Goal: Task Accomplishment & Management: Complete application form

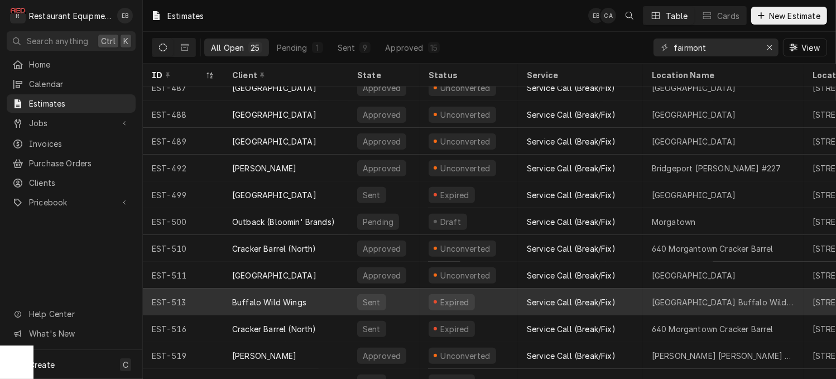
scroll to position [388, 0]
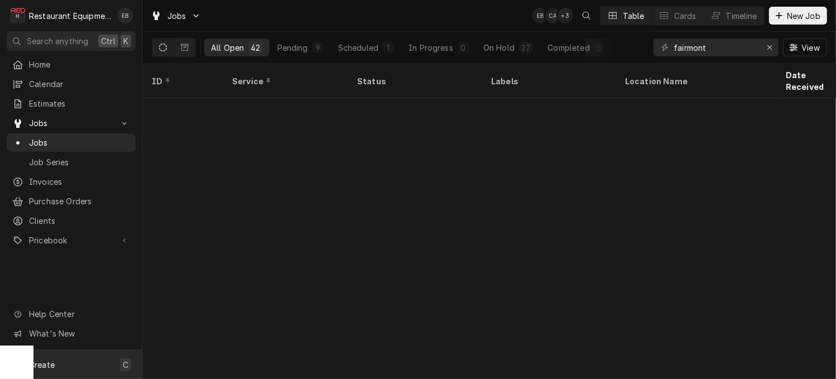
scroll to position [851, 0]
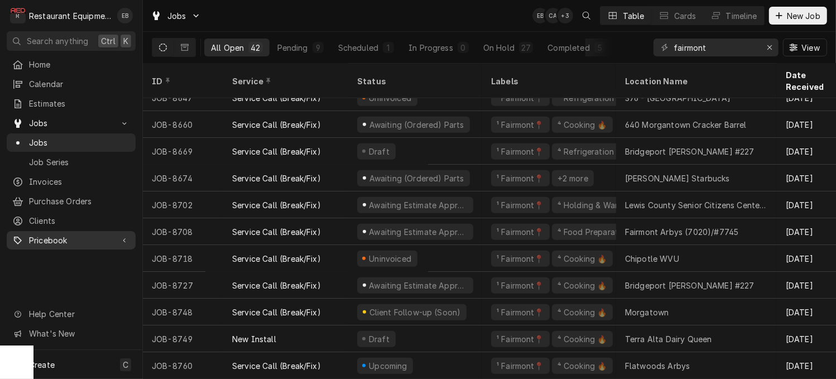
click at [78, 243] on span "Pricebook" at bounding box center [71, 240] width 84 height 12
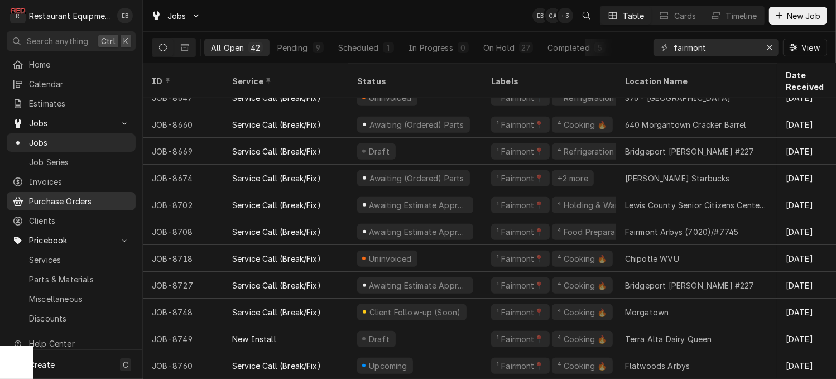
click at [86, 205] on span "Purchase Orders" at bounding box center [79, 201] width 101 height 12
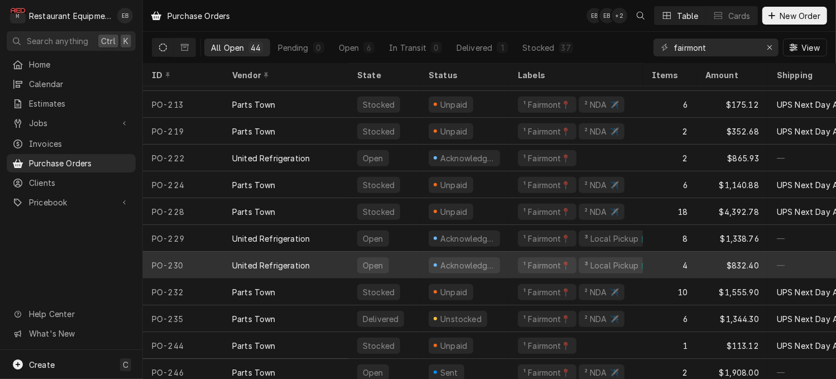
scroll to position [895, 0]
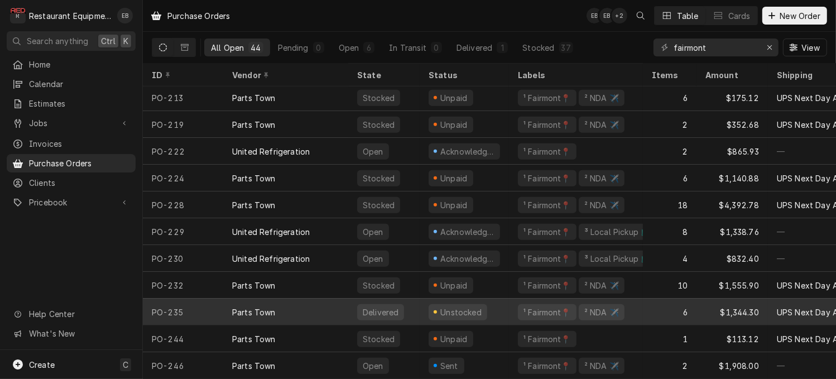
click at [359, 305] on div "Delivered" at bounding box center [383, 311] width 71 height 27
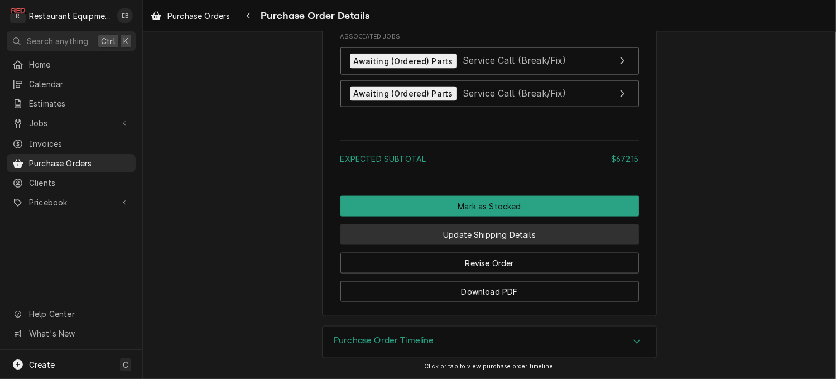
scroll to position [1499, 0]
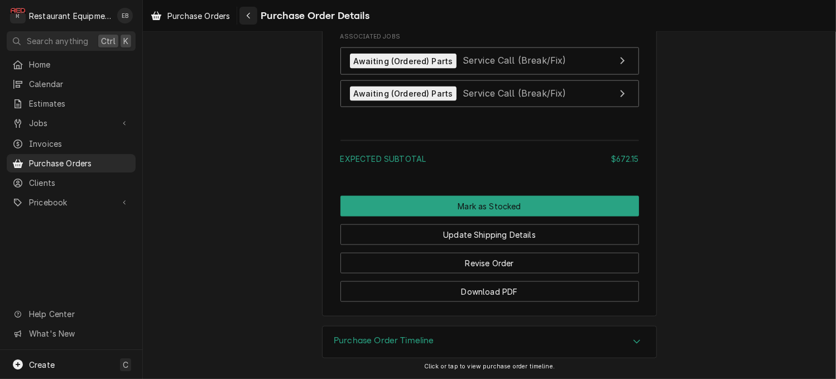
click at [254, 12] on div "Navigate back" at bounding box center [248, 15] width 11 height 11
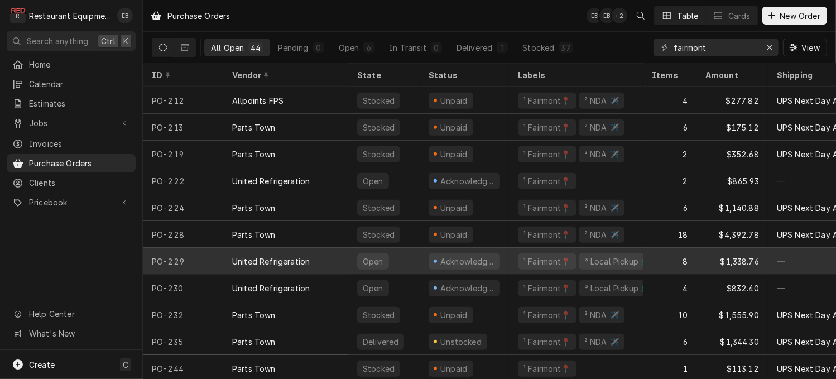
scroll to position [895, 0]
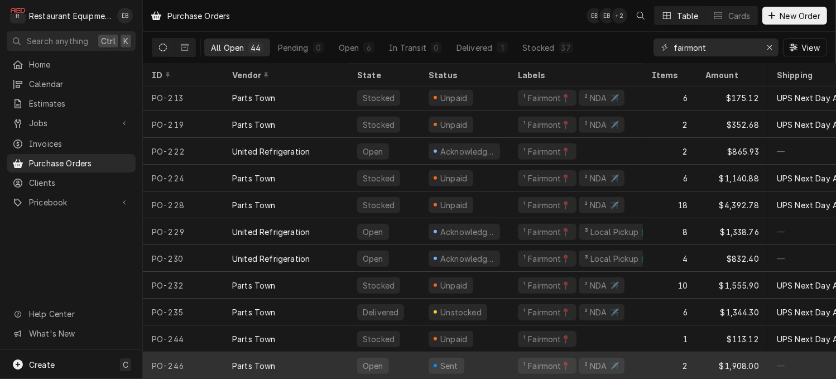
click at [497, 354] on div "Sent" at bounding box center [463, 365] width 89 height 27
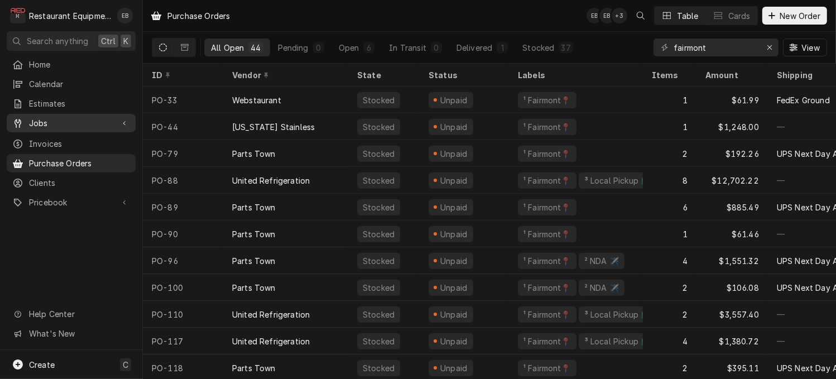
click at [75, 123] on span "Jobs" at bounding box center [71, 123] width 84 height 12
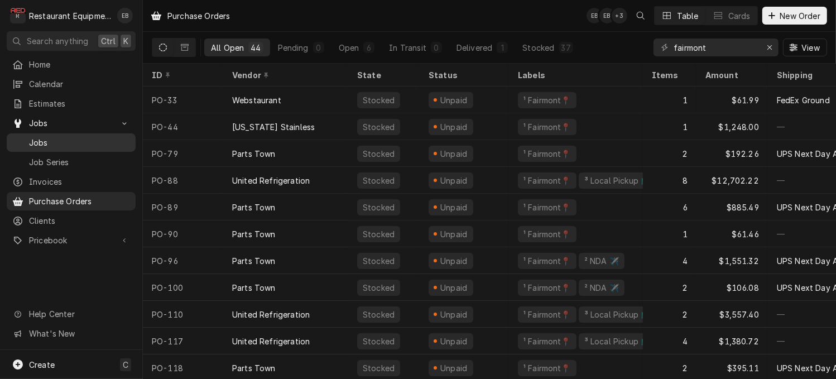
click at [65, 147] on span "Jobs" at bounding box center [79, 143] width 101 height 12
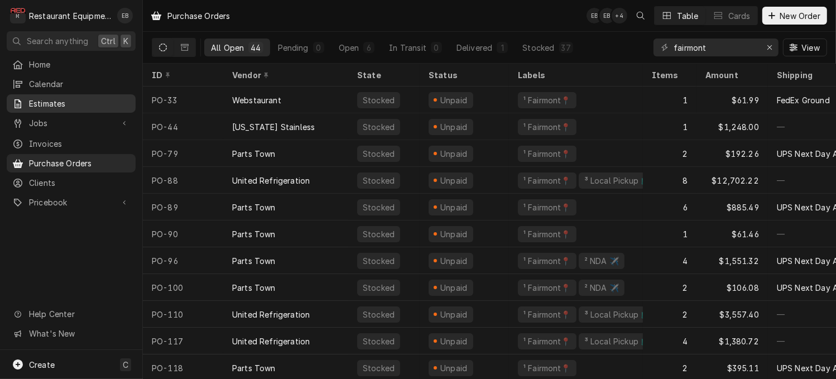
click at [105, 104] on span "Estimates" at bounding box center [79, 104] width 101 height 12
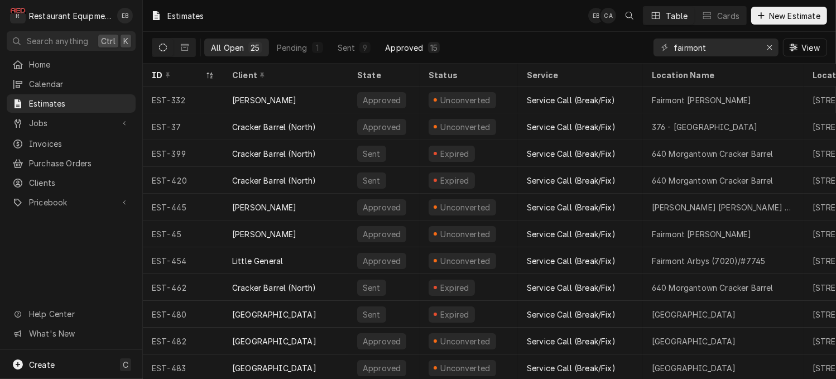
click at [437, 46] on div "15" at bounding box center [433, 48] width 7 height 12
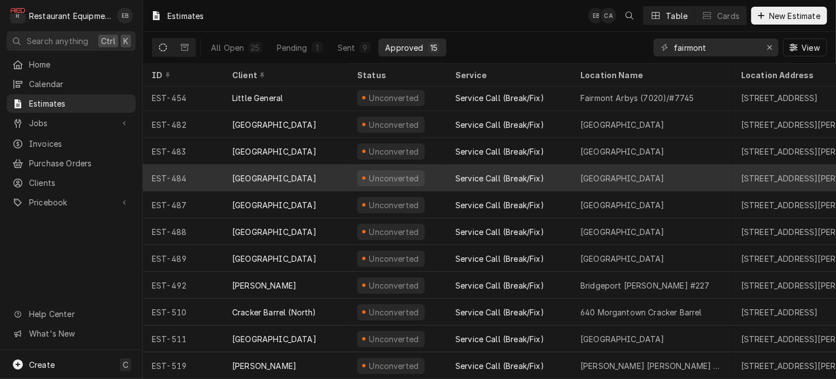
scroll to position [119, 0]
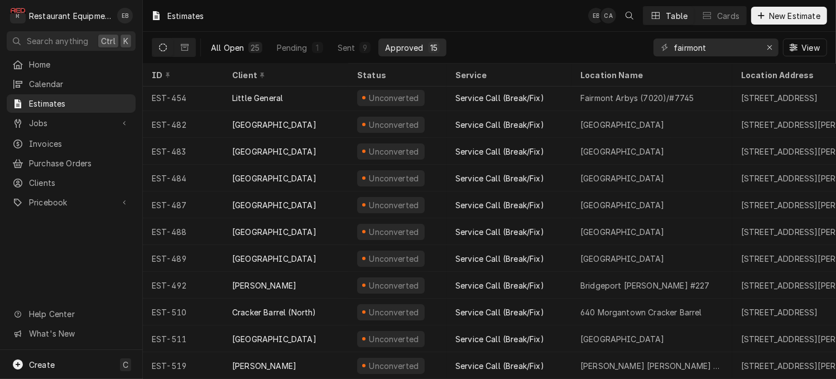
click at [237, 49] on div "All Open" at bounding box center [227, 48] width 33 height 12
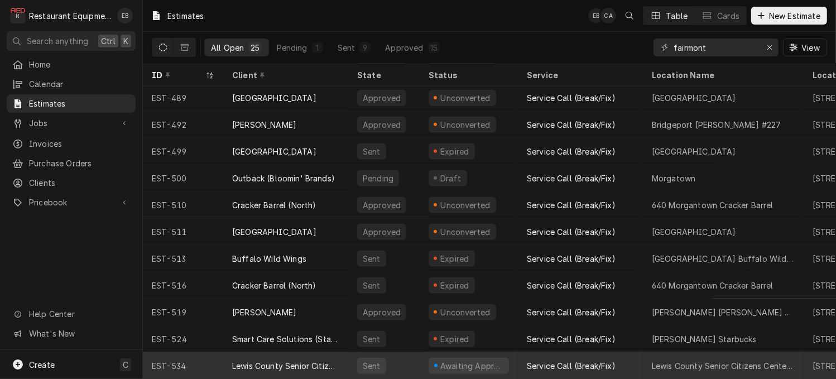
scroll to position [388, 0]
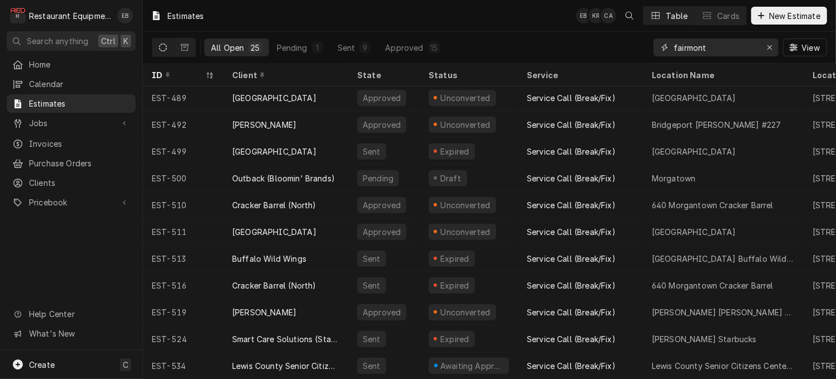
click at [720, 54] on input "fairmont" at bounding box center [715, 47] width 84 height 18
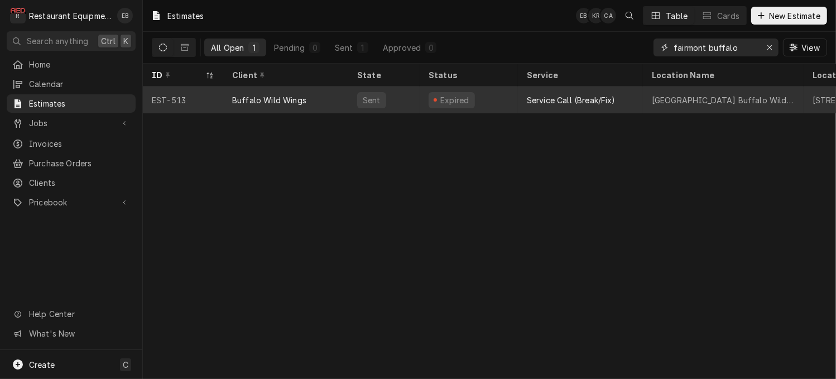
type input "fairmont buffalo"
click at [678, 104] on div "[GEOGRAPHIC_DATA] Buffalo Wild Wings" at bounding box center [722, 100] width 143 height 12
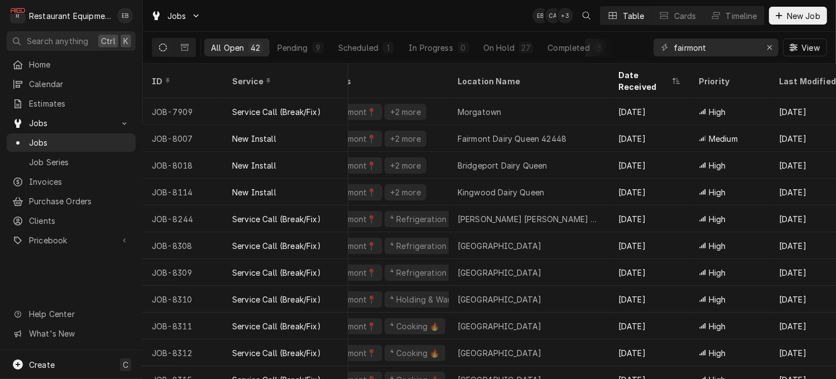
scroll to position [0, 28]
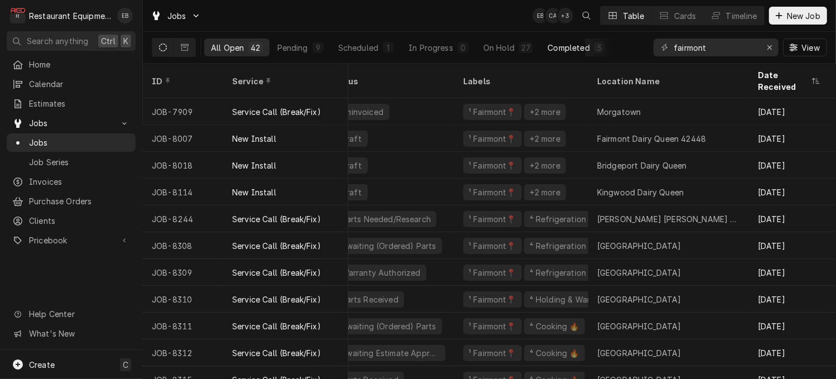
click at [589, 52] on div "Completed" at bounding box center [568, 48] width 42 height 12
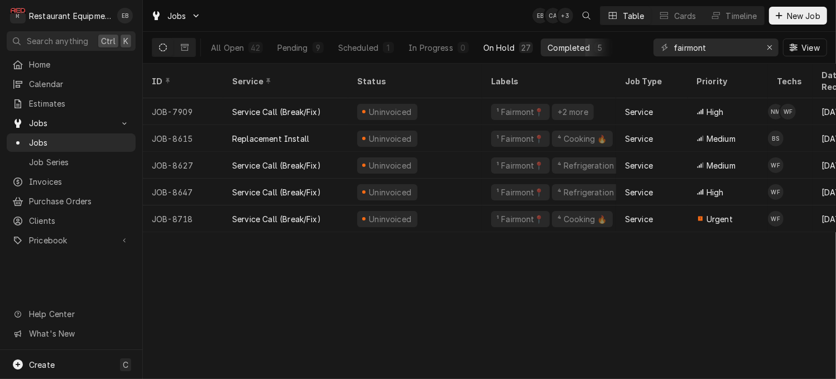
click at [514, 52] on div "On Hold" at bounding box center [498, 48] width 31 height 12
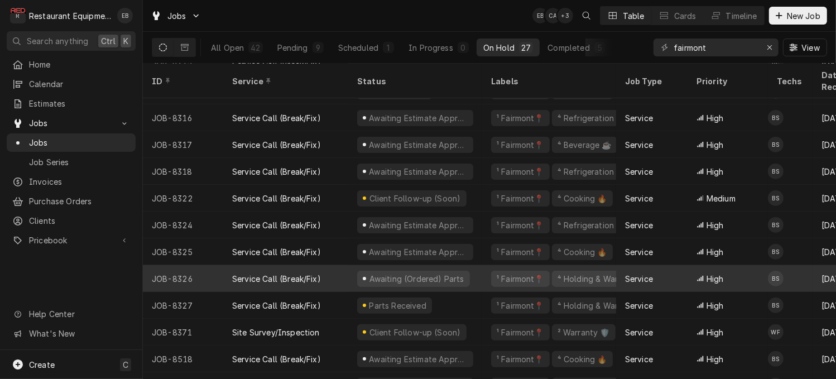
scroll to position [0, 0]
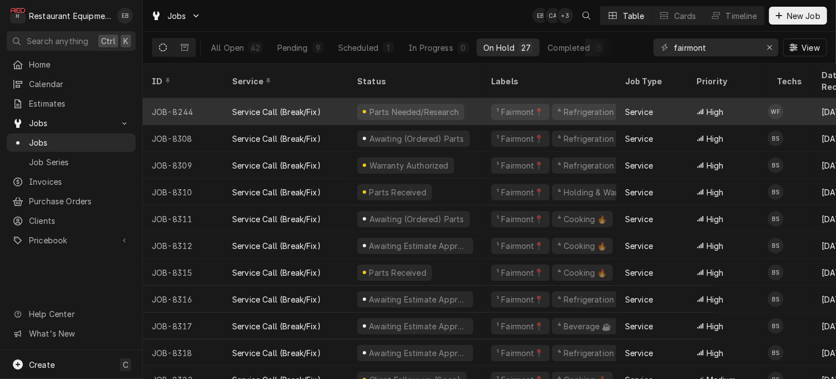
click at [346, 98] on div "Service Call (Break/Fix)" at bounding box center [285, 111] width 125 height 27
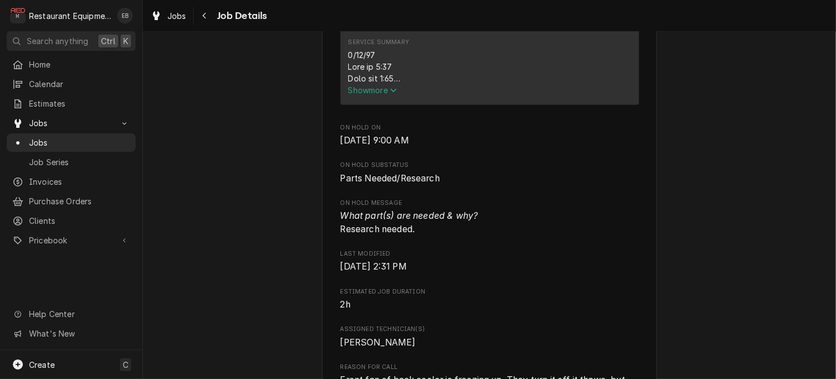
scroll to position [520, 0]
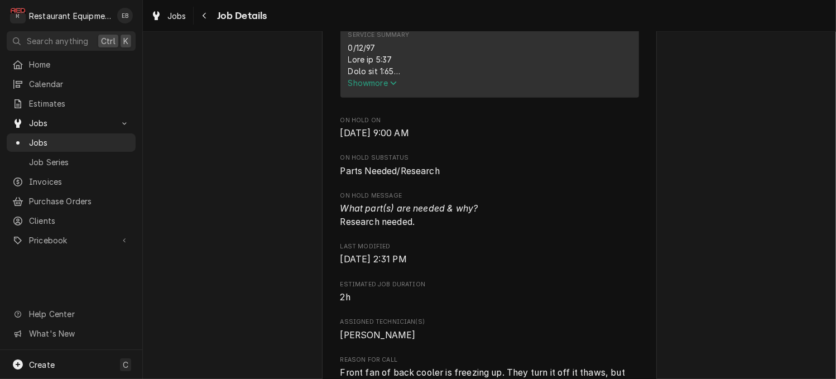
click at [368, 88] on span "Show more" at bounding box center [372, 82] width 49 height 9
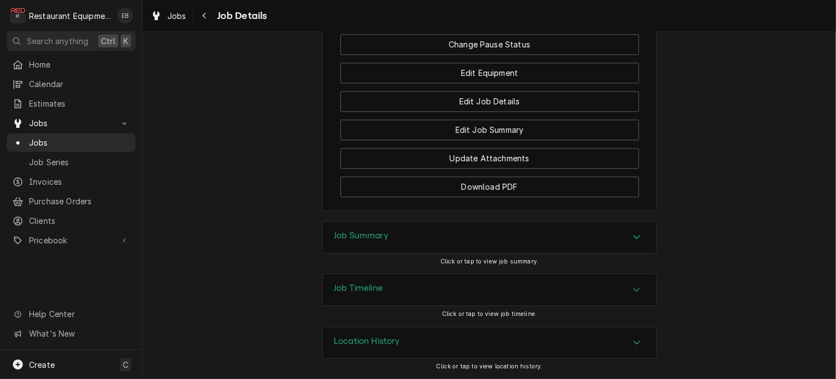
scroll to position [2008, 0]
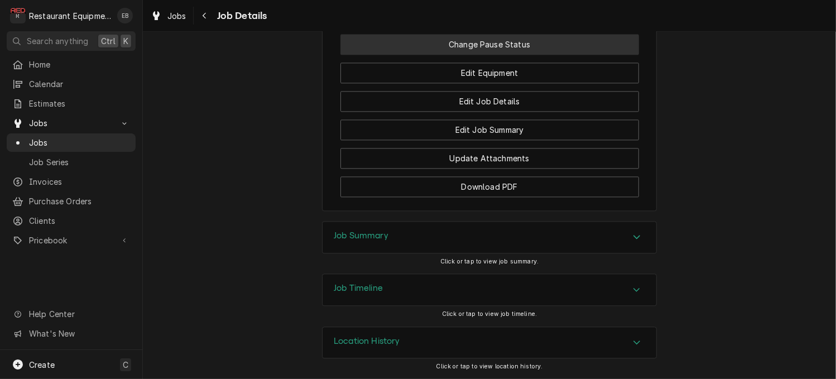
click at [607, 55] on button "Change Pause Status" at bounding box center [489, 44] width 298 height 21
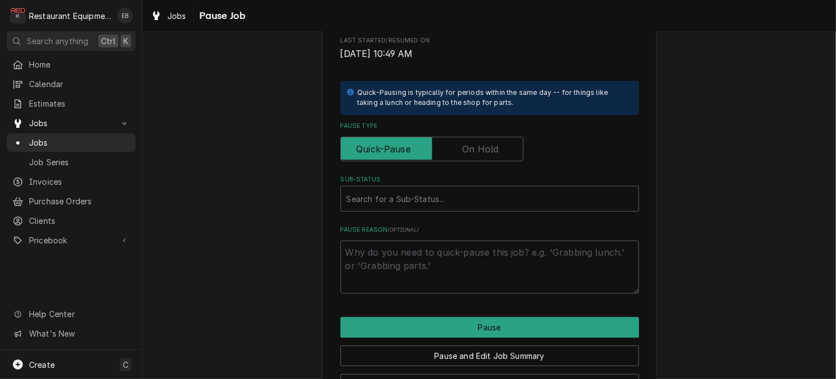
scroll to position [314, 0]
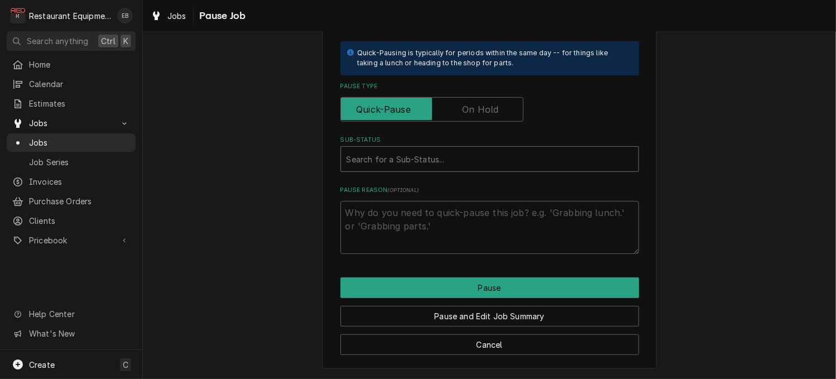
type textarea "x"
click at [456, 149] on div "Sub-Status" at bounding box center [489, 159] width 286 height 20
type input "e"
type textarea "x"
type input "await"
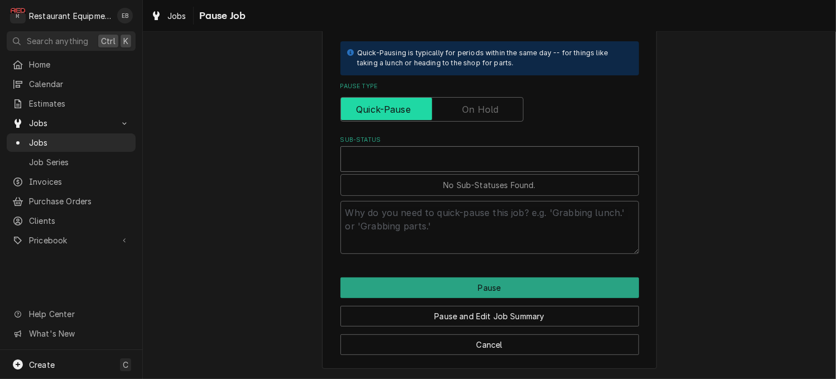
click at [501, 97] on input "Pause Type" at bounding box center [431, 109] width 173 height 25
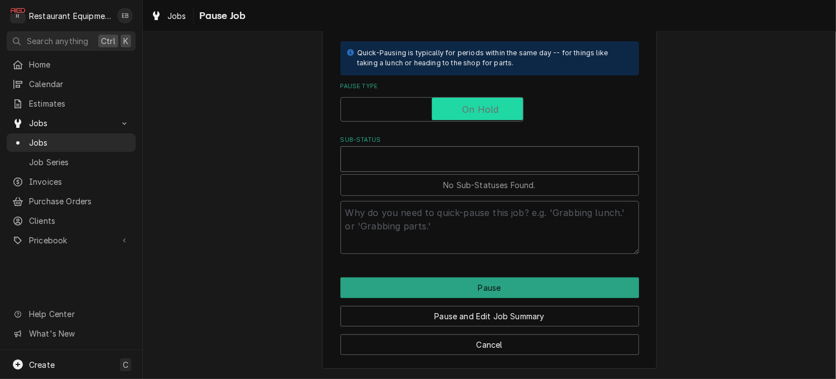
checkbox input "true"
type textarea "x"
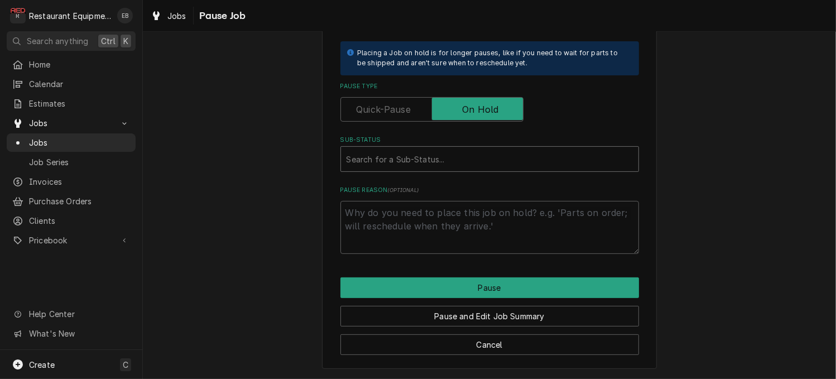
click at [423, 149] on div "Sub-Status" at bounding box center [489, 159] width 286 height 20
type input "awaiting"
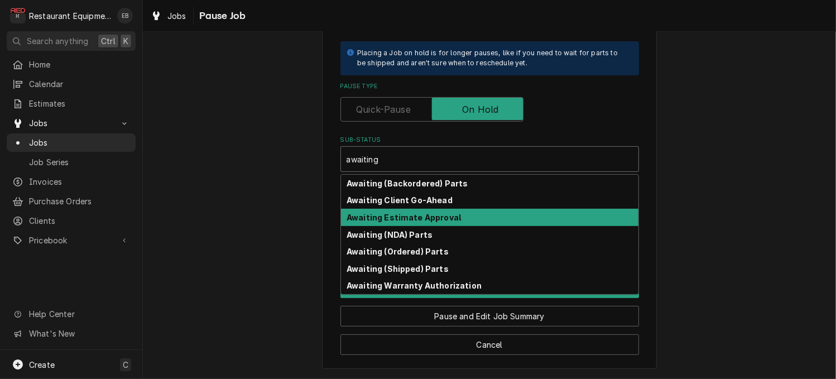
click at [435, 213] on strong "Awaiting Estimate Approval" at bounding box center [403, 217] width 114 height 9
type textarea "x"
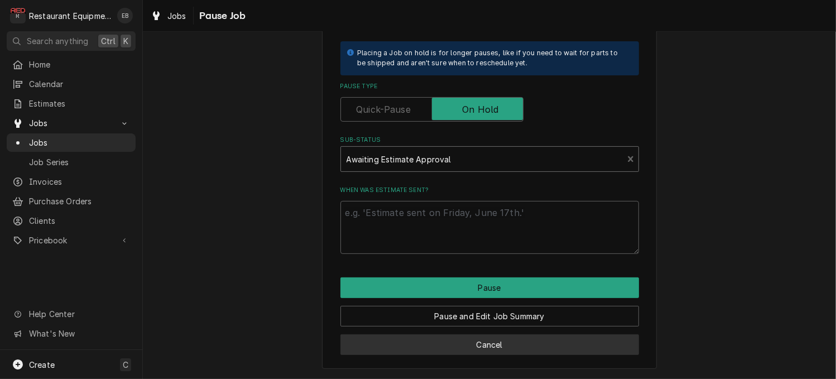
click at [407, 342] on button "Cancel" at bounding box center [489, 344] width 298 height 21
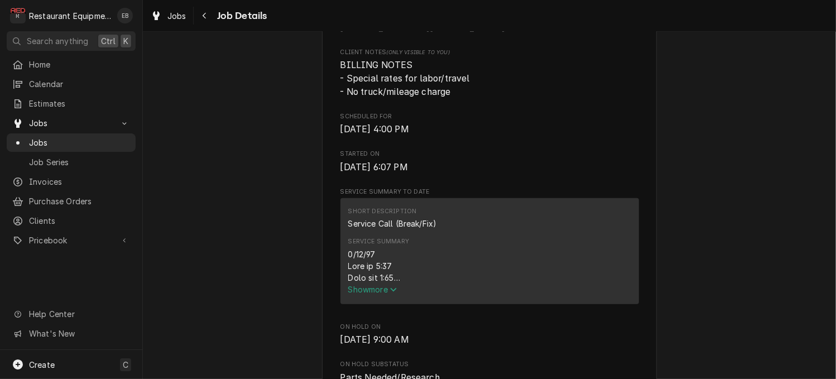
scroll to position [1782, 0]
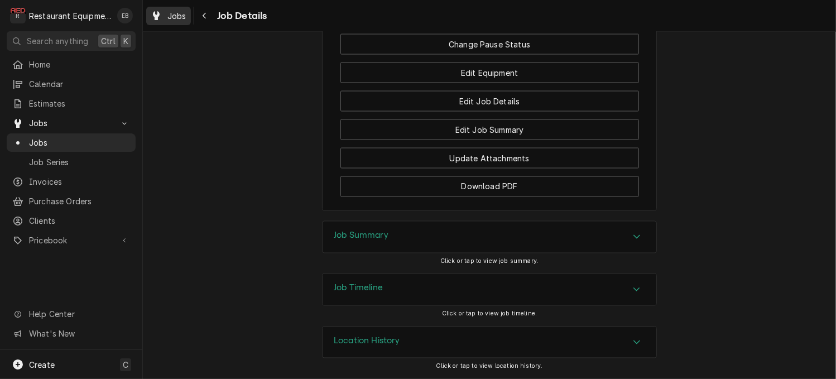
click at [165, 8] on link "Jobs" at bounding box center [168, 16] width 45 height 18
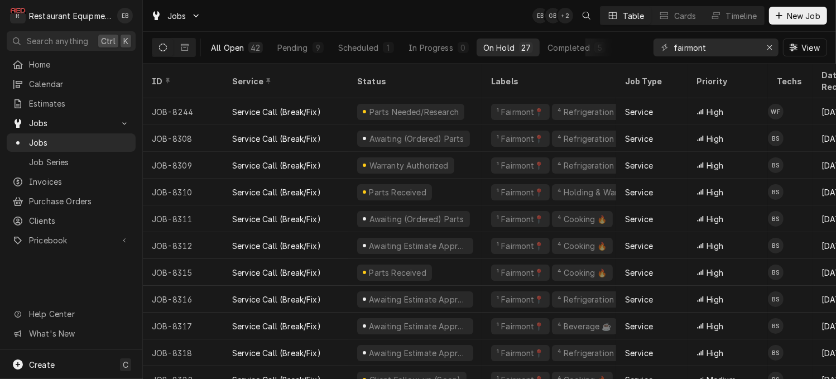
click at [243, 52] on div "All Open" at bounding box center [227, 48] width 33 height 12
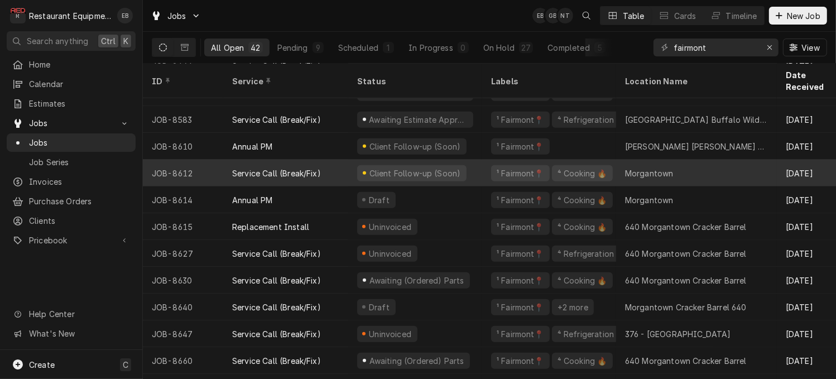
scroll to position [620, 0]
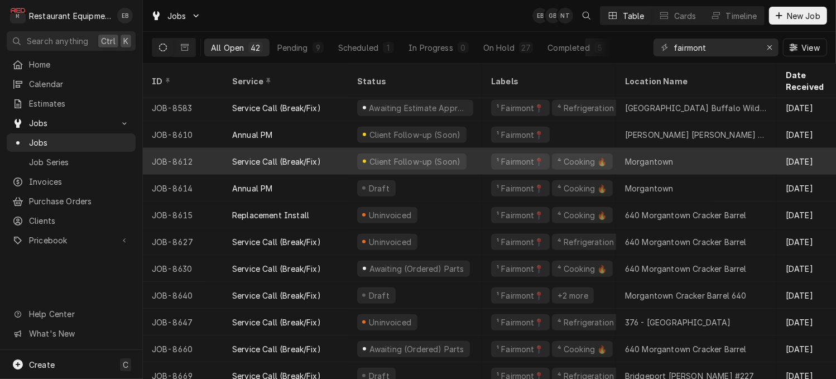
click at [348, 159] on div "Service Call (Break/Fix)" at bounding box center [285, 161] width 125 height 27
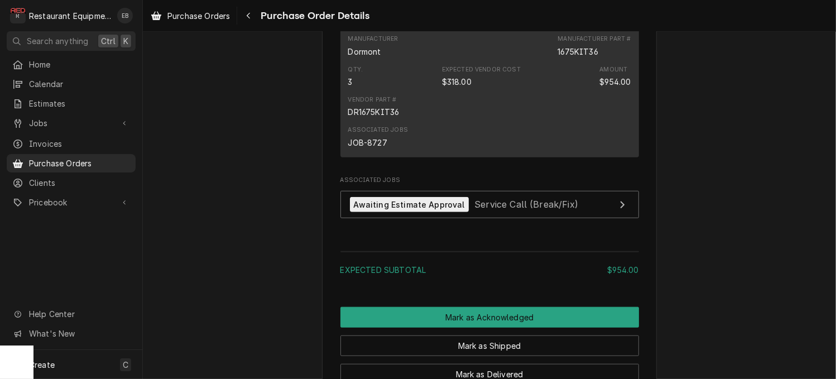
scroll to position [558, 0]
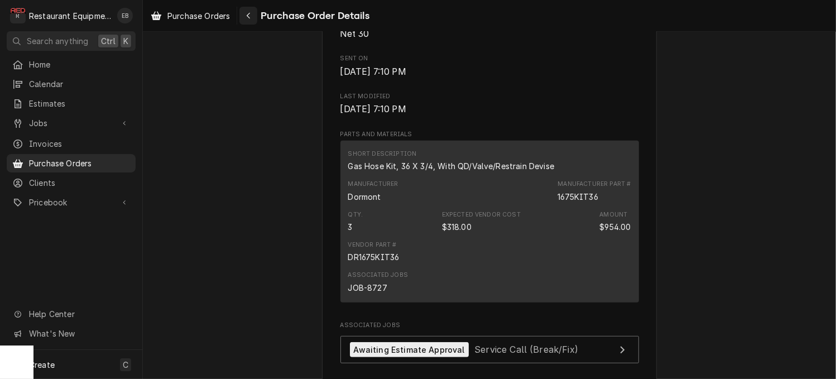
click at [254, 21] on div "Navigate back" at bounding box center [248, 15] width 11 height 11
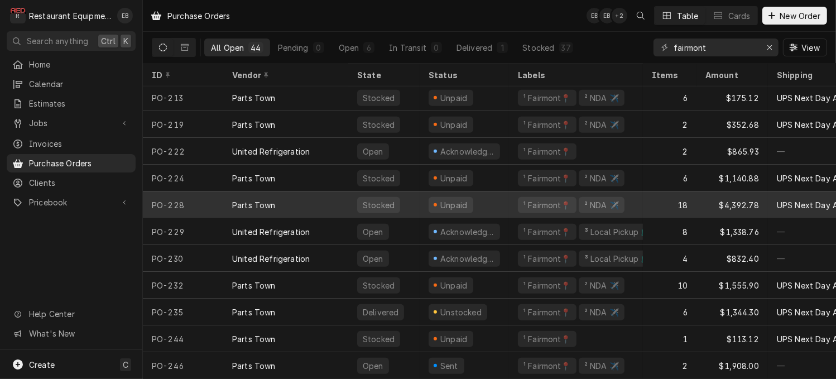
scroll to position [895, 0]
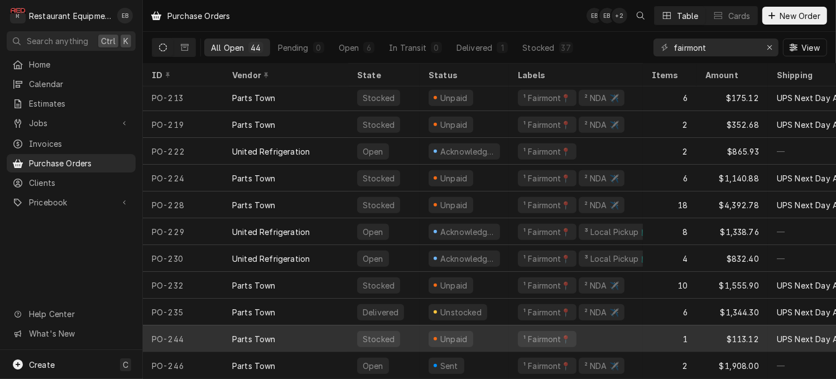
click at [509, 326] on div "Unpaid" at bounding box center [463, 338] width 89 height 27
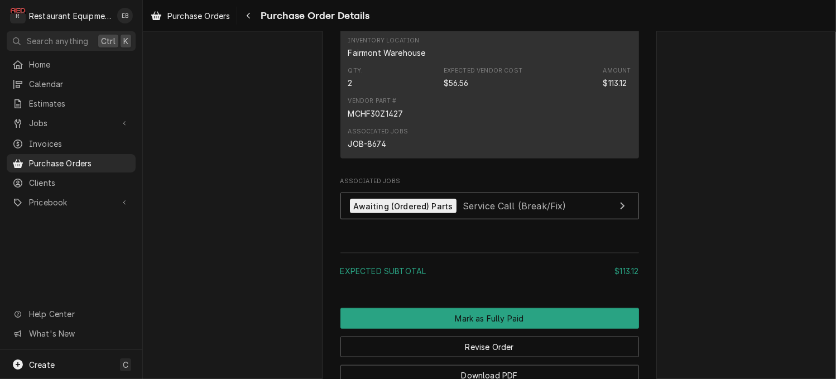
scroll to position [818, 0]
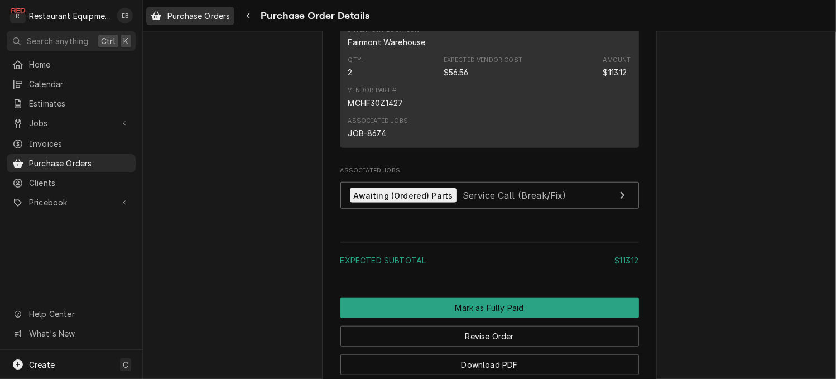
click at [230, 16] on span "Purchase Orders" at bounding box center [198, 16] width 62 height 12
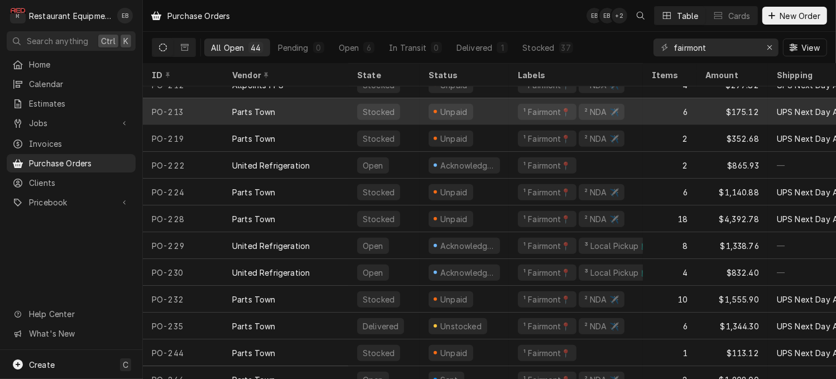
scroll to position [895, 0]
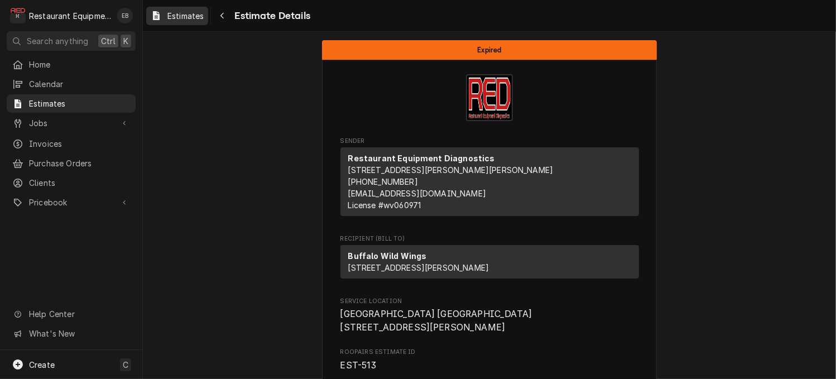
click at [204, 21] on span "Estimates" at bounding box center [185, 16] width 36 height 12
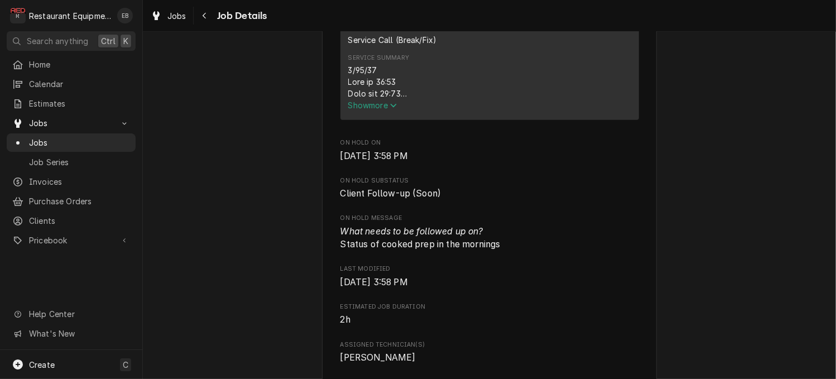
scroll to position [520, 0]
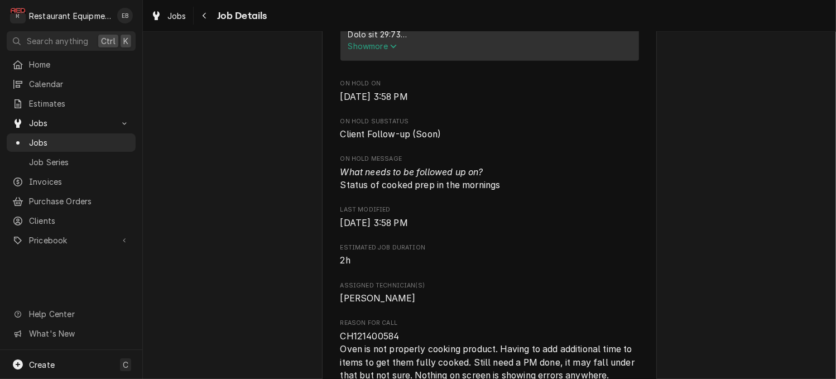
click at [378, 51] on span "Show more" at bounding box center [372, 45] width 49 height 9
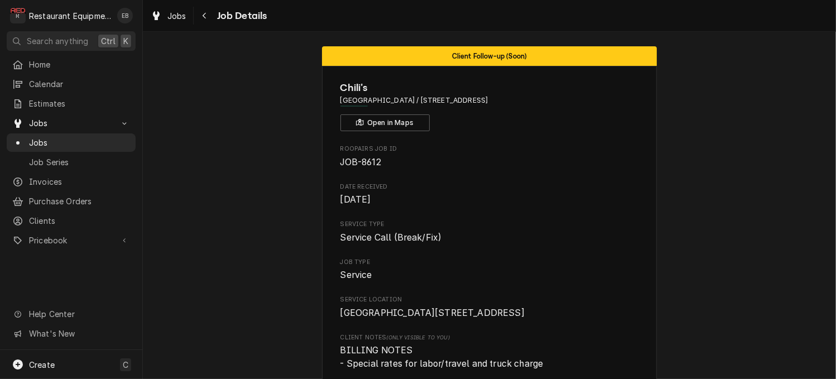
scroll to position [0, 0]
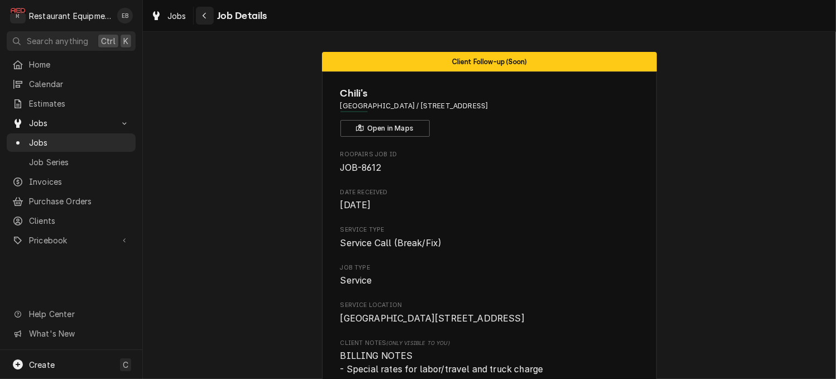
click at [210, 21] on div "Navigate back" at bounding box center [204, 15] width 11 height 11
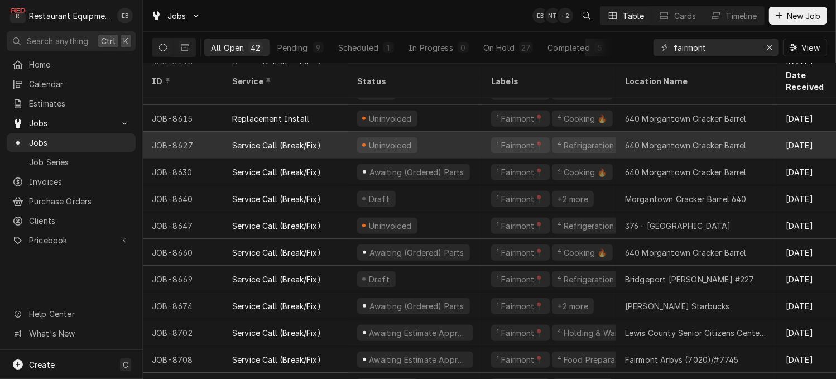
scroll to position [722, 0]
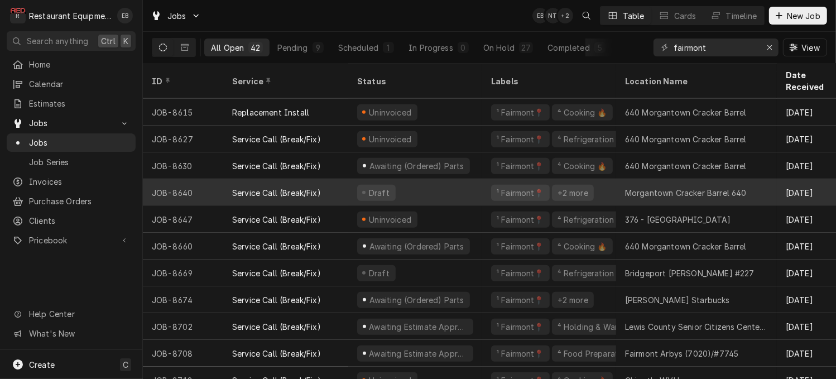
click at [466, 189] on div "Draft" at bounding box center [415, 192] width 134 height 27
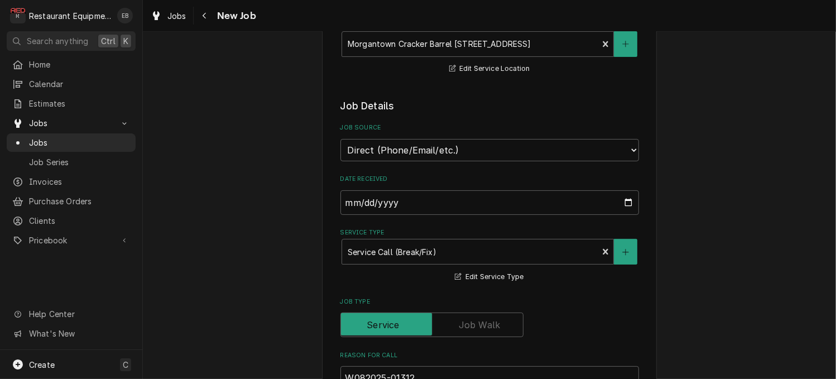
type textarea "x"
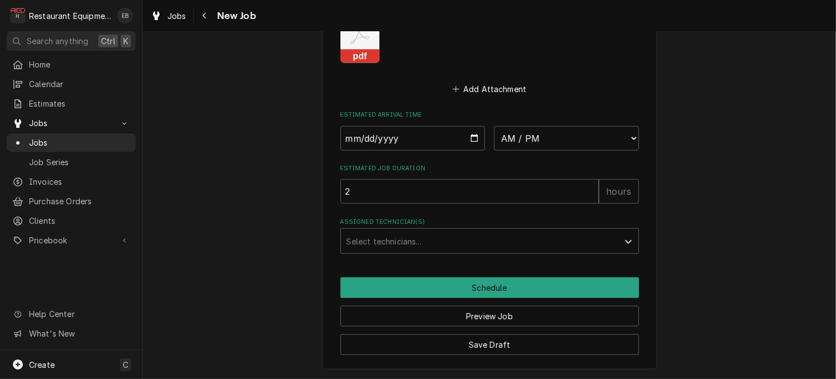
scroll to position [1118, 0]
click at [210, 18] on div "Navigate back" at bounding box center [204, 15] width 11 height 11
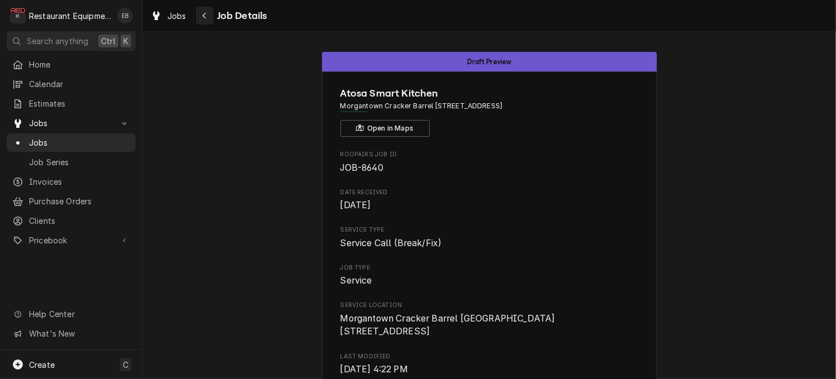
click at [206, 15] on icon "Navigate back" at bounding box center [203, 16] width 3 height 6
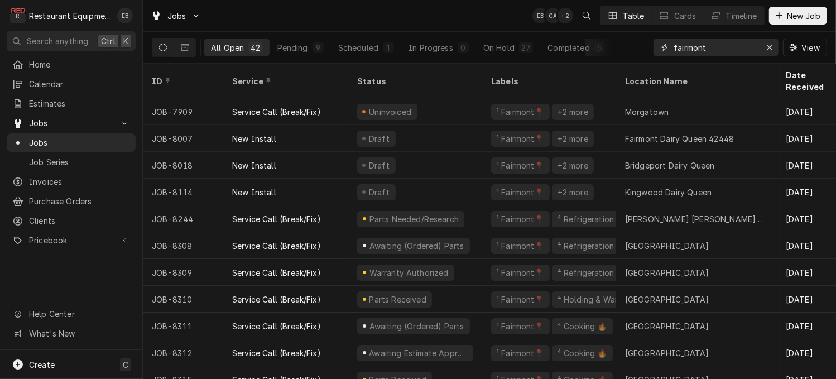
click at [722, 51] on input "fairmont" at bounding box center [715, 47] width 84 height 18
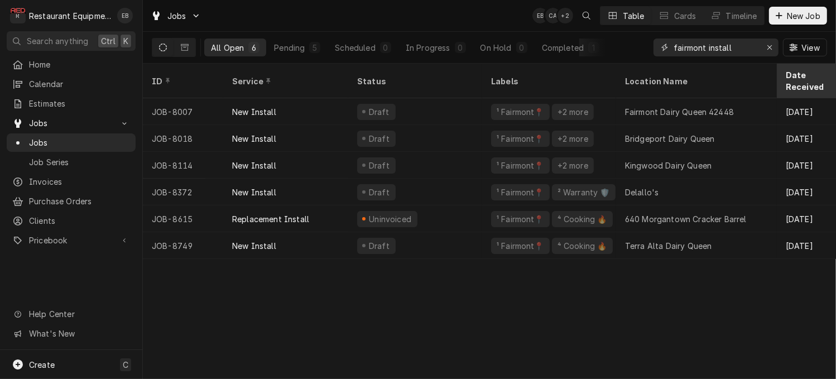
type input "fairmont install"
click at [766, 48] on icon "Erase input" at bounding box center [769, 48] width 6 height 8
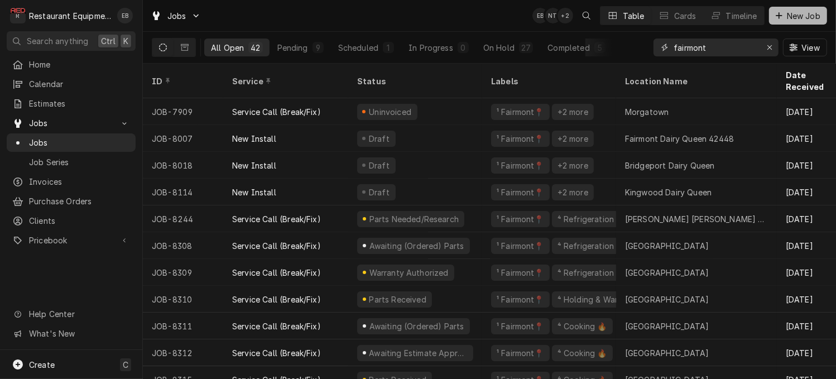
type input "fairmont"
click at [784, 16] on span "New Job" at bounding box center [803, 16] width 38 height 12
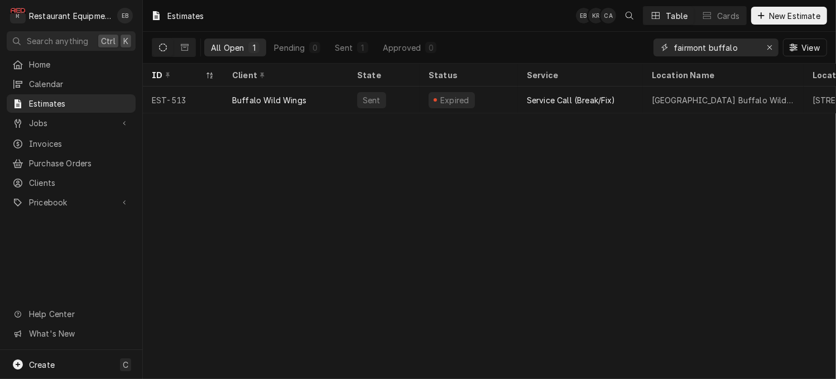
drag, startPoint x: 733, startPoint y: 50, endPoint x: 696, endPoint y: 66, distance: 40.2
click at [696, 64] on div "All Open 1 Pending 0 Sent 1 Approved 0 fairmont buffalo View" at bounding box center [489, 48] width 693 height 32
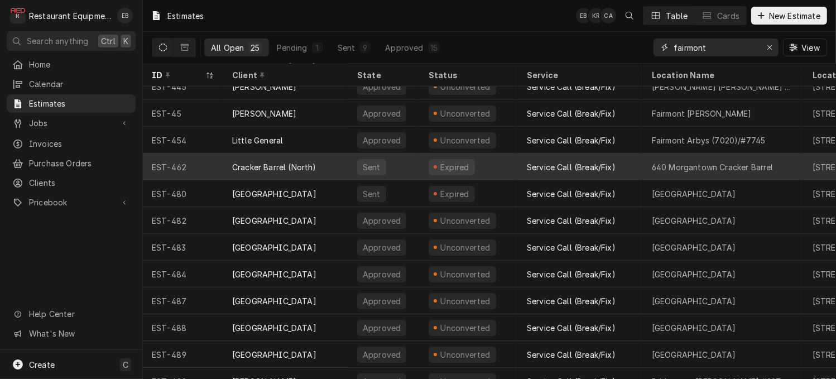
scroll to position [158, 0]
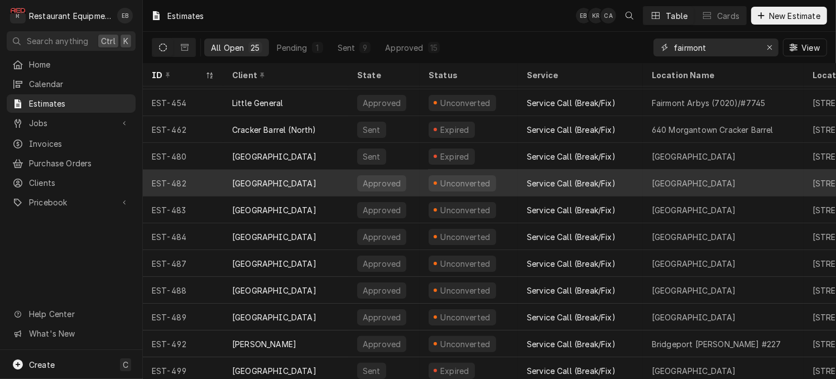
type input "fairmont"
click at [348, 186] on div "Canaan Valley Resort" at bounding box center [285, 183] width 125 height 27
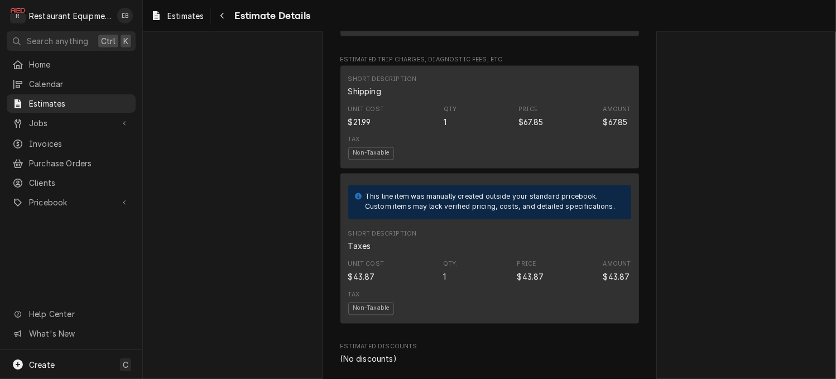
scroll to position [1599, 0]
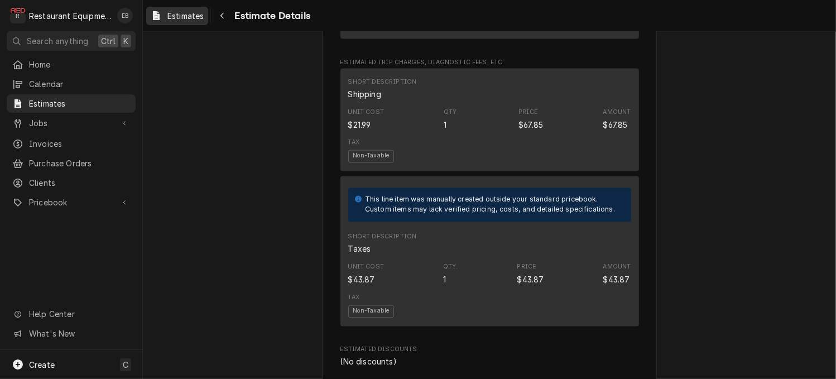
click at [199, 17] on span "Estimates" at bounding box center [185, 16] width 36 height 12
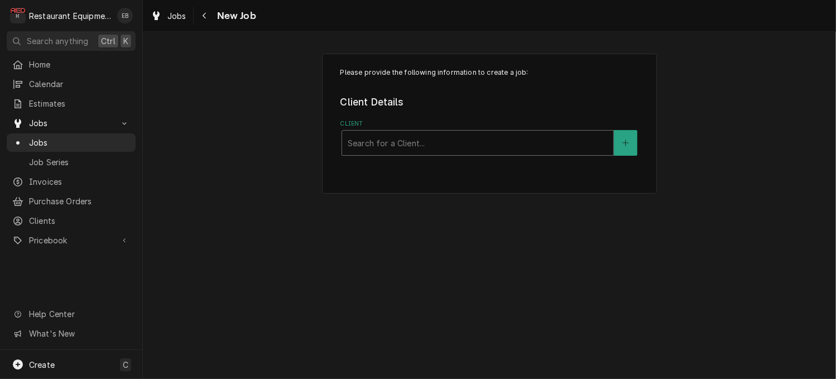
click at [426, 153] on div "Client" at bounding box center [477, 143] width 260 height 20
type input "[GEOGRAPHIC_DATA]"
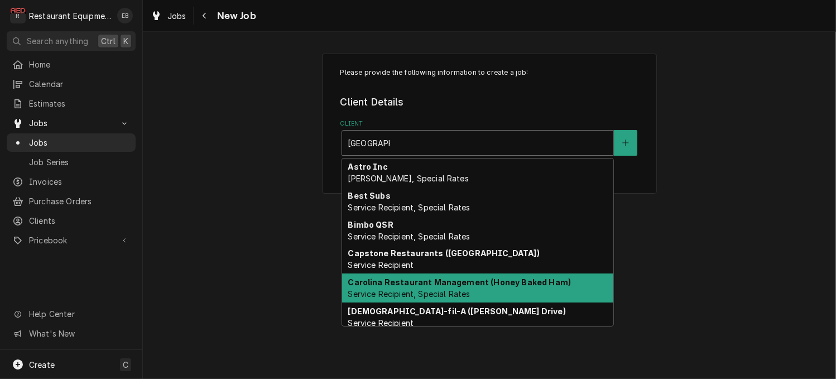
click at [467, 298] on span "Service Recipient, Special Rates" at bounding box center [408, 293] width 122 height 9
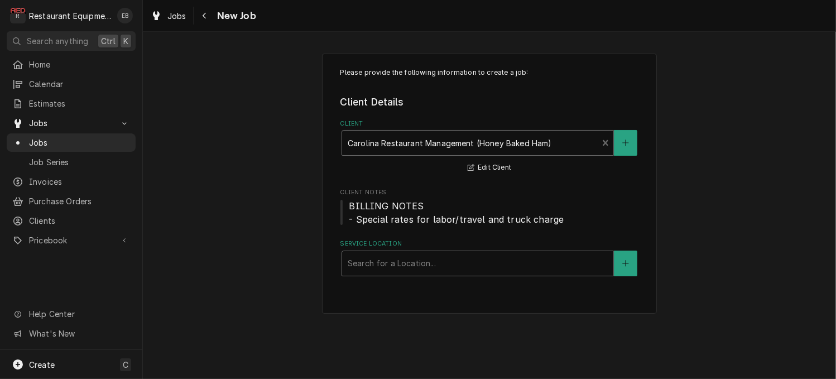
click at [421, 273] on div "Service Location" at bounding box center [477, 263] width 260 height 20
type input "clarksburg"
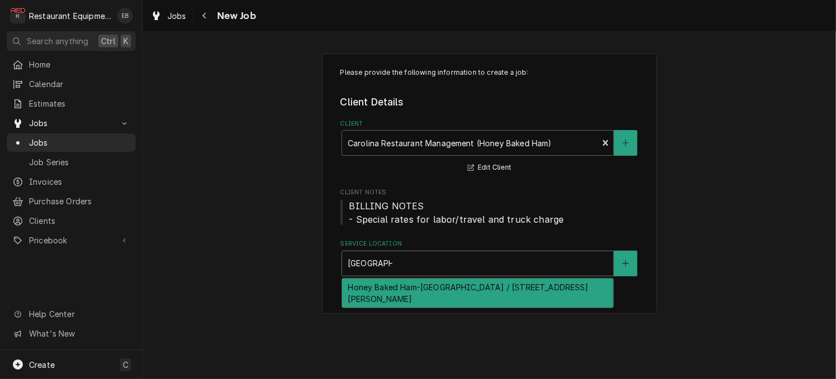
click at [438, 307] on div "Honey Baked Ham-Clarksburg / 514 Emily Dr, Clarksburg, WV 26301" at bounding box center [477, 292] width 271 height 29
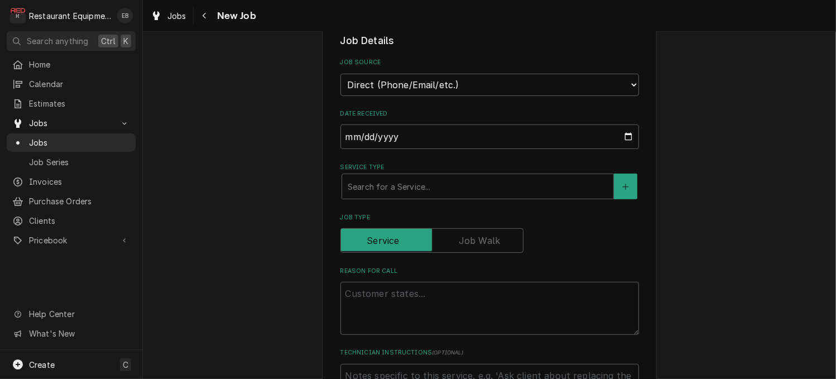
scroll to position [297, 0]
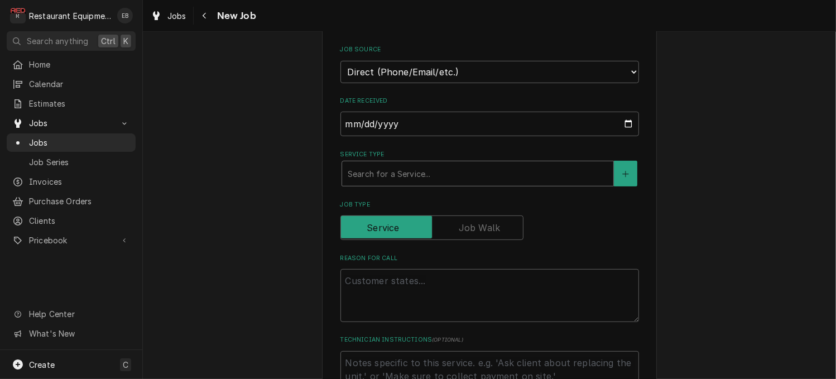
click at [426, 184] on div "Service Type" at bounding box center [477, 173] width 260 height 20
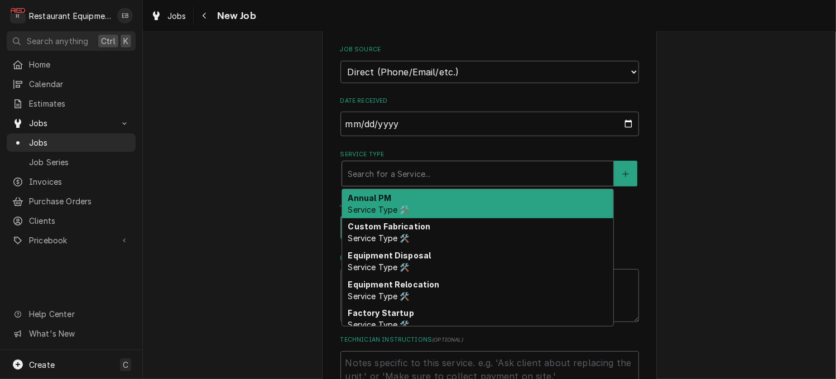
type textarea "x"
type input "i"
type textarea "x"
type input "in"
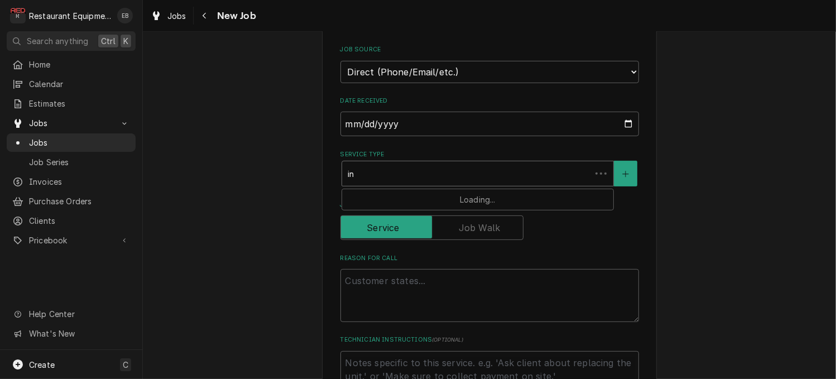
type textarea "x"
type input "ins"
type textarea "x"
type input "inst"
type textarea "x"
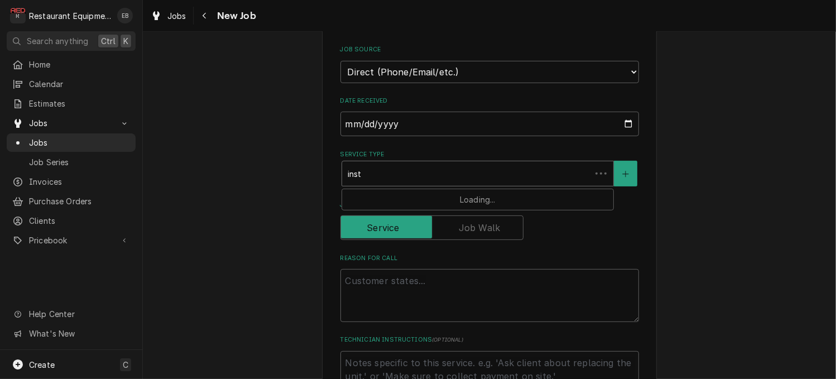
type input "ins"
type textarea "x"
type input "in"
type textarea "x"
type input "i"
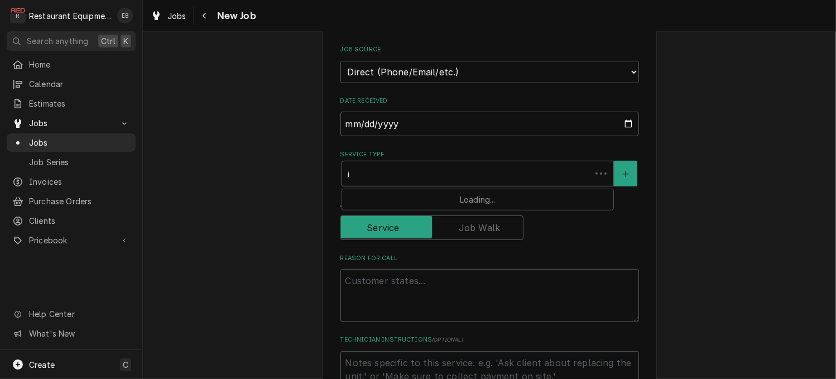
type textarea "x"
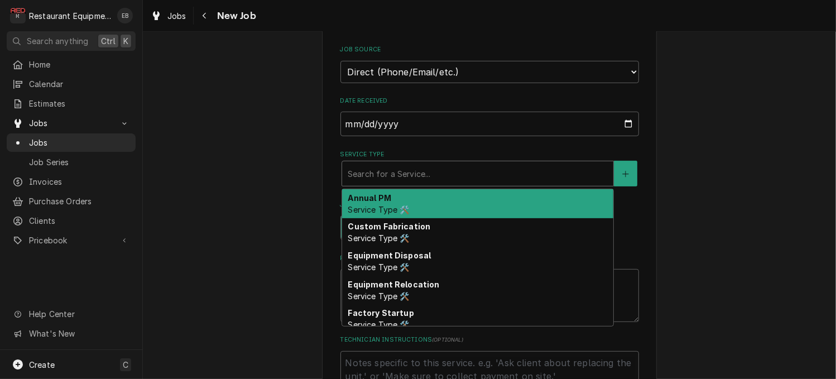
type textarea "x"
type input "r"
type textarea "x"
type input "re"
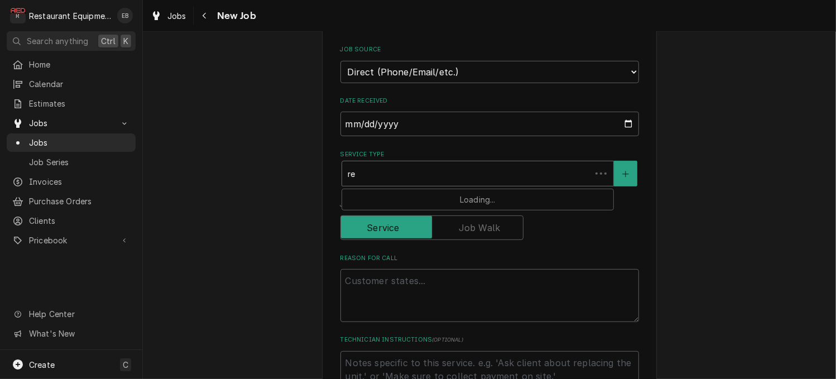
type textarea "x"
type input "rep"
type textarea "x"
type input "repl"
type textarea "x"
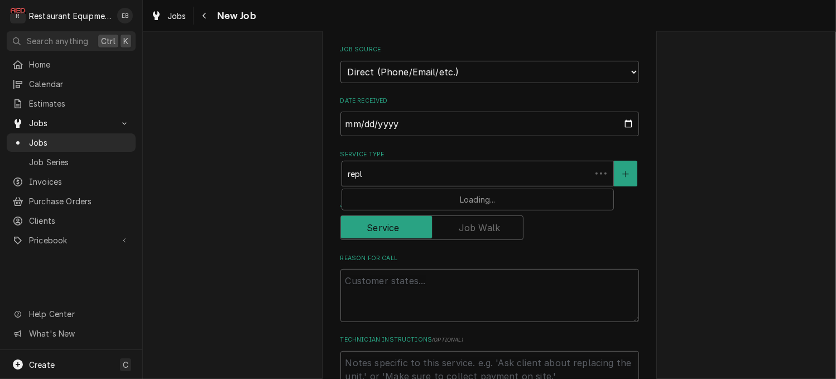
type input "repla"
type textarea "x"
type input "replac"
type textarea "x"
type input "replace"
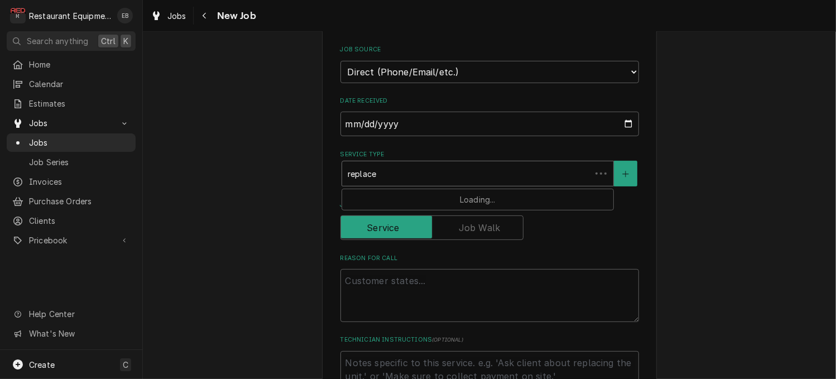
type textarea "x"
type input "replacem"
type textarea "x"
type input "replaceme"
type textarea "x"
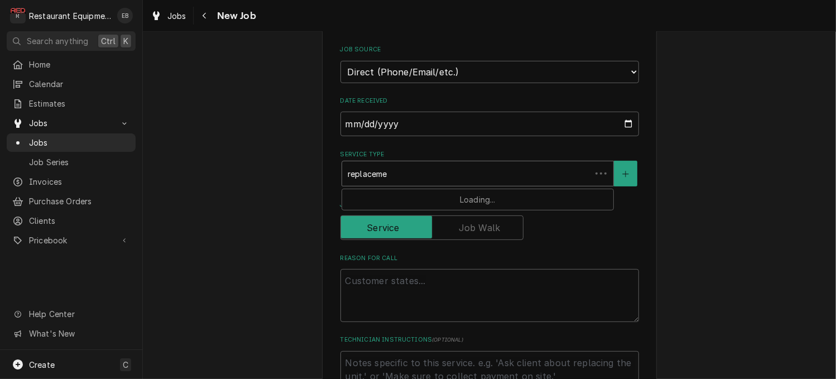
type input "replacemen"
type textarea "x"
type input "replacement"
type textarea "x"
type input "replacement"
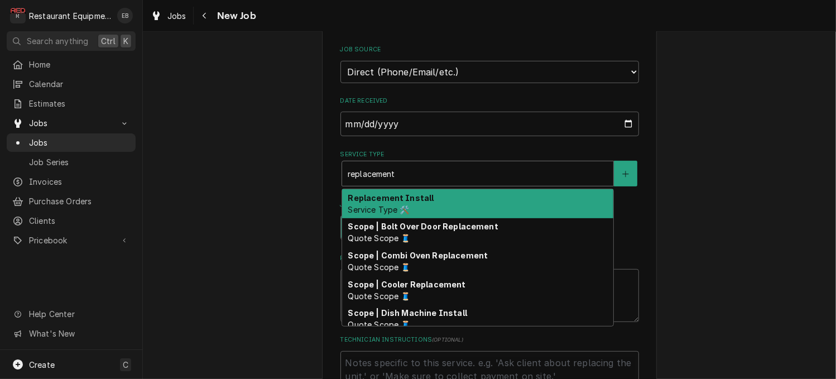
click at [464, 218] on div "Replacement Install Service Type 🛠️" at bounding box center [477, 203] width 271 height 29
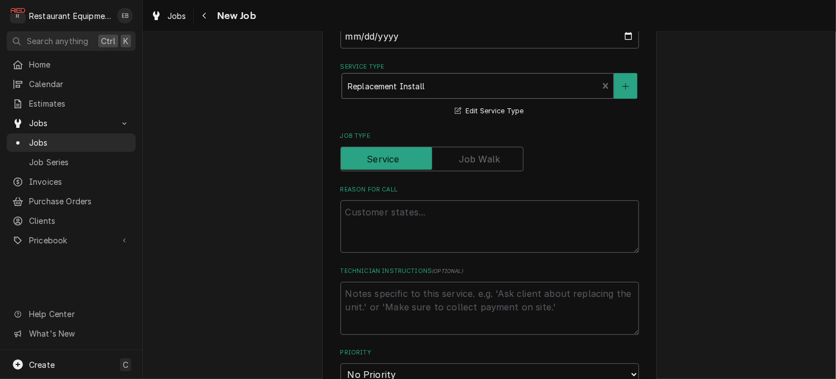
scroll to position [483, 0]
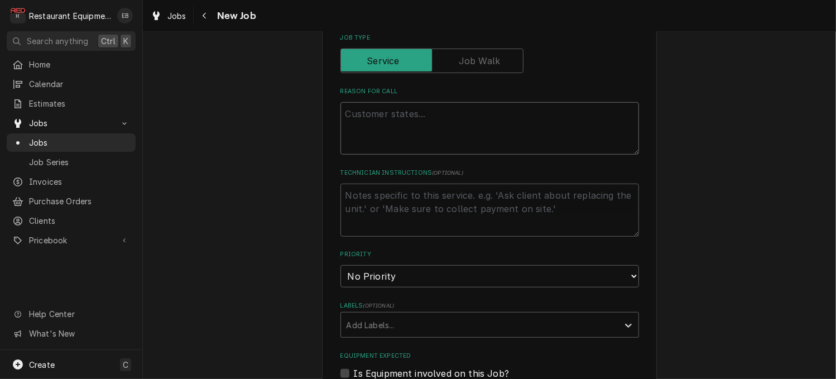
click at [430, 155] on textarea "Reason For Call" at bounding box center [489, 128] width 298 height 52
type textarea "x"
type textarea "T"
type textarea "x"
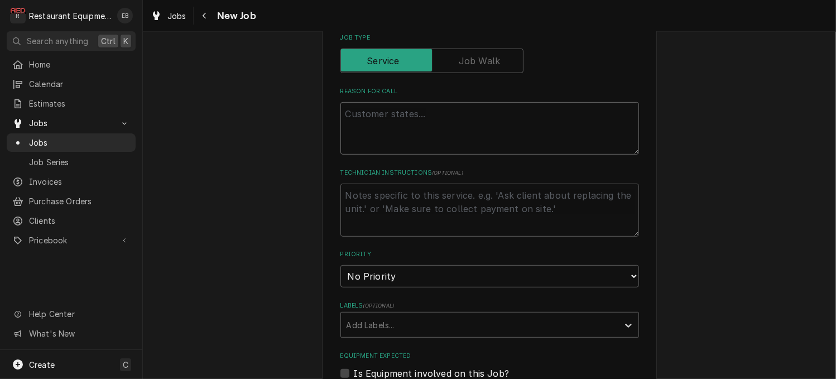
type textarea "R"
type textarea "x"
type textarea "Re"
type textarea "x"
type textarea "Rep"
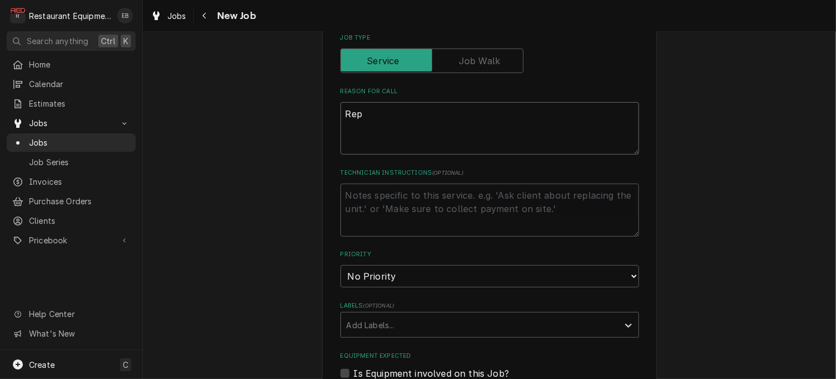
type textarea "x"
type textarea "Repl"
type textarea "x"
type textarea "Repla"
type textarea "x"
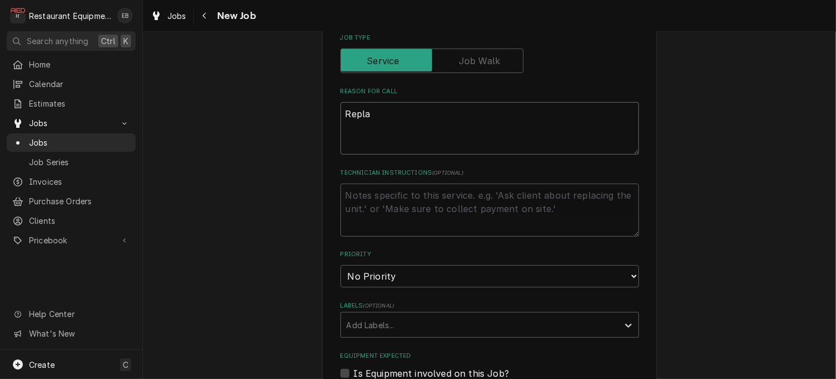
type textarea "Replac"
type textarea "x"
type textarea "Replace"
type textarea "x"
type textarea "Replacem"
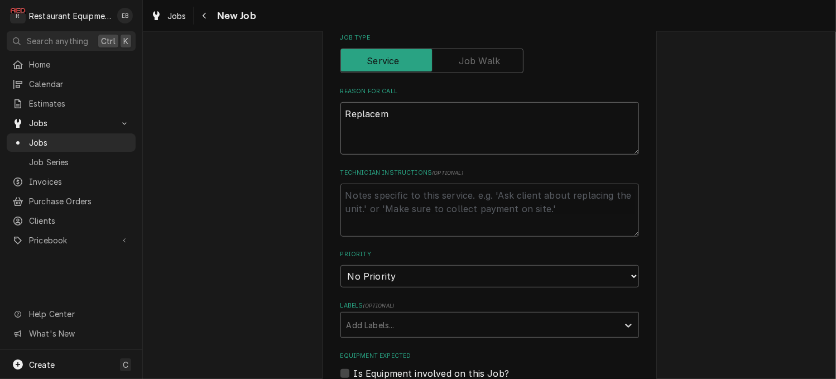
type textarea "x"
type textarea "Replaceme"
type textarea "x"
type textarea "Replacemen"
type textarea "x"
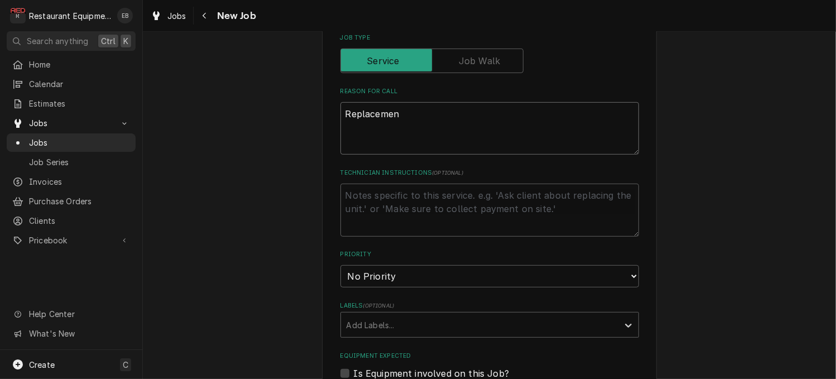
type textarea "Replacement"
type textarea "x"
type textarea "Replacement"
type textarea "x"
type textarea "Replacement d"
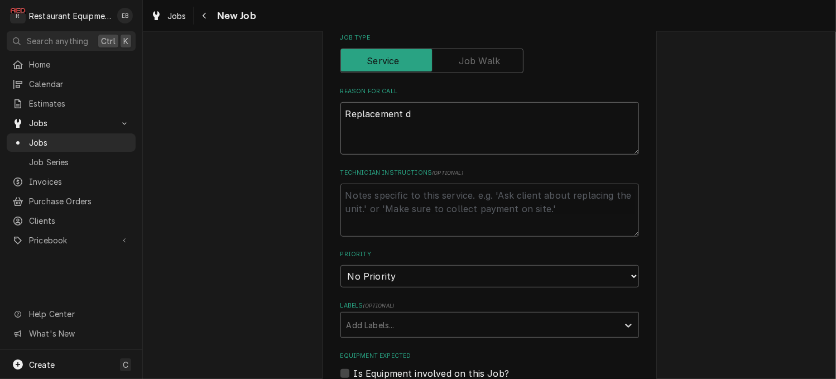
type textarea "x"
type textarea "Replacement do"
type textarea "x"
type textarea "Replacement doo"
type textarea "x"
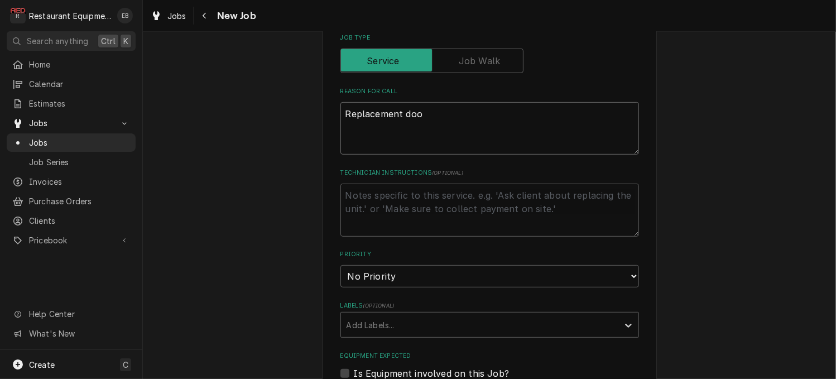
type textarea "Replacement door"
type textarea "x"
type textarea "Replacement door"
type textarea "x"
type textarea "Replacement door i"
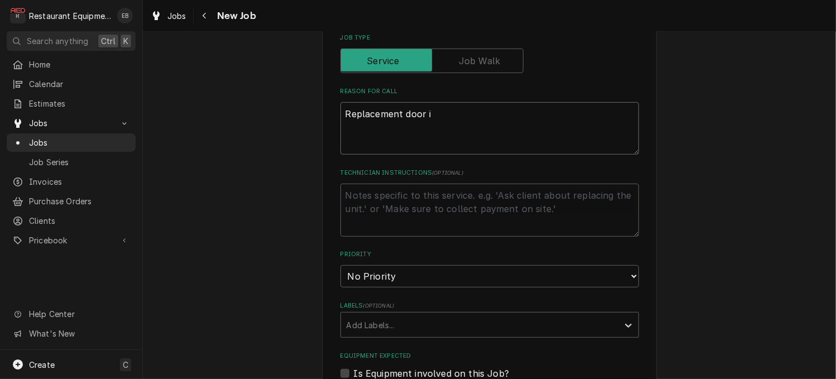
type textarea "x"
type textarea "Replacement door in"
type textarea "x"
type textarea "Replacement door ins"
type textarea "x"
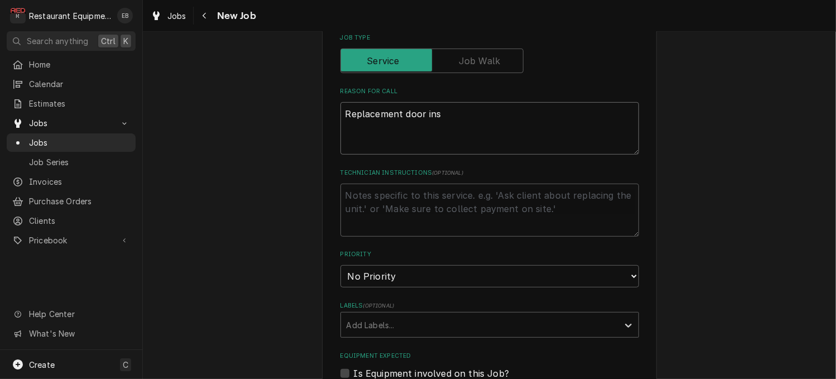
type textarea "Replacement door inst"
type textarea "x"
type textarea "Replacement door insta"
type textarea "x"
type textarea "Replacement door instal"
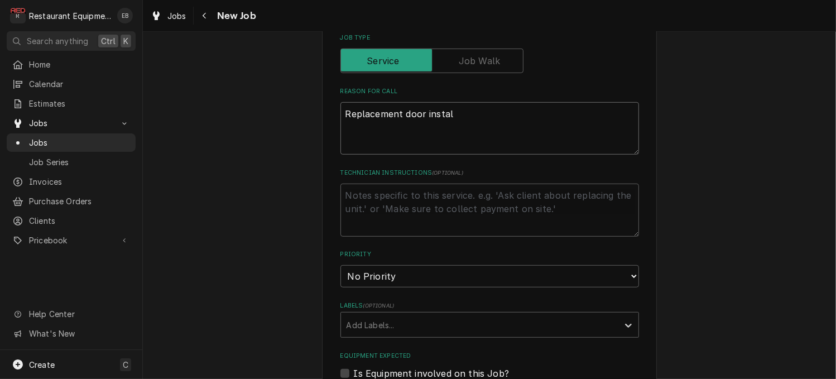
type textarea "x"
type textarea "Replacement door install"
type textarea "x"
type textarea "Replacement door install."
type textarea "x"
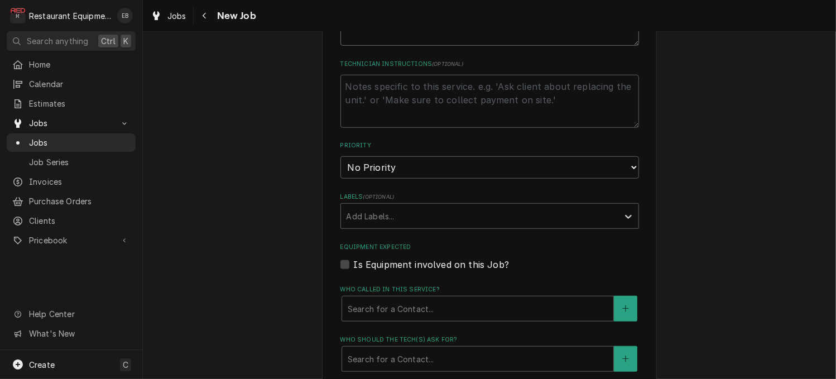
scroll to position [595, 0]
click at [405, 43] on textarea "Replacement door install." at bounding box center [489, 17] width 298 height 52
type textarea "Replacement oor install."
type textarea "x"
type textarea "Replacement Door install."
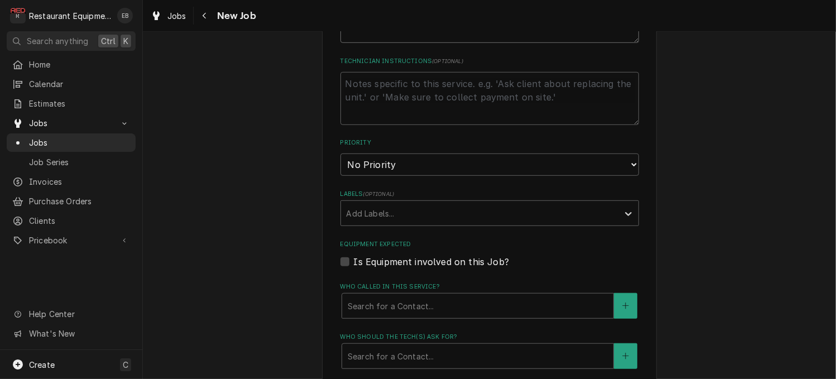
click at [426, 43] on textarea "Replacement Door install." at bounding box center [489, 17] width 298 height 52
type textarea "x"
type textarea "Replacement Door nstall."
type textarea "x"
type textarea "Replacement Door Install."
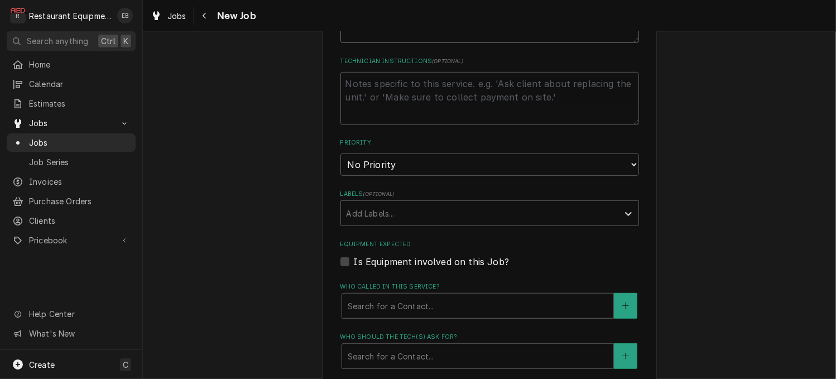
type textarea "x"
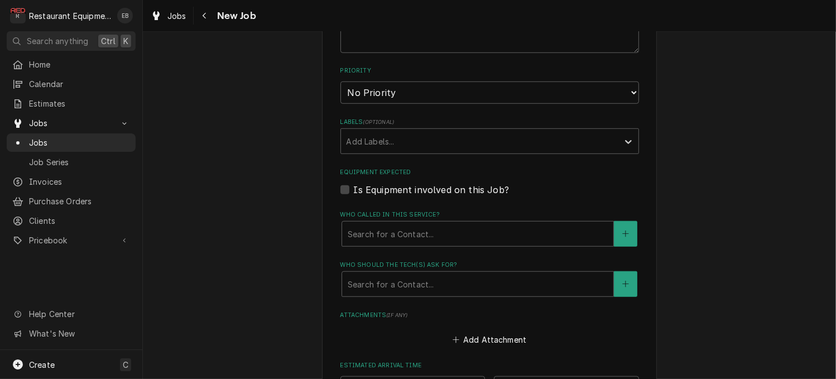
scroll to position [669, 0]
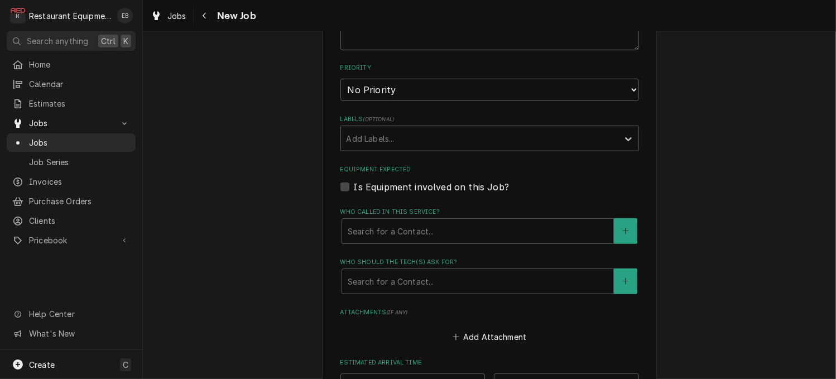
type textarea "Replacement Door Install."
click at [444, 101] on select "No Priority Urgent High Medium Low" at bounding box center [489, 90] width 298 height 22
select select "2"
click at [340, 101] on select "No Priority Urgent High Medium Low" at bounding box center [489, 90] width 298 height 22
click at [429, 148] on div "Labels" at bounding box center [479, 138] width 266 height 20
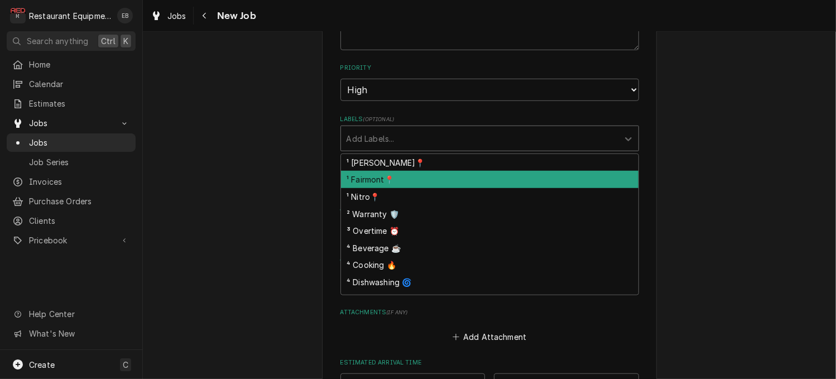
click at [379, 188] on div "¹ Fairmont📍" at bounding box center [489, 179] width 297 height 17
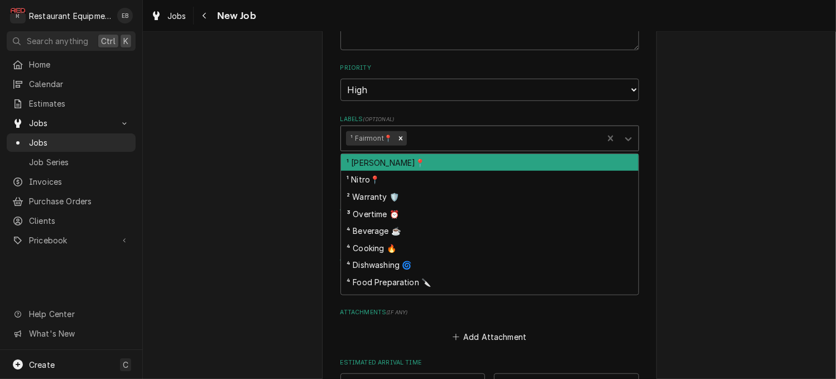
click at [434, 148] on div "Labels" at bounding box center [503, 138] width 189 height 20
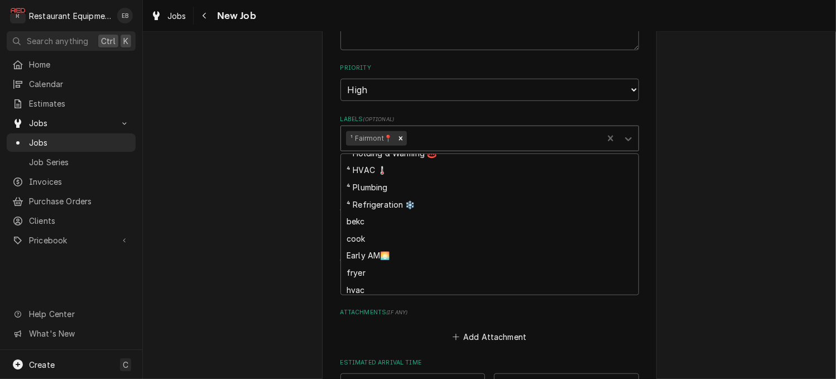
scroll to position [150, 0]
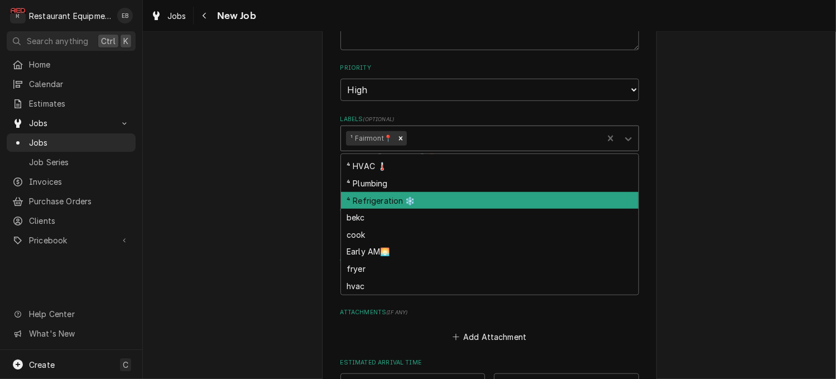
click at [403, 209] on div "⁴ Refrigeration ❄️" at bounding box center [489, 200] width 297 height 17
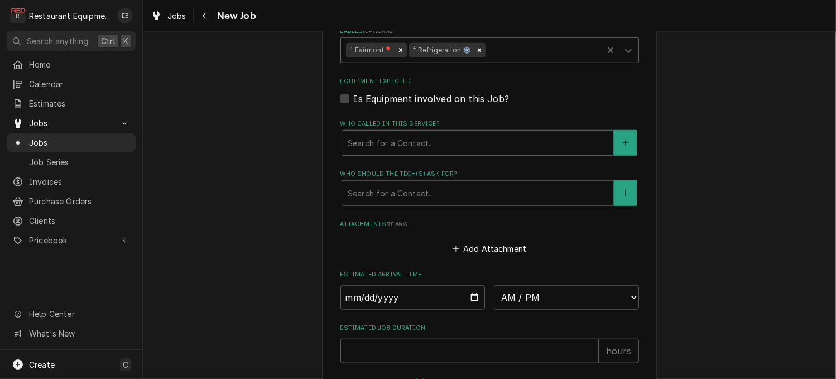
scroll to position [781, 0]
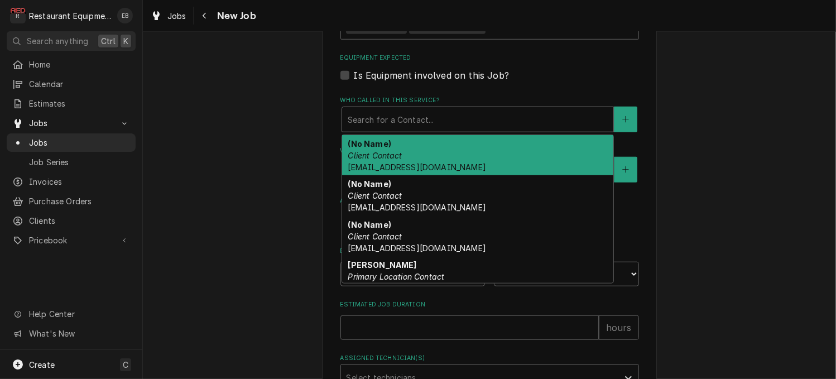
click at [476, 129] on div "Who called in this service?" at bounding box center [477, 119] width 260 height 20
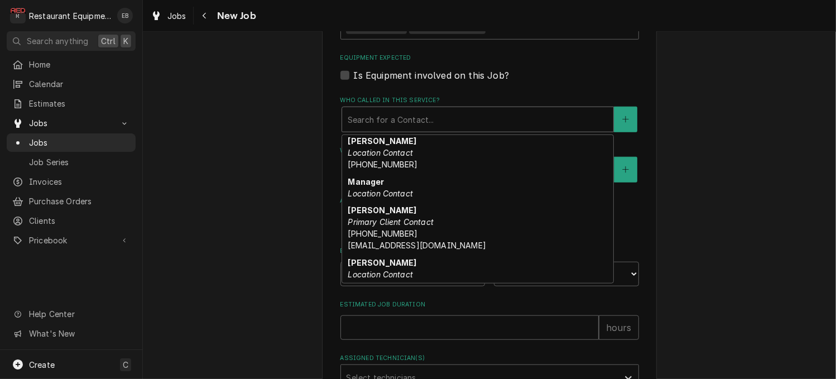
scroll to position [173, 0]
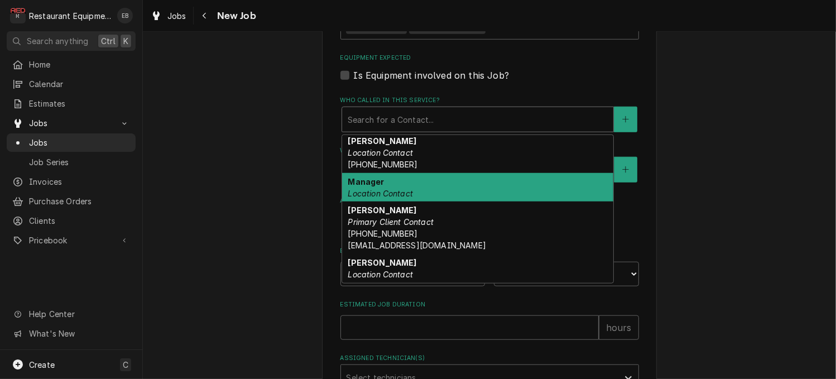
click at [376, 202] on div "Manager Location Contact" at bounding box center [477, 187] width 271 height 29
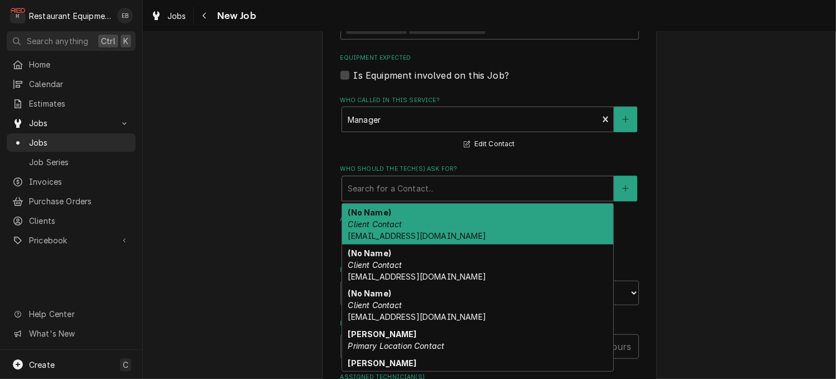
click at [381, 199] on div "Who should the tech(s) ask for?" at bounding box center [477, 188] width 260 height 20
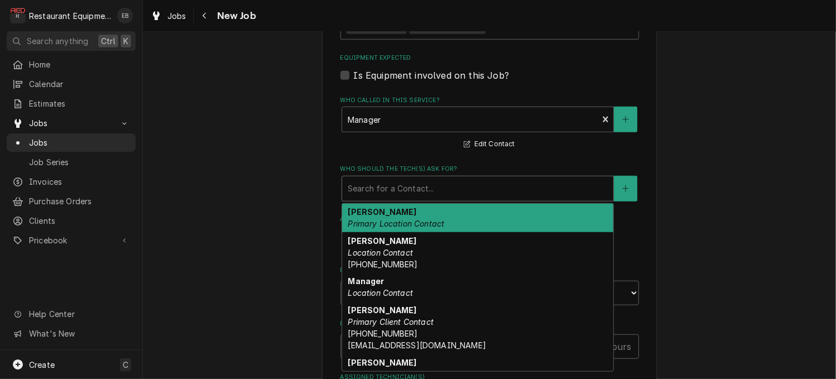
scroll to position [154, 0]
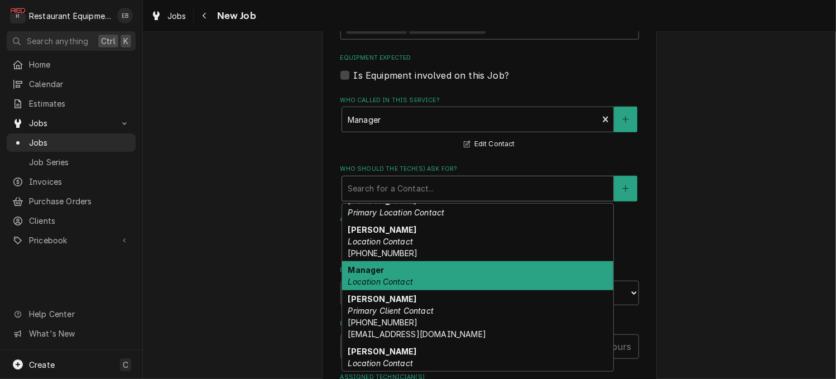
click at [403, 290] on div "Manager Location Contact" at bounding box center [477, 275] width 271 height 29
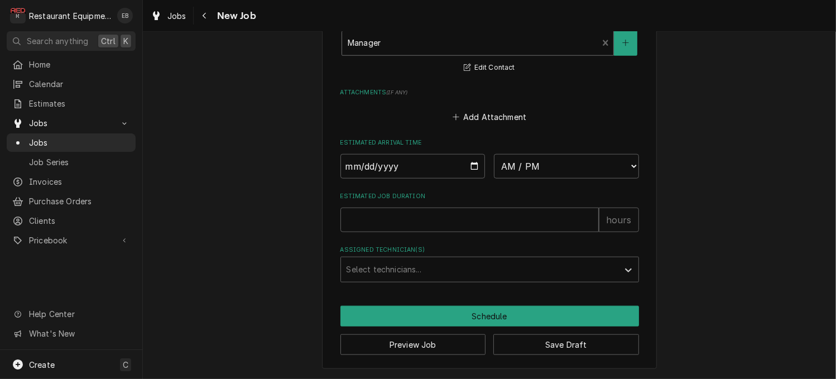
scroll to position [1064, 0]
click at [626, 344] on button "Save Draft" at bounding box center [566, 344] width 146 height 21
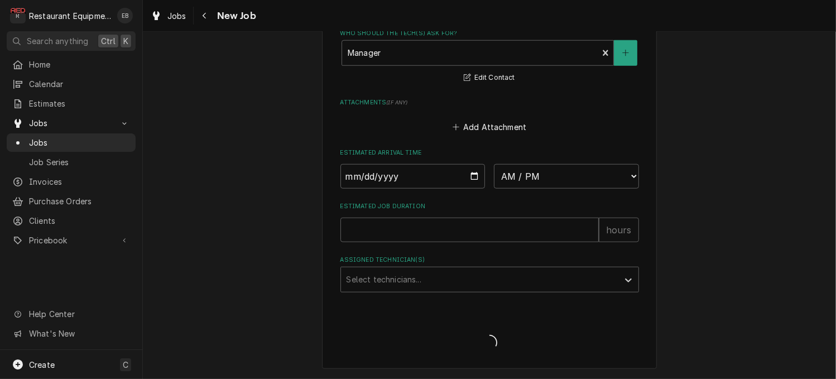
type textarea "x"
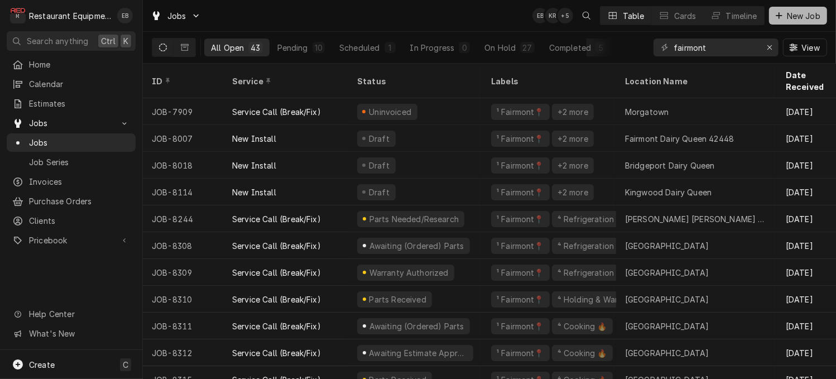
click at [775, 11] on div "Dynamic Content Wrapper" at bounding box center [778, 15] width 11 height 11
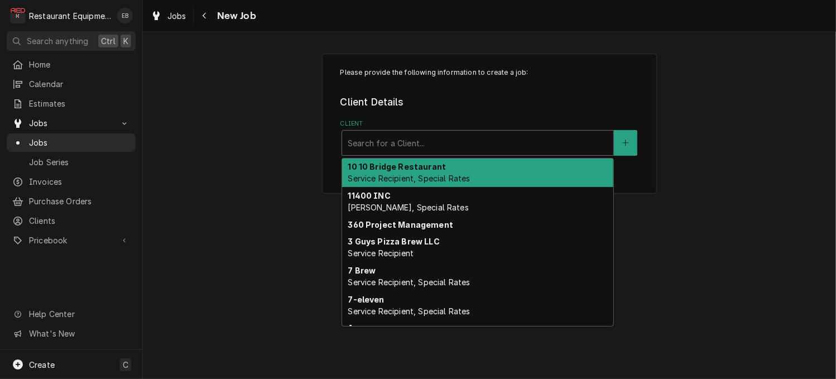
click at [419, 153] on div "Client" at bounding box center [477, 143] width 260 height 20
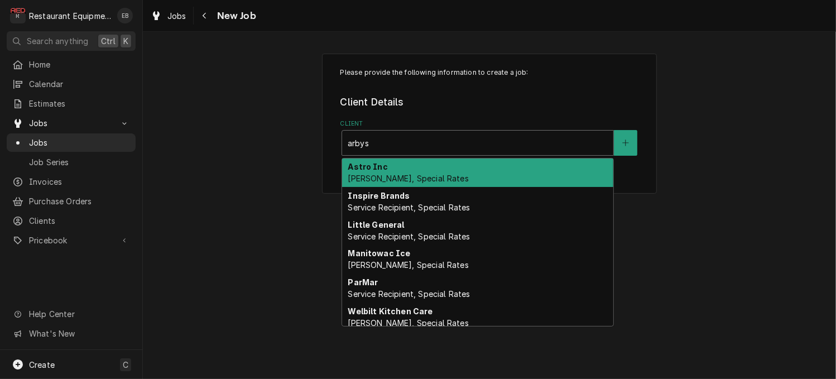
type input "arbys"
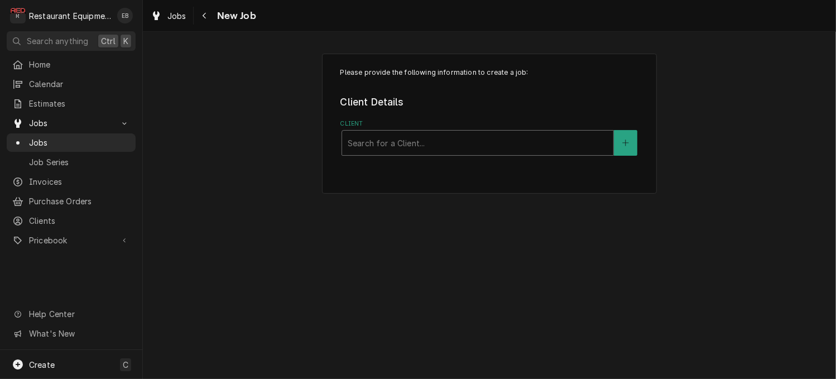
click at [417, 153] on div "Client" at bounding box center [477, 143] width 260 height 20
type input "arbys"
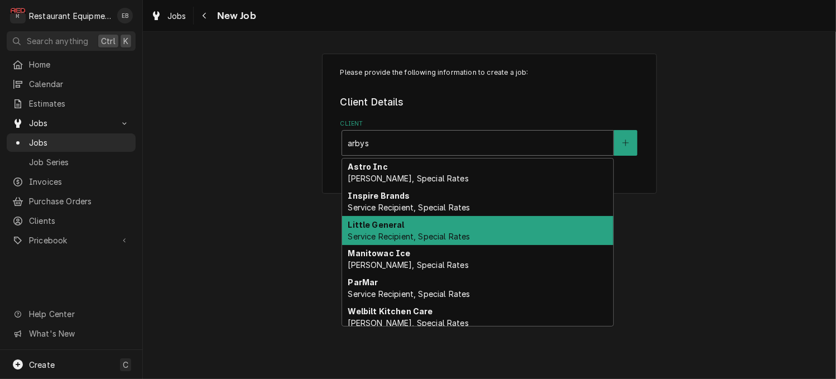
click at [416, 245] on div "Little General Service Recipient, Special Rates" at bounding box center [477, 230] width 271 height 29
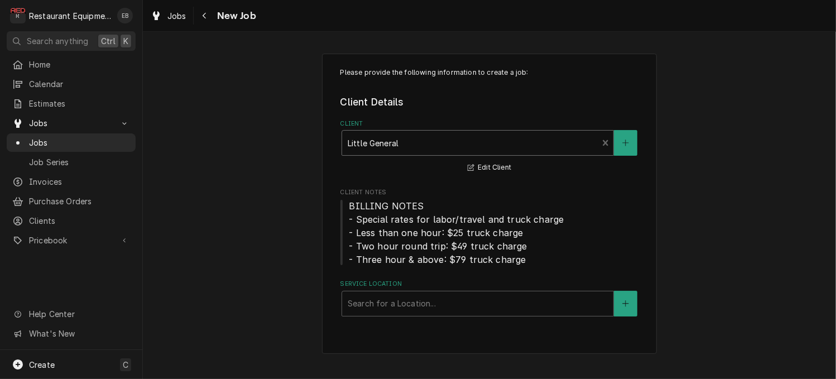
scroll to position [18, 0]
click at [412, 313] on div "Service Location" at bounding box center [477, 303] width 260 height 20
type input "arbys flatwood"
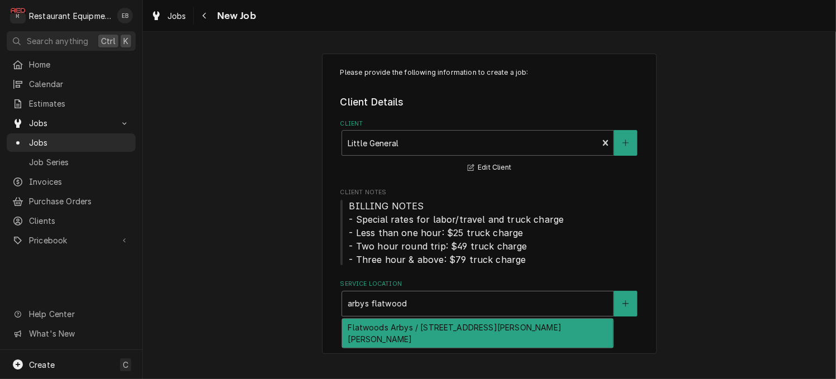
click at [443, 342] on div "Flatwoods Arbys / 2001 Sutton Ln, Sutton, WV 26601" at bounding box center [477, 332] width 271 height 29
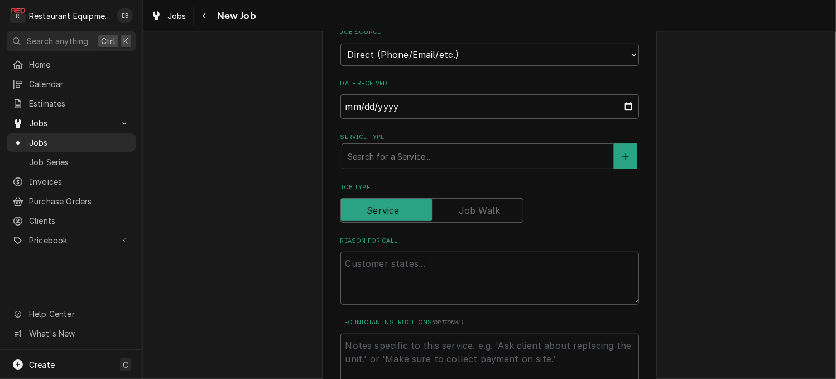
scroll to position [353, 0]
click at [422, 168] on div "Service Type" at bounding box center [477, 158] width 260 height 20
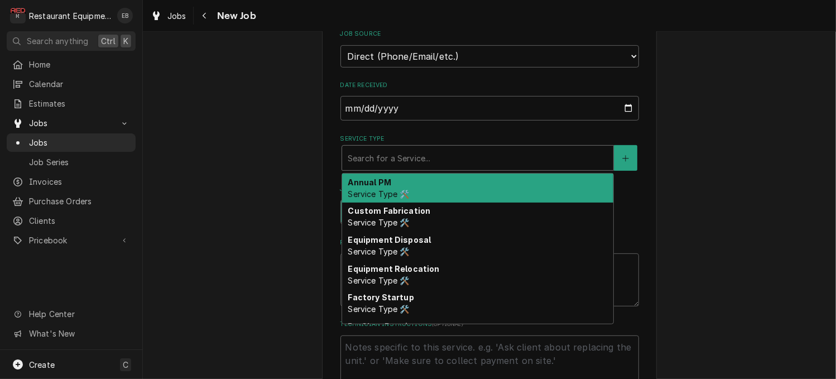
type textarea "x"
type input "b"
type textarea "x"
type input "br"
type textarea "x"
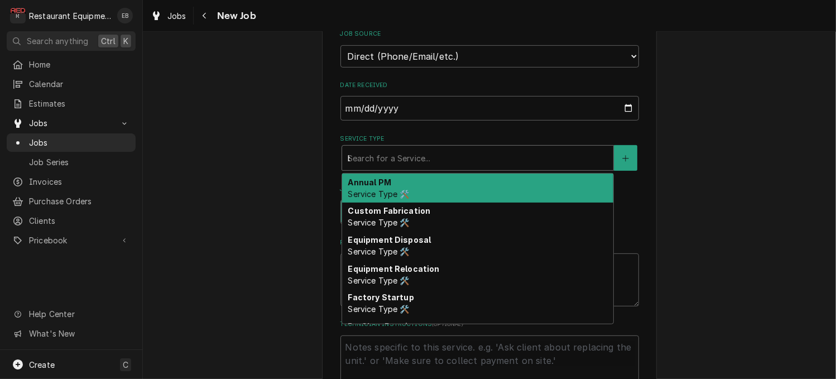
type input "bre"
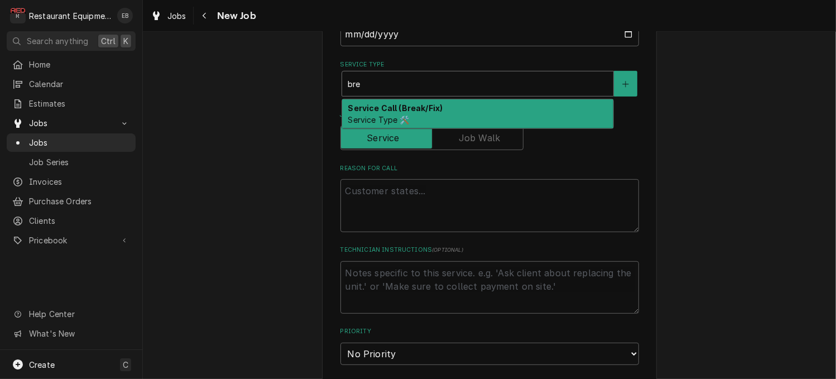
click at [442, 128] on div "Service Call (Break/Fix) Service Type 🛠️" at bounding box center [477, 113] width 271 height 29
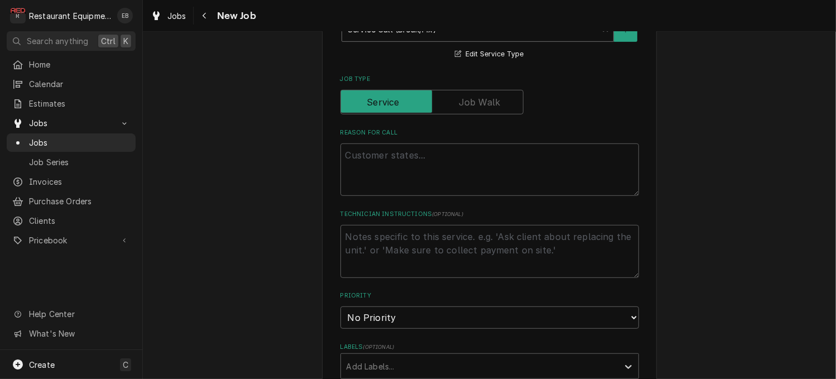
scroll to position [502, 0]
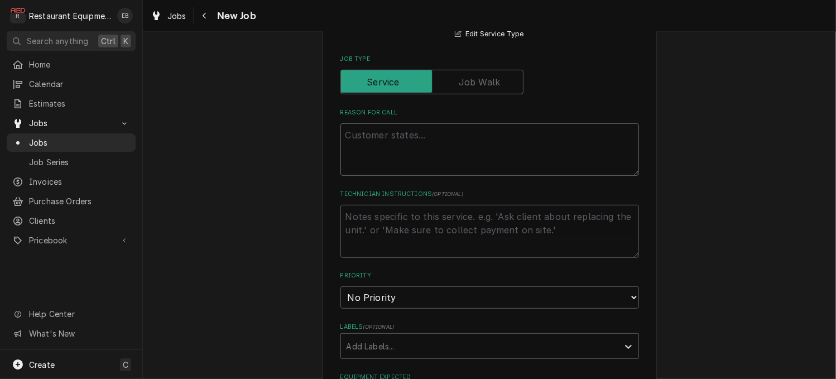
click at [393, 176] on textarea "Reason For Call" at bounding box center [489, 149] width 298 height 52
type textarea "x"
type textarea "F"
type textarea "x"
type textarea "Fr"
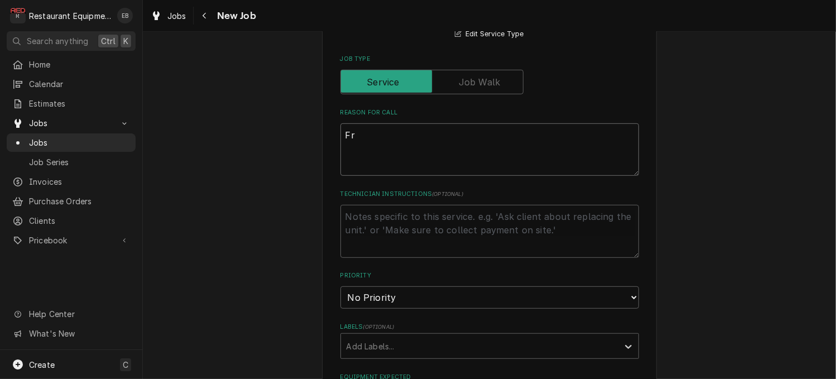
type textarea "x"
type textarea "Fry"
type textarea "x"
type textarea "Fry"
type textarea "x"
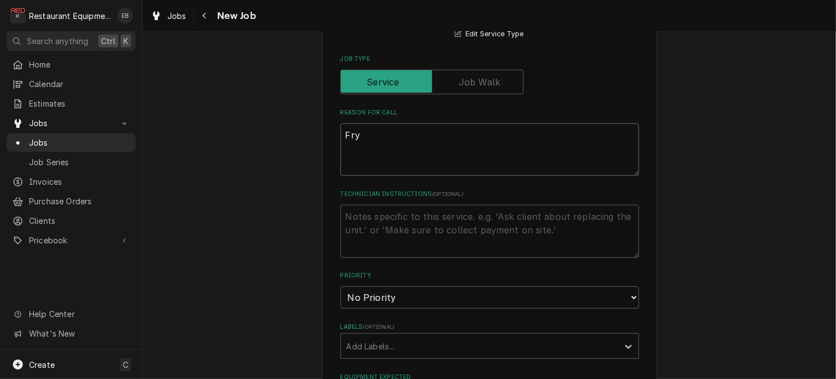
type textarea "Fry s"
type textarea "x"
type textarea "Fry st"
type textarea "x"
type textarea "Fry sta"
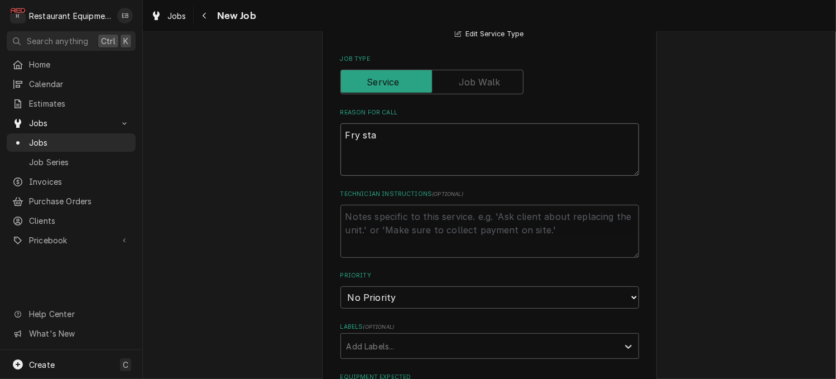
type textarea "x"
type textarea "Fry stat"
type textarea "x"
type textarea "Fry stati"
type textarea "x"
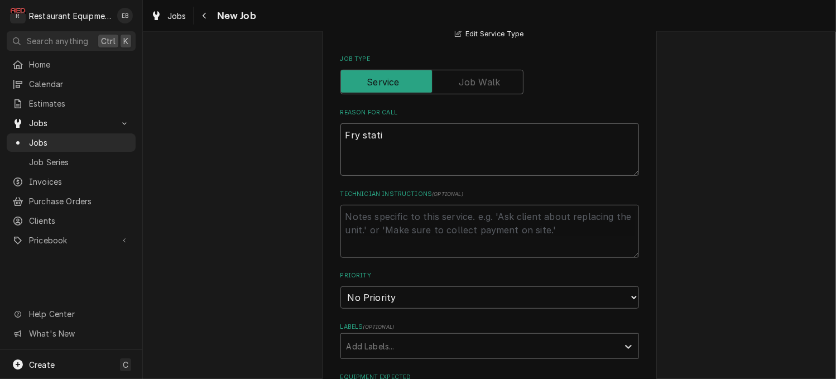
type textarea "Fry statio"
type textarea "x"
type textarea "Fry station"
type textarea "x"
type textarea "Fry station"
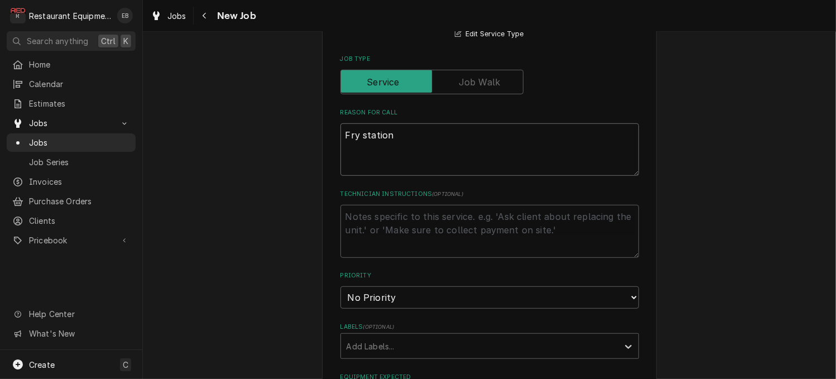
type textarea "x"
type textarea "Fry station k"
type textarea "x"
type textarea "Fry station ke"
type textarea "x"
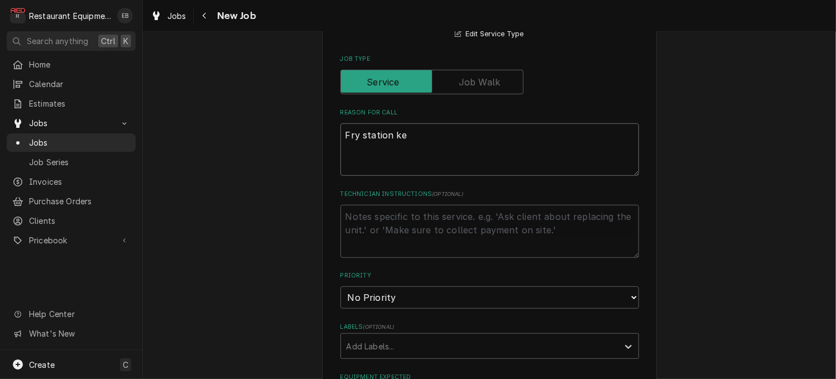
type textarea "Fry station kee"
type textarea "x"
type textarea "Fry station keep"
type textarea "x"
type textarea "Fry station keeps"
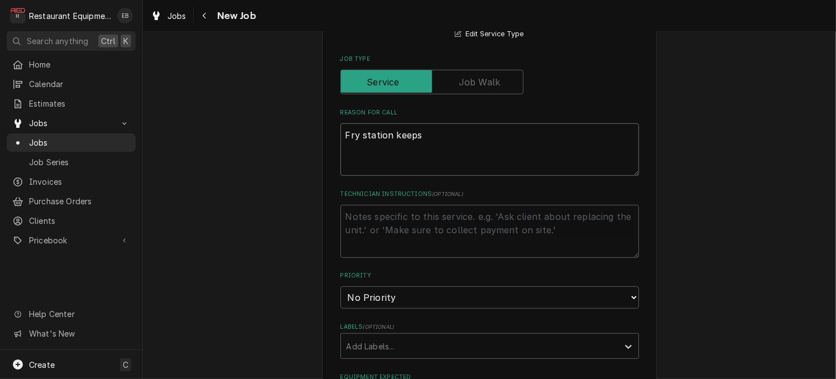
type textarea "x"
type textarea "Fry station keeps"
type textarea "x"
type textarea "Fry station keeps t"
type textarea "x"
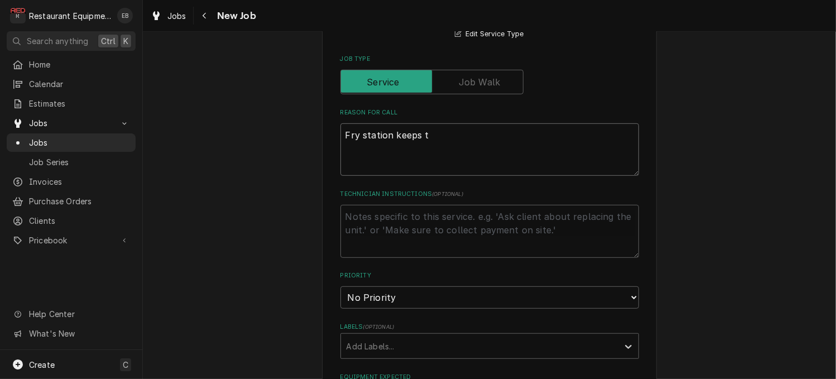
type textarea "Fry station keeps tr"
type textarea "x"
type textarea "Fry station keeps tri"
type textarea "x"
type textarea "Fry station keeps trip"
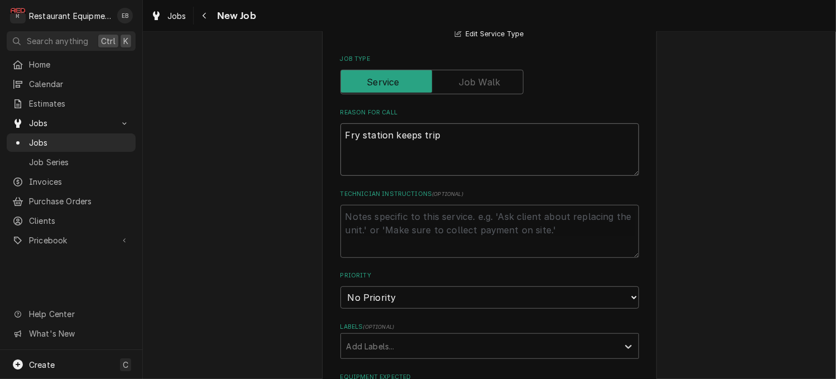
type textarea "x"
type textarea "Fry station keeps tripp"
type textarea "x"
type textarea "Fry station keeps trippi"
type textarea "x"
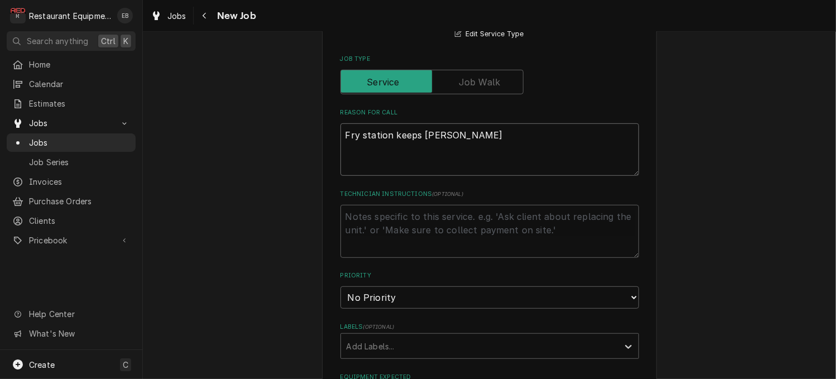
type textarea "Fry station keeps trippin"
type textarea "x"
type textarea "Fry station keeps tripping"
type textarea "x"
type textarea "Fry station keeps tripping"
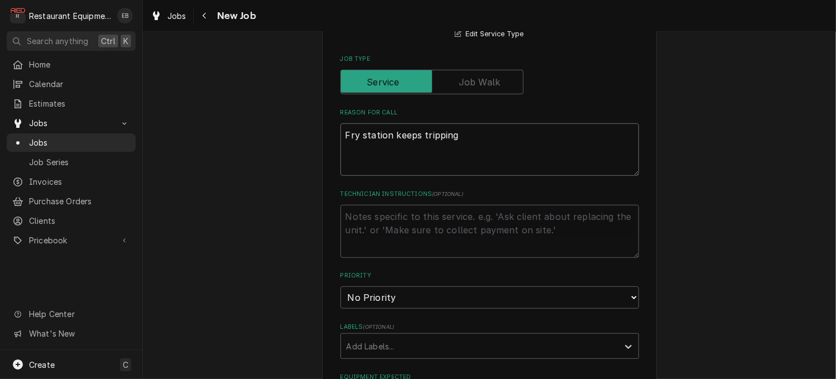
type textarea "x"
type textarea "Fry station keeps tripping b"
type textarea "x"
type textarea "Fry station keeps tripping br"
type textarea "x"
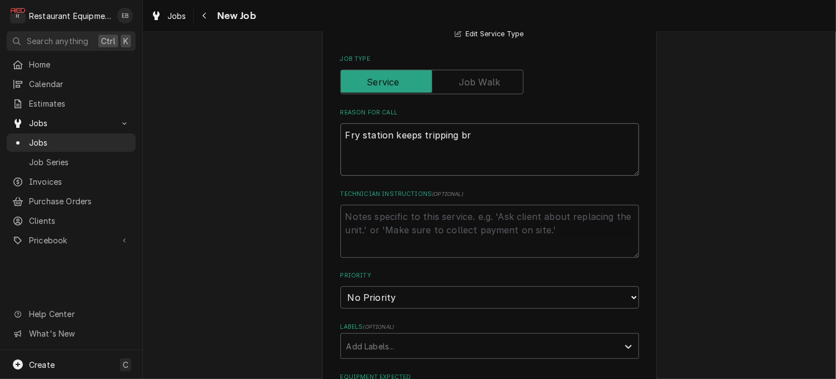
type textarea "Fry station keeps tripping bra"
type textarea "x"
type textarea "Fry station keeps tripping brak"
type textarea "x"
type textarea "Fry station keeps tripping brake"
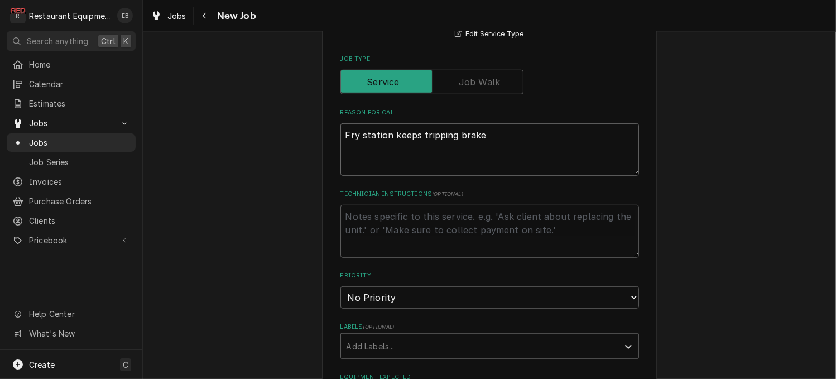
type textarea "x"
type textarea "Fry station keeps tripping braker"
type textarea "x"
type textarea "Fry station keeps tripping braker."
type textarea "x"
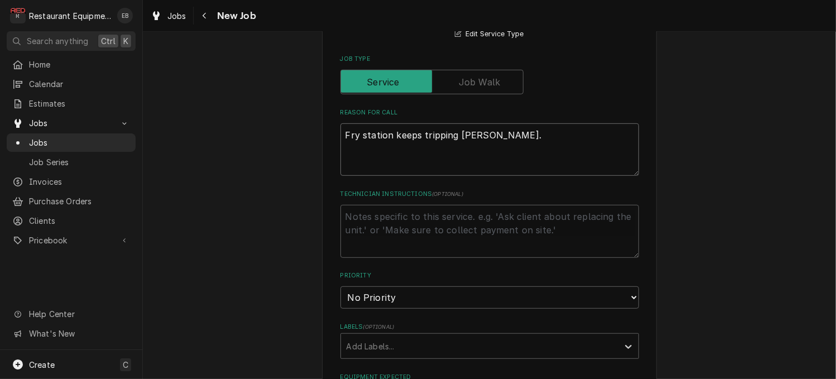
type textarea "Fry station keeps tripping braker"
type textarea "x"
type textarea "Fry station keeps tripping brake"
type textarea "x"
type textarea "Fry station keeps tripping brak"
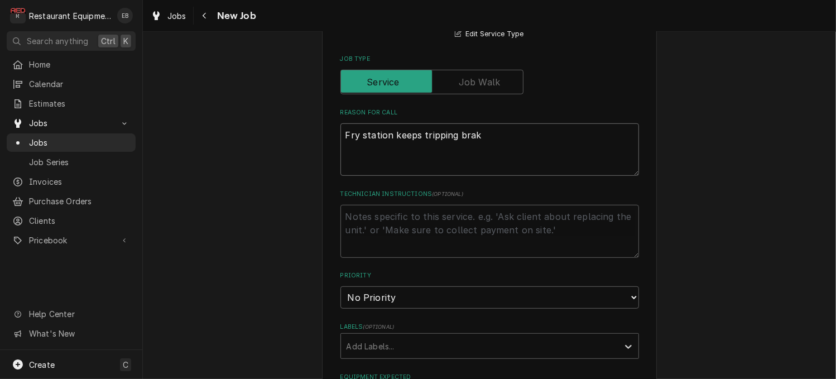
type textarea "x"
type textarea "Fry station keeps tripping bra"
type textarea "x"
type textarea "Fry station keeps tripping br"
type textarea "x"
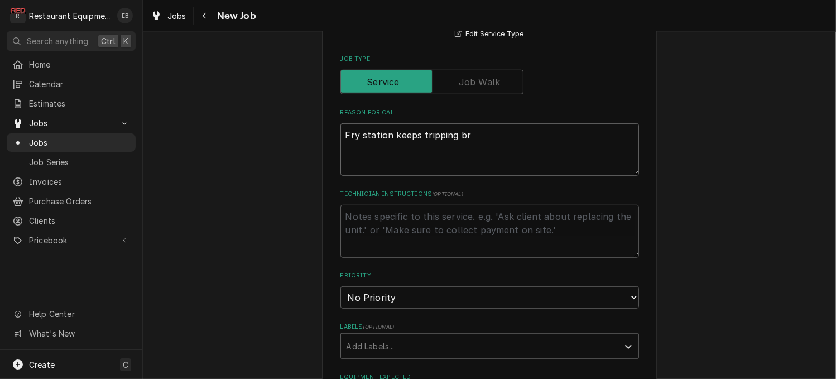
type textarea "Fry station keeps tripping bre"
type textarea "x"
type textarea "Fry station keeps tripping brea"
type textarea "x"
type textarea "Fry station keeps tripping break"
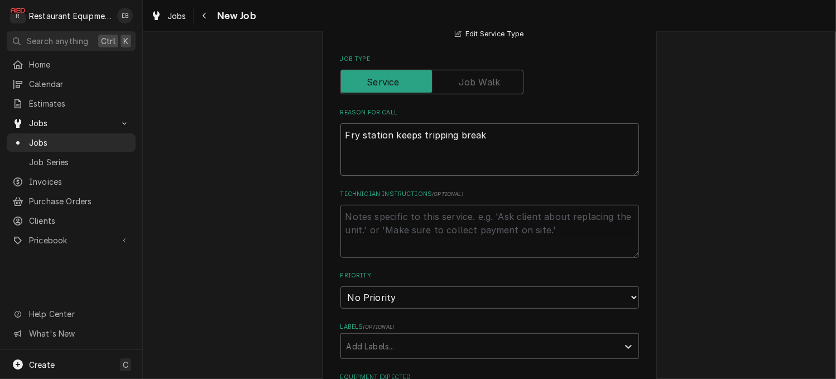
type textarea "x"
type textarea "Fry station keeps tripping breake"
type textarea "x"
type textarea "Fry station keeps tripping breaker"
type textarea "x"
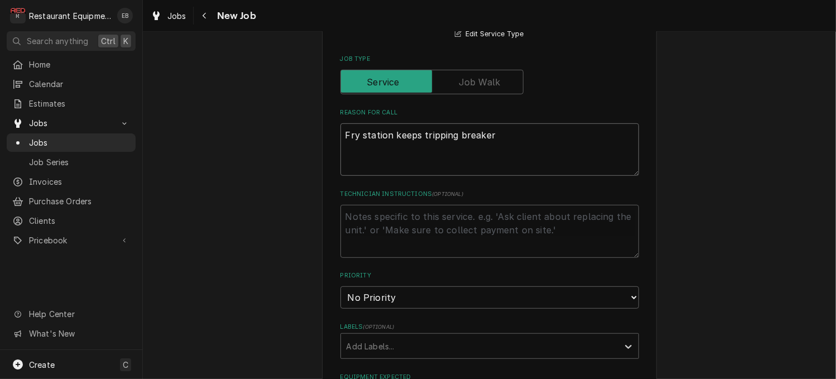
type textarea "Fry station keeps tripping breaker."
type textarea "x"
type textarea "Fry station keeps tripping breaker."
type textarea "x"
type textarea "Fry station keeps tripping breaker. W"
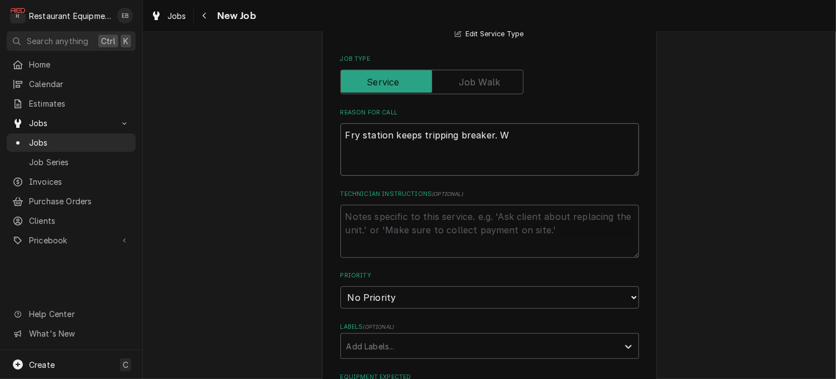
type textarea "x"
type textarea "Fry station keeps tripping breaker. Wi"
type textarea "x"
type textarea "Fry station keeps tripping breaker. Wil"
type textarea "x"
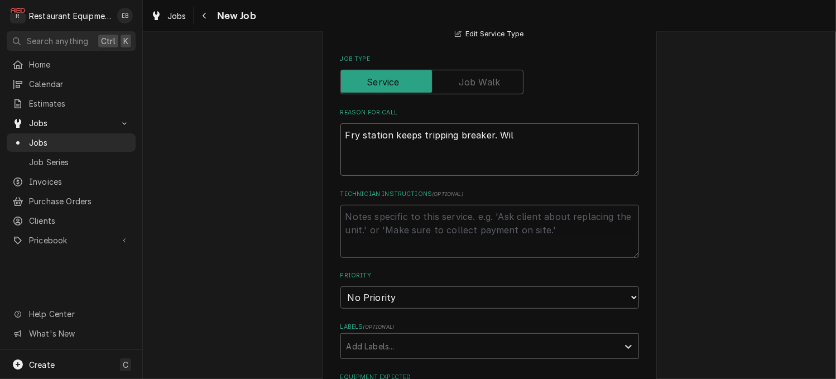
type textarea "Fry station keeps tripping breaker. Will"
type textarea "x"
type textarea "Fry station keeps tripping breaker. Will"
type textarea "x"
type textarea "Fry station keeps tripping breaker. Will n"
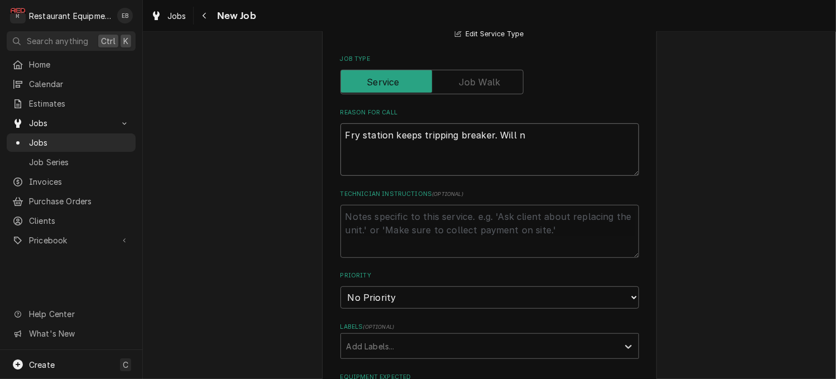
type textarea "x"
type textarea "Fry station keeps tripping breaker. Will no"
type textarea "x"
type textarea "Fry station keeps tripping breaker. Will not"
type textarea "x"
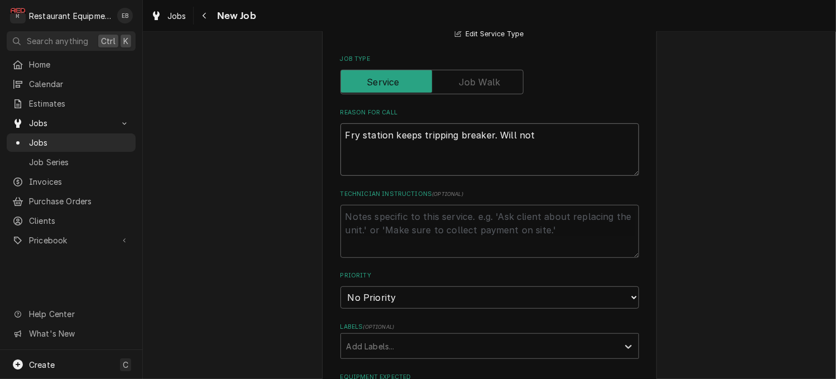
type textarea "Fry station keeps tripping breaker. Will not"
type textarea "x"
type textarea "Fry station keeps tripping breaker. Will not s"
type textarea "x"
type textarea "Fry station keeps tripping breaker. Will not st"
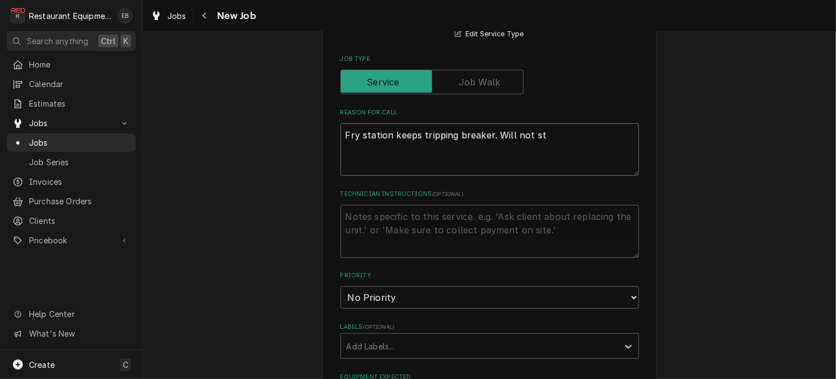
type textarea "x"
type textarea "Fry station keeps tripping breaker. Will not sta"
type textarea "x"
type textarea "Fry station keeps tripping breaker. Will not stay"
type textarea "x"
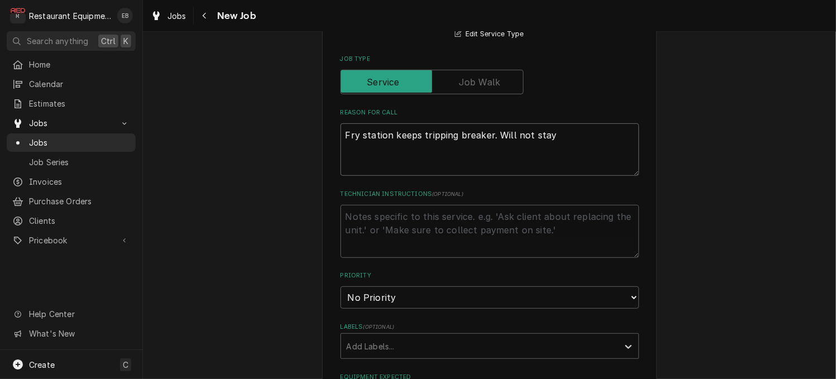
type textarea "Fry station keeps tripping breaker. Will not stay"
type textarea "x"
type textarea "Fry station keeps tripping breaker. Will not stay o"
type textarea "x"
type textarea "Fry station keeps tripping breaker. Will not stay on"
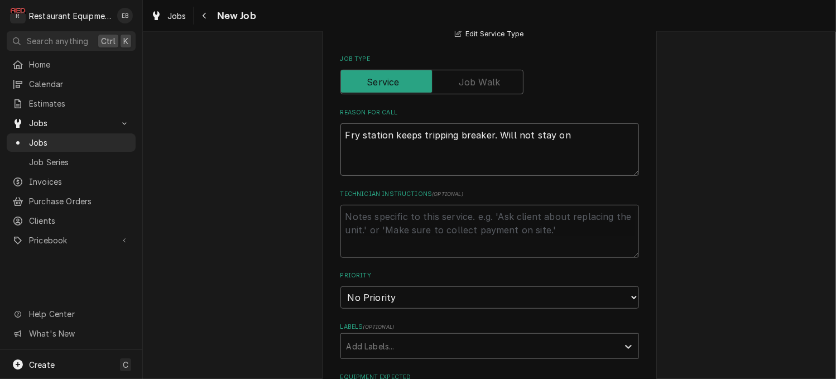
type textarea "x"
type textarea "Fry station keeps tripping breaker. Will not stay on,"
type textarea "x"
type textarea "Fry station keeps tripping breaker. Will not stay on"
type textarea "x"
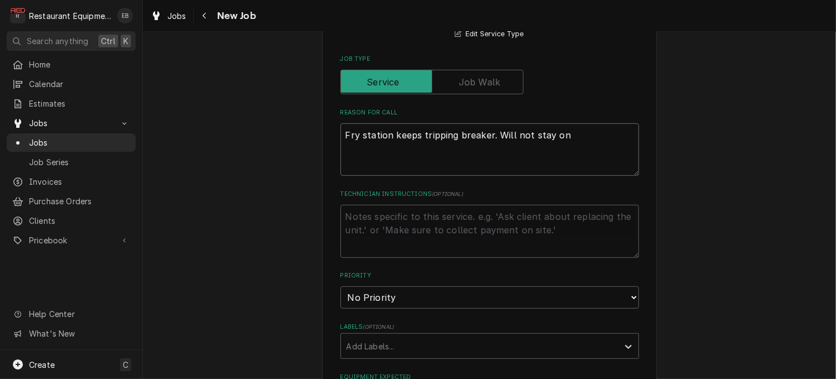
type textarea "Fry station keeps tripping breaker. Will not stay on."
type textarea "x"
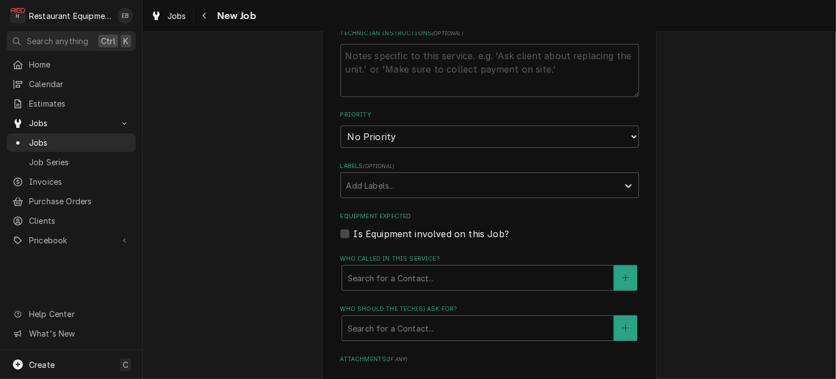
scroll to position [688, 0]
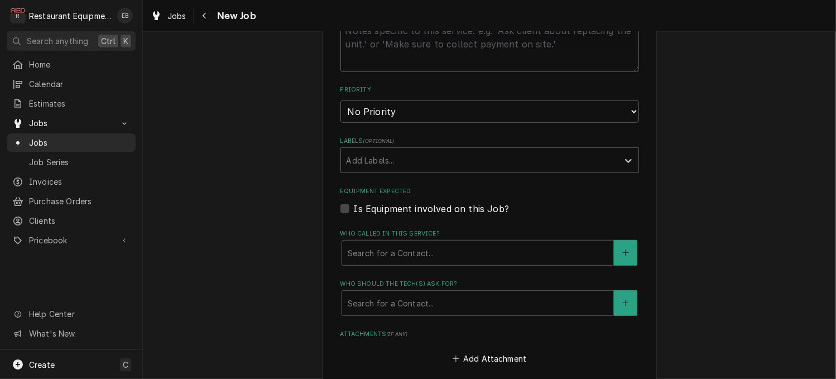
type textarea "Fry station keeps tripping breaker. Will not stay on."
click at [419, 123] on select "No Priority Urgent High Medium Low" at bounding box center [489, 111] width 298 height 22
click at [407, 123] on select "No Priority Urgent High Medium Low" at bounding box center [489, 111] width 298 height 22
select select "2"
click at [340, 123] on select "No Priority Urgent High Medium Low" at bounding box center [489, 111] width 298 height 22
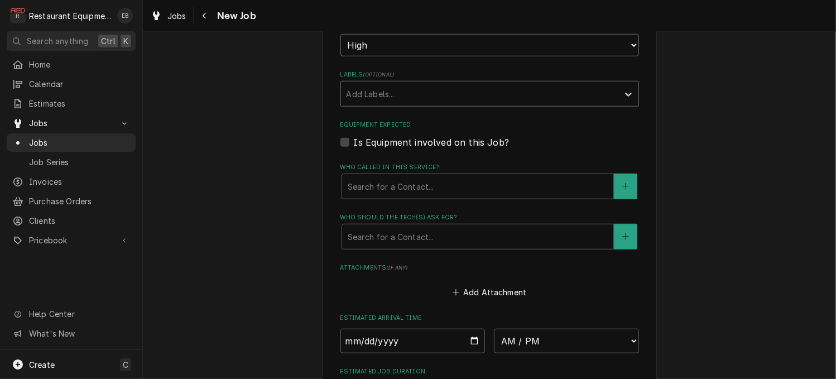
scroll to position [762, 0]
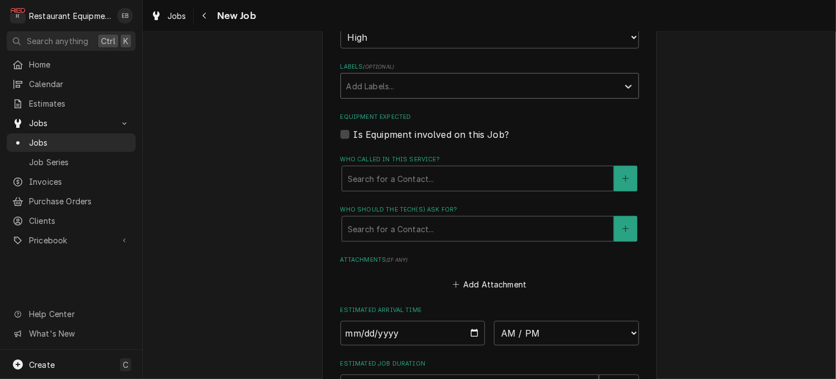
click at [413, 96] on div "Labels" at bounding box center [479, 86] width 266 height 20
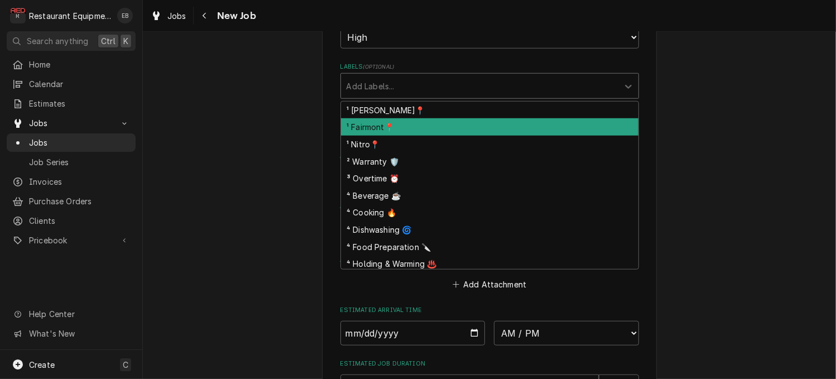
click at [383, 136] on div "¹ Fairmont📍" at bounding box center [489, 126] width 297 height 17
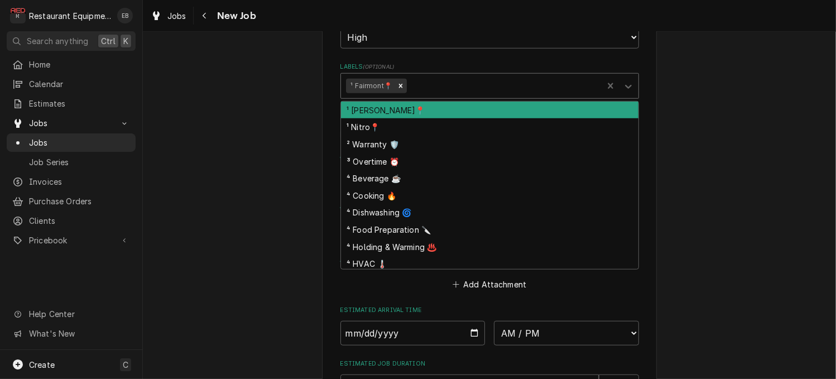
drag, startPoint x: 442, startPoint y: 161, endPoint x: 418, endPoint y: 218, distance: 62.5
click at [442, 96] on div "Labels" at bounding box center [503, 86] width 189 height 20
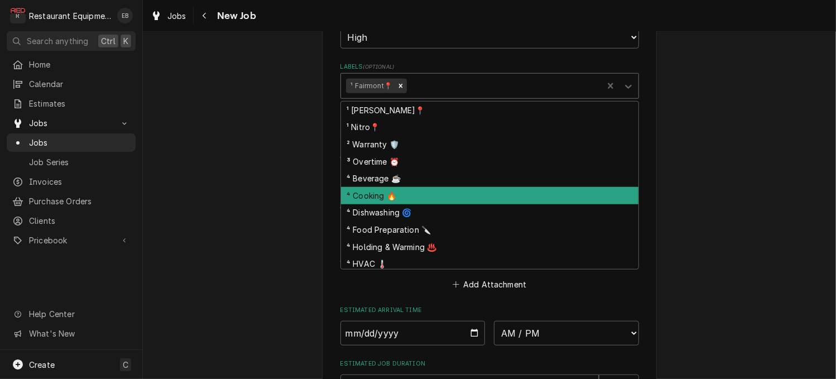
click at [399, 204] on div "⁴ Cooking 🔥" at bounding box center [489, 195] width 297 height 17
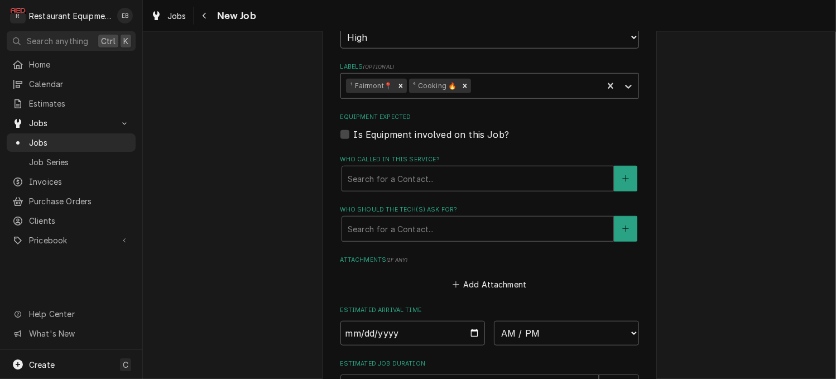
click at [459, 49] on select "No Priority Urgent High Medium Low" at bounding box center [489, 37] width 298 height 22
click at [340, 49] on select "No Priority Urgent High Medium Low" at bounding box center [489, 37] width 298 height 22
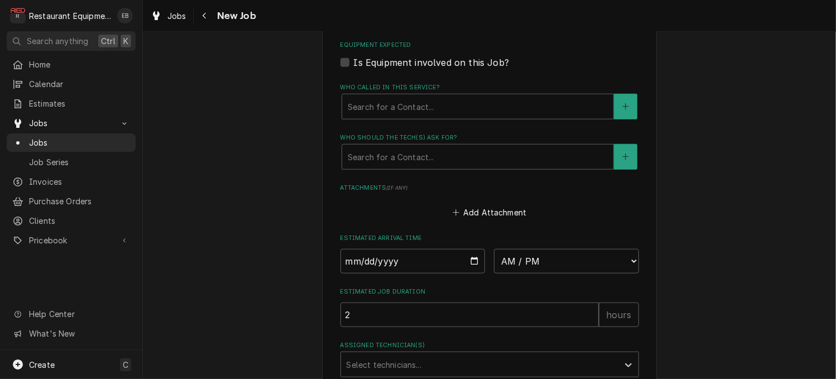
scroll to position [837, 0]
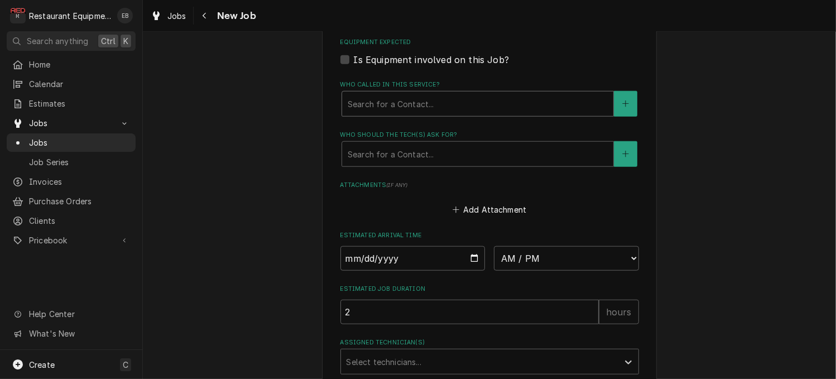
click at [452, 114] on div "Who called in this service?" at bounding box center [477, 104] width 260 height 20
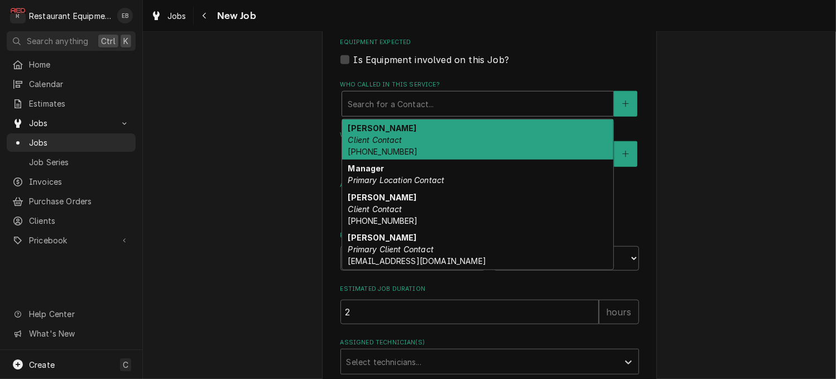
click at [410, 160] on div "Jeff Dunlap Client Contact (304) 380-1860" at bounding box center [477, 139] width 271 height 41
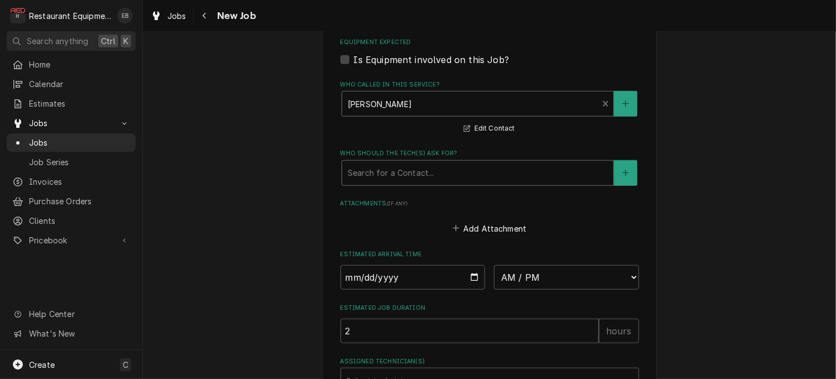
click at [420, 183] on div "Who should the tech(s) ask for?" at bounding box center [477, 173] width 260 height 20
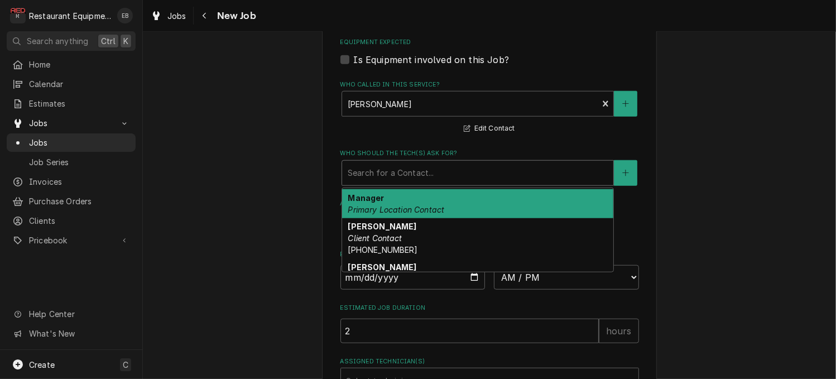
scroll to position [37, 0]
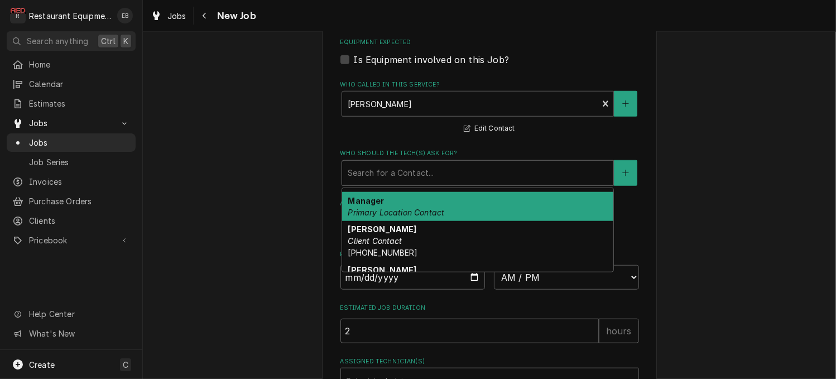
click at [368, 217] on em "Primary Location Contact" at bounding box center [395, 211] width 96 height 9
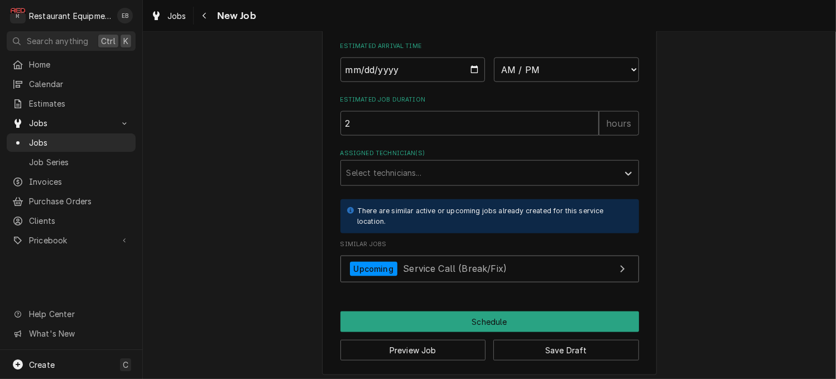
scroll to position [1060, 0]
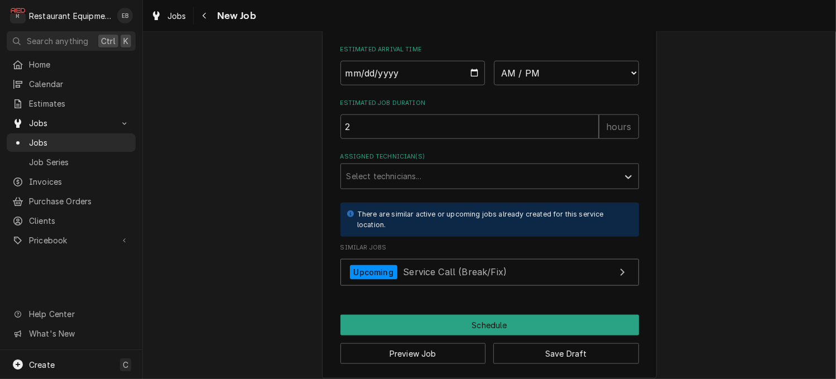
click at [471, 85] on input "Date" at bounding box center [412, 73] width 145 height 25
type textarea "x"
type input "2025-09-02"
type textarea "x"
click at [585, 85] on select "AM / PM 6:00 AM 6:15 AM 6:30 AM 6:45 AM 7:00 AM 7:15 AM 7:30 AM 7:45 AM 8:00 AM…" at bounding box center [566, 73] width 145 height 25
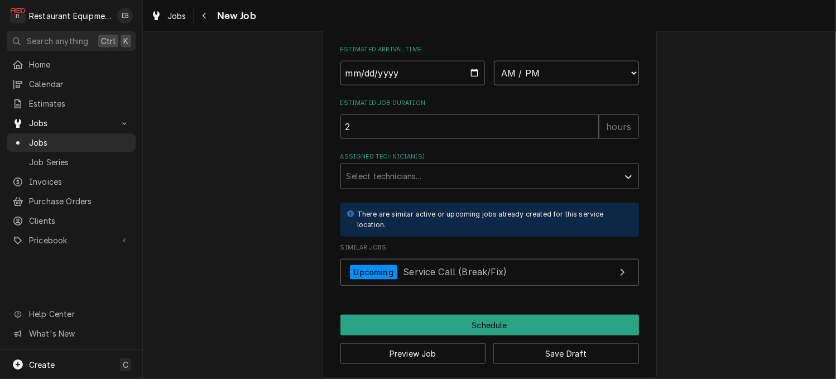
select select "11:00:00"
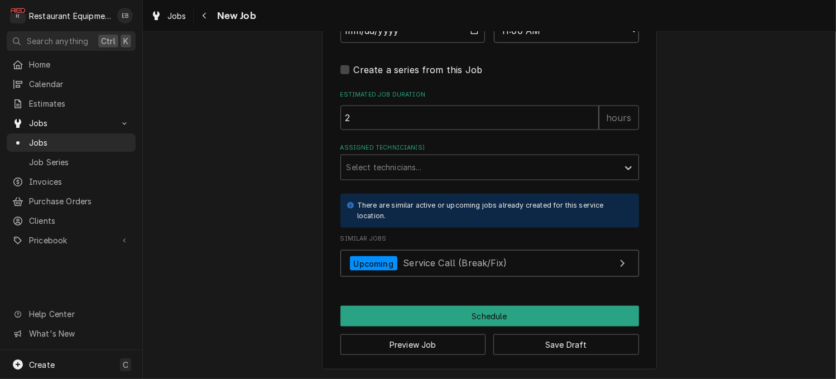
scroll to position [1171, 0]
click at [406, 177] on div "Assigned Technician(s)" at bounding box center [479, 167] width 266 height 20
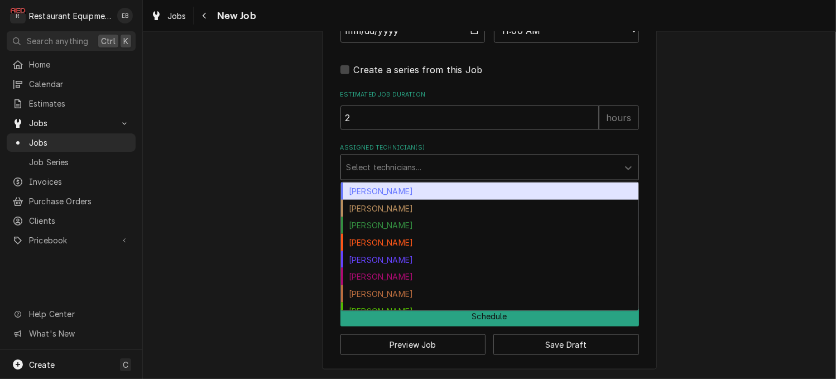
click at [404, 200] on div "Bryan Sanders" at bounding box center [489, 190] width 297 height 17
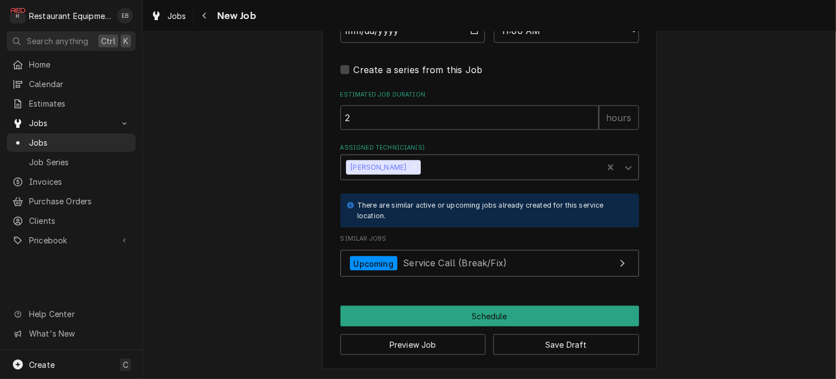
scroll to position [1258, 0]
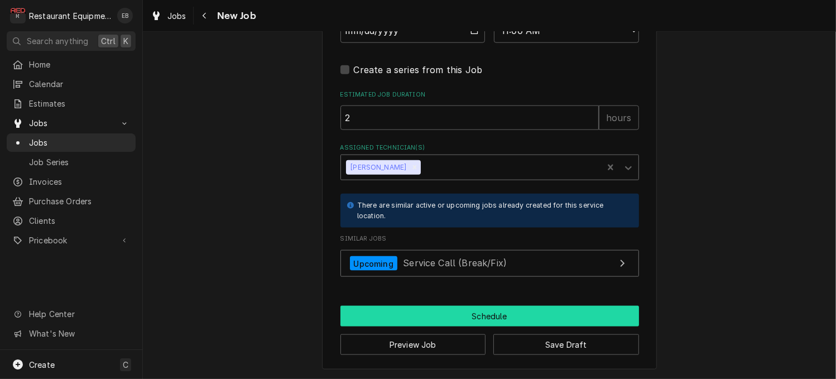
click at [491, 311] on button "Schedule" at bounding box center [489, 316] width 298 height 21
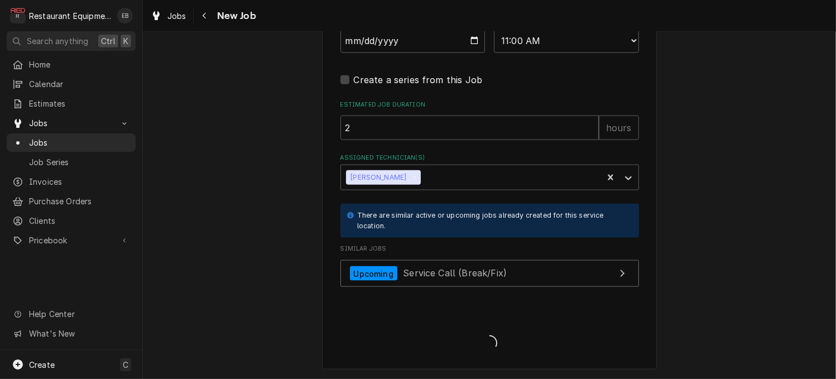
scroll to position [1247, 0]
type textarea "x"
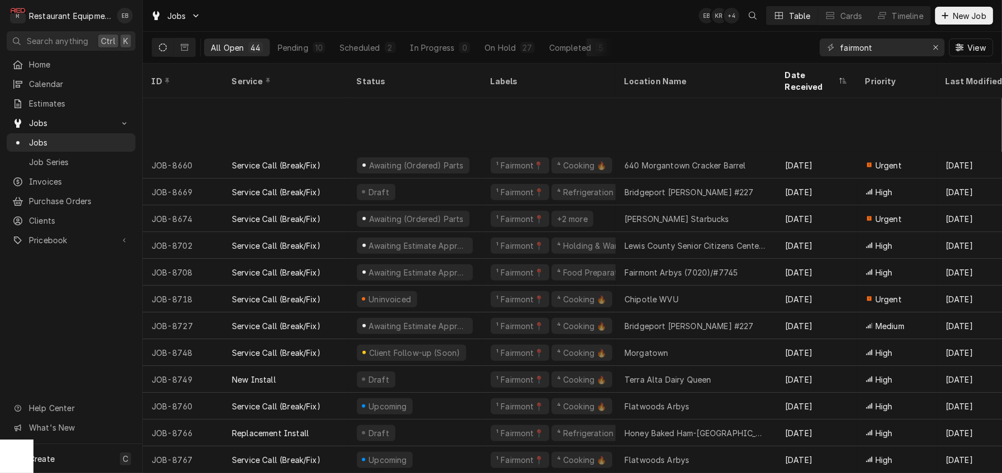
scroll to position [811, 0]
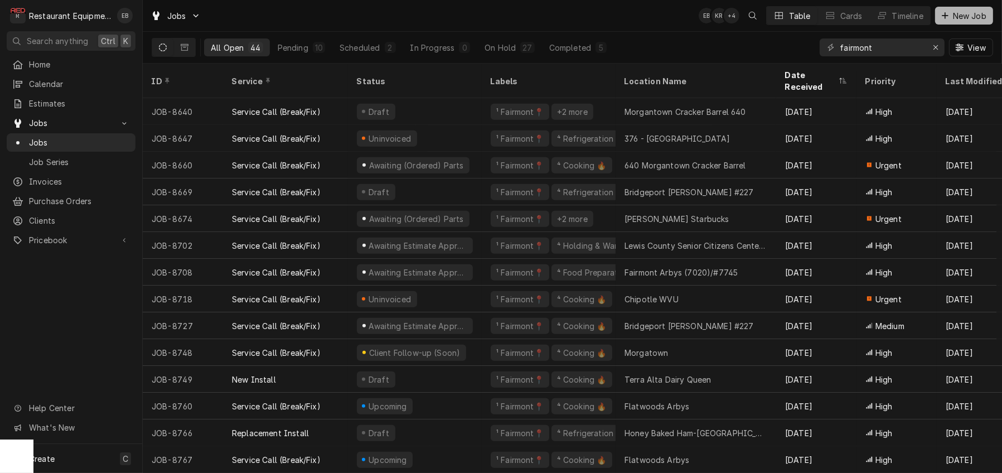
click at [835, 12] on span "New Job" at bounding box center [970, 16] width 38 height 12
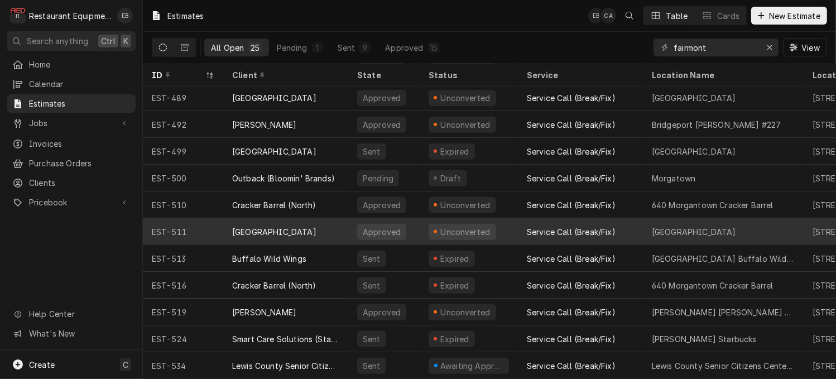
scroll to position [388, 0]
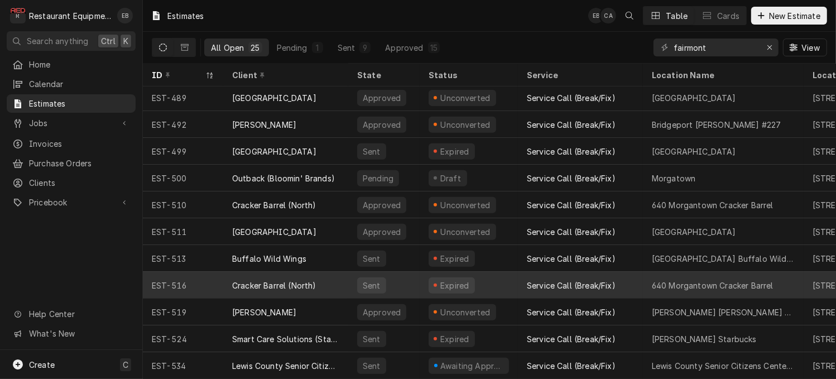
click at [347, 275] on div "Cracker Barrel (North)" at bounding box center [285, 285] width 125 height 27
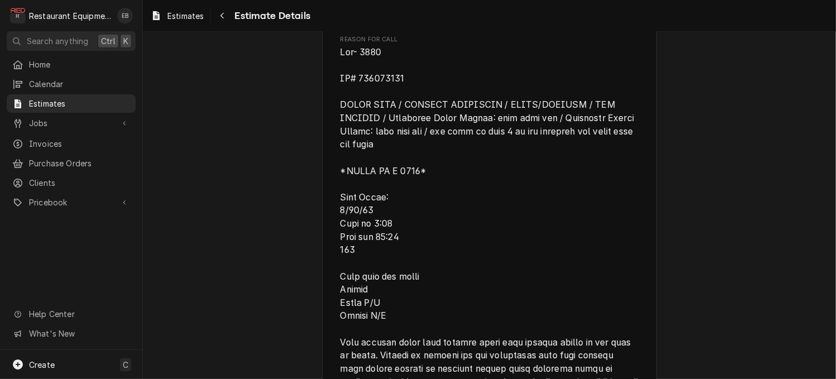
scroll to position [595, 0]
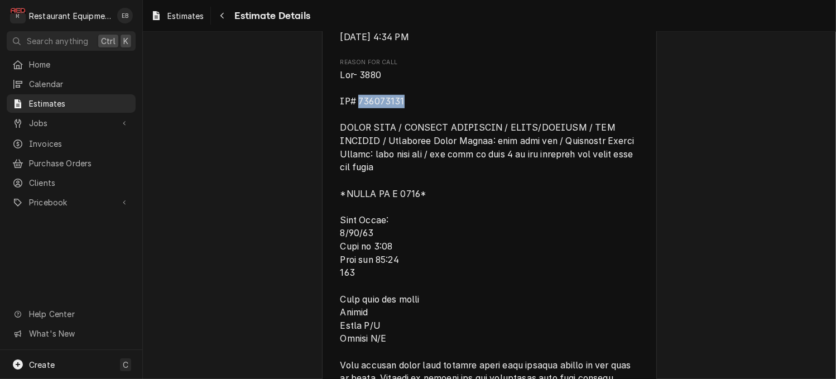
drag, startPoint x: 354, startPoint y: 225, endPoint x: 401, endPoint y: 229, distance: 47.0
click at [401, 229] on span "Reason for Call" at bounding box center [489, 286] width 298 height 435
copy span "323411353"
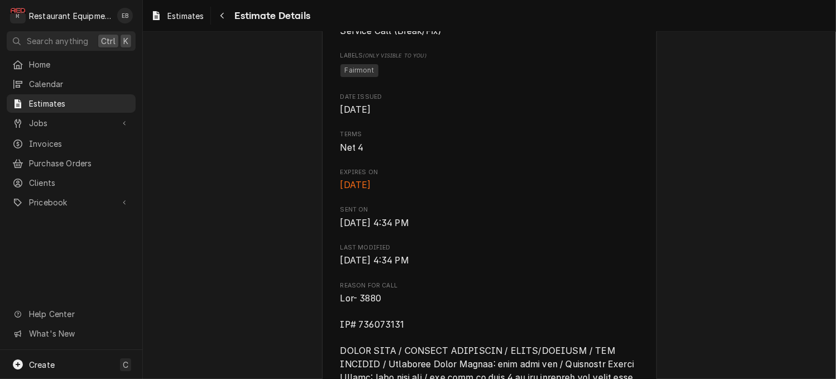
click at [590, 155] on span "Net 4" at bounding box center [489, 147] width 298 height 13
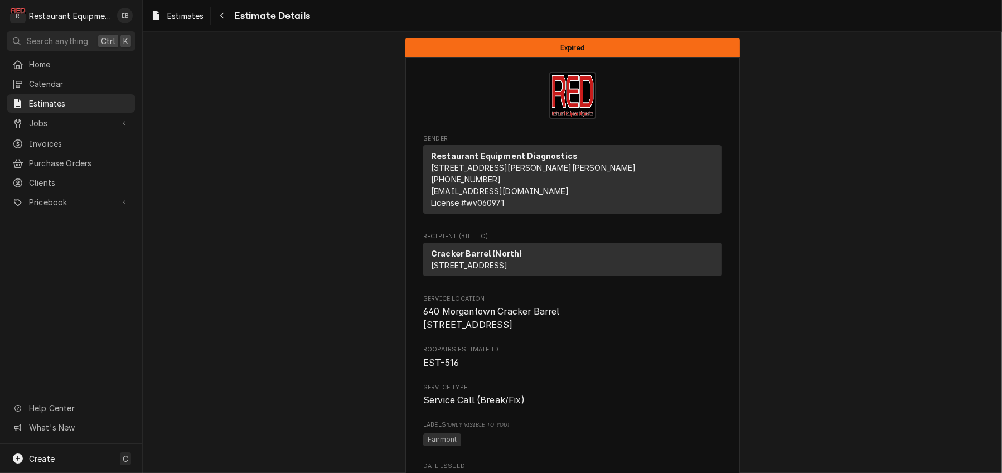
scroll to position [0, 0]
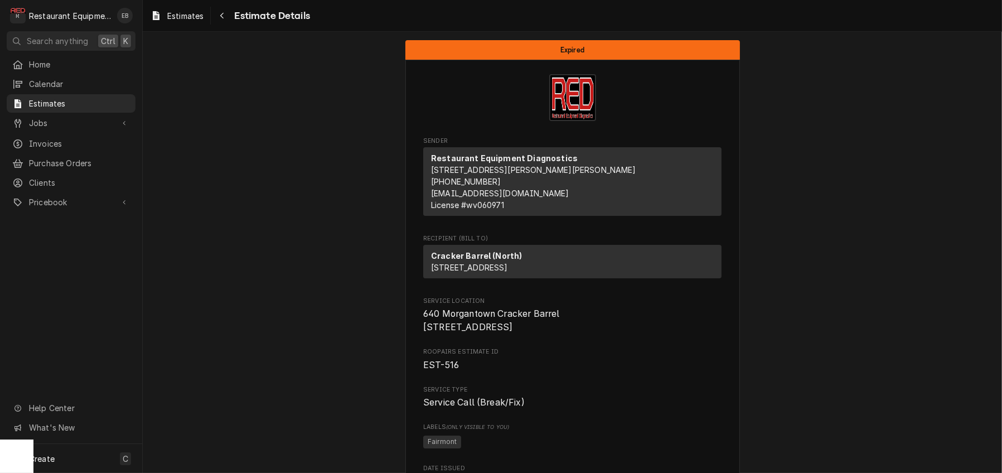
drag, startPoint x: 959, startPoint y: 0, endPoint x: 760, endPoint y: 48, distance: 204.8
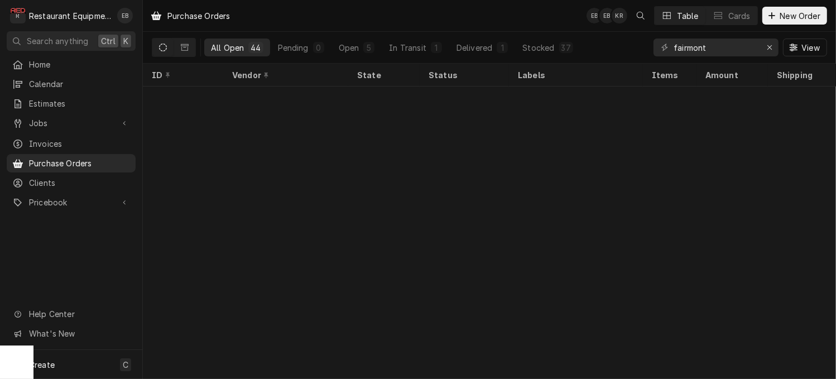
scroll to position [895, 0]
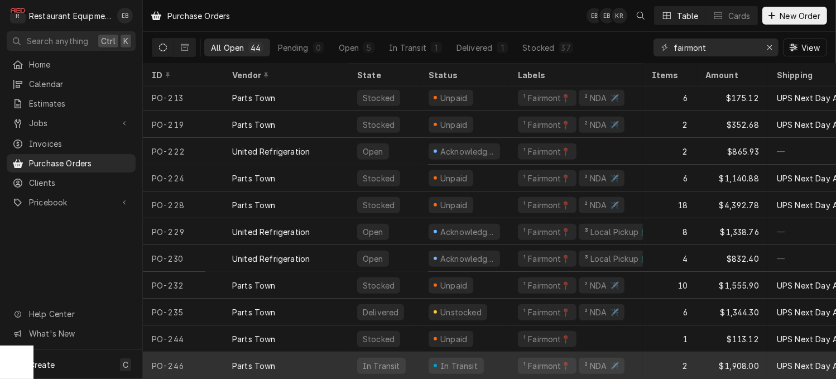
click at [346, 352] on div "Parts Town" at bounding box center [285, 365] width 125 height 27
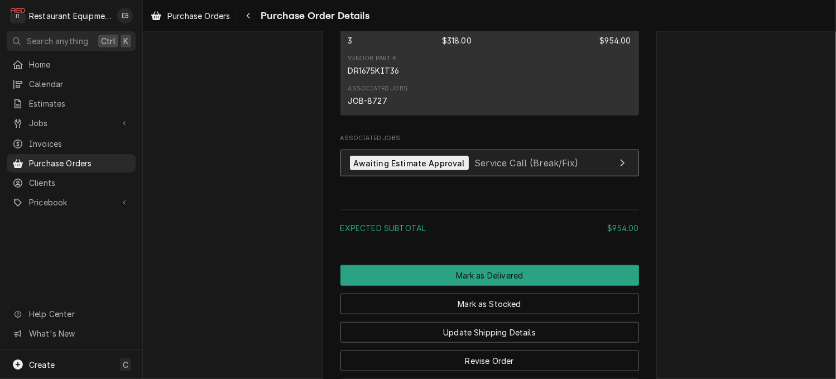
scroll to position [855, 0]
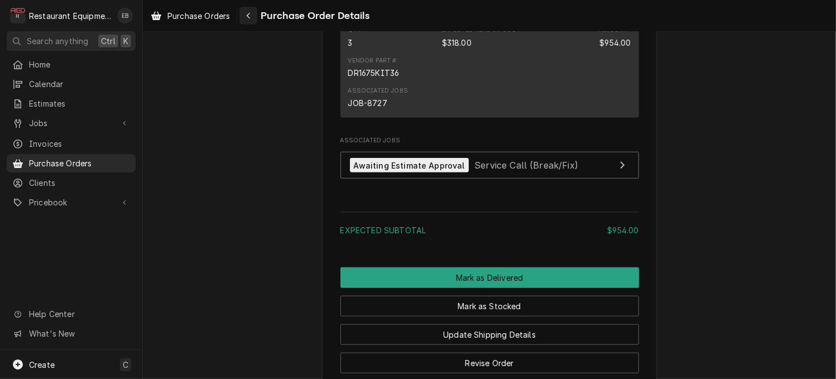
click at [254, 10] on div "Navigate back" at bounding box center [248, 15] width 11 height 11
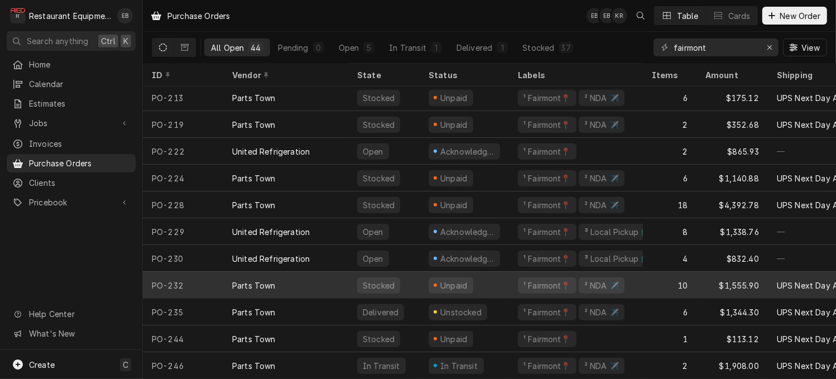
scroll to position [895, 0]
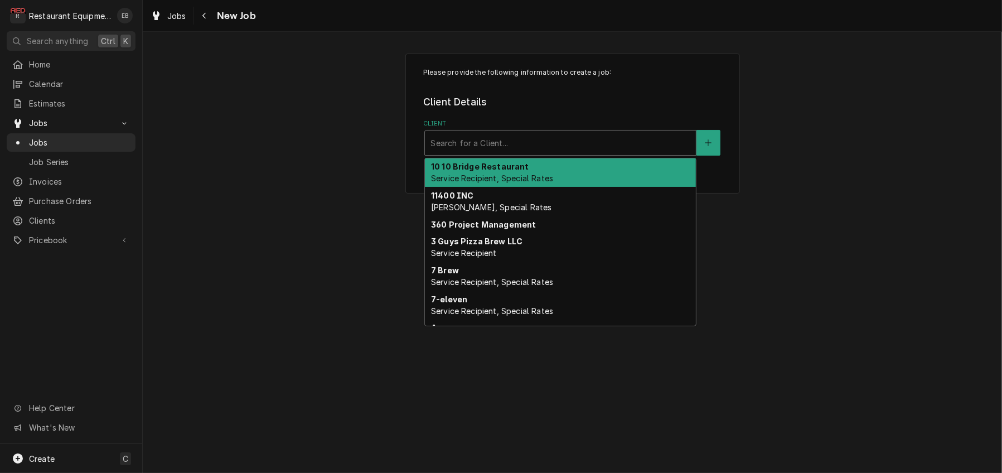
click at [542, 150] on div "Client" at bounding box center [561, 143] width 260 height 20
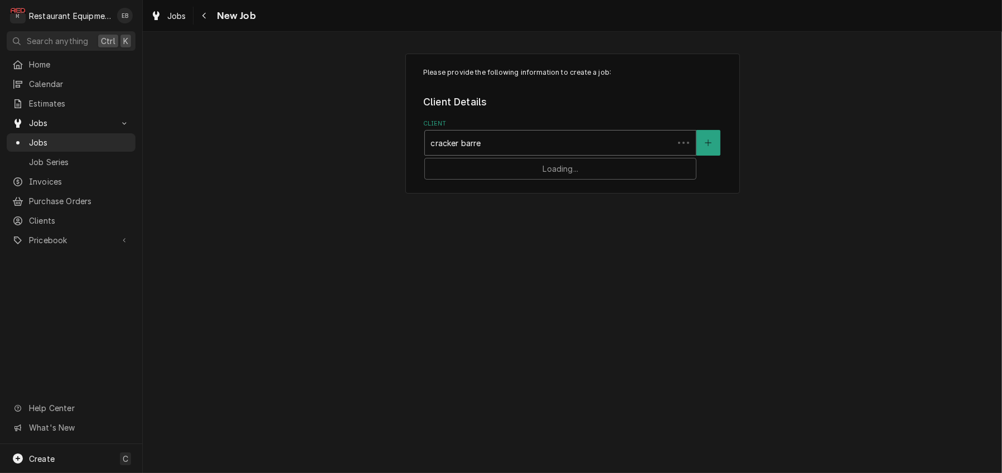
type input "cracker barrel"
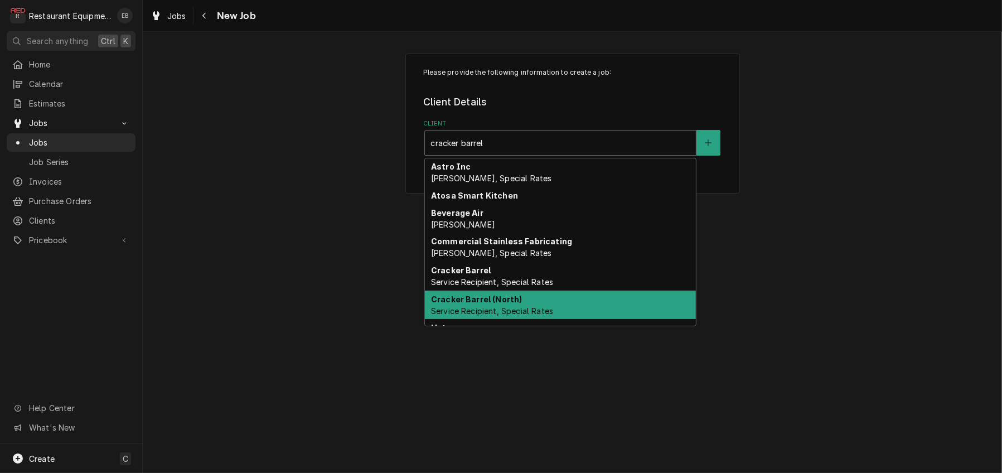
click at [517, 304] on strong "Cracker Barrel (North)" at bounding box center [476, 299] width 91 height 9
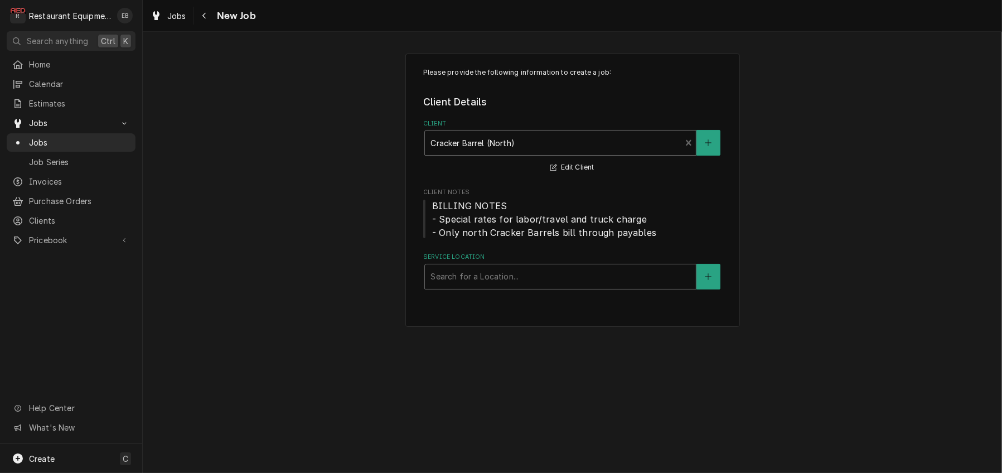
click at [510, 287] on div "Service Location" at bounding box center [561, 277] width 260 height 20
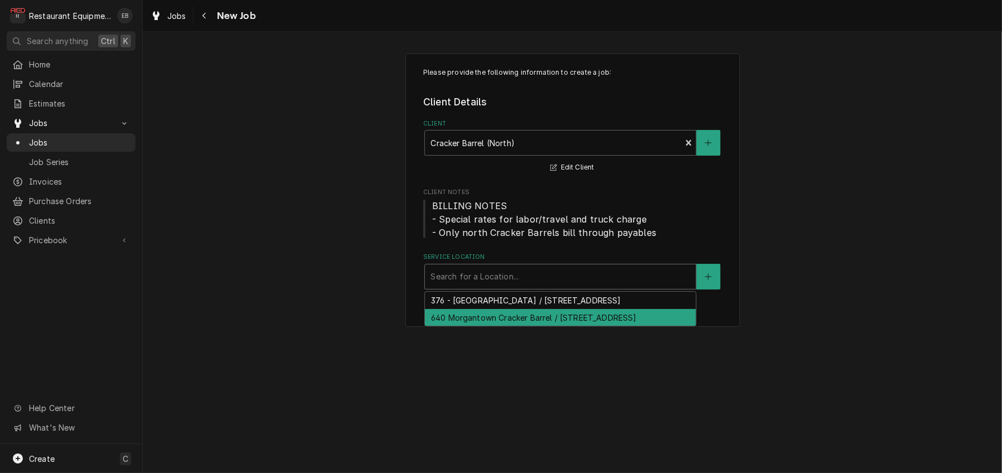
click at [549, 326] on div "640 Morgantown Cracker Barrel / 2000 University Town Centre Dr, Morgantown, WV …" at bounding box center [560, 317] width 271 height 17
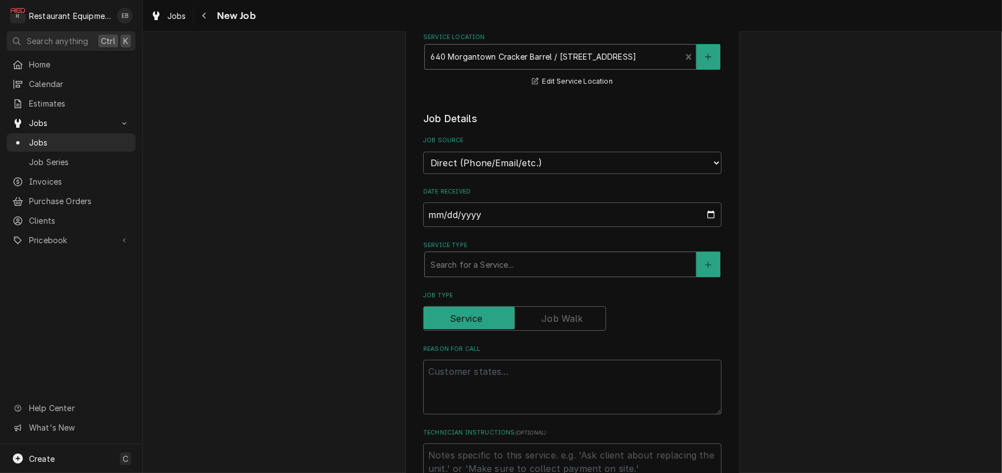
scroll to position [223, 0]
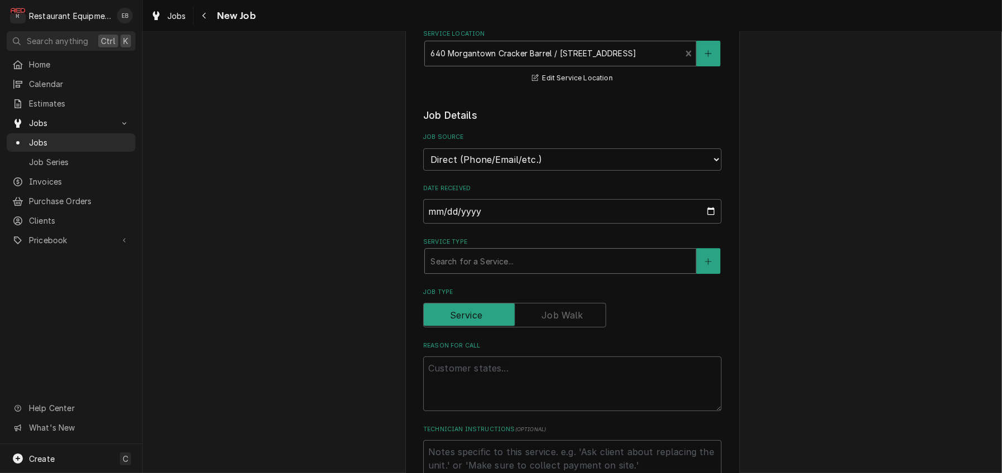
click at [519, 271] on div "Service Type" at bounding box center [561, 261] width 260 height 20
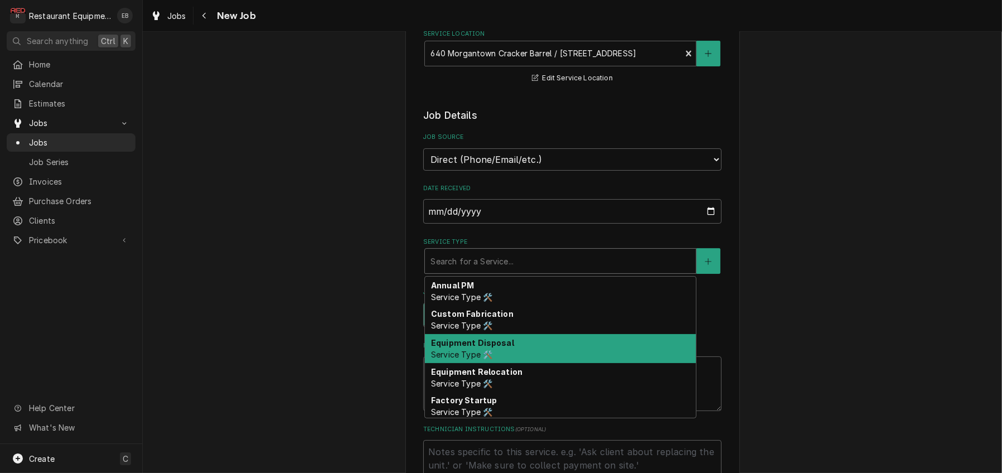
type textarea "x"
type input "b"
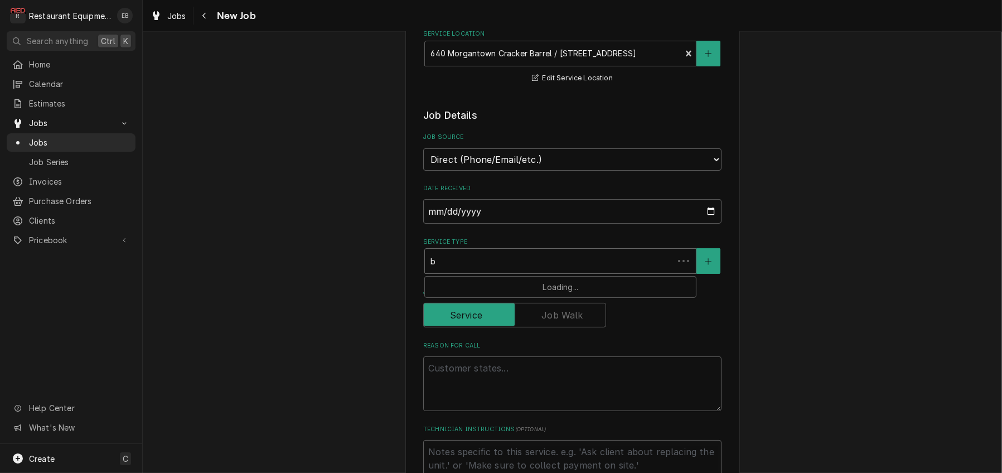
type textarea "x"
type input "br"
type textarea "x"
type input "bre"
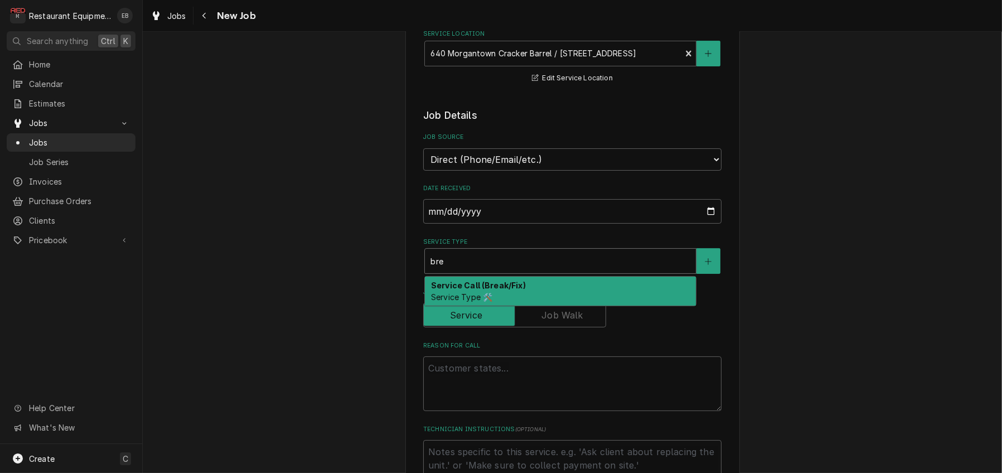
click at [543, 306] on div "Service Call (Break/Fix) Service Type 🛠️" at bounding box center [560, 291] width 271 height 29
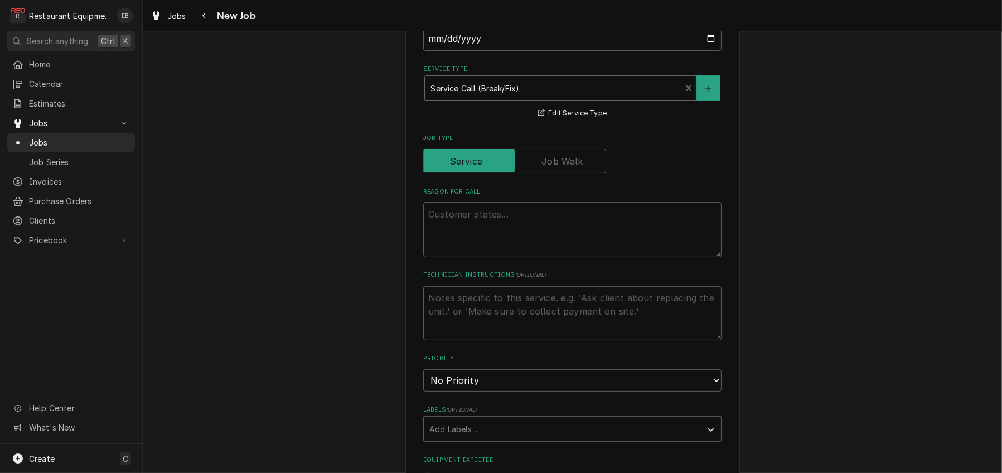
scroll to position [409, 0]
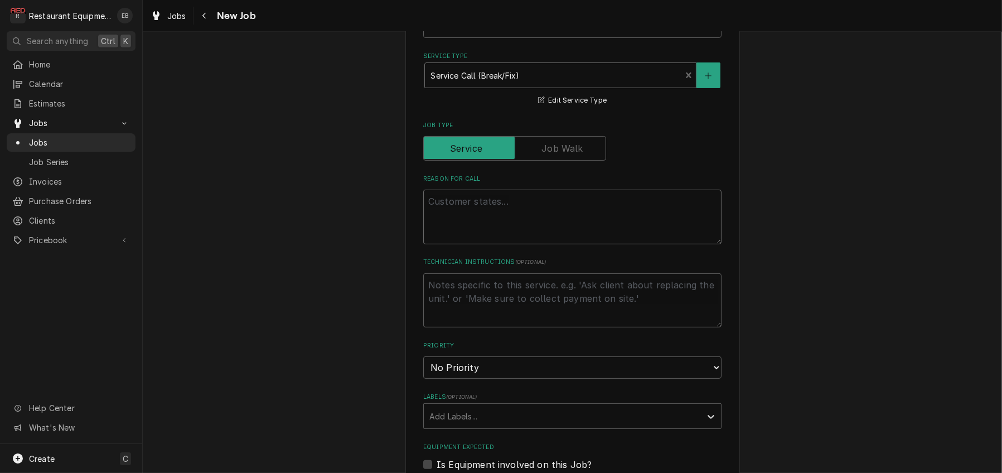
click at [552, 244] on textarea "Reason For Call" at bounding box center [572, 217] width 298 height 55
type textarea "x"
type textarea "O"
type textarea "x"
type textarea "Ov"
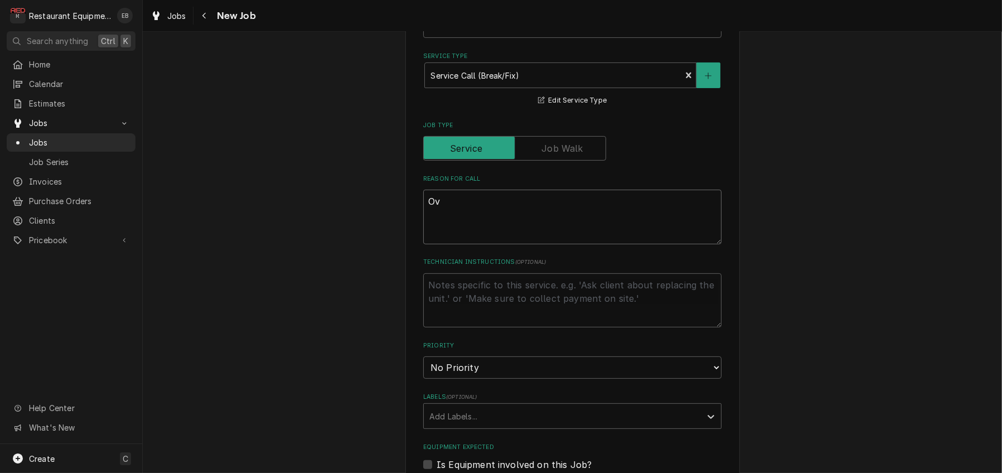
type textarea "x"
type textarea "Ove"
type textarea "x"
type textarea "Oven"
type textarea "x"
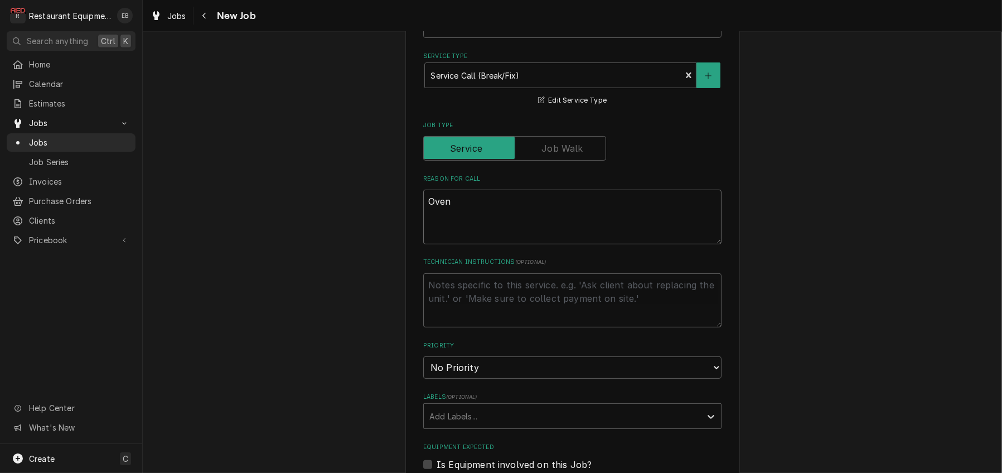
type textarea "Oven"
type textarea "x"
type textarea "Oven i"
type textarea "x"
type textarea "Oven is"
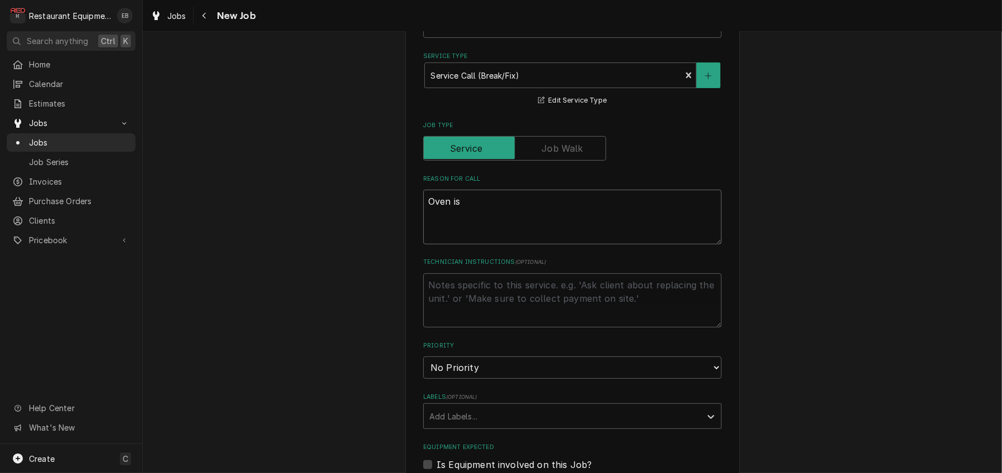
type textarea "x"
type textarea "Oven is"
type textarea "x"
type textarea "Oven is s"
type textarea "x"
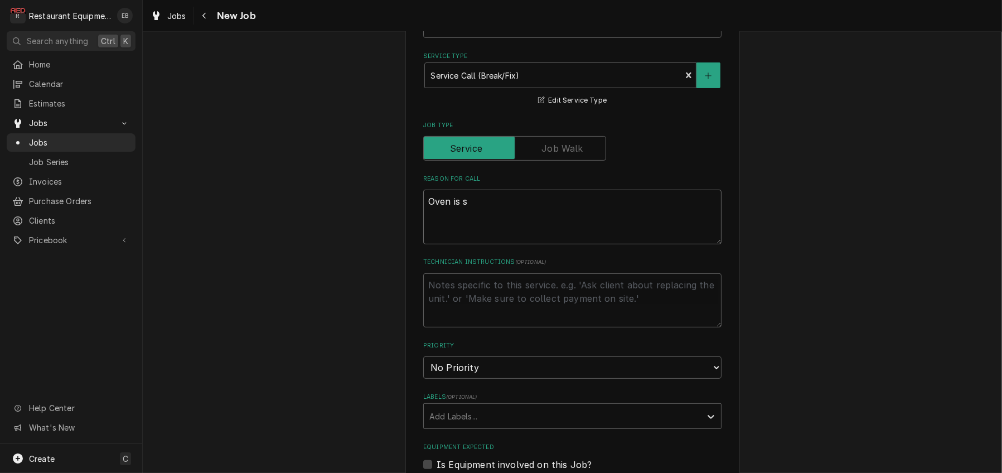
type textarea "Oven is sm"
type textarea "x"
type textarea "Oven is smo"
type textarea "x"
type textarea "Oven is smok"
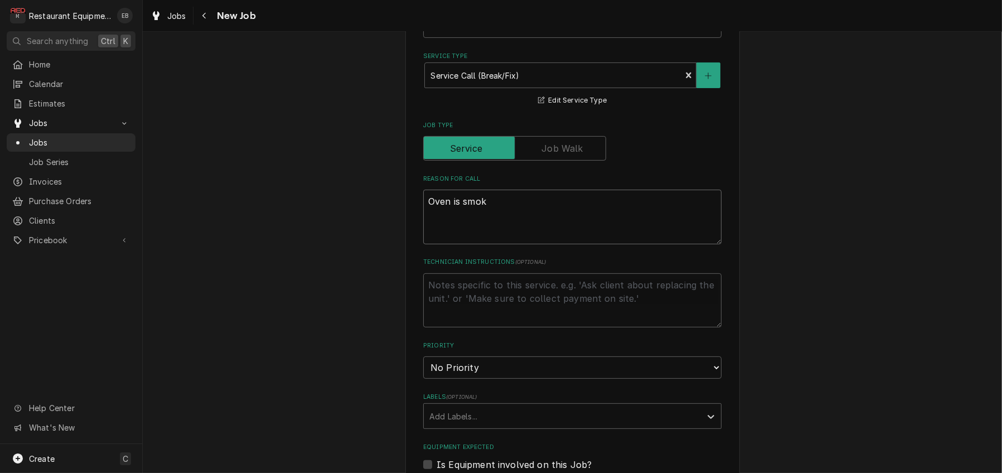
type textarea "x"
type textarea "Oven is smoki"
type textarea "x"
type textarea "Oven is smokin"
type textarea "x"
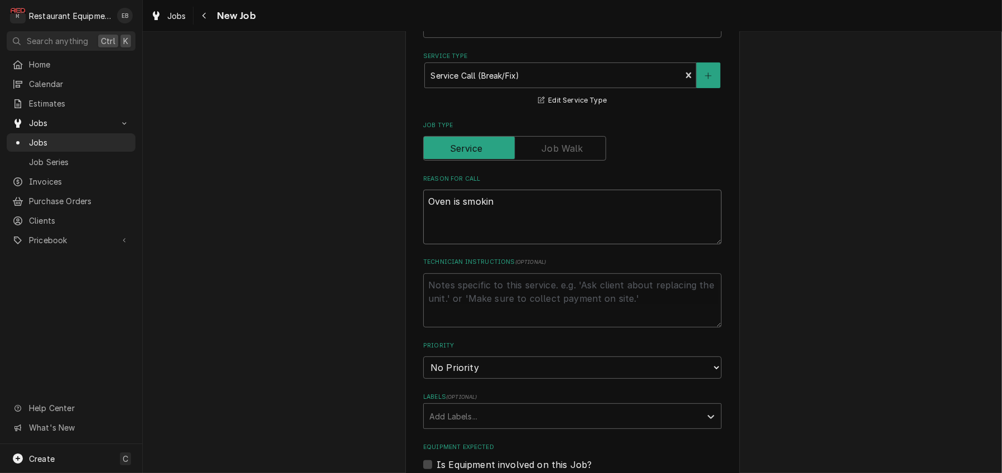
type textarea "Oven is smoking"
type textarea "x"
type textarea "TOven is smoking"
type textarea "x"
type textarea "TNOven is smoking"
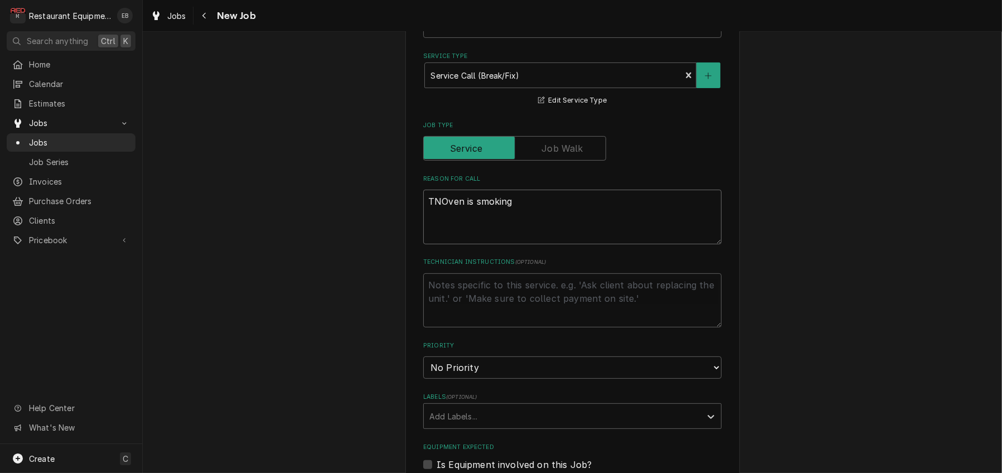
type textarea "x"
type textarea "TN#Oven is smoking"
type textarea "x"
type textarea "TN# Oven is smoking"
type textarea "x"
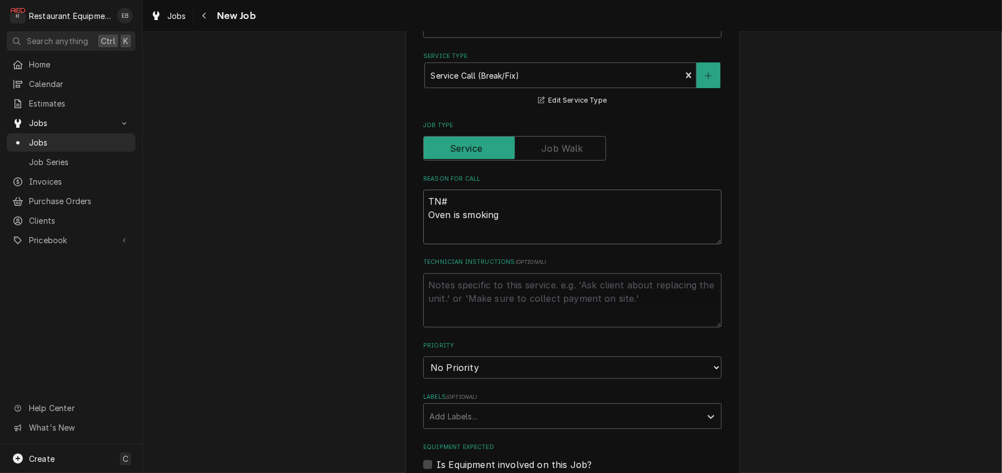
type textarea "TN#3 Oven is smoking"
type textarea "x"
type textarea "TN#32 Oven is smoking"
type textarea "x"
type textarea "TN#324 Oven is smoking"
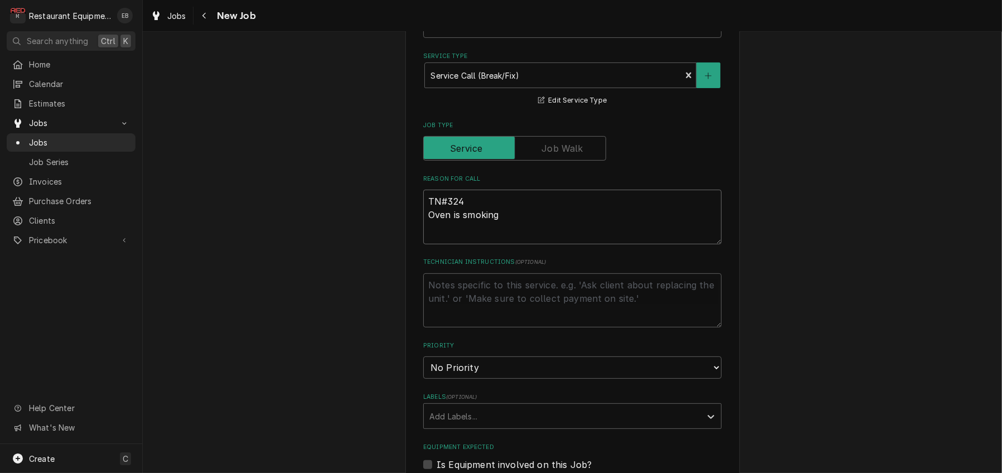
type textarea "x"
type textarea "TN#3245 Oven is smoking"
type textarea "x"
type textarea "TN#32453 Oven is smoking"
type textarea "x"
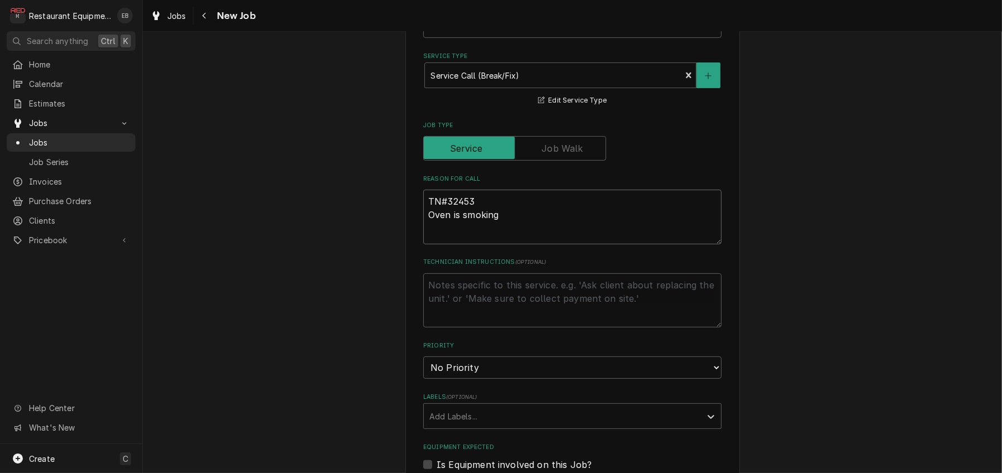
type textarea "TN#324532 Oven is smoking"
type textarea "x"
type textarea "TN#3245320 Oven is smoking"
type textarea "x"
type textarea "TN#32453201 Oven is smoking"
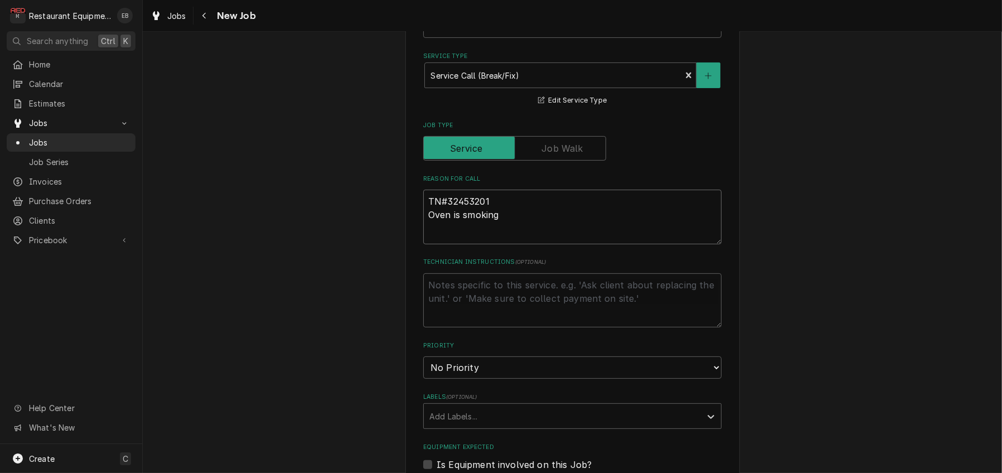
type textarea "x"
type textarea "TN#324532018 Oven is smoking"
type textarea "x"
type textarea "TN#324532018 UOven is smoking"
type textarea "x"
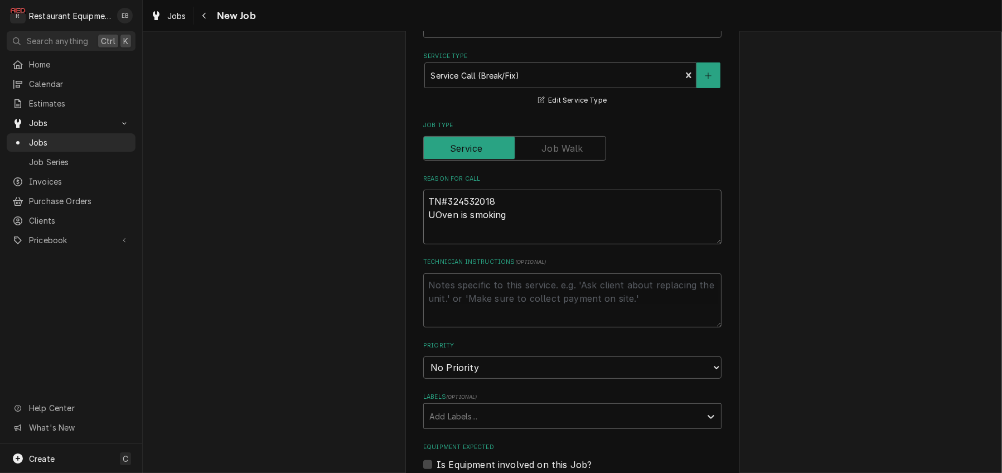
type textarea "TN#324532018 UpOven is smoking"
type textarea "x"
type textarea "TN#324532018 UppOven is smoking"
type textarea "x"
type textarea "TN#324532018 UppeOven is smoking"
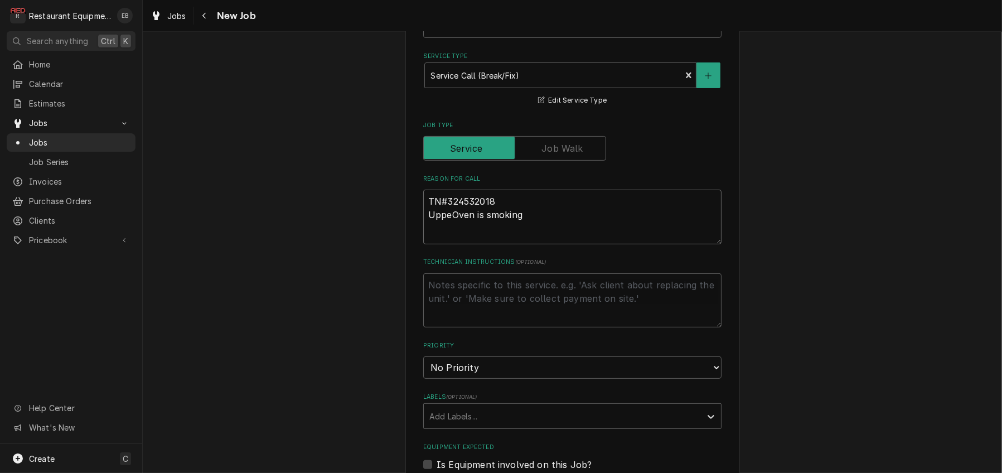
type textarea "x"
type textarea "TN#324532018 UpperOven is smoking"
type textarea "x"
type textarea "TN#324532018 Upper Oven is smoking"
type textarea "x"
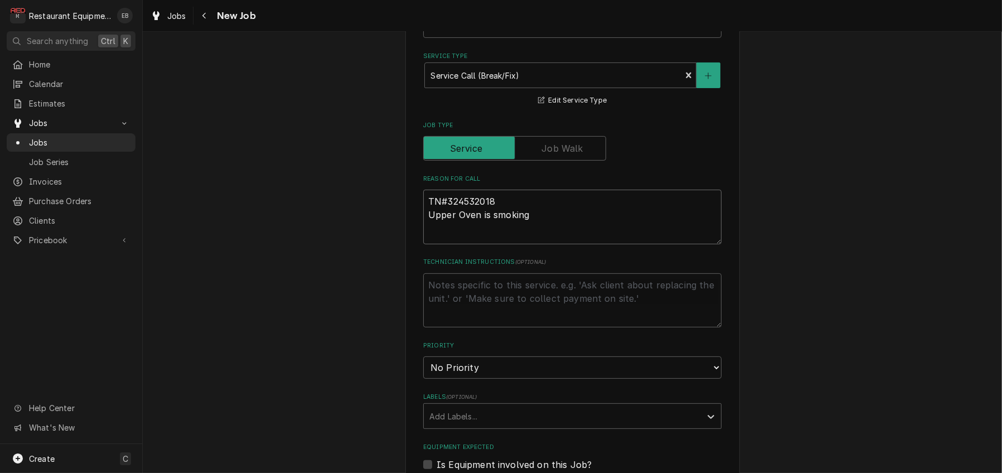
type textarea "TN#324532018 Upper MOven is smoking"
type textarea "x"
type textarea "TN#324532018 Upper MaOven is smoking"
type textarea "x"
type textarea "TN#324532018 Upper MarOven is smoking"
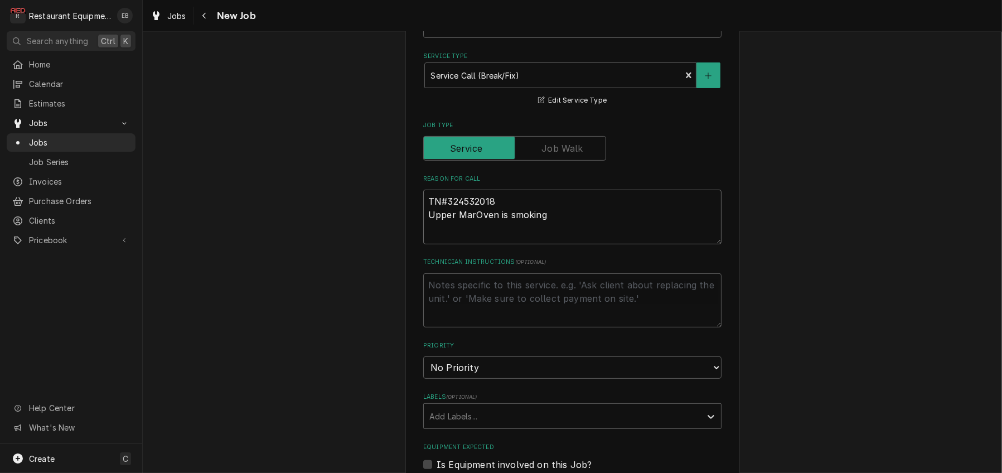
type textarea "x"
type textarea "TN#324532018 Upper MarkOven is smoking"
type textarea "x"
type textarea "TN#324532018 Upper Mark Oven is smoking"
type textarea "x"
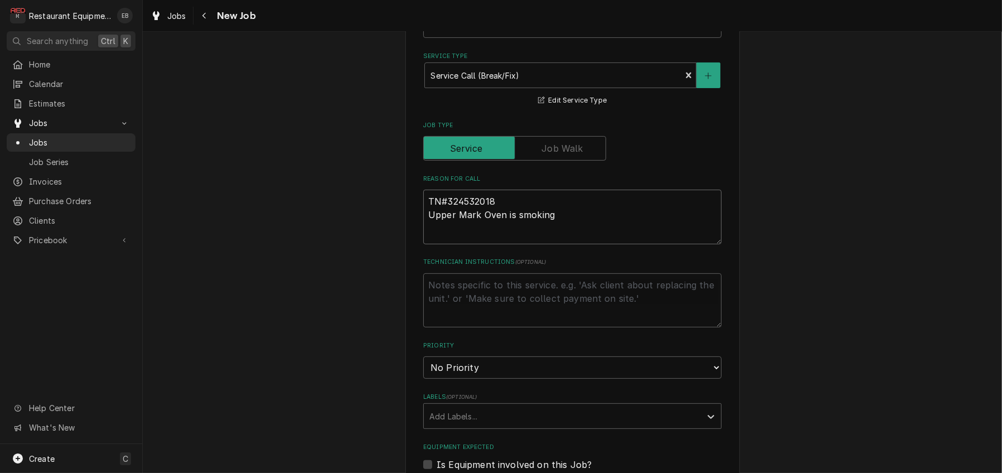
type textarea "TN#324532018 Upper Mark VOven is smoking"
type textarea "x"
type textarea "TN#324532018 Upper Mark V Oven is smoking"
type textarea "x"
type textarea "TN#324532018 Upper Mark V Oven is smoking"
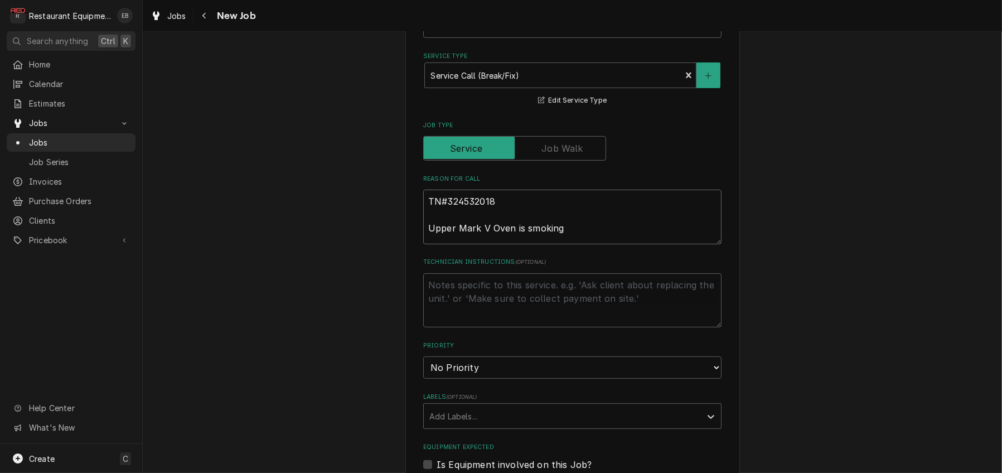
type textarea "x"
type textarea "TN#324532018 Upper Mark V Oven is smoking"
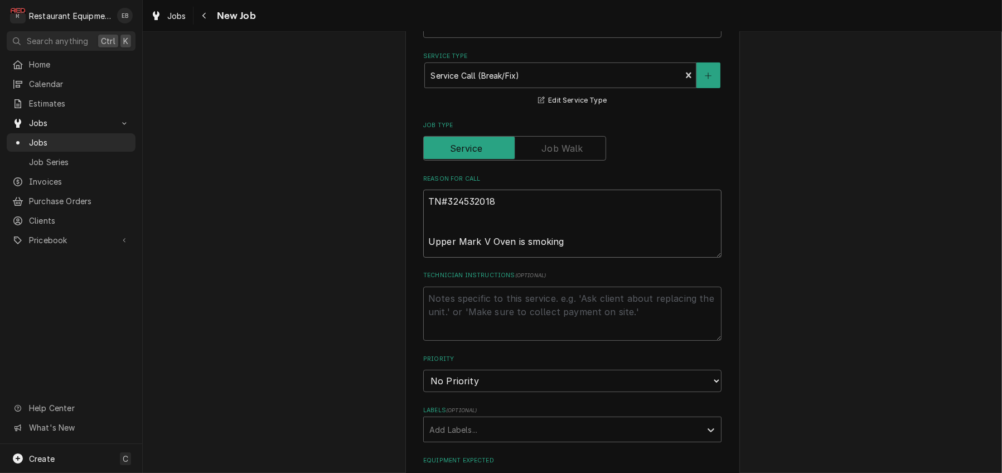
type textarea "x"
type textarea "TN#324532018 M Upper Mark V Oven is smoking"
type textarea "x"
type textarea "TN#324532018 MN Upper Mark V Oven is smoking"
type textarea "x"
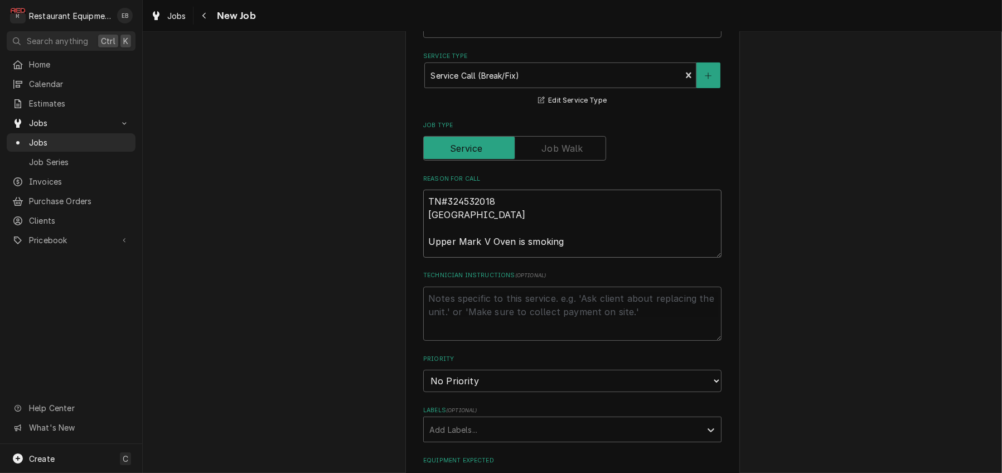
type textarea "TN#324532018 MN# Upper Mark V Oven is smoking"
type textarea "x"
type textarea "TN#324532018 MN# Upper Mark V Oven is smoking"
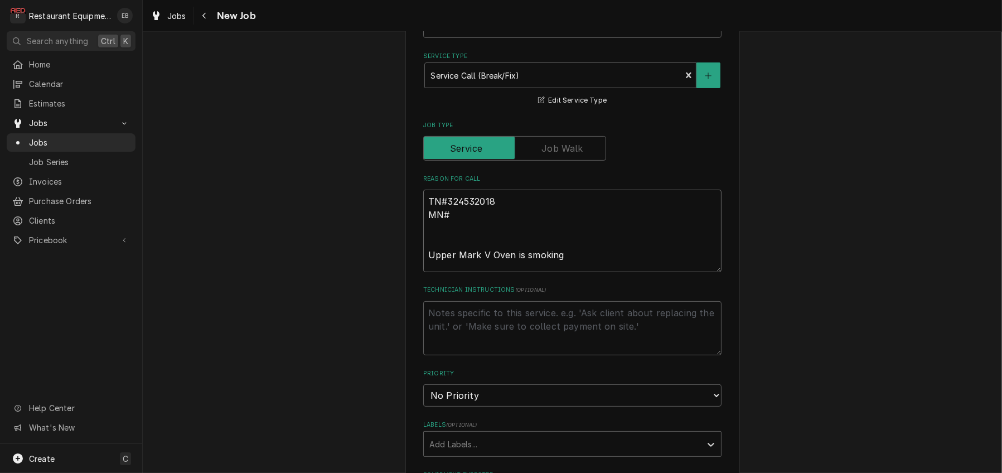
type textarea "x"
type textarea "TN#324532018 MN# S Upper Mark V Oven is smoking"
type textarea "x"
type textarea "TN#324532018 MN# SN Upper Mark V Oven is smoking"
type textarea "x"
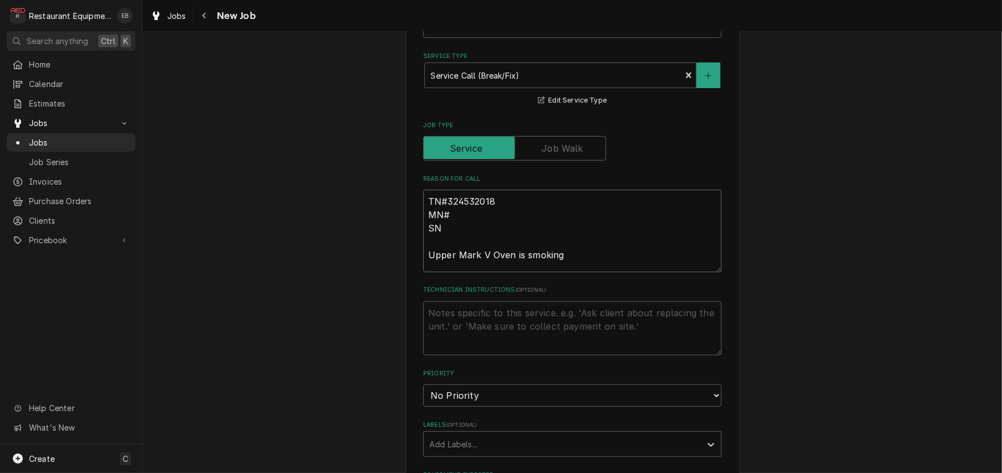
type textarea "TN#324532018 MN# SN# Upper Mark V Oven is smoking"
type textarea "x"
type textarea "TN#324532018 MN#M SN# Upper Mark V Oven is smoking"
type textarea "x"
type textarea "TN#324532018 MN#Ma SN# Upper Mark V Oven is smoking"
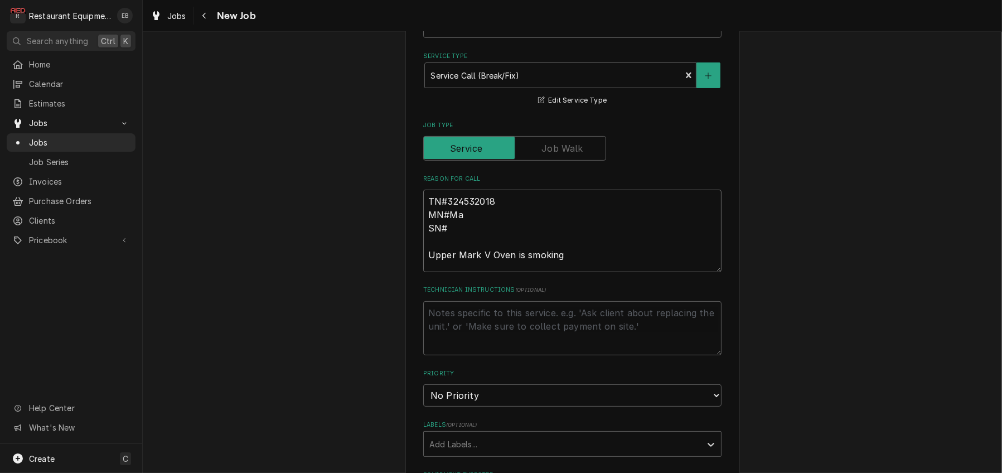
type textarea "x"
type textarea "TN#324532018 MN#Mar SN# Upper Mark V Oven is smoking"
type textarea "x"
type textarea "TN#324532018 MN#Mark SN# Upper Mark V Oven is smoking"
type textarea "x"
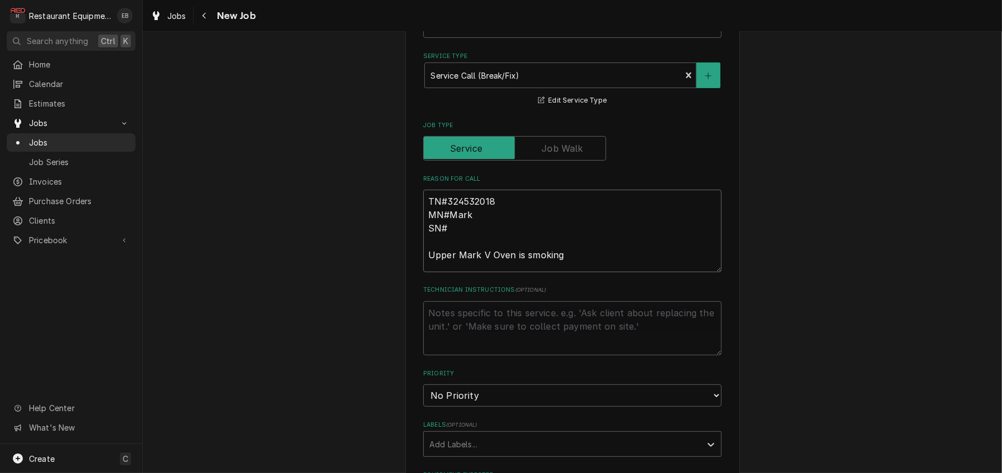
type textarea "TN#324532018 MN#Mark- SN# Upper Mark V Oven is smoking"
type textarea "x"
type textarea "TN#324532018 MN#Mark-V SN# Upper Mark V Oven is smoking"
type textarea "x"
type textarea "TN#324532018 MN#Mark-V- SN# Upper Mark V Oven is smoking"
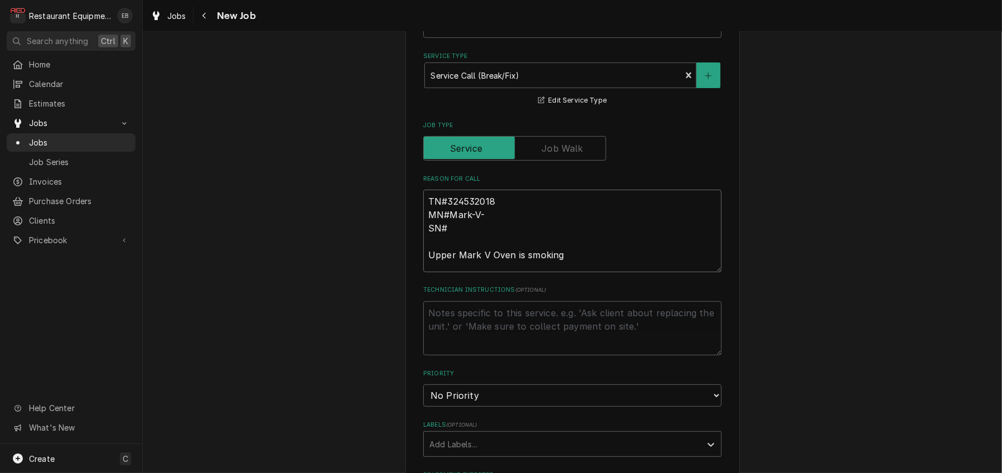
type textarea "x"
type textarea "TN#324532018 MN#Mark-V-1 SN# Upper Mark V Oven is smoking"
type textarea "x"
type textarea "TN#324532018 MN#Mark-V-10 SN# Upper Mark V Oven is smoking"
type textarea "x"
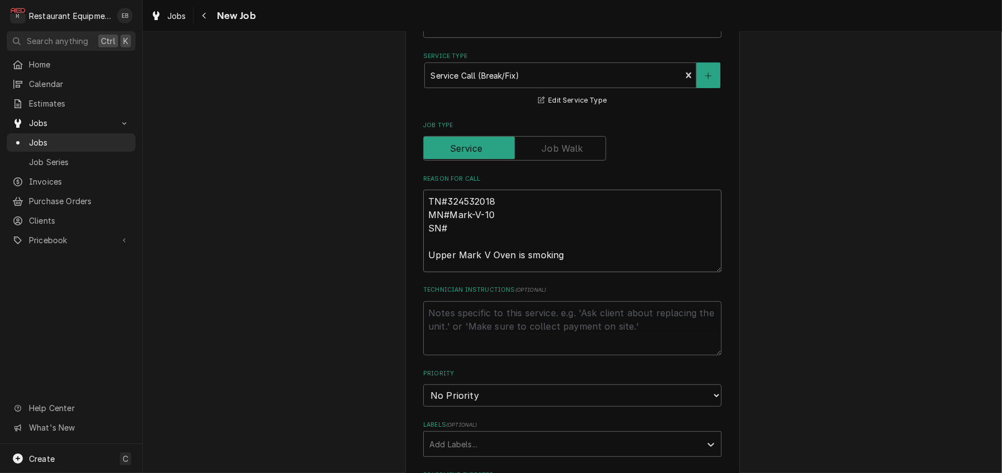
type textarea "TN#324532018 MN#Mark-V-100 SN# Upper Mark V Oven is smoking"
type textarea "x"
type textarea "TN#324532018 MN# Mark-V-100 SN# Upper Mark V Oven is smoking"
type textarea "x"
type textarea "TN#324532018 MN# Mark-V-100 SN#0 Upper Mark V Oven is smoking"
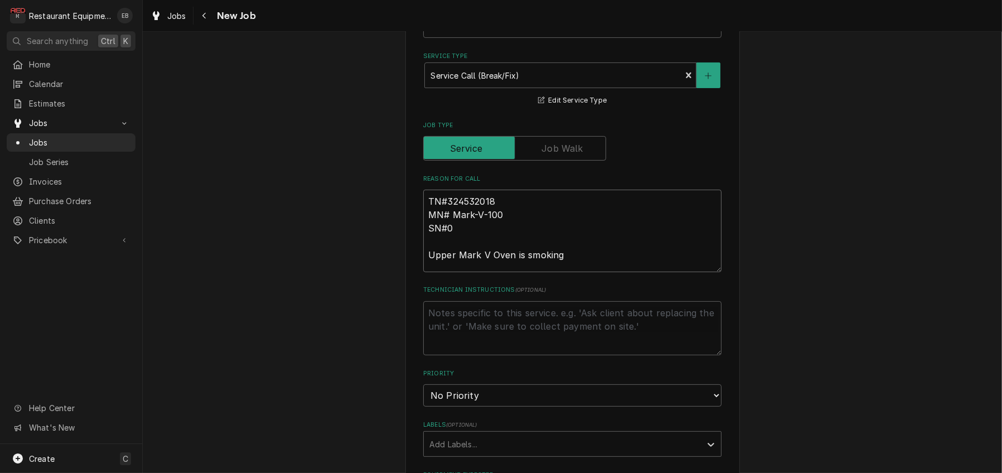
type textarea "x"
type textarea "TN#324532018 MN# Mark-V-100 SN#03 Upper Mark V Oven is smoking"
type textarea "x"
type textarea "TN#324532018 MN# Mark-V-100 SN#031 Upper Mark V Oven is smoking"
type textarea "x"
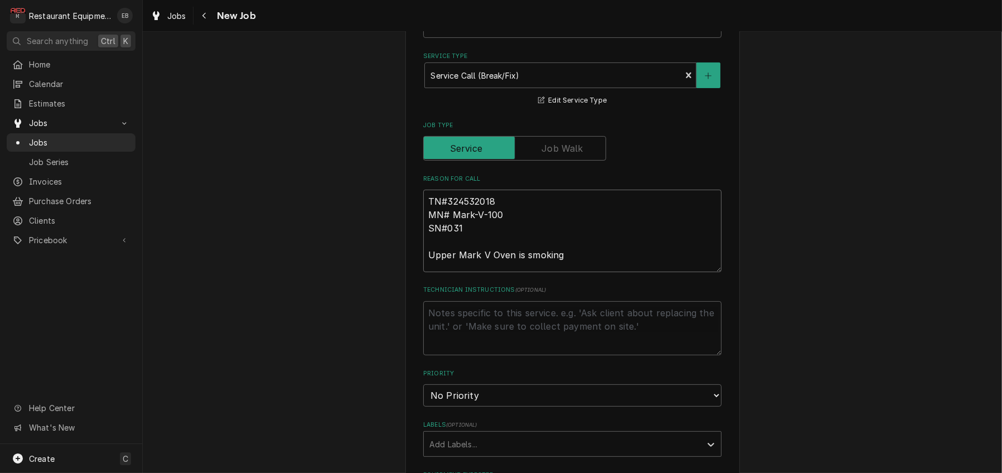
type textarea "TN#324532018 MN# Mark-V-100 SN#0315 Upper Mark V Oven is smoking"
type textarea "x"
type textarea "TN#324532018 MN# Mark-V-100 SN#03152 Upper Mark V Oven is smoking"
type textarea "x"
type textarea "TN#324532018 MN# Mark-V-100 SN#031523 Upper Mark V Oven is smoking"
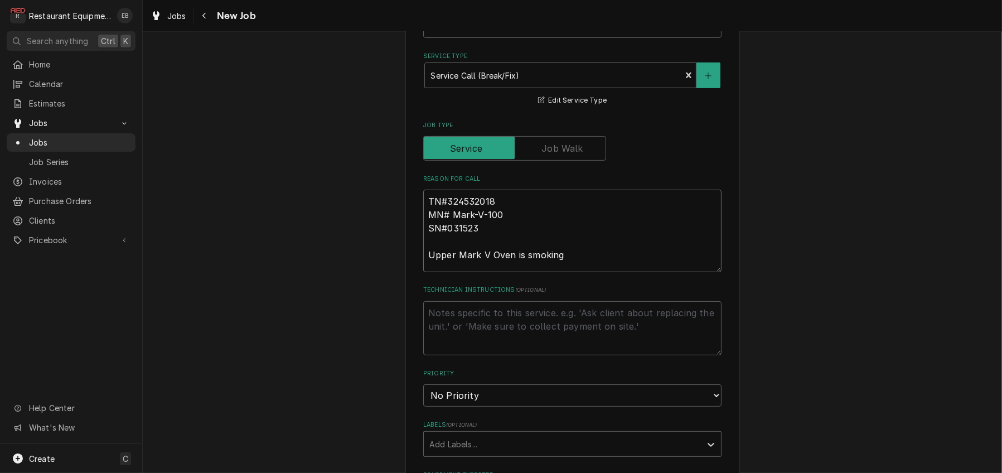
type textarea "x"
type textarea "TN#324532018 MN# Mark-V-100 SN#031523C Upper Mark V Oven is smoking"
type textarea "x"
type textarea "TN#324532018 MN# Mark-V-100 SN#031523CT Upper Mark V Oven is smoking"
type textarea "x"
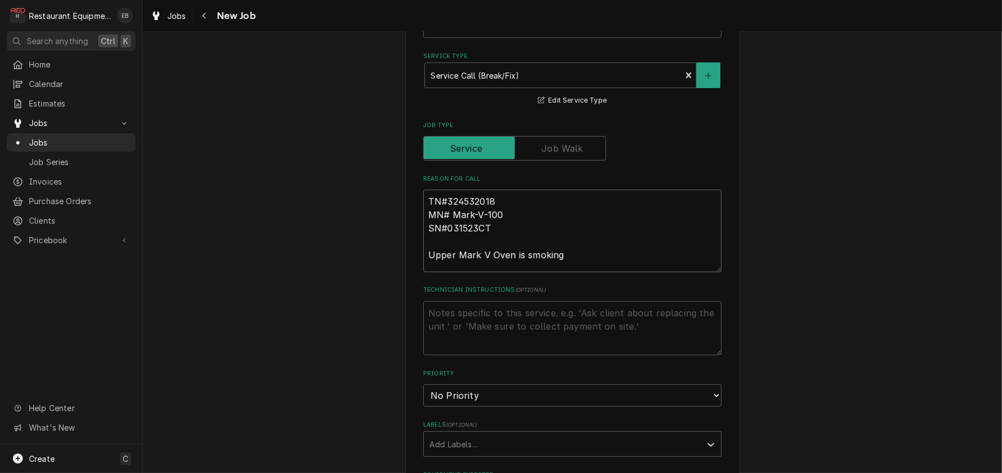
type textarea "TN#324532018 MN# Mark-V-100 SN#031523CTT Upper Mark V Oven is smoking"
type textarea "x"
type textarea "TN#324532018 MN# Mark-V-100 SN#031523CTT Upper Mark V Oven is smoking"
type textarea "x"
type textarea "TN#324532018 MN# Mark-V-100 SN#031523CTT Upper Mark V Oven is smoking w"
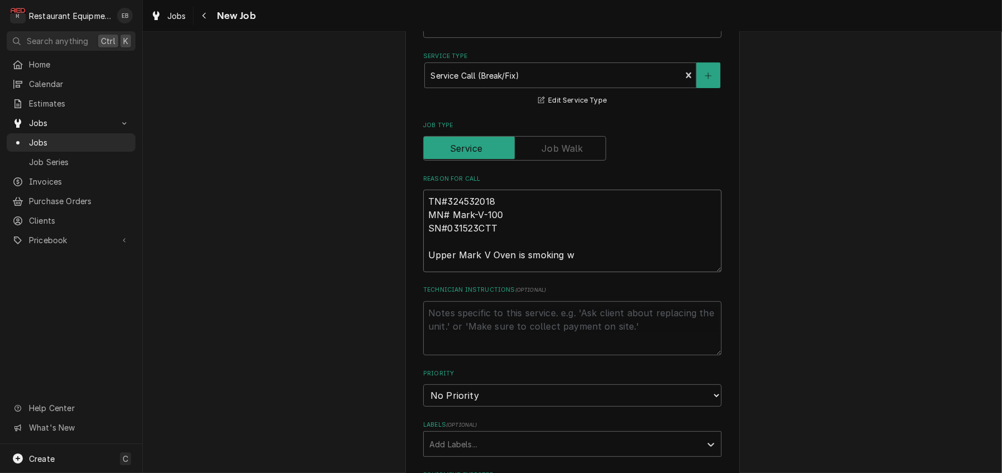
type textarea "x"
type textarea "TN#324532018 MN# Mark-V-100 SN#031523CTT Upper Mark V Oven is smoking wh"
type textarea "x"
type textarea "TN#324532018 MN# Mark-V-100 SN#031523CTT Upper Mark V Oven is smoking whe"
type textarea "x"
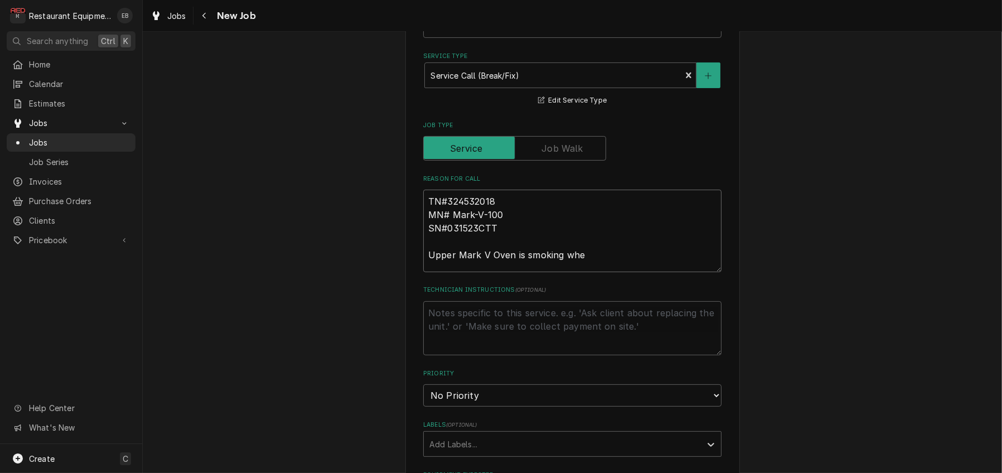
type textarea "TN#324532018 MN# Mark-V-100 SN#031523CTT Upper Mark V Oven is smoking when"
type textarea "x"
type textarea "TN#324532018 MN# Mark-V-100 SN#031523CTT Upper Mark V Oven is smoking when"
type textarea "x"
type textarea "TN#324532018 MN# Mark-V-100 SN#031523CTT Upper Mark V Oven is smoking when i"
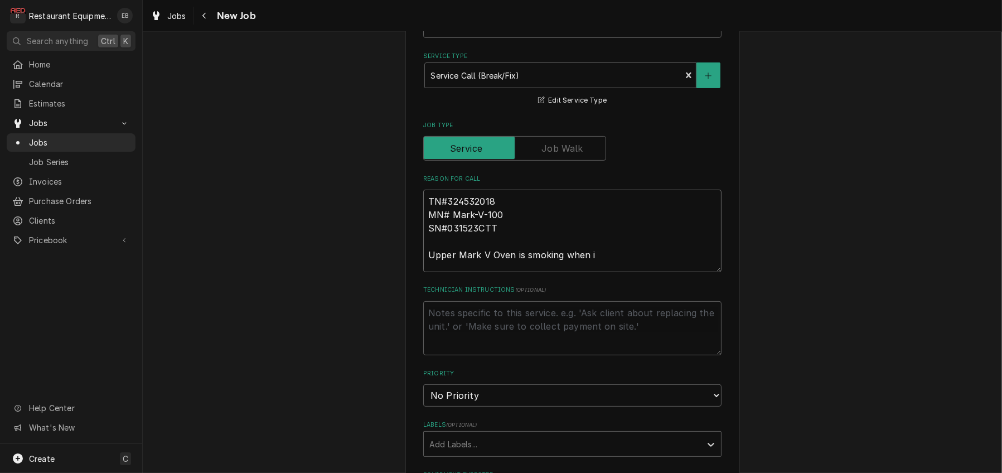
type textarea "x"
type textarea "TN#324532018 MN# Mark-V-100 SN#031523CTT Upper Mark V Oven is smoking when it"
type textarea "x"
type textarea "TN#324532018 MN# Mark-V-100 SN#031523CTT Upper Mark V Oven is smoking when it"
type textarea "x"
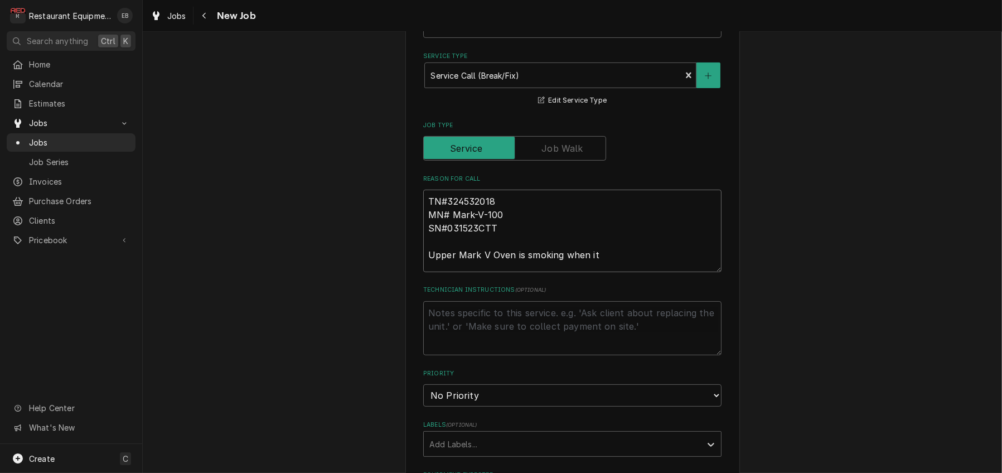
type textarea "TN#324532018 MN# Mark-V-100 SN#031523CTT Upper Mark V Oven is smoking when it i"
type textarea "x"
type textarea "TN#324532018 MN# Mark-V-100 SN#031523CTT Upper Mark V Oven is smoking when it is"
type textarea "x"
type textarea "TN#324532018 MN# Mark-V-100 SN#031523CTT Upper Mark V Oven is smoking when it is"
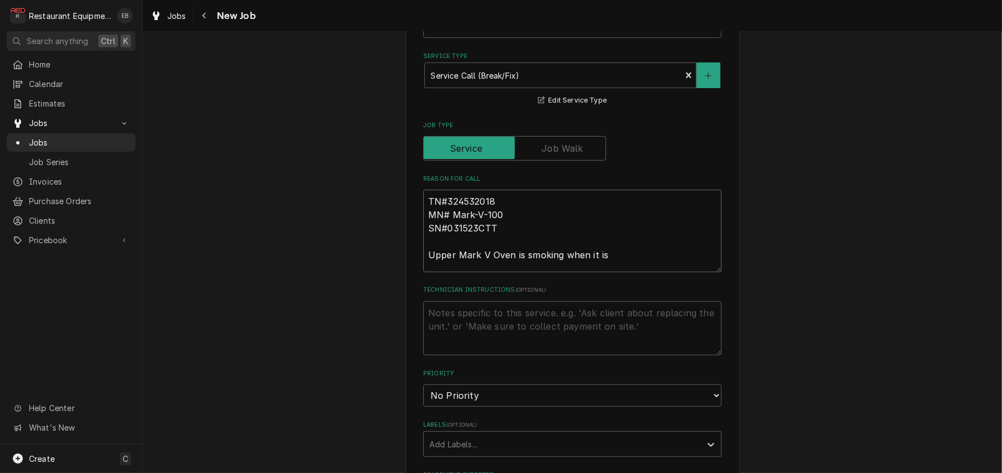
type textarea "x"
type textarea "TN#324532018 MN# Mark-V-100 SN#031523CTT Upper Mark V Oven is smoking when it i…"
type textarea "x"
type textarea "TN#324532018 MN# Mark-V-100 SN#031523CTT Upper Mark V Oven is smoking when it i…"
type textarea "x"
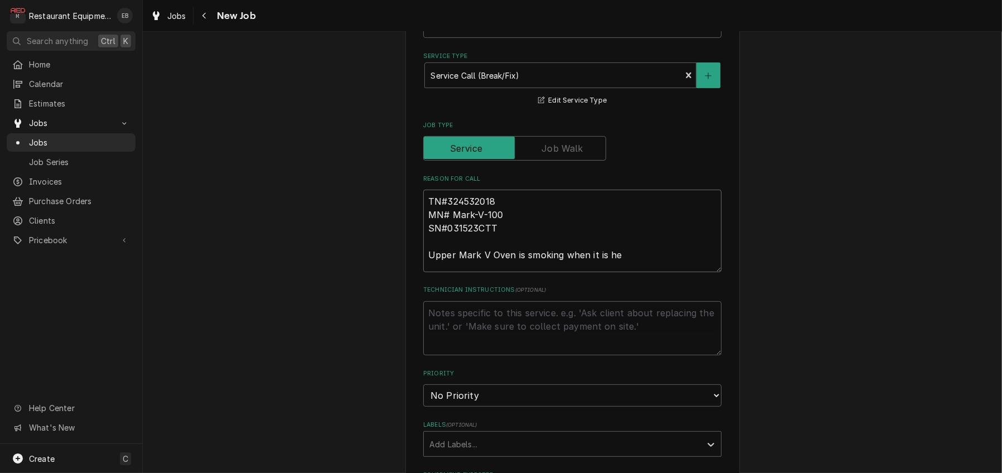
type textarea "TN#324532018 MN# Mark-V-100 SN#031523CTT Upper Mark V Oven is smoking when it i…"
type textarea "x"
type textarea "TN#324532018 MN# Mark-V-100 SN#031523CTT Upper Mark V Oven is smoking when it i…"
type textarea "x"
type textarea "TN#324532018 MN# Mark-V-100 SN#031523CTT Upper Mark V Oven is smoking when it i…"
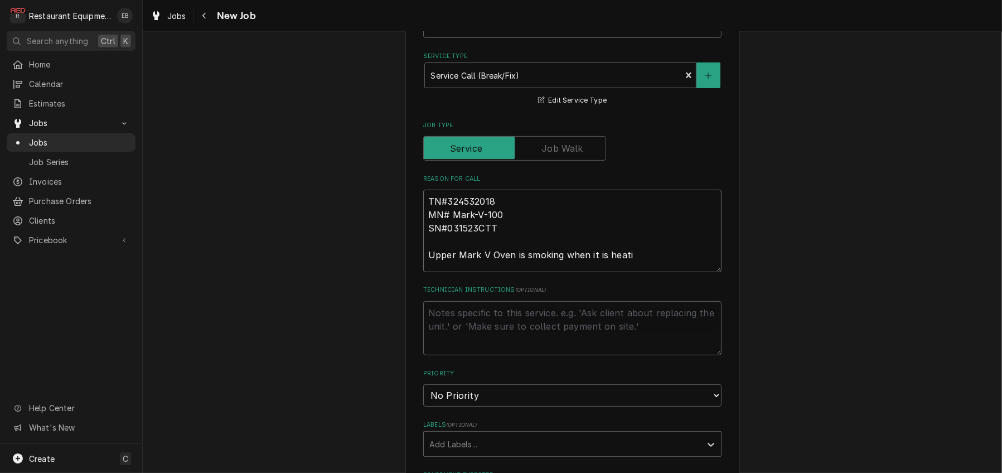
type textarea "x"
type textarea "TN#324532018 MN# Mark-V-100 SN#031523CTT Upper Mark V Oven is smoking when it i…"
type textarea "x"
type textarea "TN#324532018 MN# Mark-V-100 SN#031523CTT Upper Mark V Oven is smoking when it i…"
type textarea "x"
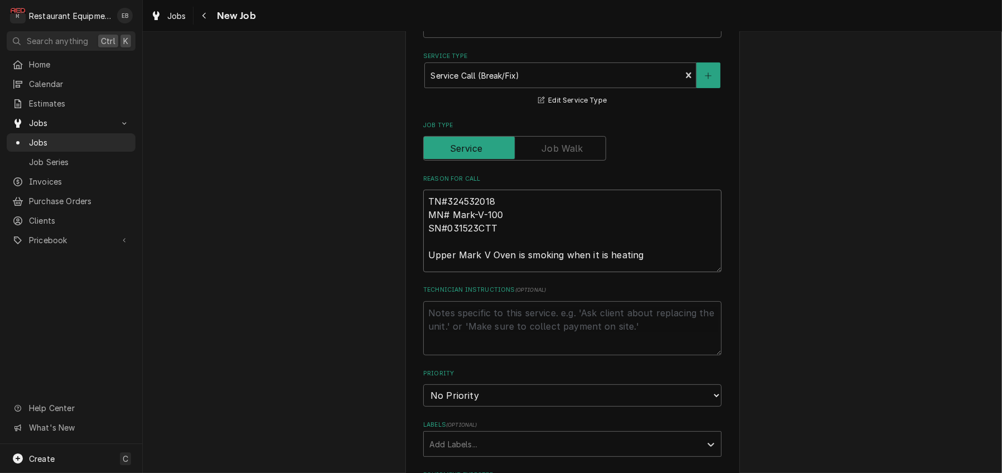
type textarea "TN#324532018 MN# Mark-V-100 SN#031523CTT Upper Mark V Oven is smoking when it i…"
type textarea "x"
type textarea "TN#324532018 MN# Mark-V-100 SN#031523CTT Upper Mark V Oven is smoking when it i…"
type textarea "x"
type textarea "TN#324532018 MN# Mark-V-100 SN#031523CTT Upper Mark V Oven is smoking when it i…"
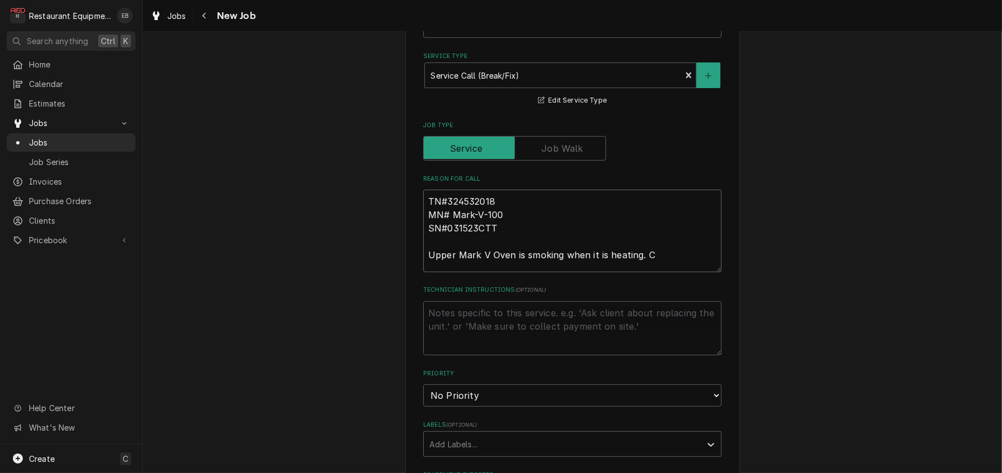
type textarea "x"
type textarea "TN#324532018 MN# Mark-V-100 SN#031523CTT Upper Mark V Oven is smoking when it i…"
type textarea "x"
type textarea "TN#324532018 MN# Mark-V-100 SN#031523CTT Upper Mark V Oven is smoking when it i…"
type textarea "x"
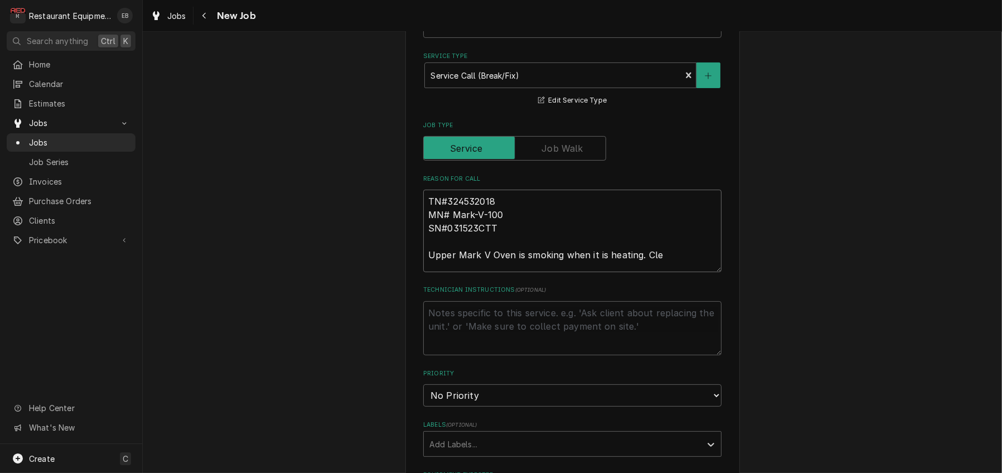
type textarea "TN#324532018 MN# Mark-V-100 SN#031523CTT Upper Mark V Oven is smoking when it i…"
type textarea "x"
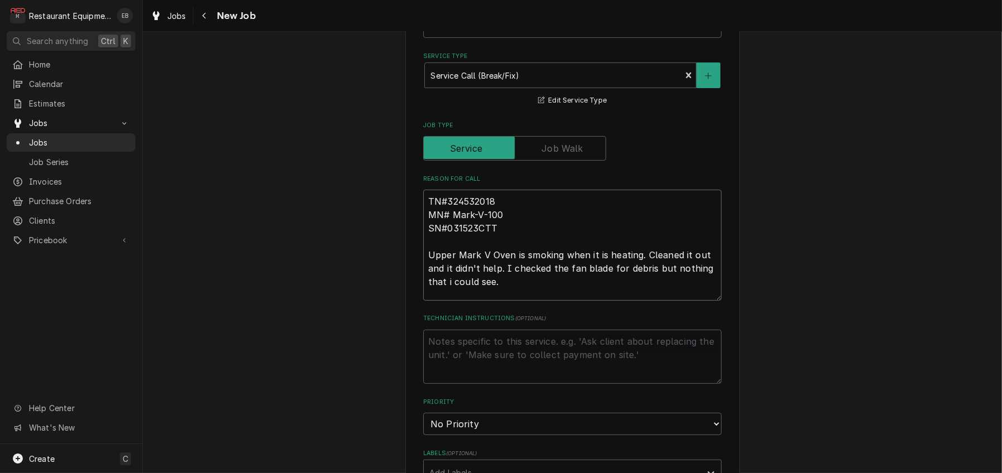
click at [446, 301] on textarea "TN#324532018 MN# Mark-V-100 SN#031523CTT Upper Mark V Oven is smoking when it i…" at bounding box center [572, 245] width 298 height 111
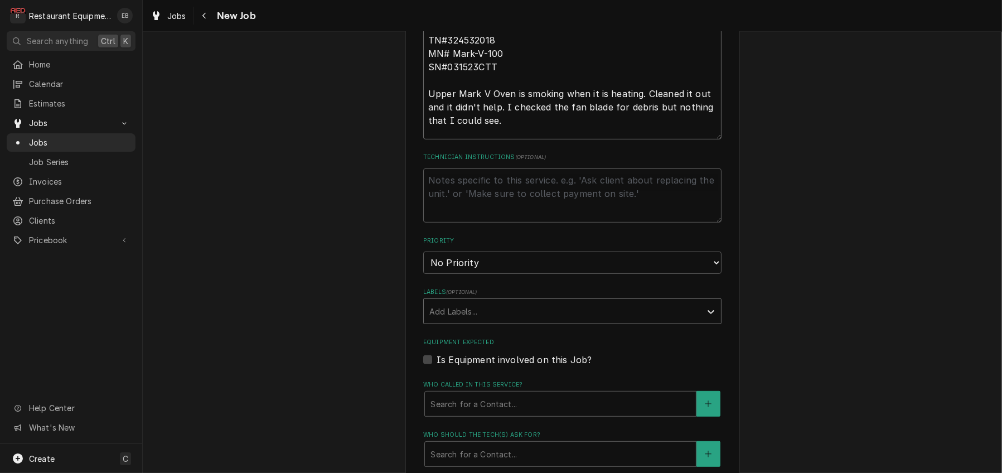
scroll to position [595, 0]
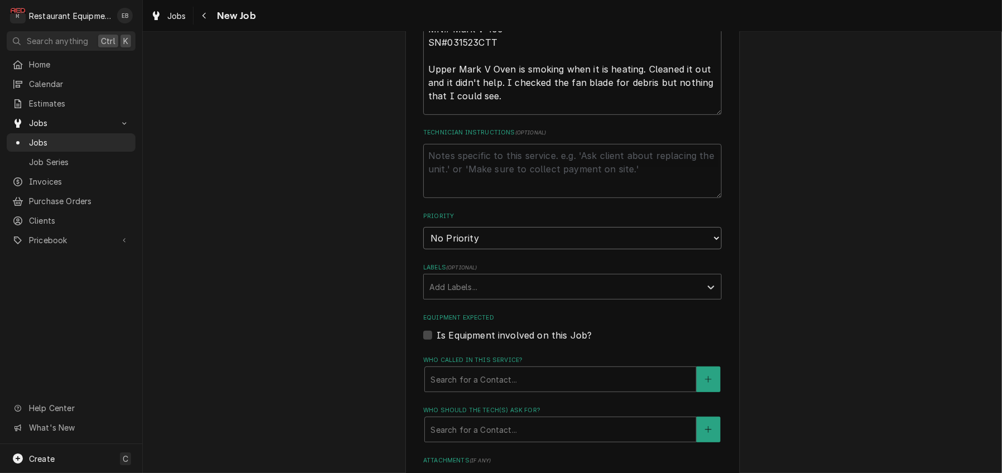
click at [498, 249] on select "No Priority Urgent High Medium Low" at bounding box center [572, 238] width 298 height 22
click at [423, 249] on select "No Priority Urgent High Medium Low" at bounding box center [572, 238] width 298 height 22
click at [474, 249] on select "No Priority Urgent High Medium Low" at bounding box center [572, 238] width 298 height 22
click at [423, 249] on select "No Priority Urgent High Medium Low" at bounding box center [572, 238] width 298 height 22
click at [478, 199] on textarea "Technician Instructions ( optional )" at bounding box center [572, 171] width 298 height 55
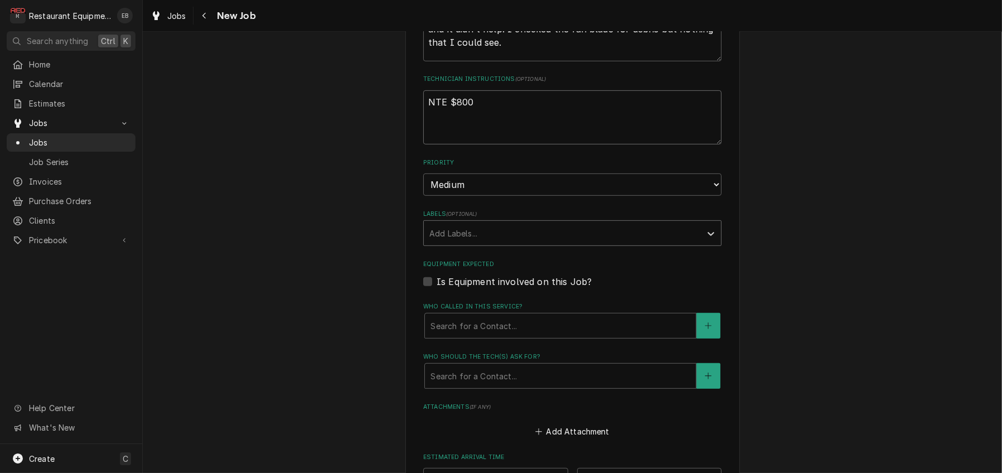
scroll to position [706, 0]
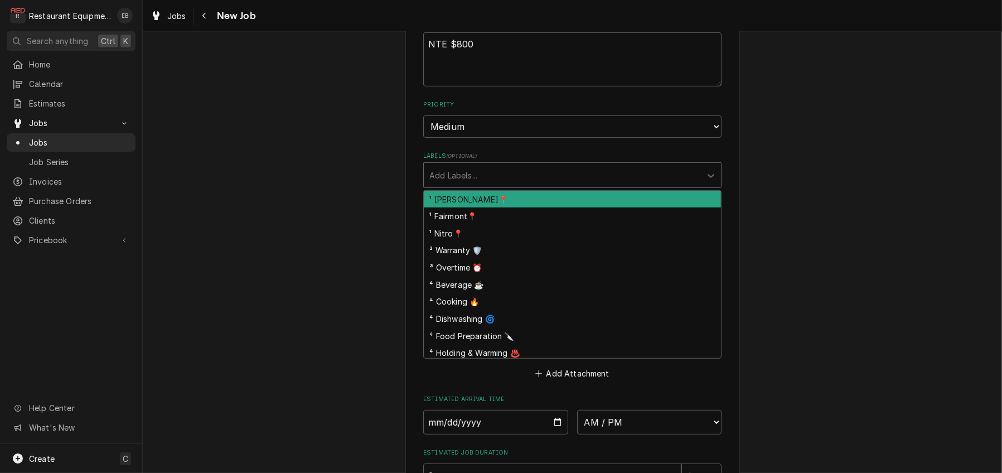
click at [543, 185] on div "Labels" at bounding box center [562, 175] width 266 height 20
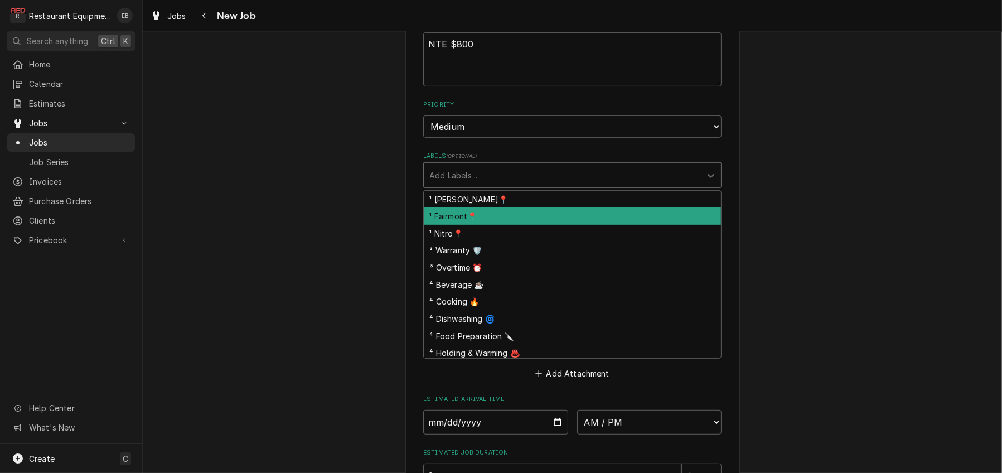
click at [508, 225] on div "¹ Fairmont📍" at bounding box center [572, 215] width 297 height 17
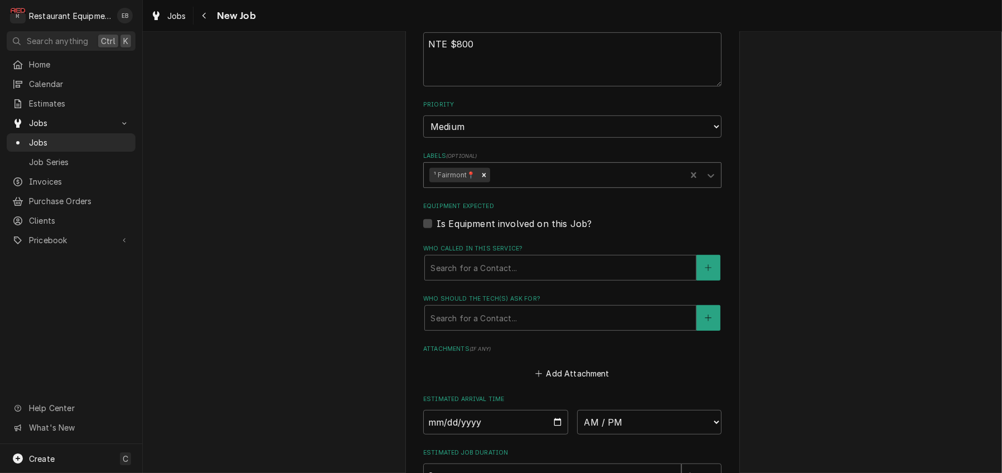
click at [527, 185] on div "Labels" at bounding box center [586, 175] width 189 height 20
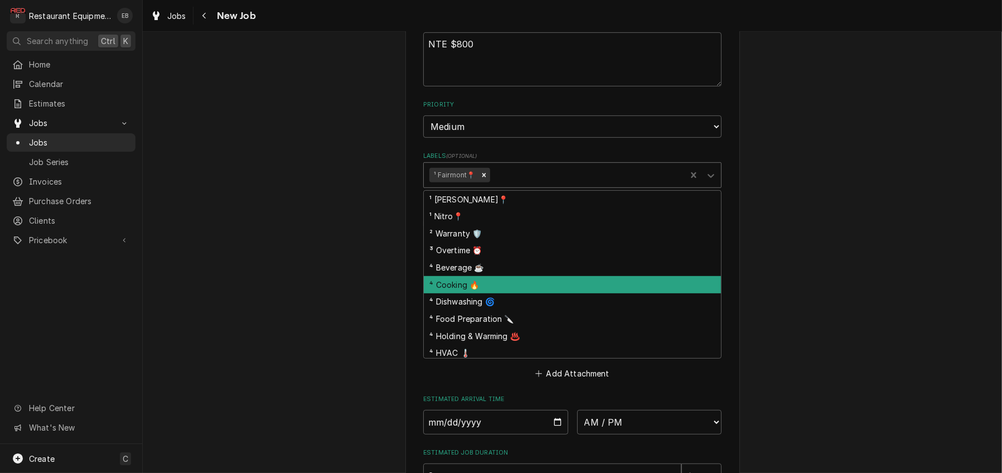
click at [506, 293] on div "⁴ Cooking 🔥" at bounding box center [572, 284] width 297 height 17
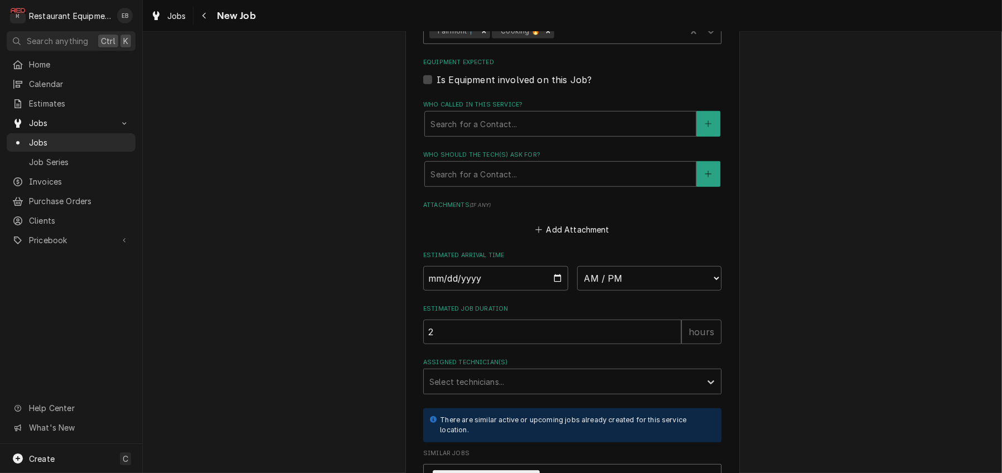
scroll to position [855, 0]
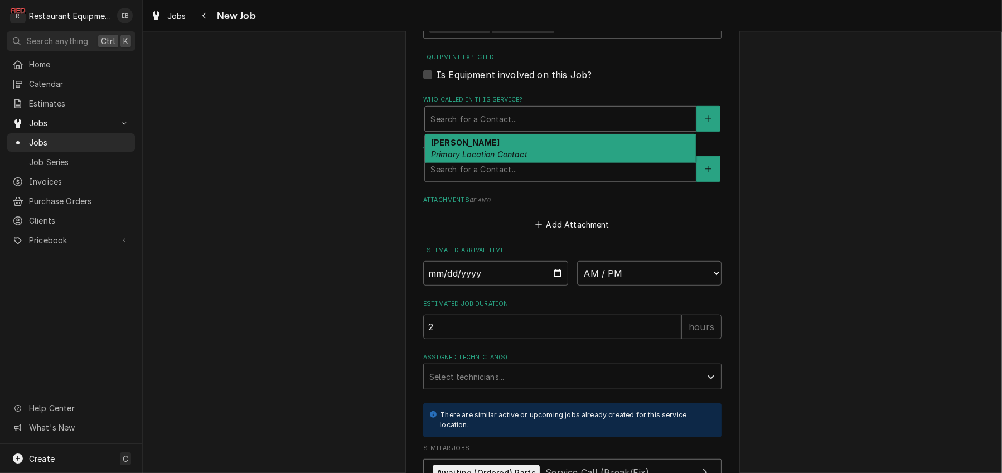
click at [539, 129] on div "Who called in this service?" at bounding box center [561, 119] width 260 height 20
click at [470, 159] on em "Primary Location Contact" at bounding box center [479, 153] width 96 height 9
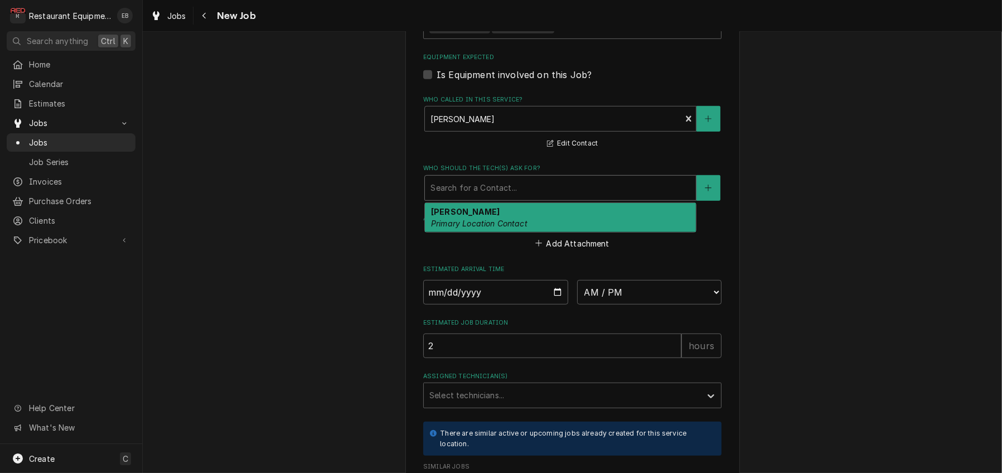
click at [456, 198] on div "Who should the tech(s) ask for?" at bounding box center [561, 188] width 260 height 20
click at [467, 228] on em "Primary Location Contact" at bounding box center [479, 223] width 96 height 9
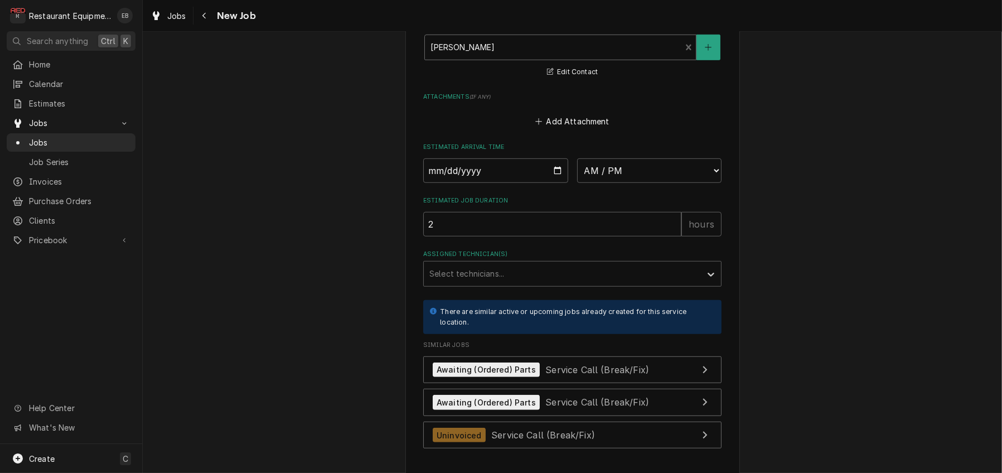
scroll to position [1004, 0]
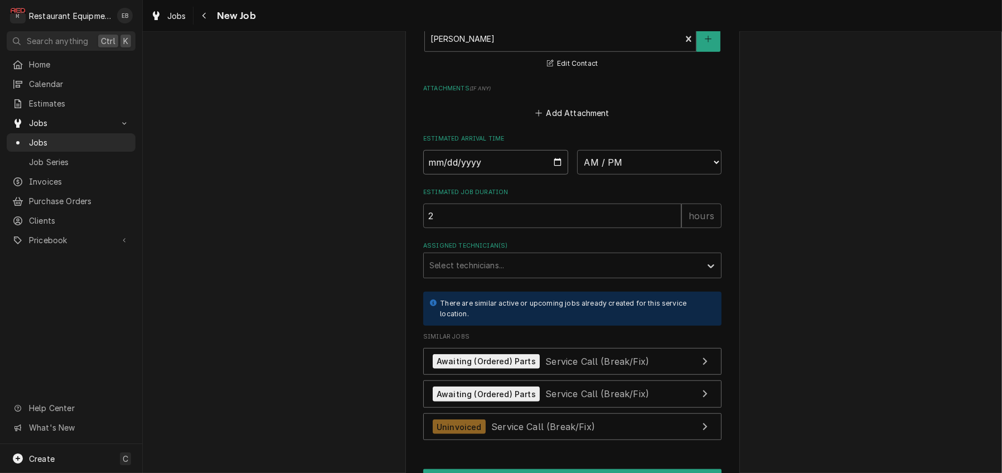
click at [559, 175] on input "Date" at bounding box center [495, 162] width 145 height 25
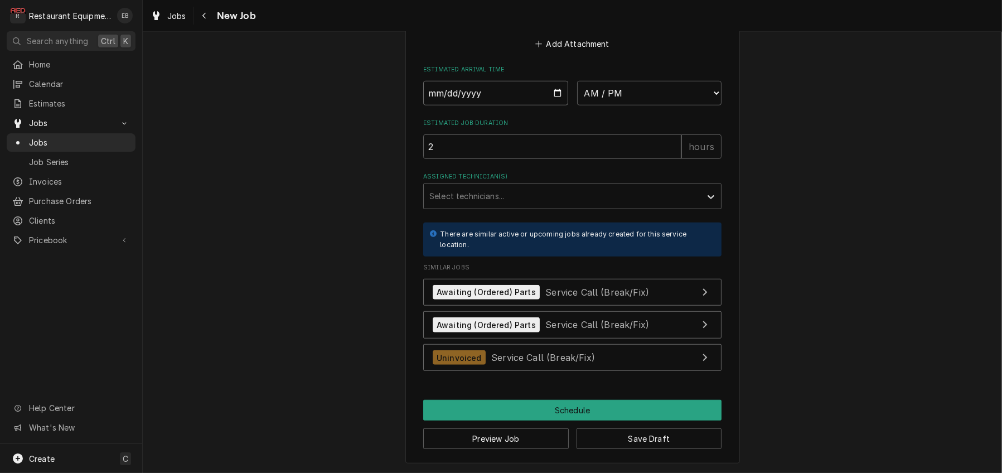
scroll to position [1234, 0]
click at [645, 440] on button "Save Draft" at bounding box center [650, 438] width 146 height 21
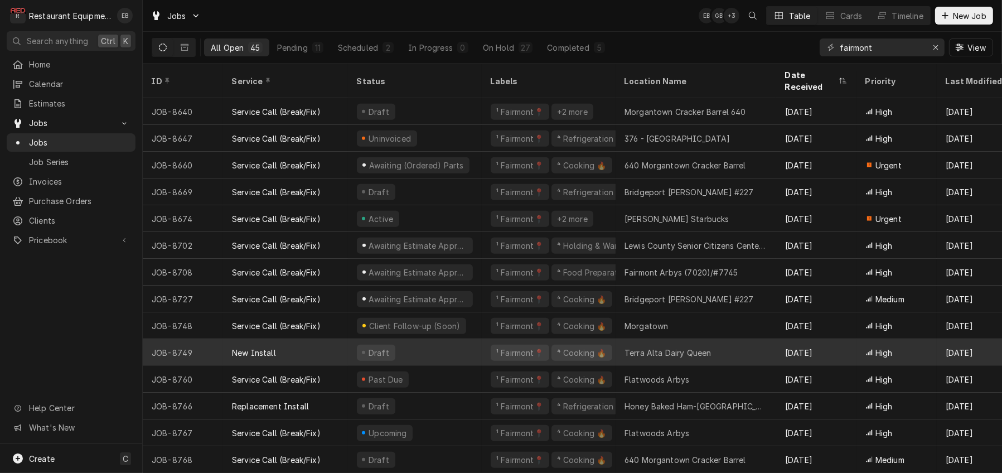
scroll to position [811, 0]
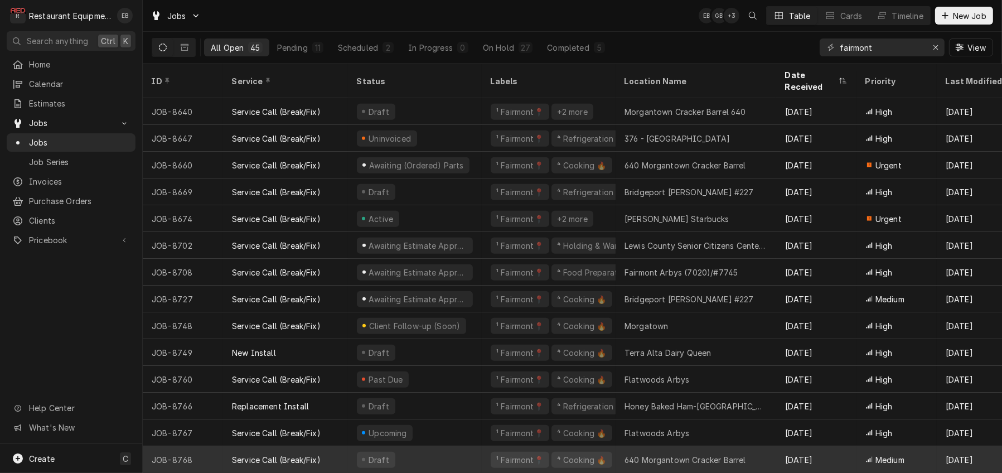
click at [665, 454] on div "640 Morgantown Cracker Barrel" at bounding box center [686, 460] width 122 height 12
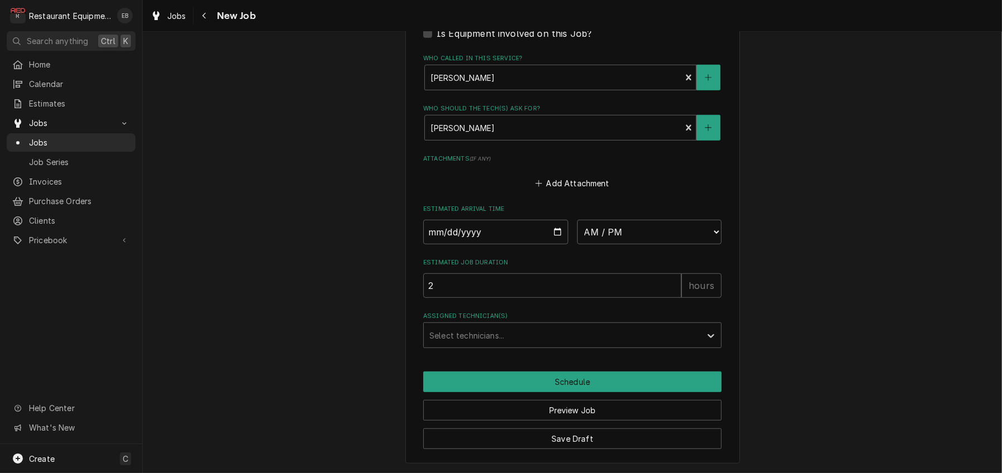
scroll to position [1035, 0]
click at [564, 220] on input "Date" at bounding box center [495, 232] width 145 height 25
click at [553, 220] on input "Date" at bounding box center [495, 232] width 145 height 25
type textarea "x"
type input "[DATE]"
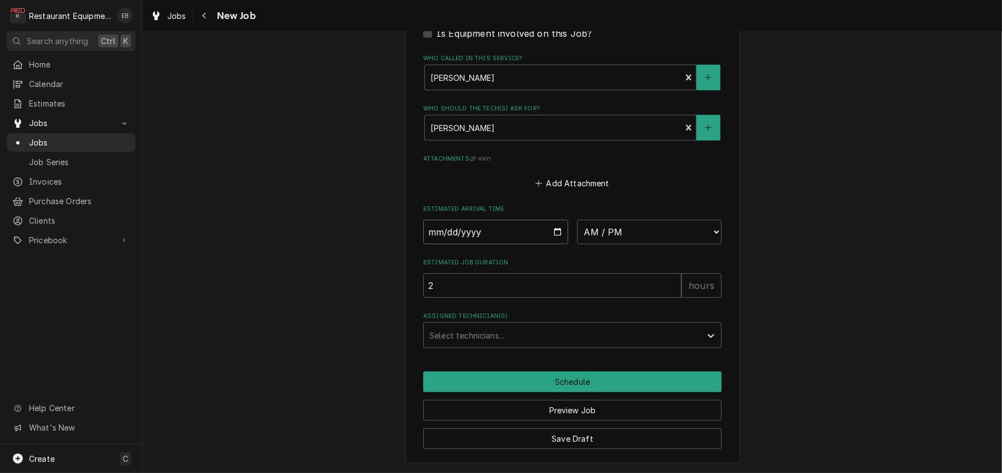
type textarea "x"
click at [685, 220] on select "AM / PM 6:00 AM 6:15 AM 6:30 AM 6:45 AM 7:00 AM 7:15 AM 7:30 AM 7:45 AM 8:00 AM…" at bounding box center [649, 232] width 145 height 25
select select "12:00:00"
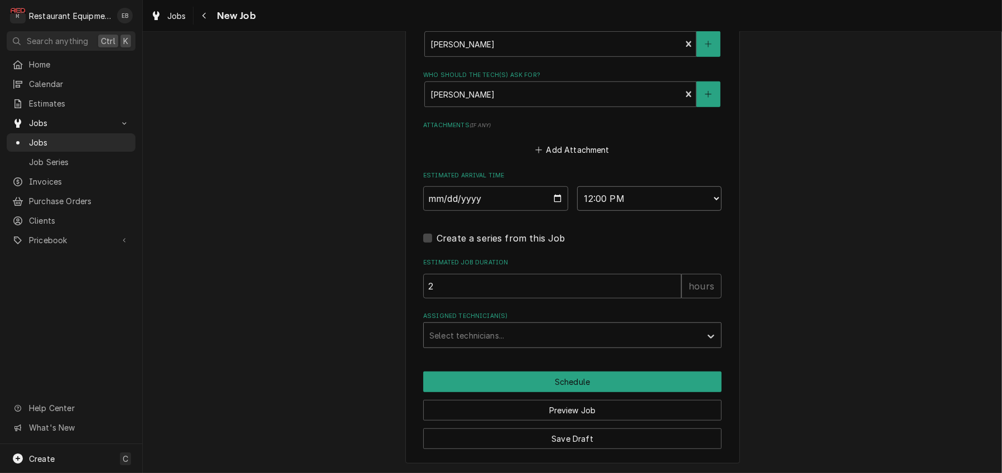
type textarea "x"
click at [524, 325] on div "Assigned Technician(s)" at bounding box center [562, 335] width 266 height 20
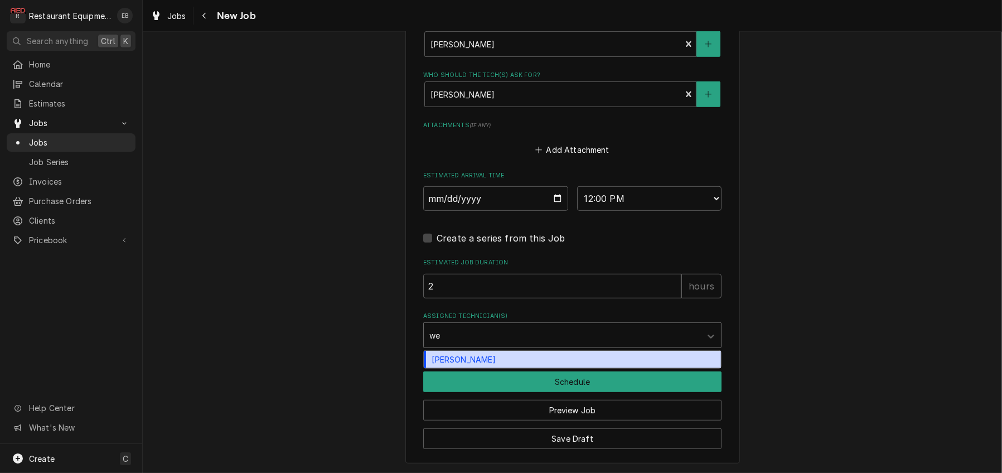
type input "[PERSON_NAME]"
click at [499, 356] on div "[PERSON_NAME]" at bounding box center [572, 359] width 297 height 17
type textarea "x"
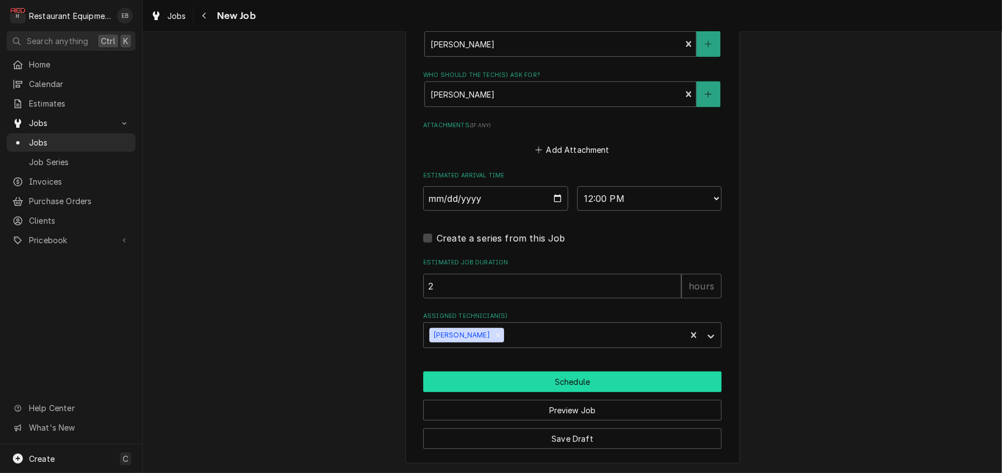
click at [552, 371] on button "Schedule" at bounding box center [572, 381] width 298 height 21
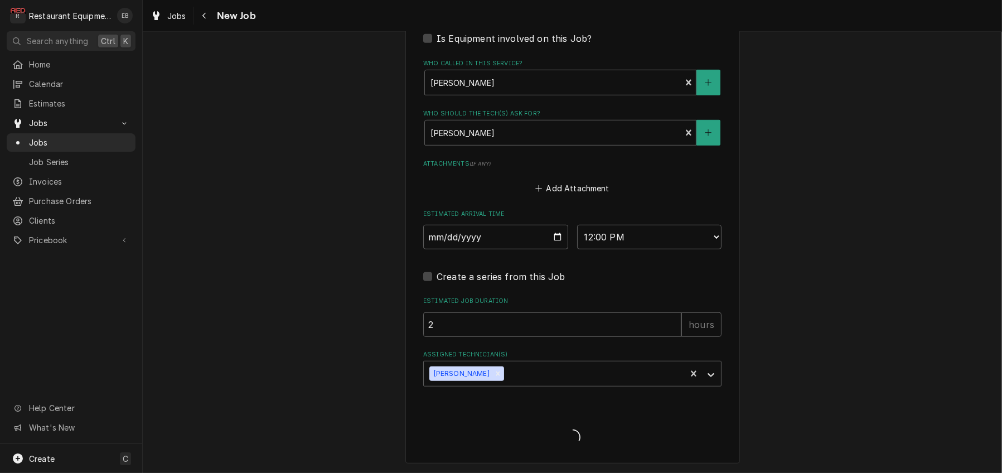
type textarea "x"
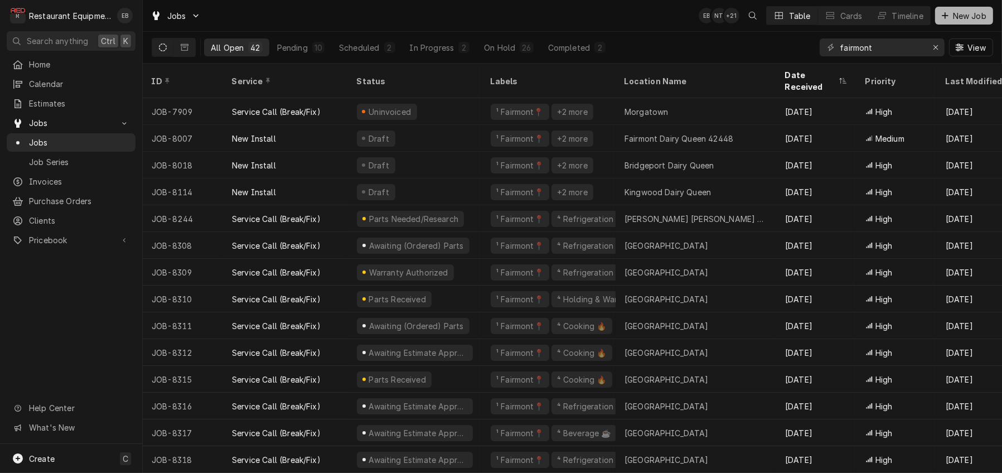
click at [957, 19] on span "New Job" at bounding box center [970, 16] width 38 height 12
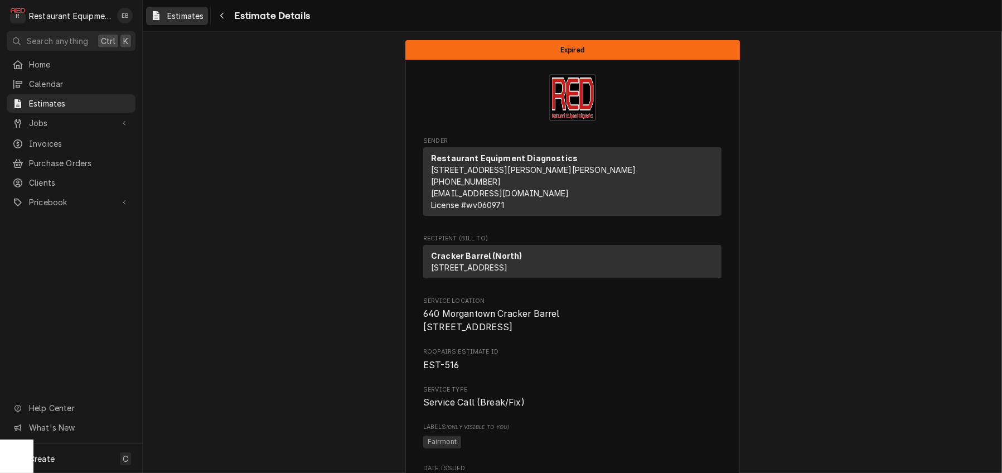
click at [195, 16] on span "Estimates" at bounding box center [185, 16] width 36 height 12
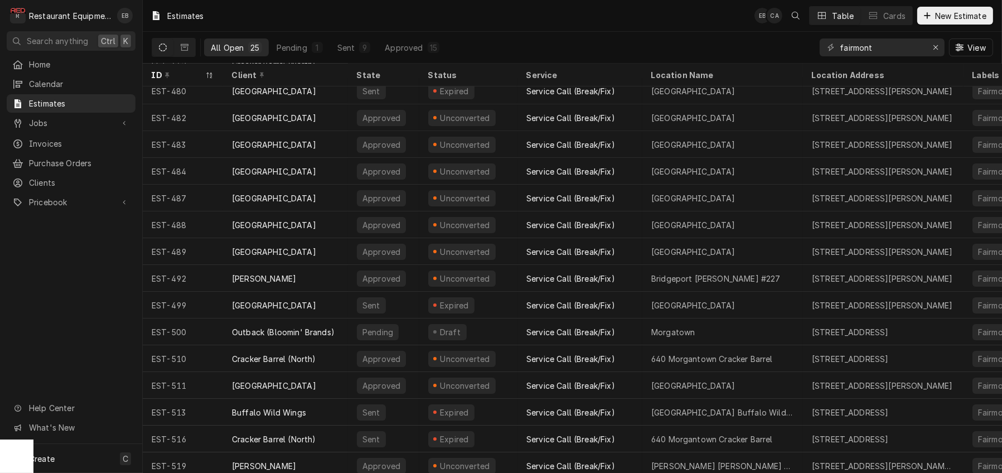
scroll to position [186, 0]
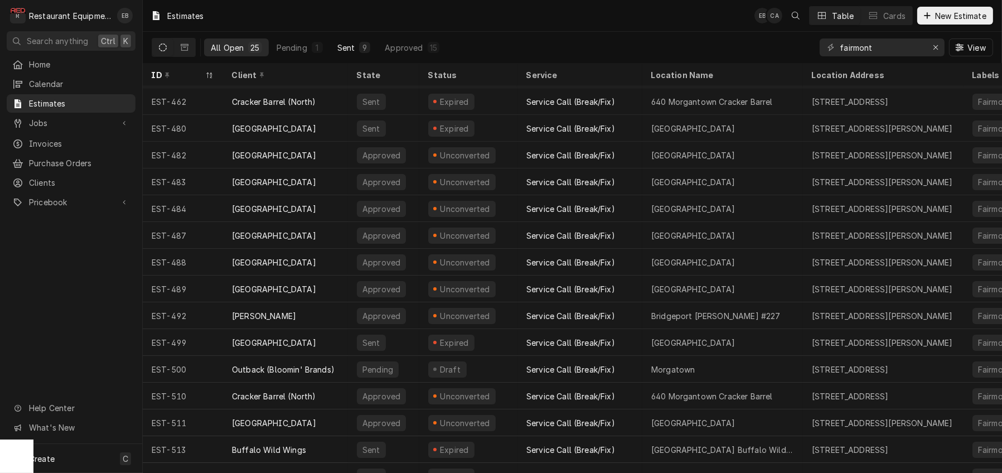
click at [378, 46] on button "Sent 9" at bounding box center [354, 47] width 47 height 18
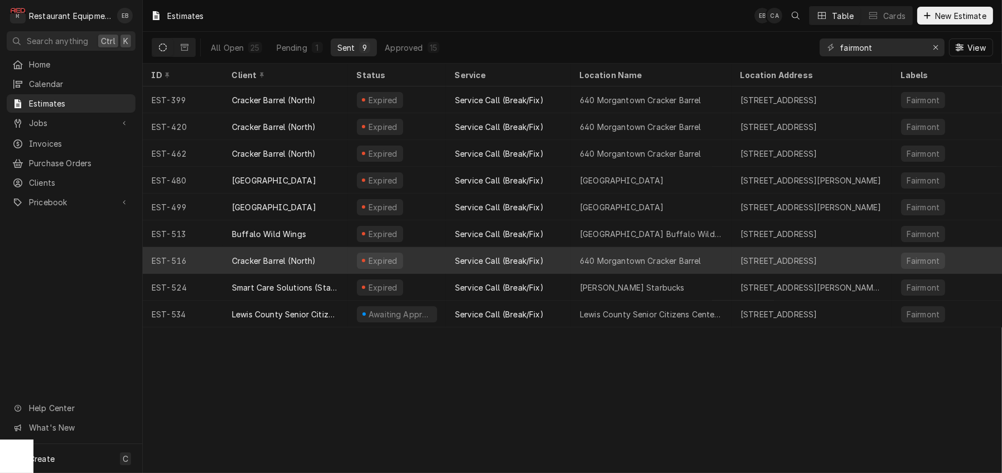
click at [446, 265] on div "Expired" at bounding box center [397, 260] width 98 height 27
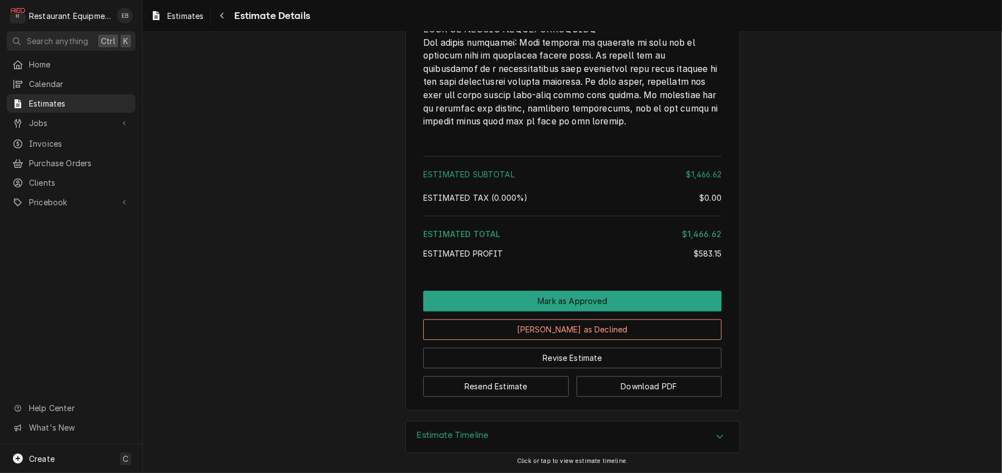
scroll to position [3641, 0]
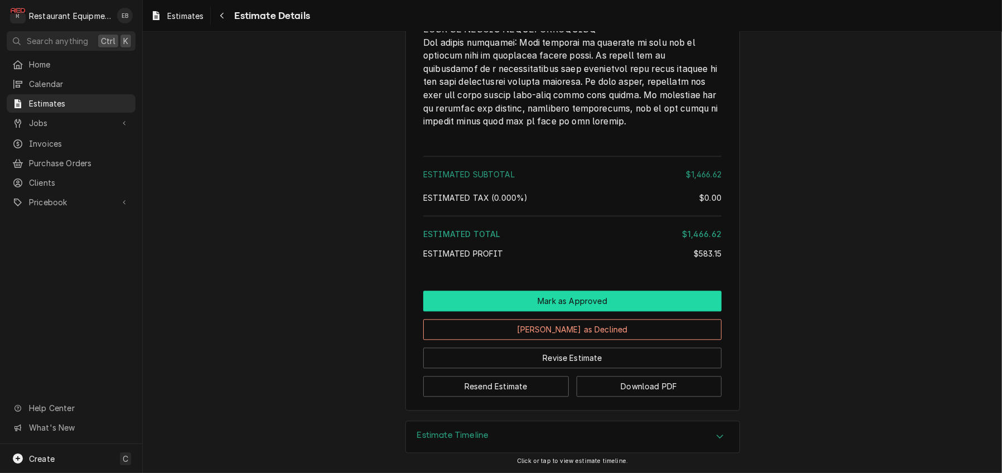
click at [551, 291] on button "Mark as Approved" at bounding box center [572, 301] width 298 height 21
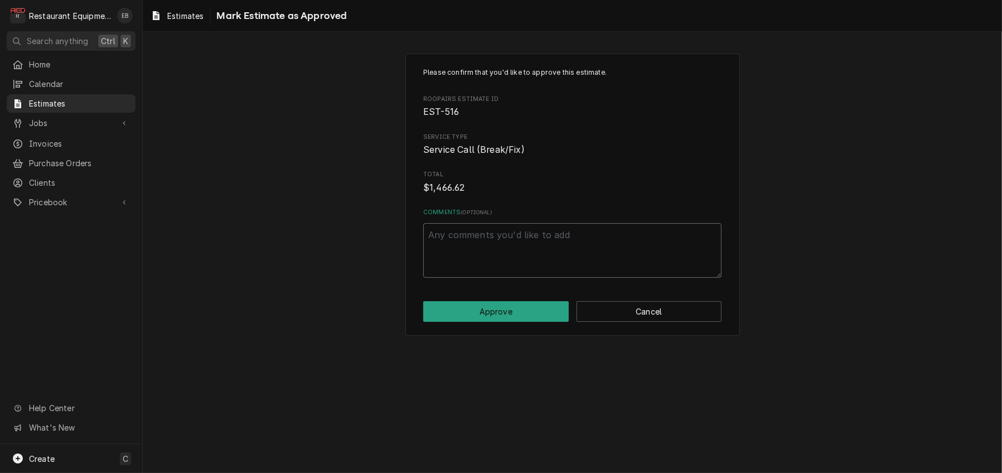
click at [551, 260] on textarea "Comments ( optional )" at bounding box center [572, 250] width 298 height 55
type textarea "x"
type textarea "A"
type textarea "x"
type textarea "Ap"
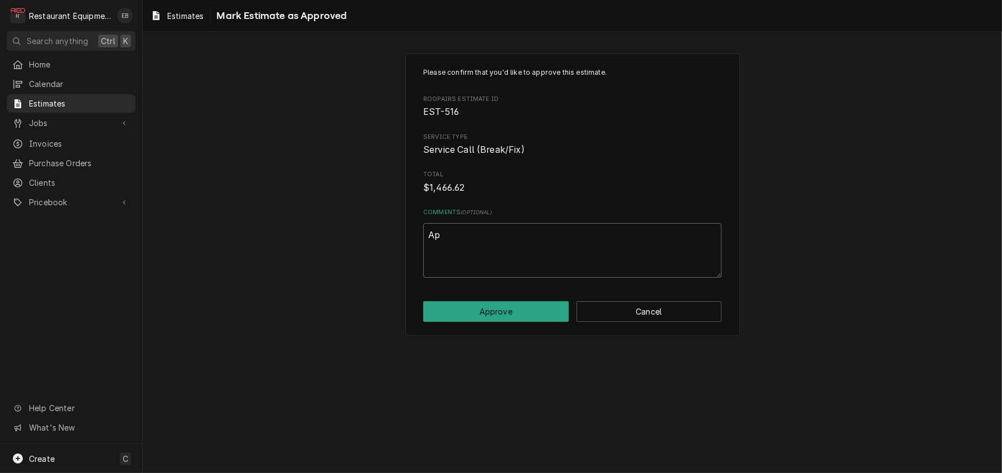
type textarea "x"
type textarea "App"
type textarea "x"
type textarea "Appr"
type textarea "x"
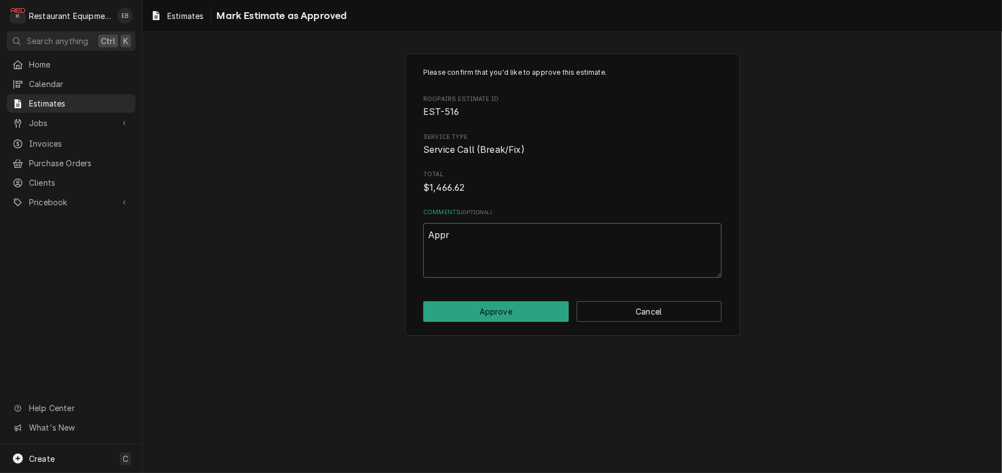
type textarea "Appro"
type textarea "x"
type textarea "Approv"
type textarea "x"
type textarea "Approve"
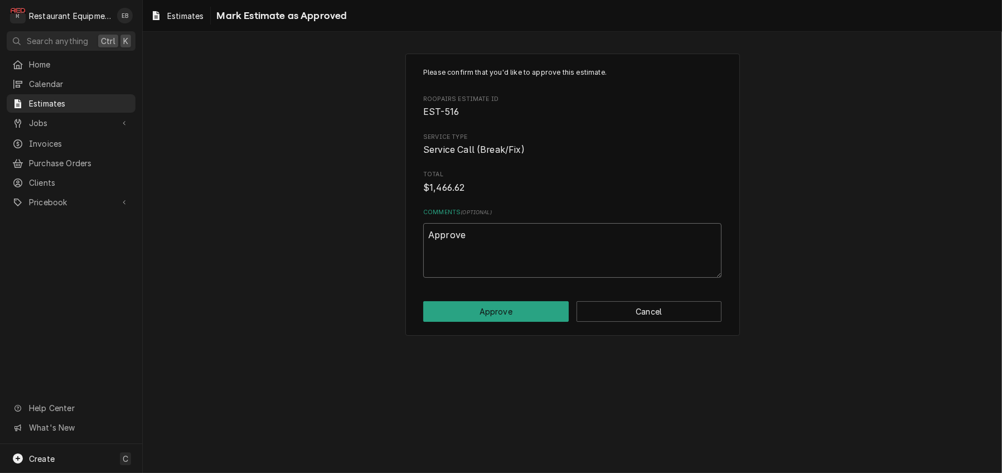
type textarea "x"
type textarea "Approved"
type textarea "x"
type textarea "Approved"
type textarea "x"
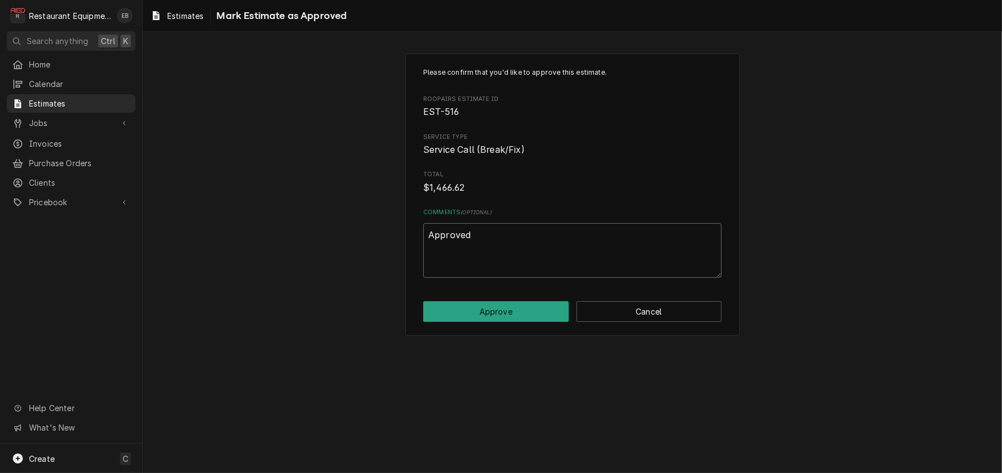
type textarea "Approved 8"
type textarea "x"
type textarea "Approved 8/"
type textarea "x"
type textarea "Approved 8/2"
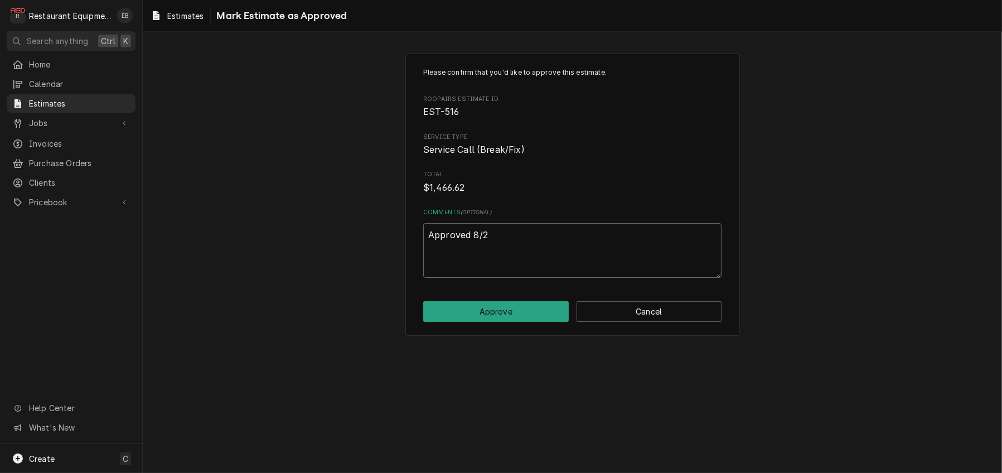
type textarea "x"
type textarea "Approved 8/25"
click at [525, 322] on button "Approve" at bounding box center [496, 311] width 146 height 21
type textarea "x"
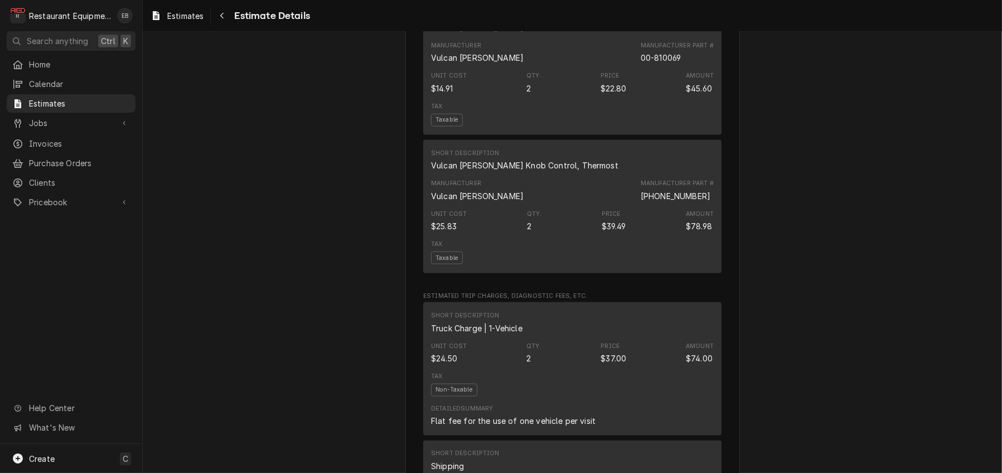
scroll to position [2008, 0]
click at [228, 12] on div "Navigate back" at bounding box center [221, 15] width 11 height 11
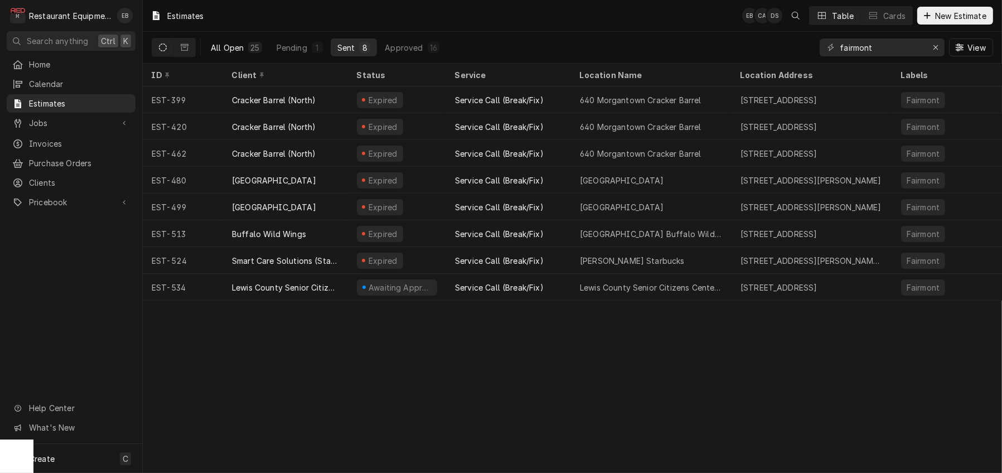
click at [238, 56] on button "All Open 25" at bounding box center [236, 47] width 65 height 18
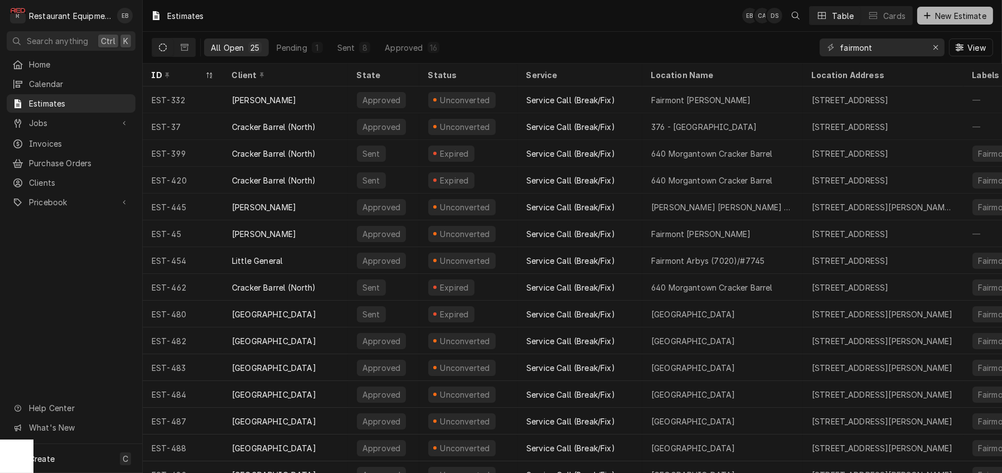
click at [933, 16] on span "New Estimate" at bounding box center [961, 16] width 56 height 12
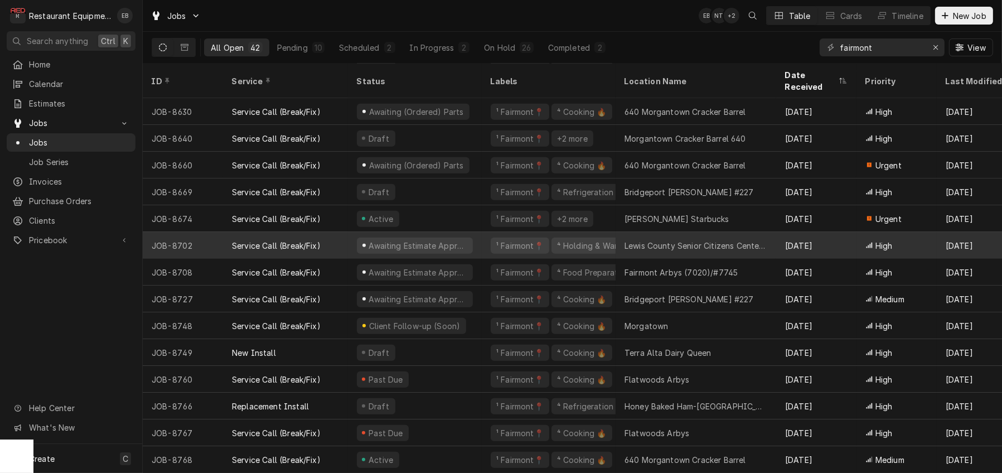
scroll to position [757, 0]
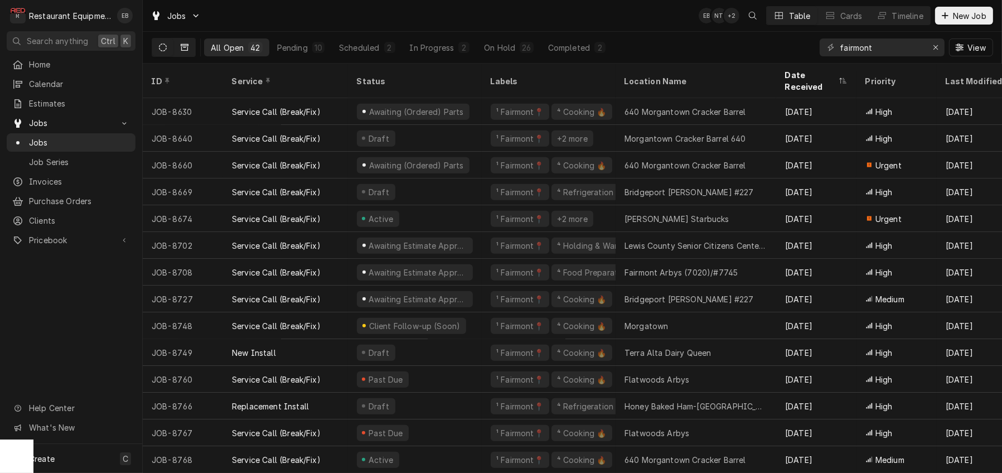
click at [189, 51] on icon "Dynamic Content Wrapper" at bounding box center [185, 48] width 8 height 8
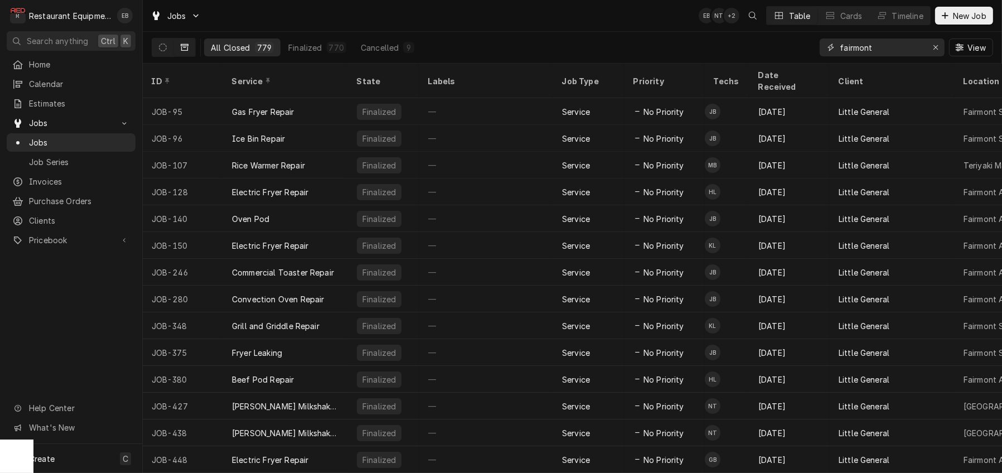
click at [875, 49] on input "fairmont" at bounding box center [882, 47] width 84 height 18
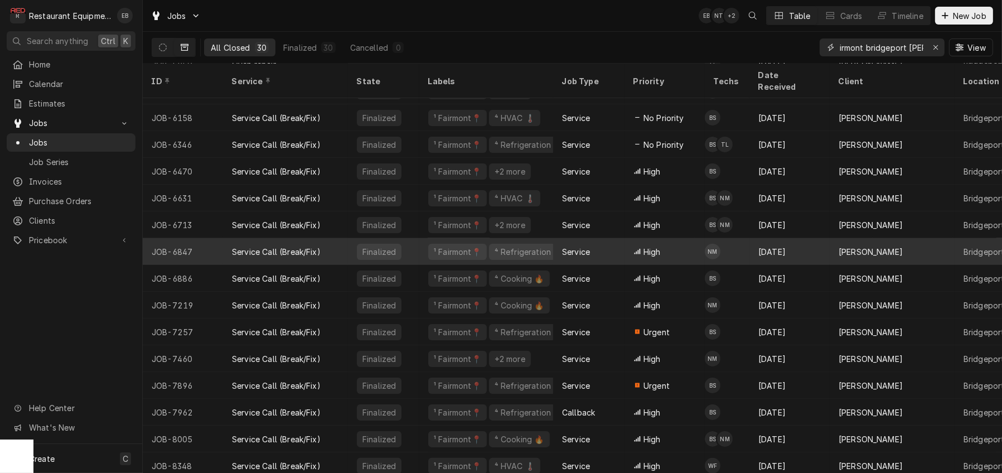
scroll to position [266, 0]
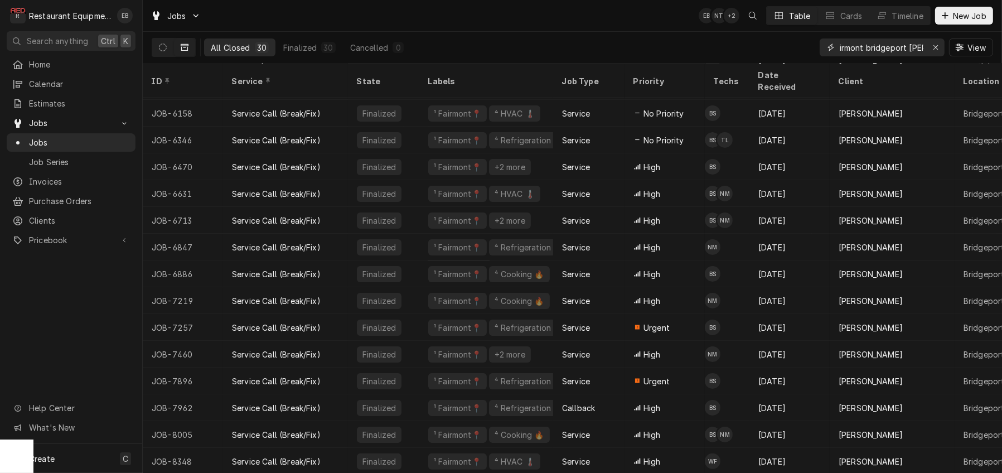
type input "fairmont bridgeport bob"
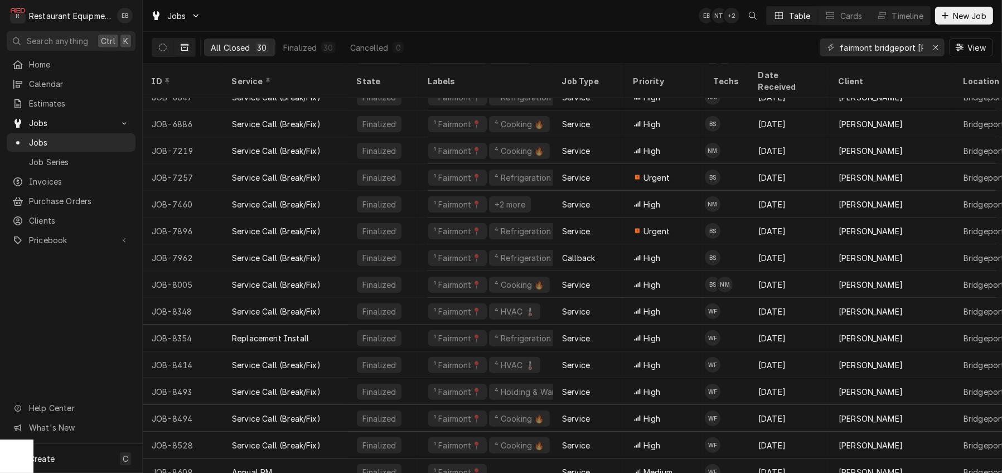
scroll to position [426, 0]
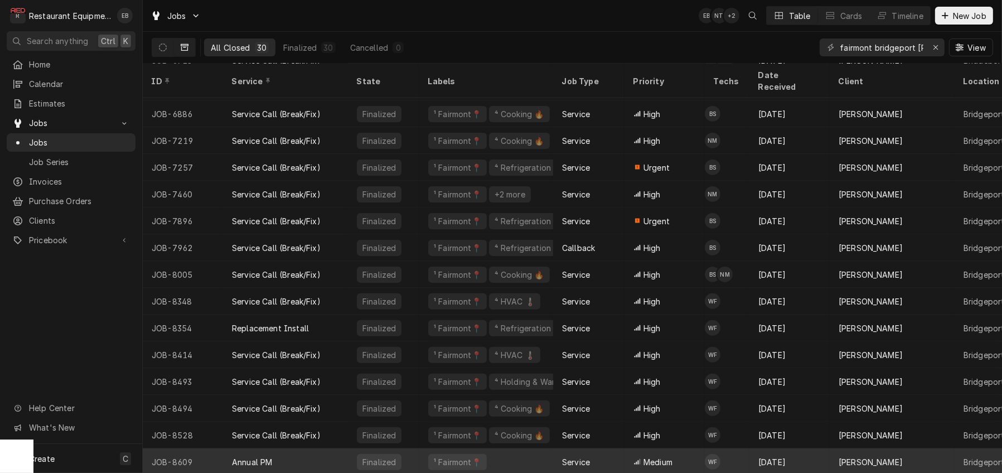
click at [564, 453] on div "Service" at bounding box center [588, 461] width 71 height 27
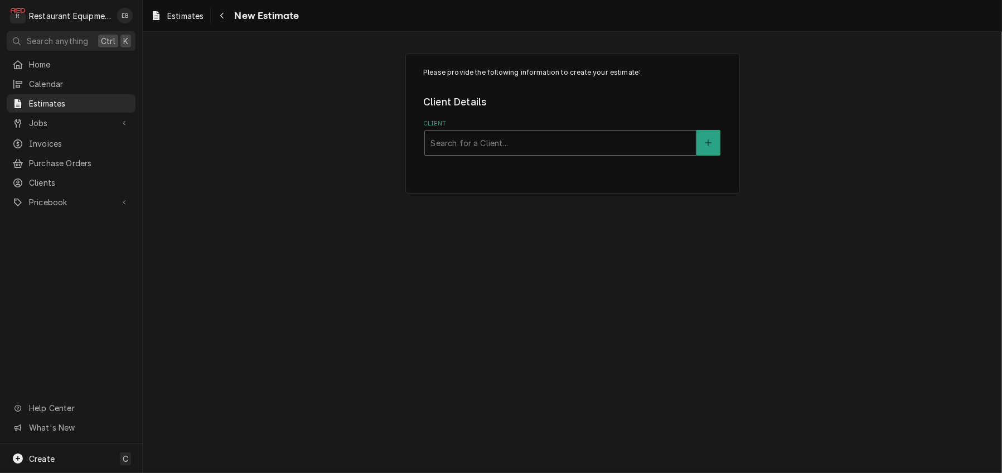
click at [498, 153] on div "Client" at bounding box center [561, 143] width 260 height 20
type input "[PERSON_NAME]"
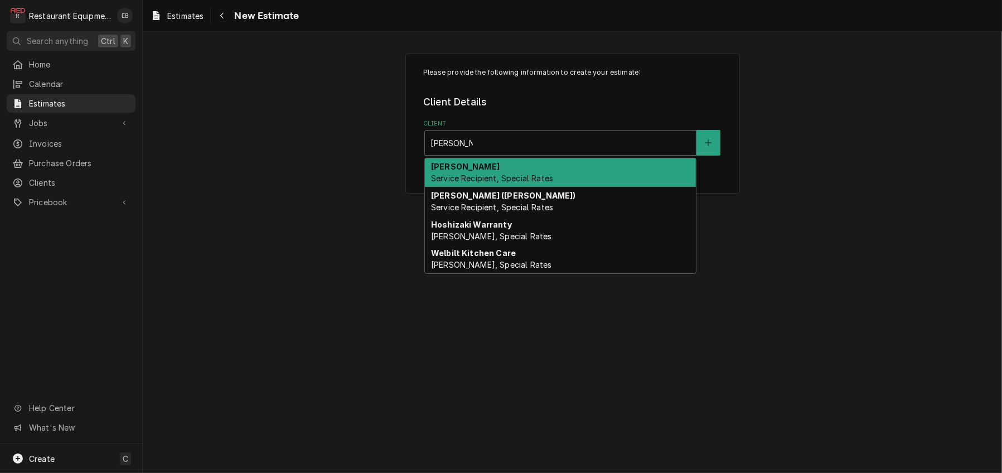
click at [519, 187] on div "Bob Evans Service Recipient, Special Rates" at bounding box center [560, 172] width 271 height 29
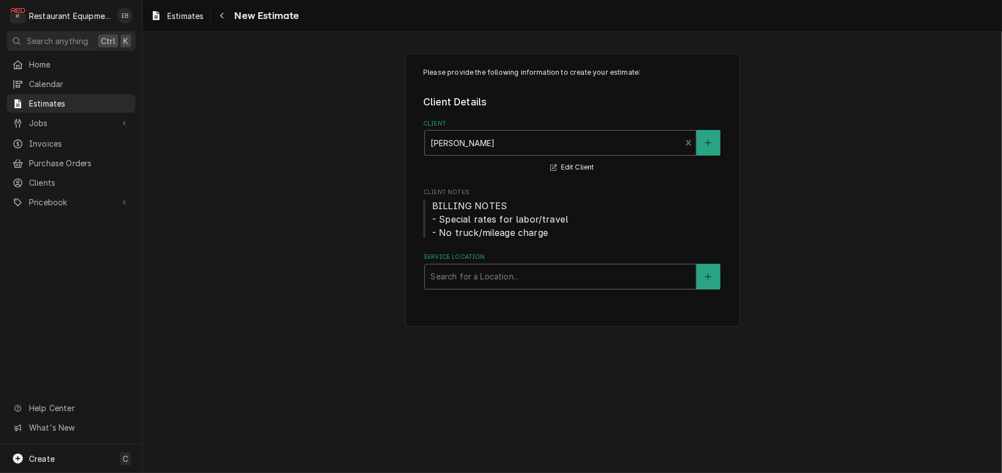
click at [501, 287] on div "Service Location" at bounding box center [561, 277] width 260 height 20
type input "bridge"
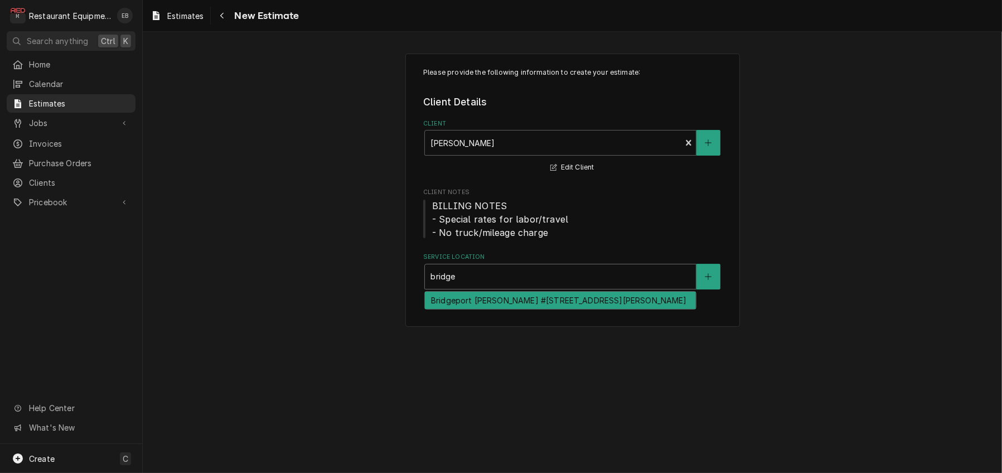
click at [537, 309] on div "Bridgeport [PERSON_NAME] #[STREET_ADDRESS][PERSON_NAME]" at bounding box center [560, 300] width 271 height 17
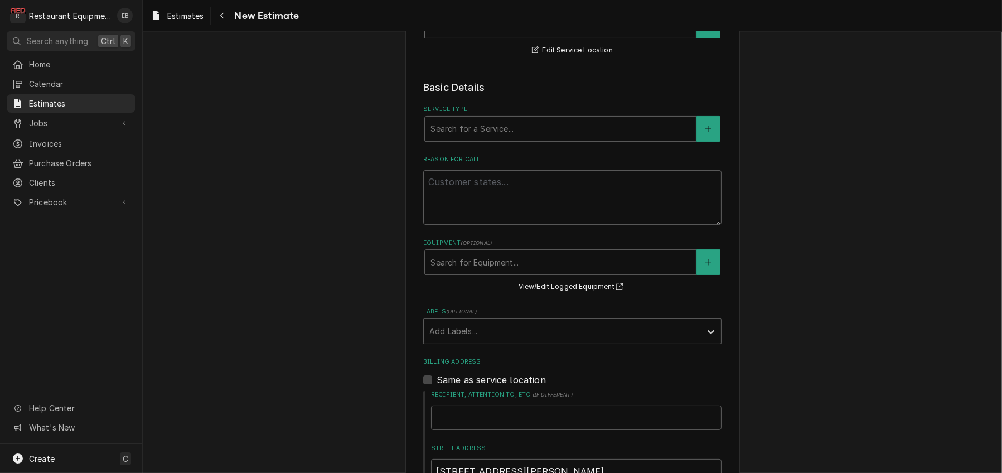
scroll to position [260, 0]
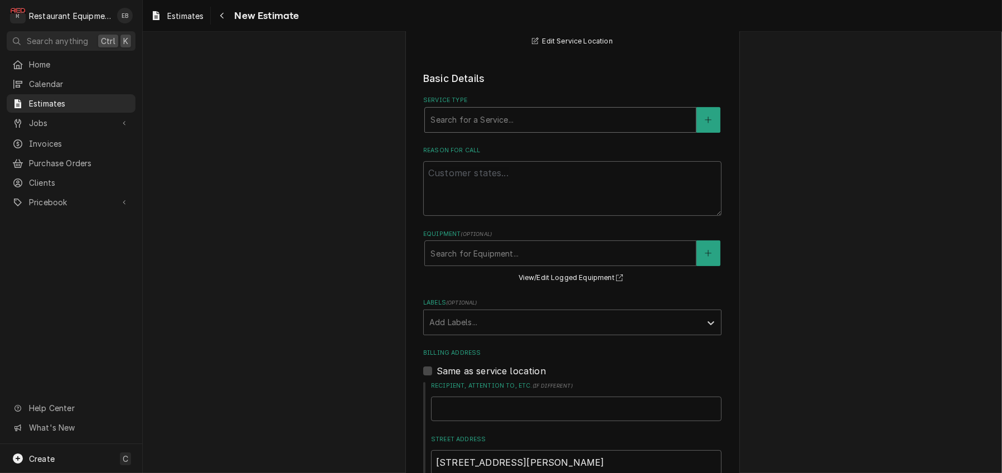
click at [520, 130] on div "Service Type" at bounding box center [561, 120] width 260 height 20
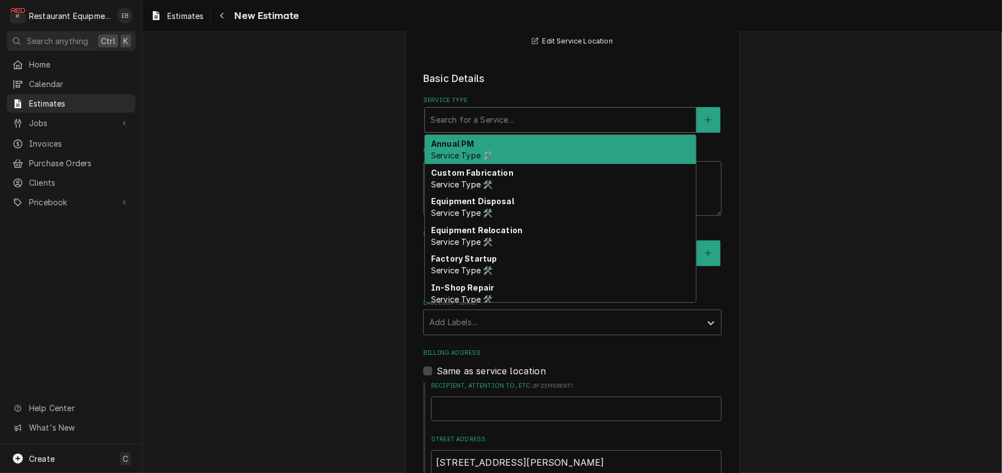
type textarea "x"
type input "b"
type textarea "x"
type input "br"
type textarea "x"
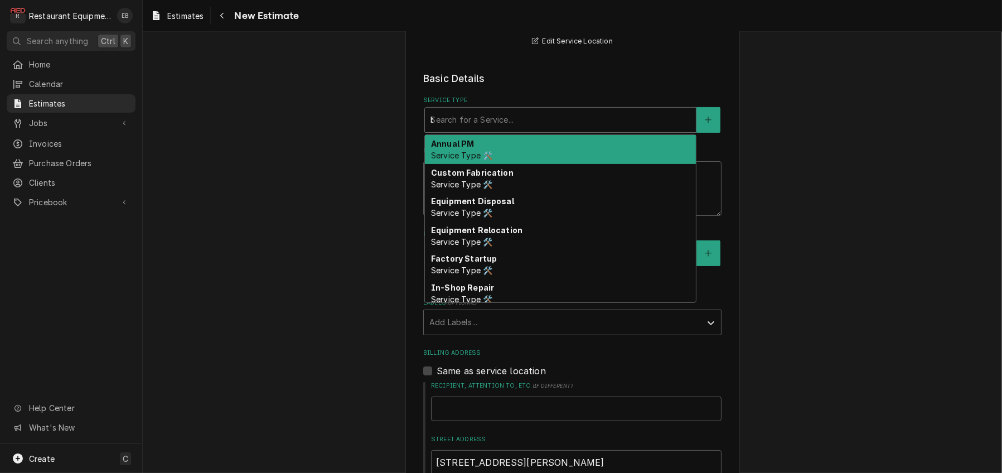
type input "bre"
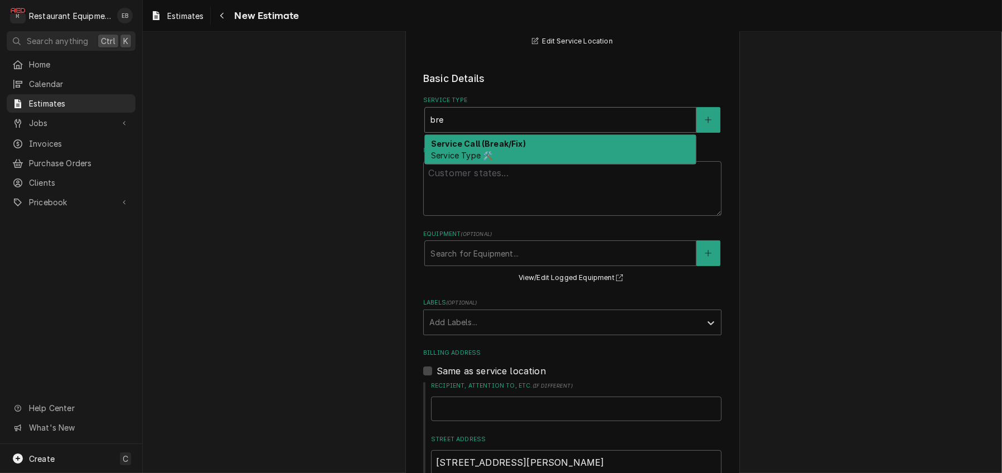
click at [508, 148] on strong "Service Call (Break/Fix)" at bounding box center [478, 143] width 95 height 9
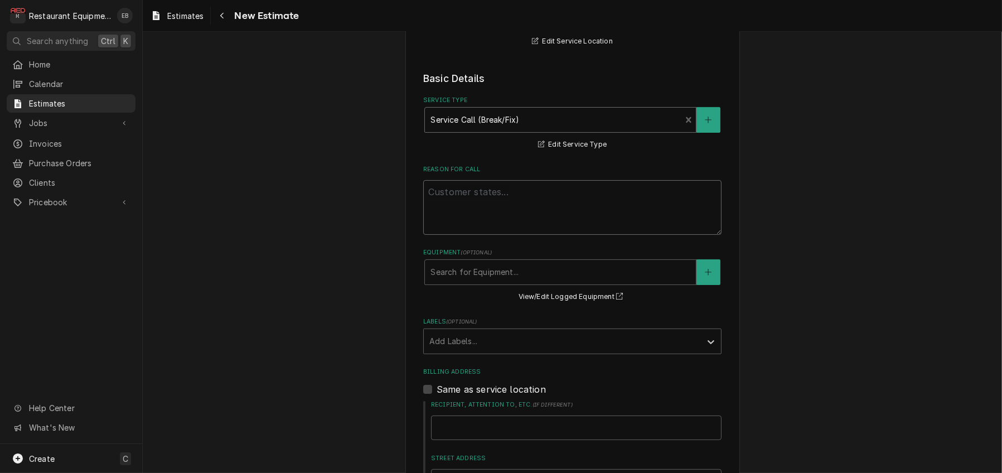
click at [489, 235] on textarea "Reason For Call" at bounding box center [572, 207] width 298 height 55
click at [500, 235] on textarea "Reason For Call" at bounding box center [572, 207] width 298 height 55
paste textarea "8/29/25 Time in 9:00 Time out 1:00 204 RTU PM RTU 1 back kitchen RTU 2 front ri…"
type textarea "x"
type textarea "8/29/25 Time in 9:00 Time out 1:00 204 RTU PM RTU 1 back kitchen RTU 2 front ri…"
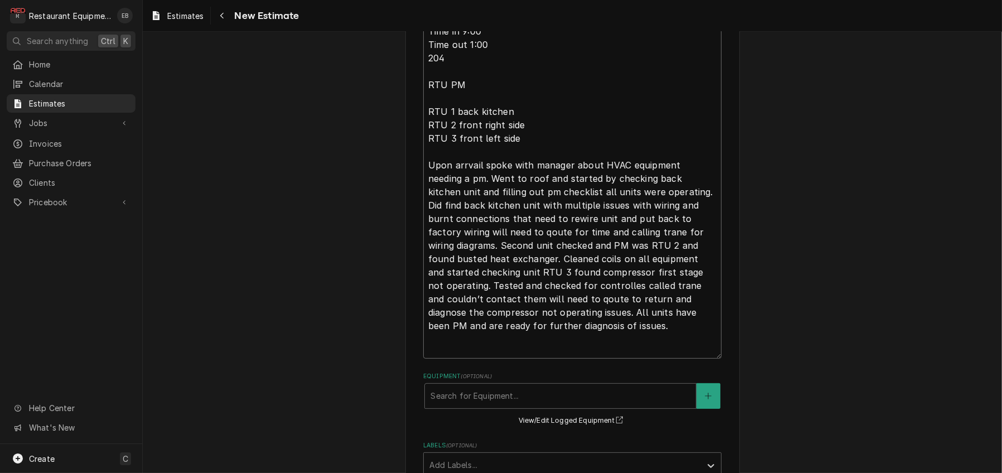
scroll to position [436, 0]
type textarea "x"
type textarea "8/29/25 Time in 9:00 Time out 1:00 204 RTU PM RTU 1 back kitchen RTU 2 front ri…"
type textarea "x"
type textarea "8/29/25 Time in 9:00 Time out 1:00 204 RTU PM RTU 1 back kitchen RTU 2 front ri…"
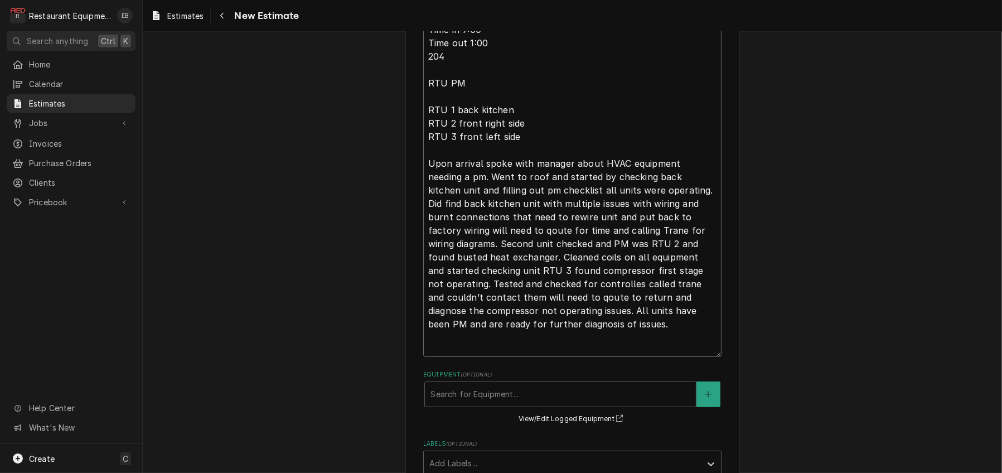
type textarea "x"
type textarea "8/29/25 Time in 9:00 Time out 1:00 204 RTU PM RTU 1 back kitchen RTU 2 front ri…"
type textarea "x"
type textarea "8/29/25 Time in 9:00 Time out 1:00 204 RTU PM RTU 1 back kitchen RTU 2 front ri…"
type textarea "x"
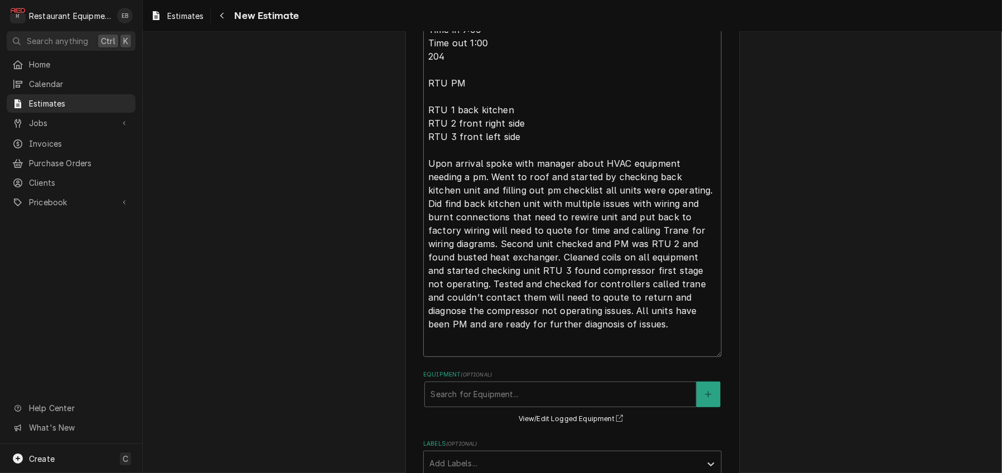
type textarea "8/29/25 Time in 9:00 Time out 1:00 204 RTU PM RTU 1 back kitchen RTU 2 front ri…"
type textarea "x"
type textarea "8/29/25 Time in 9:00 Time out 1:00 204 RTU PM RTU 1 back kitchen RTU 2 front ri…"
type textarea "x"
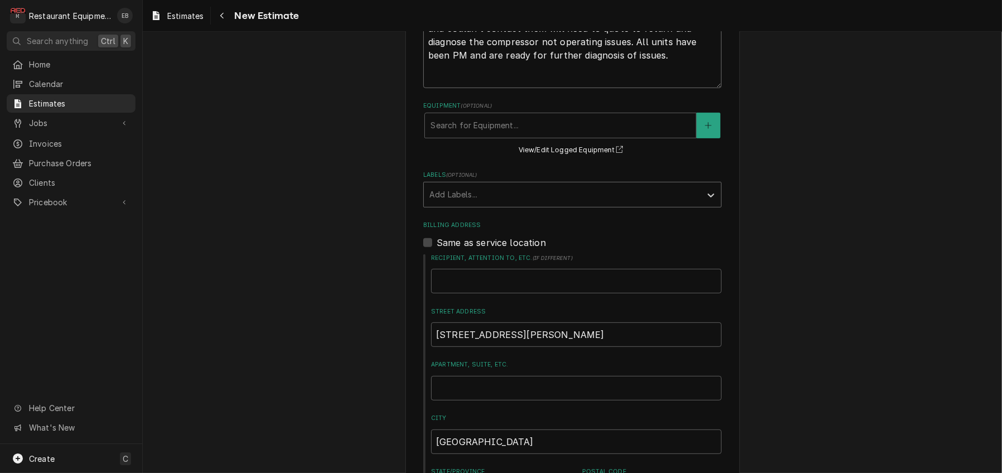
scroll to position [733, 0]
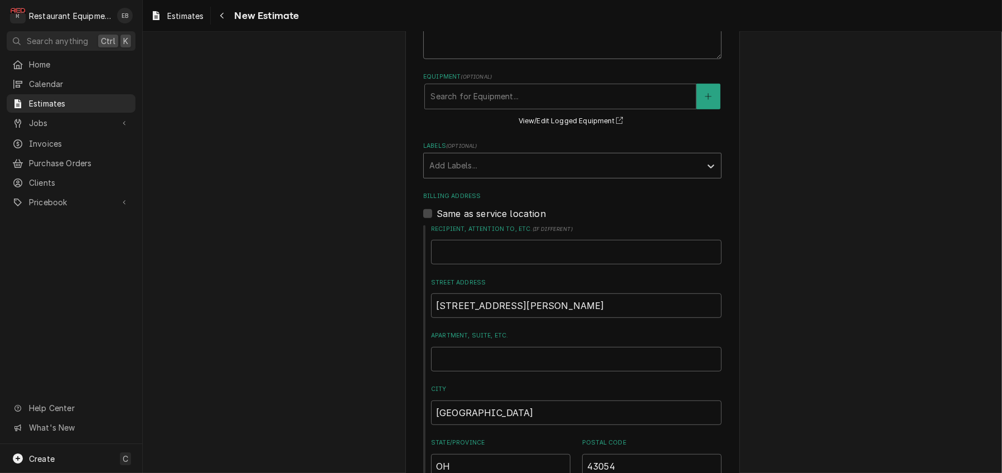
type textarea "8/29/25 Time in 9:00 Time out 1:00 204 RTU PM RTU 1 back kitchen RTU 2 front ri…"
click at [514, 176] on div "Labels" at bounding box center [562, 166] width 266 height 20
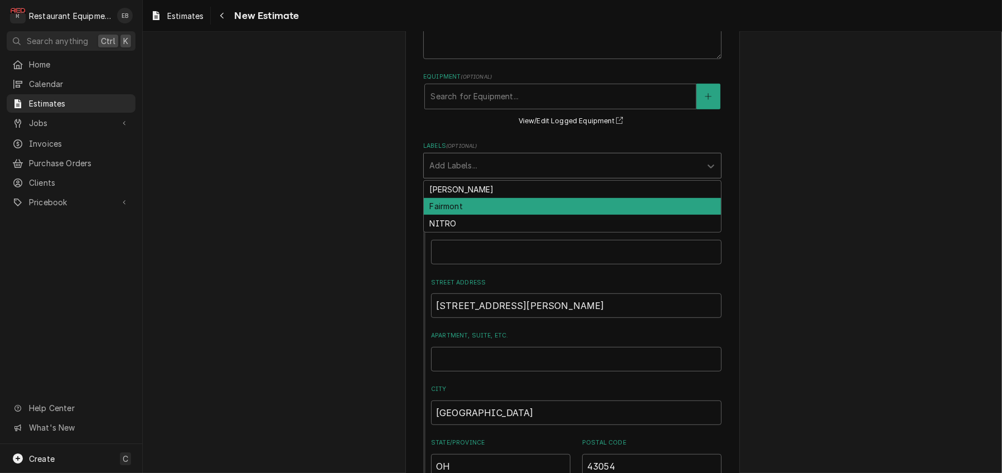
click at [480, 215] on div "Fairmont" at bounding box center [572, 206] width 297 height 17
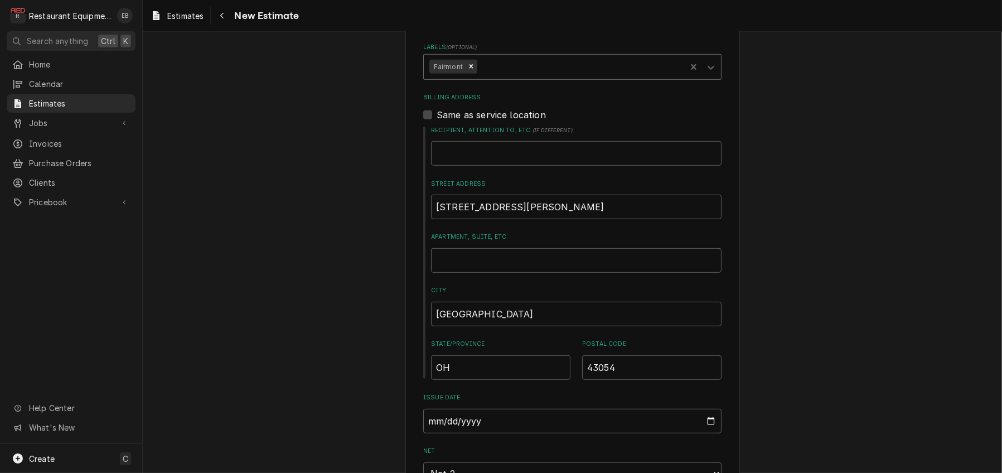
type textarea "x"
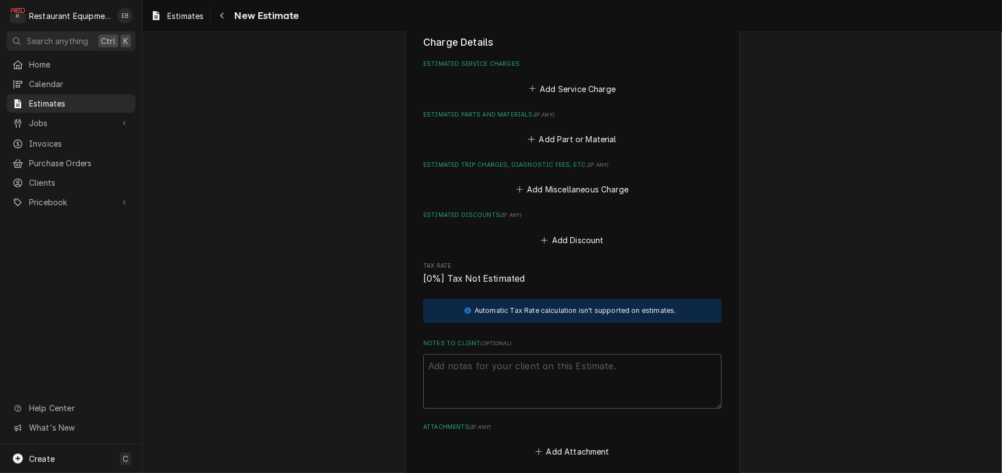
scroll to position [1403, 0]
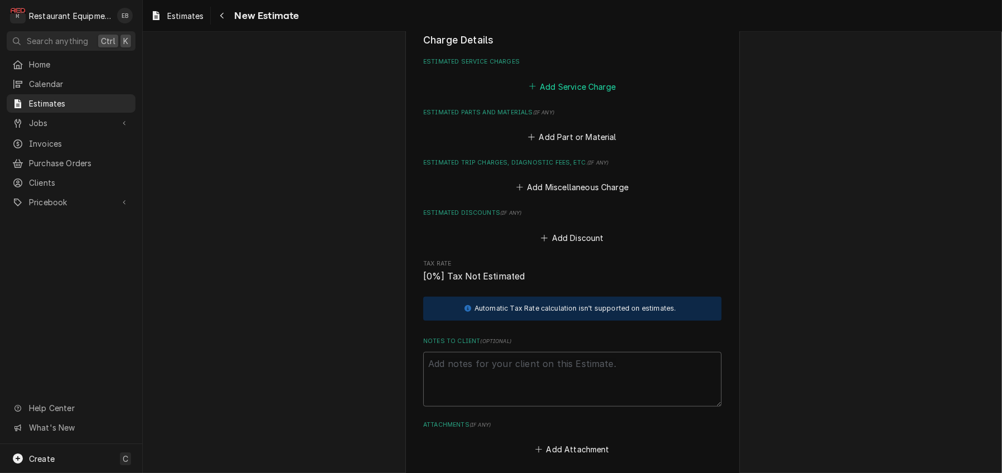
click at [563, 94] on button "Add Service Charge" at bounding box center [572, 87] width 90 height 16
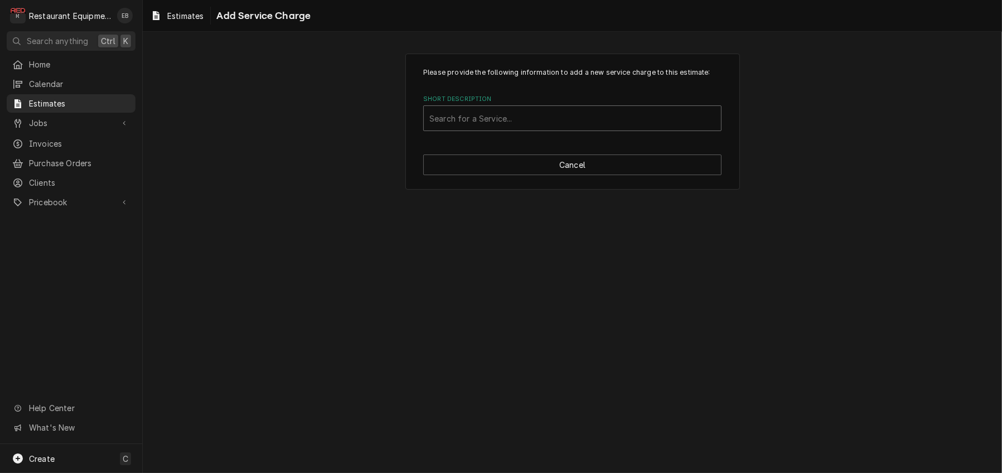
click at [542, 128] on div "Short Description" at bounding box center [572, 118] width 286 height 20
type input "Labor"
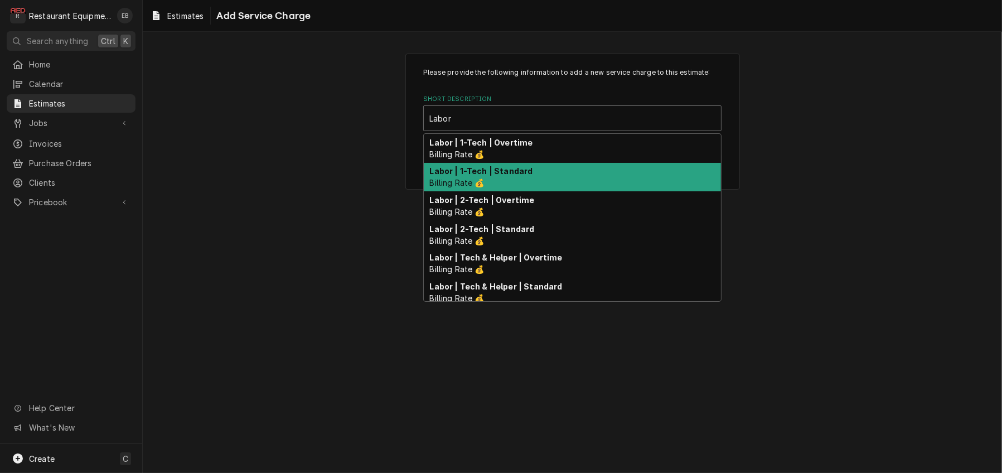
click at [520, 176] on strong "Labor | 1-Tech | Standard" at bounding box center [481, 170] width 103 height 9
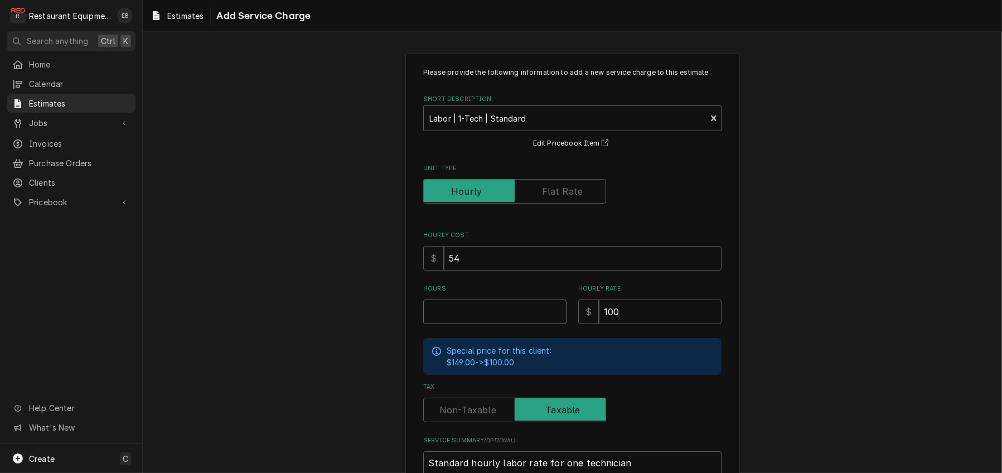
click at [479, 324] on input "Hours" at bounding box center [494, 312] width 143 height 25
type textarea "x"
type input "6"
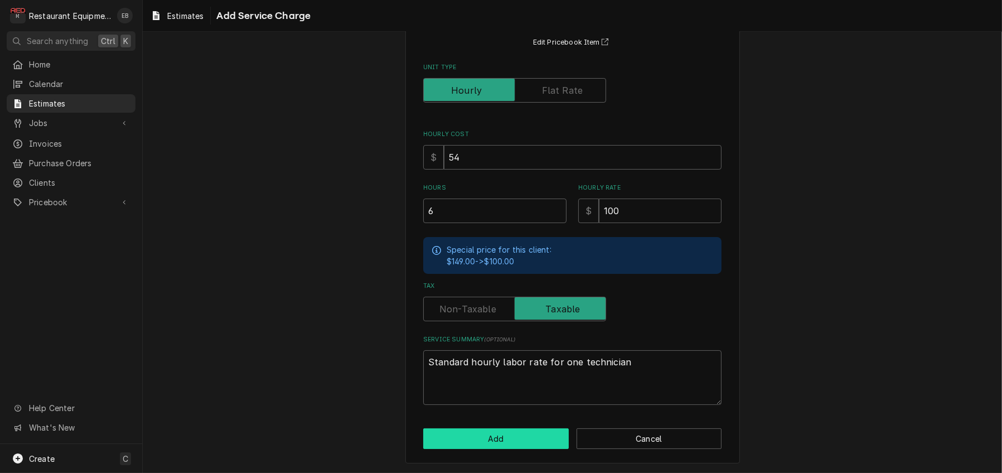
click at [507, 440] on button "Add" at bounding box center [496, 438] width 146 height 21
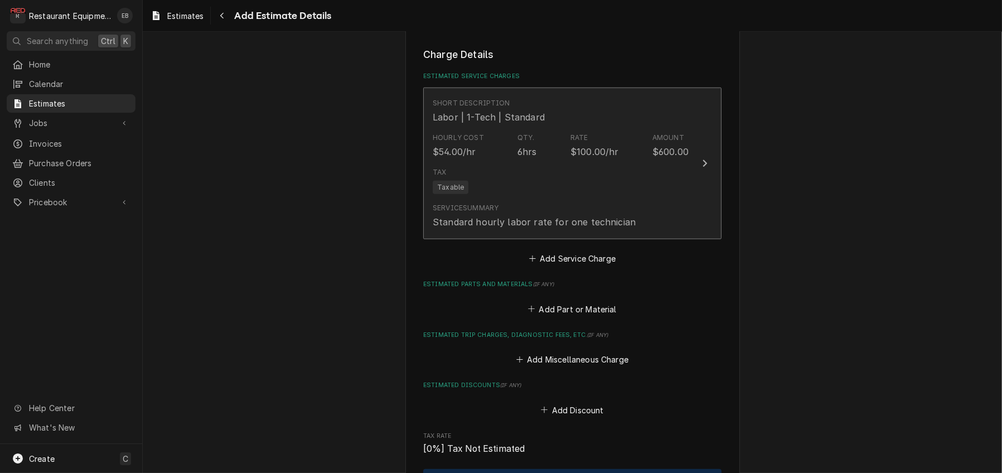
type textarea "x"
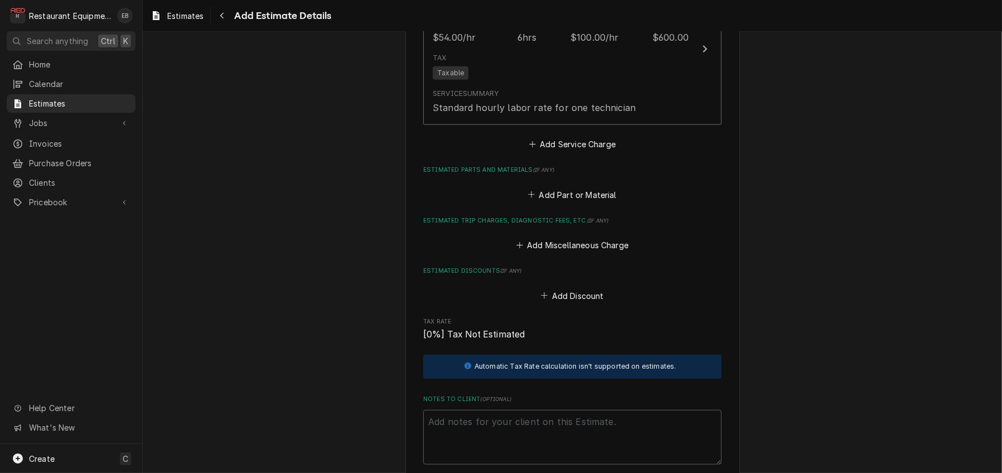
scroll to position [1500, 0]
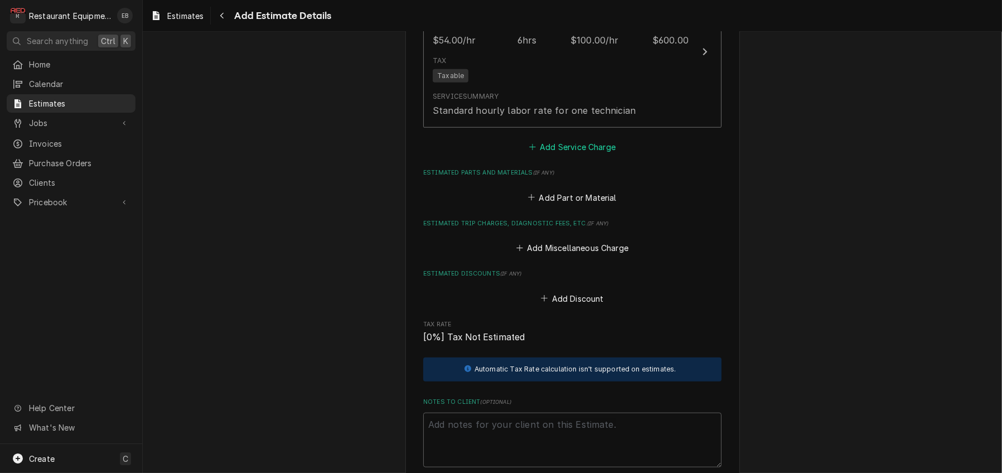
click at [578, 155] on button "Add Service Charge" at bounding box center [572, 147] width 90 height 16
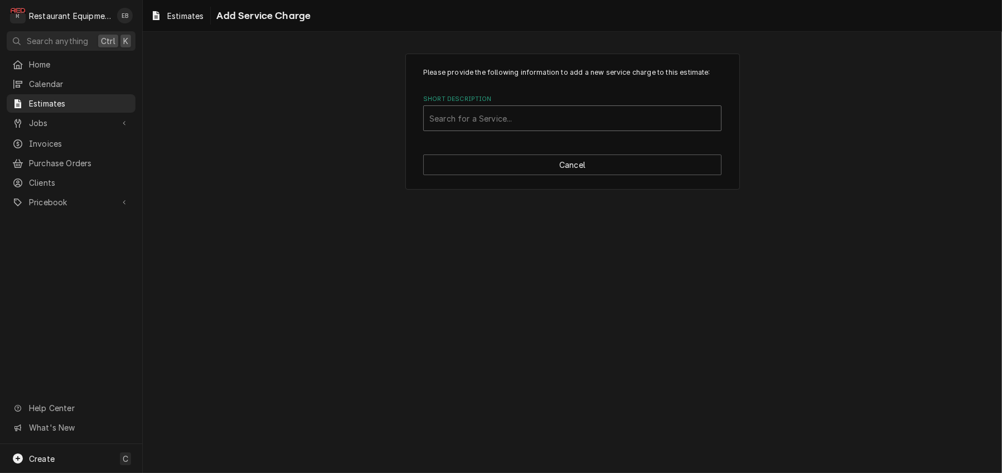
click at [564, 128] on div "Short Description" at bounding box center [572, 118] width 286 height 20
type input "trave"
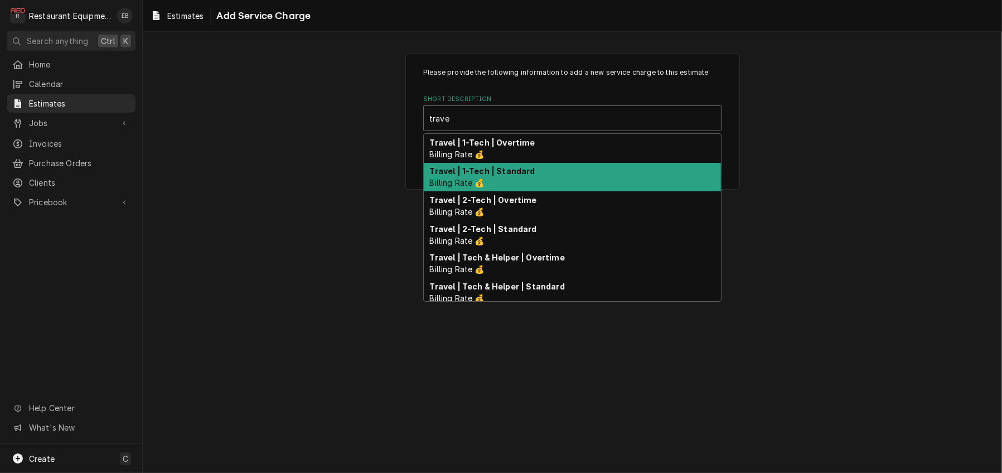
click at [480, 187] on span "Billing Rate 💰" at bounding box center [457, 182] width 55 height 9
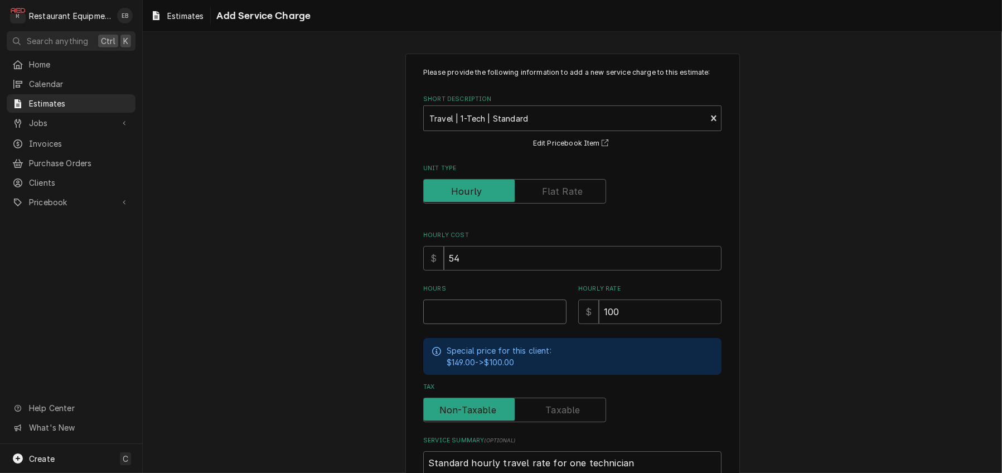
click at [465, 324] on input "Hours" at bounding box center [494, 312] width 143 height 25
type textarea "x"
type input "1"
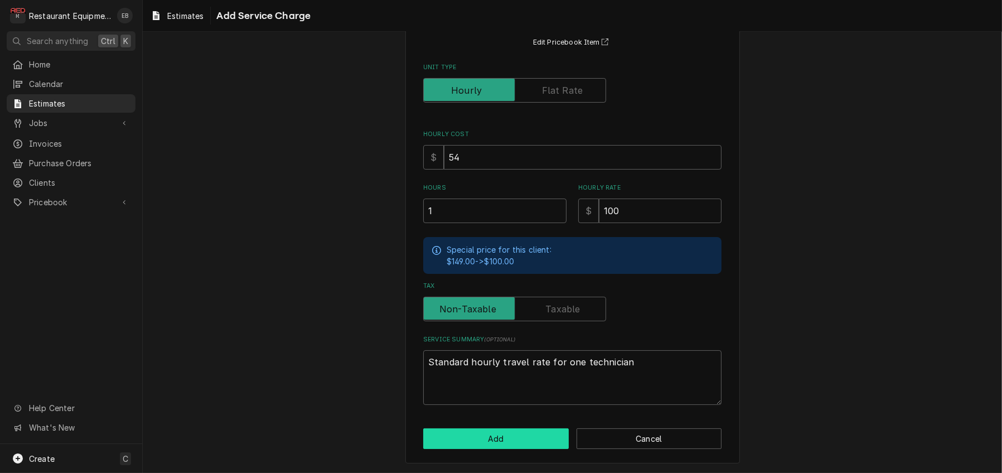
click at [522, 435] on button "Add" at bounding box center [496, 438] width 146 height 21
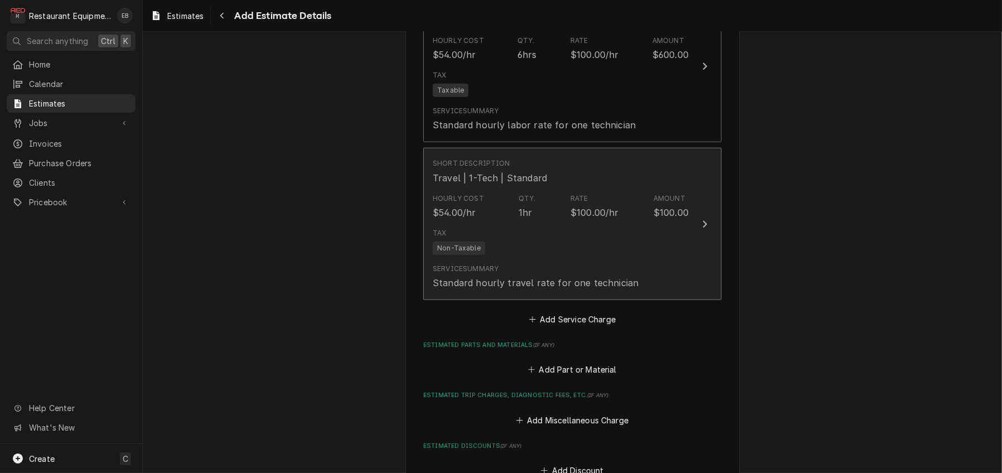
type textarea "x"
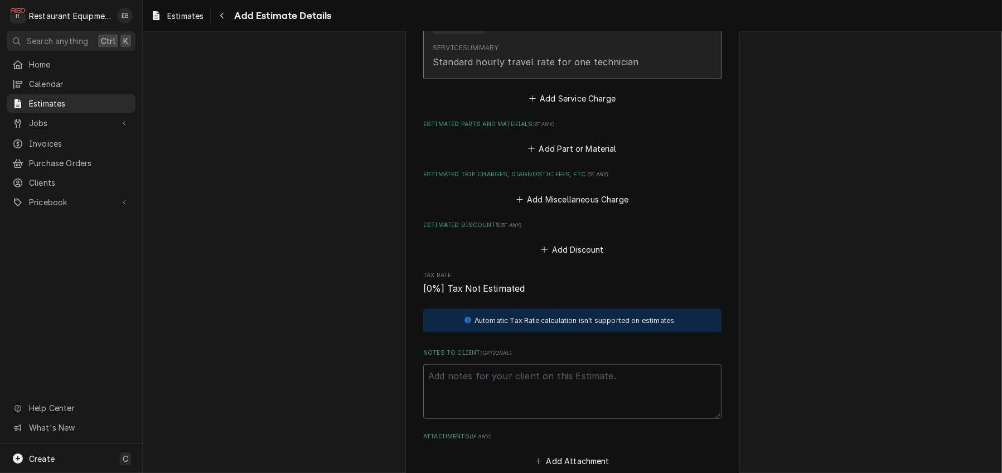
scroll to position [1708, 0]
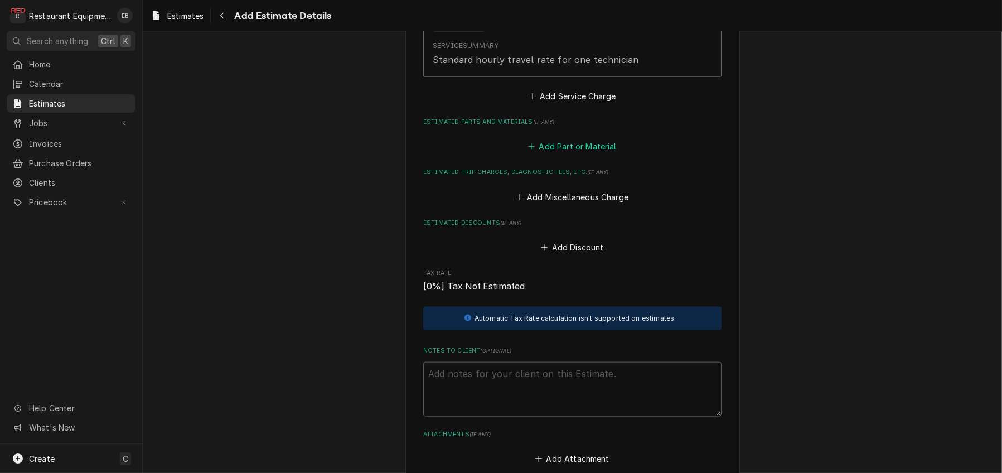
click at [568, 155] on button "Add Part or Material" at bounding box center [573, 147] width 92 height 16
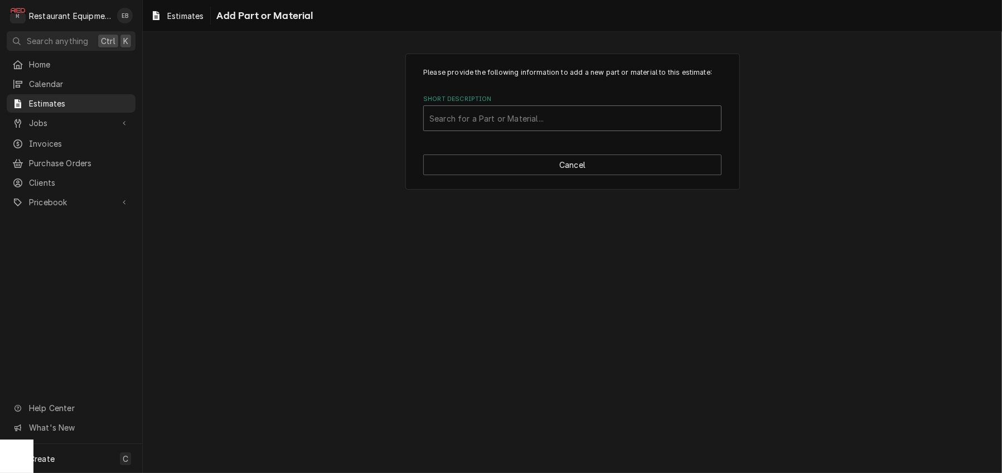
click at [551, 128] on div "Short Description" at bounding box center [572, 118] width 286 height 20
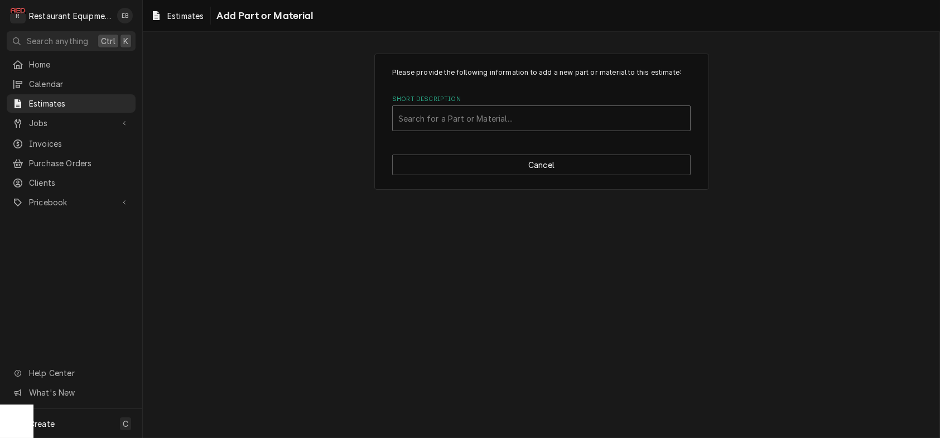
click at [446, 128] on div "Short Description" at bounding box center [541, 118] width 286 height 20
type input "trane heat ex"
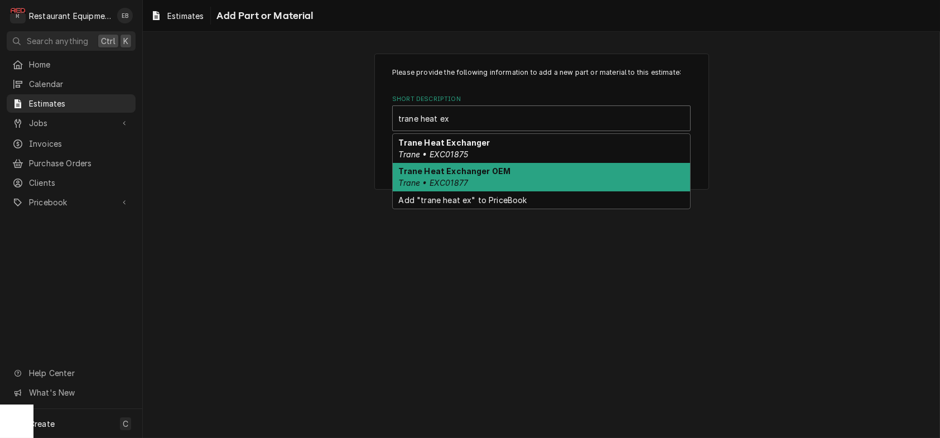
click at [474, 176] on strong "Trane Heat Exchanger OEM" at bounding box center [455, 170] width 112 height 9
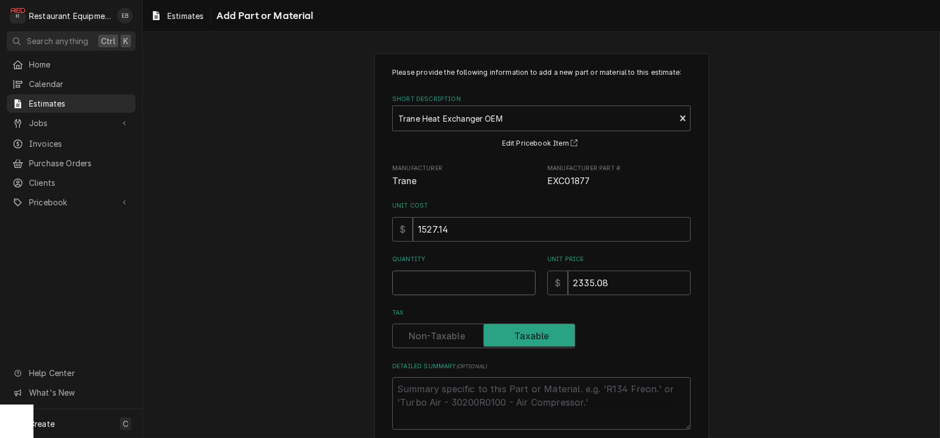
click at [460, 295] on input "Quantity" at bounding box center [463, 283] width 143 height 25
type textarea "x"
type input "1"
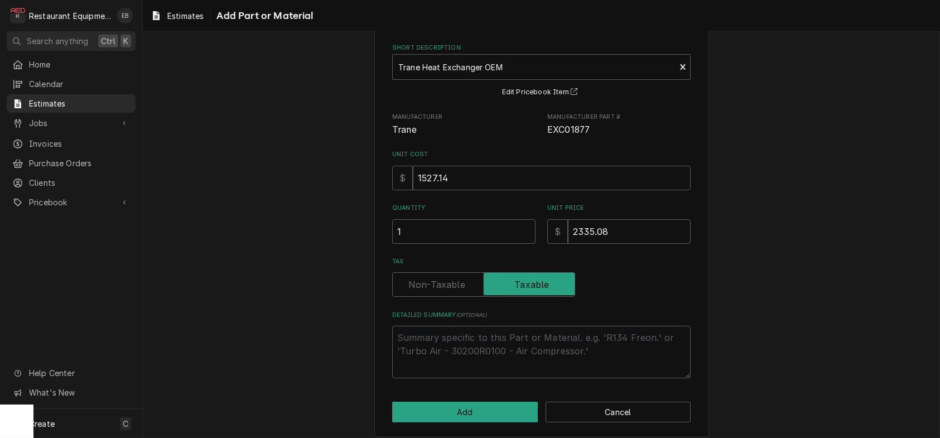
scroll to position [121, 0]
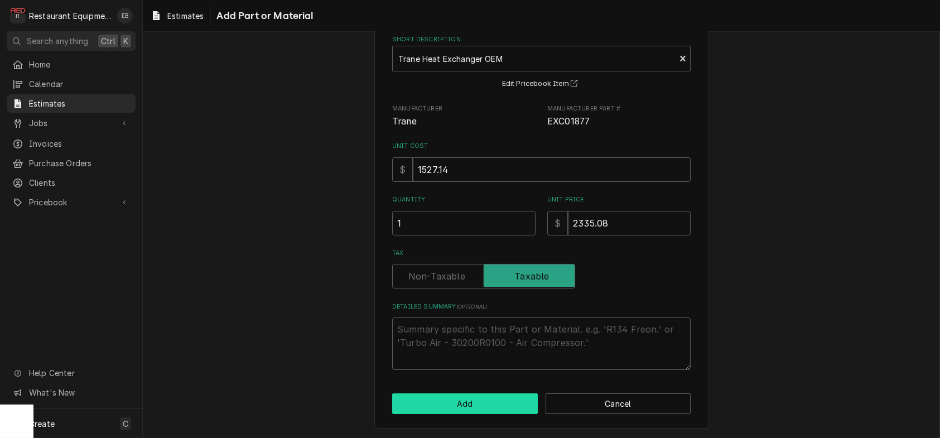
click at [476, 403] on button "Add" at bounding box center [465, 403] width 146 height 21
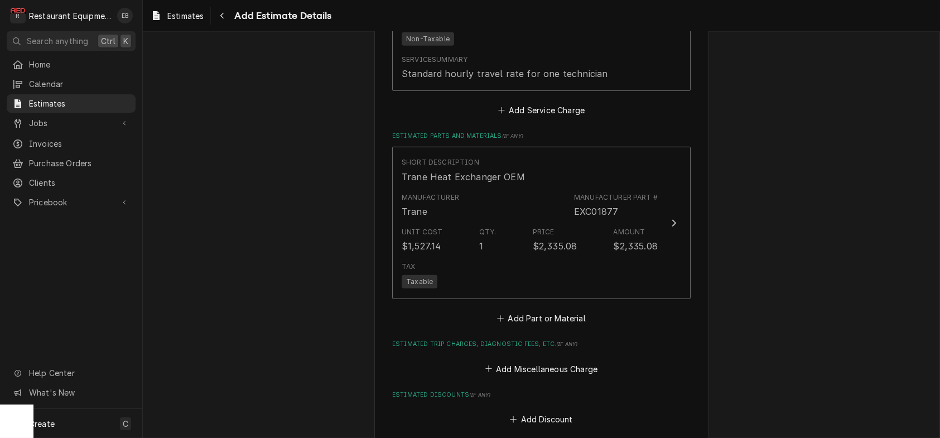
type textarea "x"
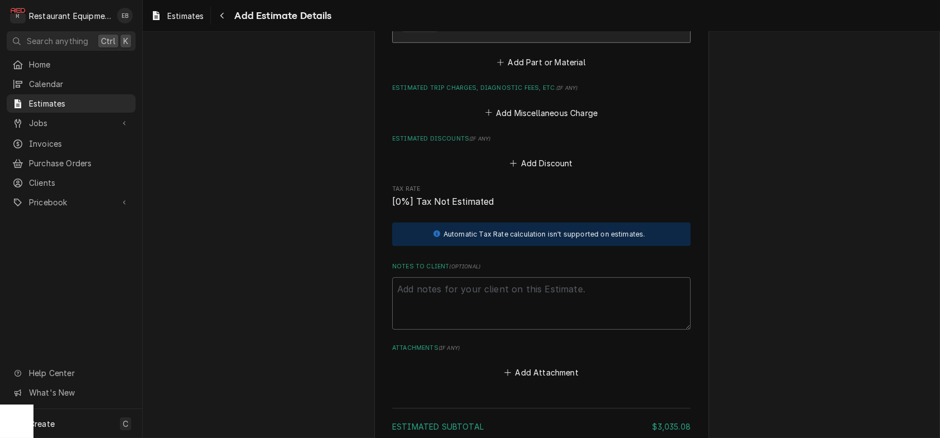
scroll to position [1954, 0]
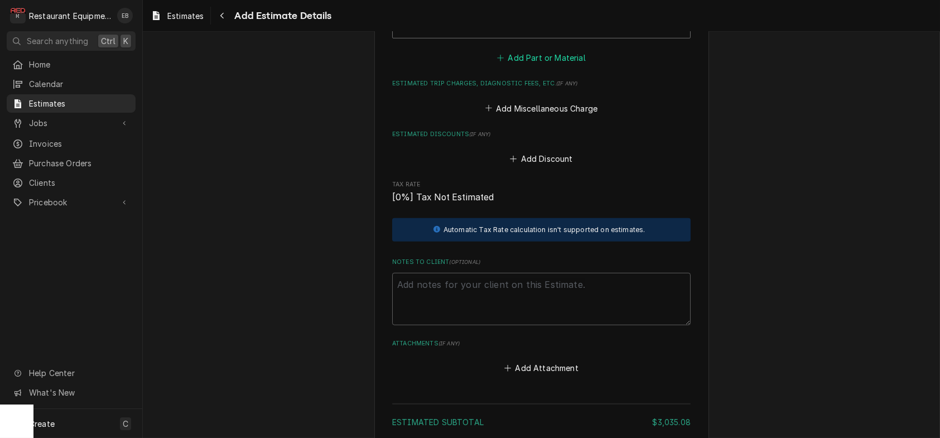
click at [540, 66] on button "Add Part or Material" at bounding box center [541, 58] width 92 height 16
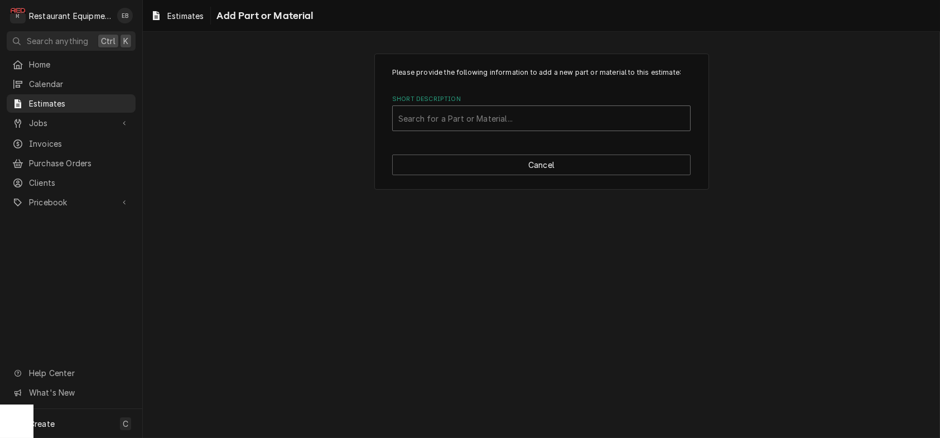
click at [510, 128] on div "Short Description" at bounding box center [541, 118] width 286 height 20
type input "HT Silicone"
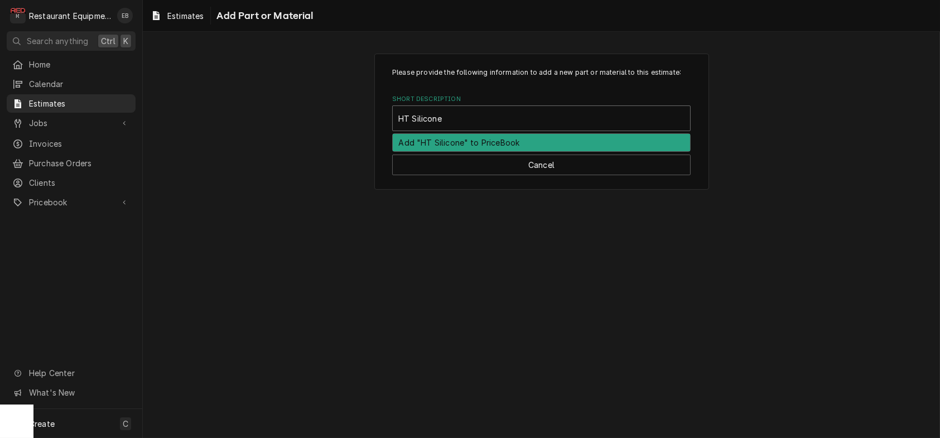
click at [487, 151] on div "Add "HT Silicone" to PriceBook" at bounding box center [541, 142] width 297 height 17
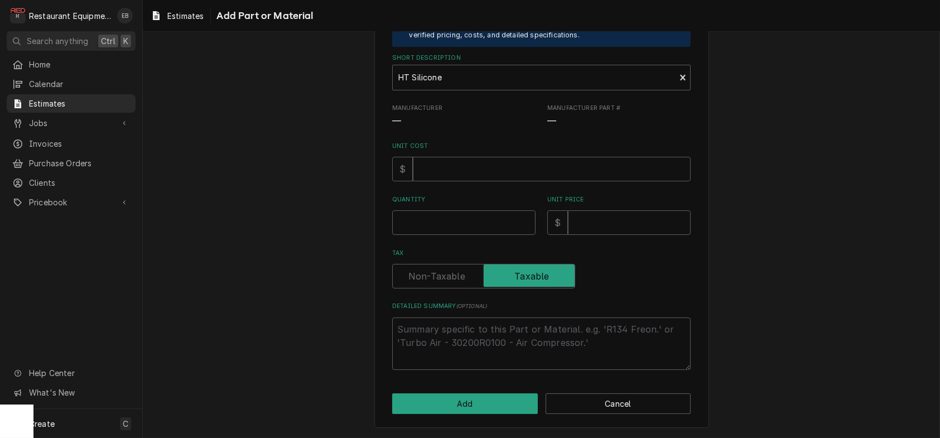
scroll to position [112, 0]
click at [472, 181] on input "Unit Cost" at bounding box center [552, 169] width 278 height 25
click at [588, 235] on input "Unit Price" at bounding box center [629, 222] width 123 height 25
type textarea "x"
type input "2"
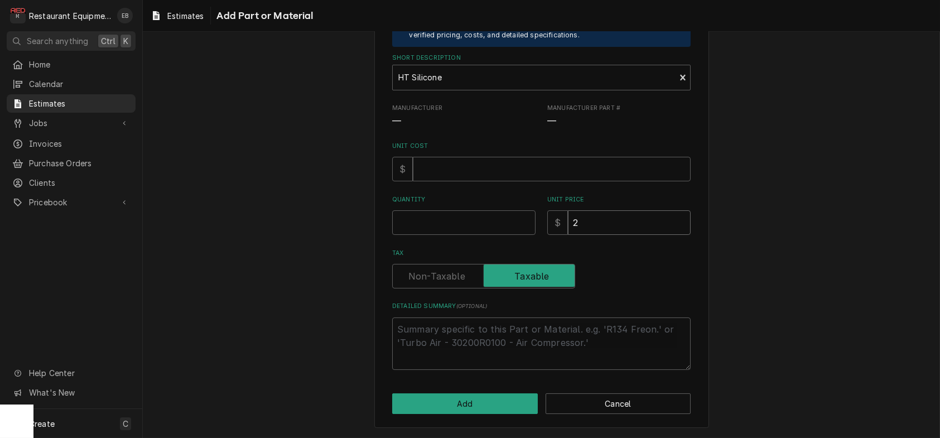
type textarea "x"
type input "28"
type textarea "x"
type input "28.7"
type textarea "x"
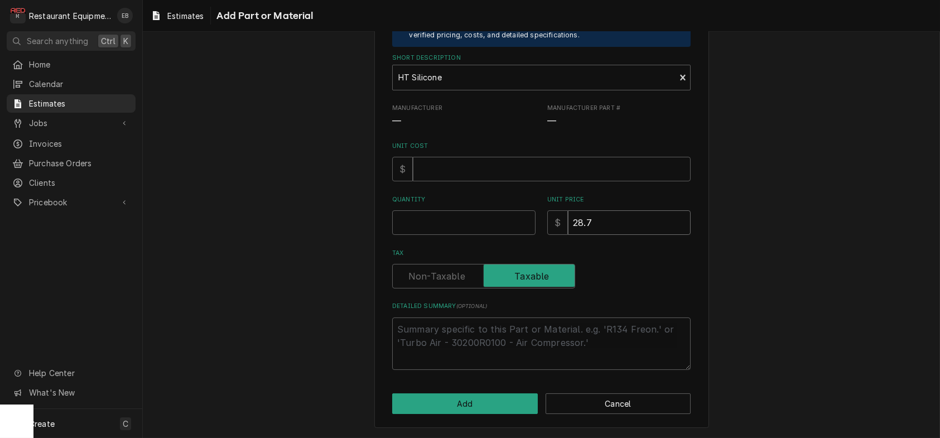
type input "28.76"
type textarea "x"
type input "28.76"
click at [438, 235] on input "Quantity" at bounding box center [463, 222] width 143 height 25
type textarea "x"
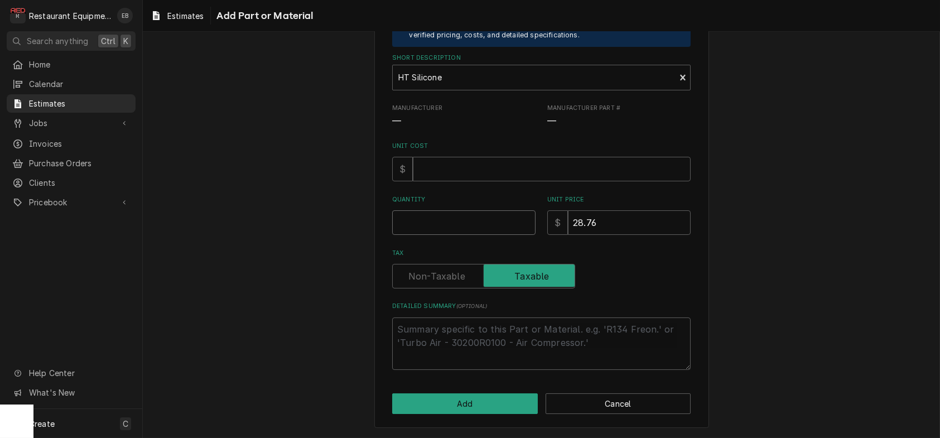
type input "1"
type textarea "x"
type input "1"
click at [490, 181] on input "Unit Cost" at bounding box center [552, 169] width 278 height 25
type textarea "x"
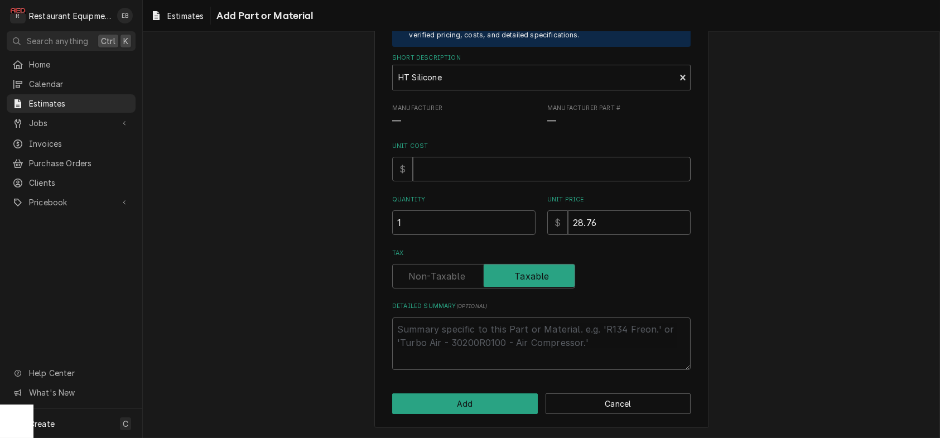
type input "1"
type textarea "x"
type input "14"
type textarea "x"
type input "14.3"
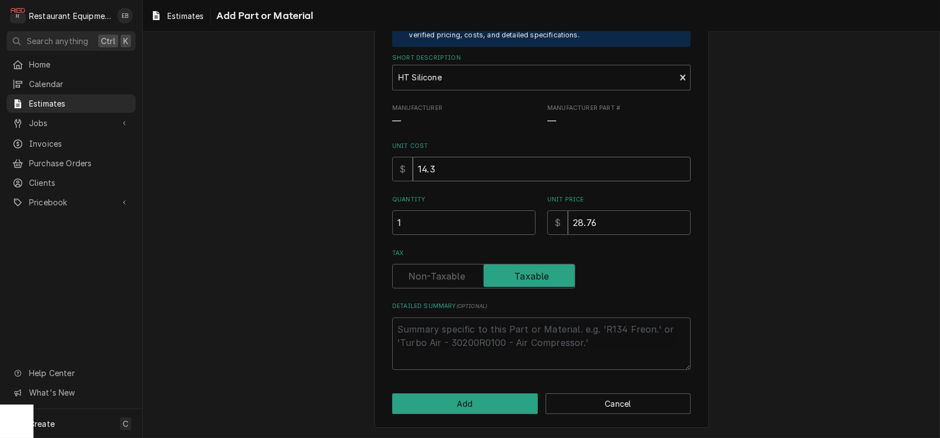
type textarea "x"
type input "14.38"
type textarea "x"
type input "14.38"
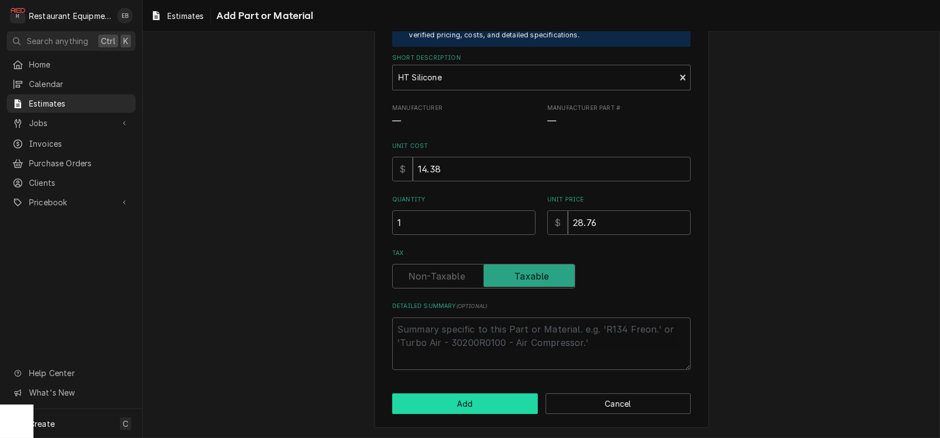
click at [463, 404] on button "Add" at bounding box center [465, 403] width 146 height 21
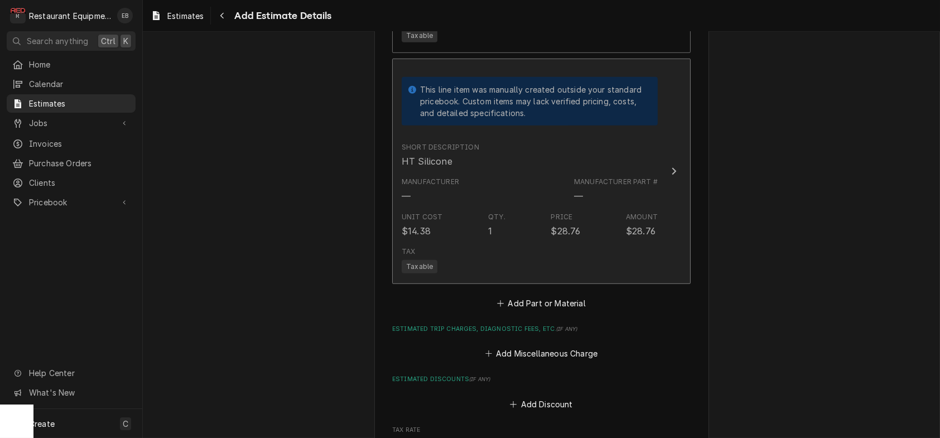
type textarea "x"
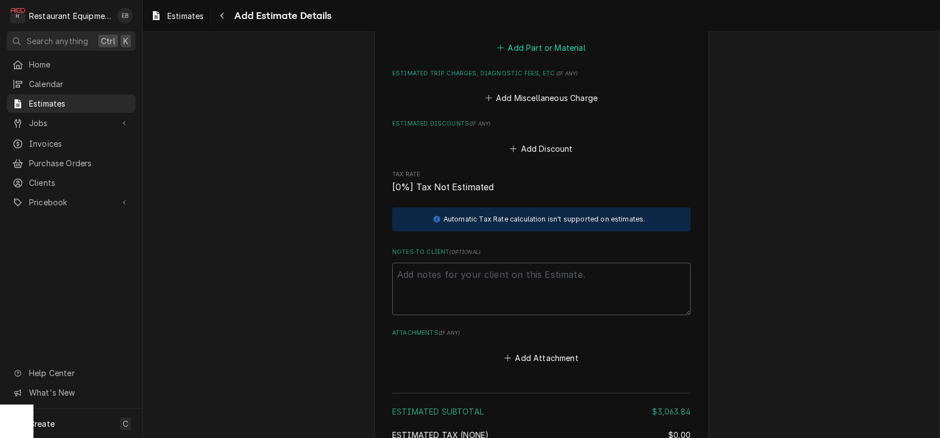
scroll to position [2200, 0]
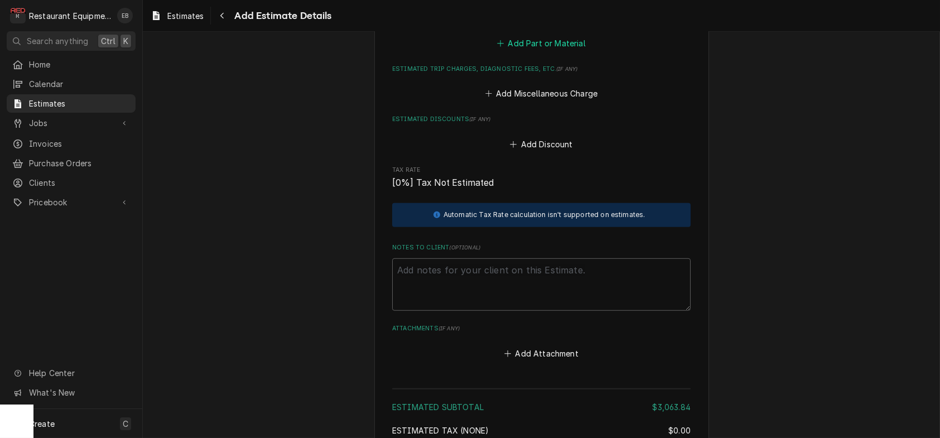
click at [533, 51] on button "Add Part or Material" at bounding box center [541, 43] width 92 height 16
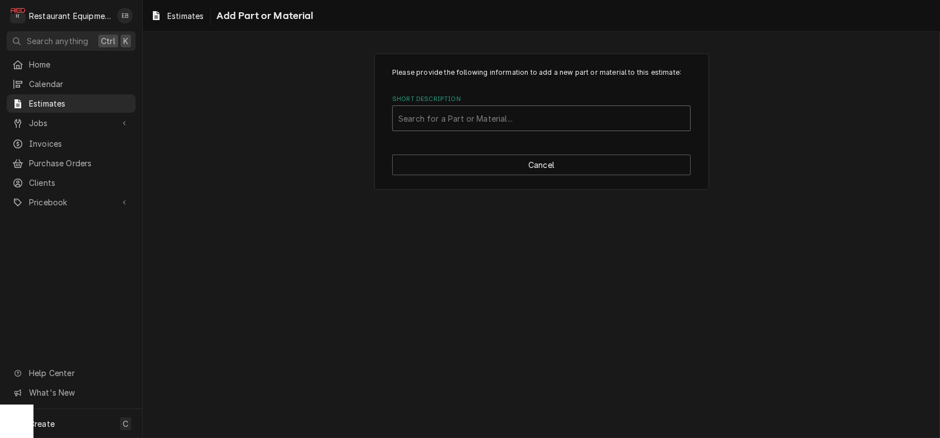
click at [510, 128] on div "Short Description" at bounding box center [541, 118] width 286 height 20
type input "Miscellaneous"
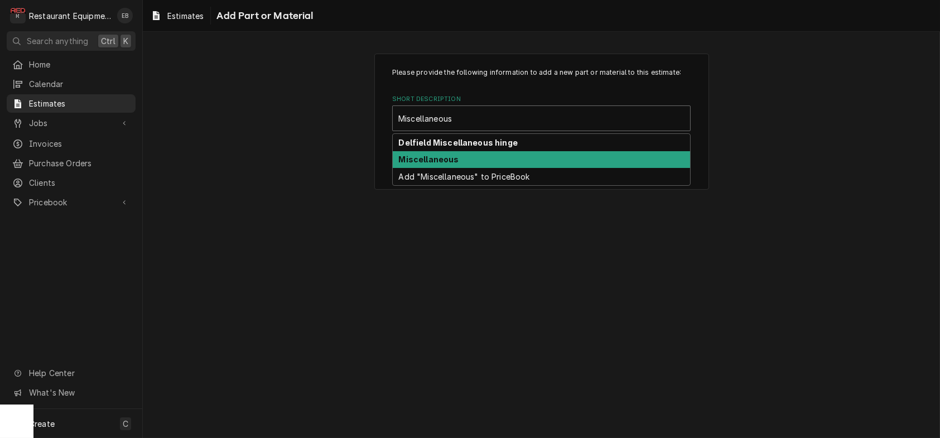
click at [481, 168] on div "Miscellaneous" at bounding box center [541, 159] width 297 height 17
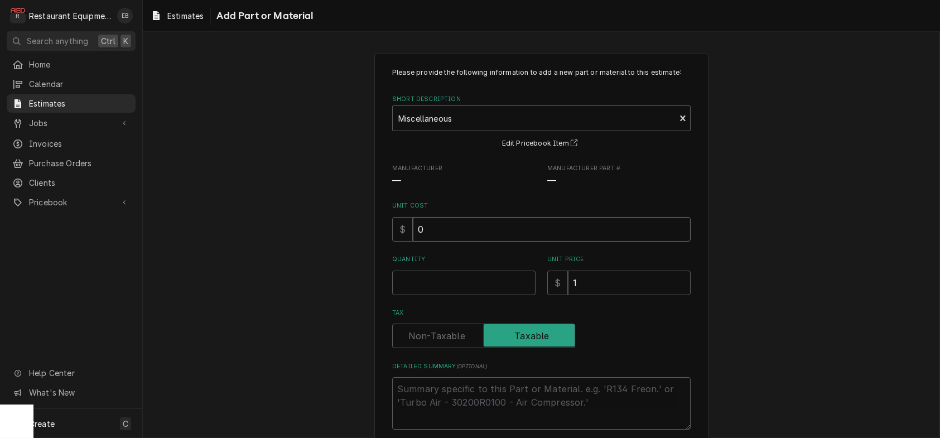
click at [455, 242] on input "0" at bounding box center [552, 229] width 278 height 25
type textarea "x"
type input "9"
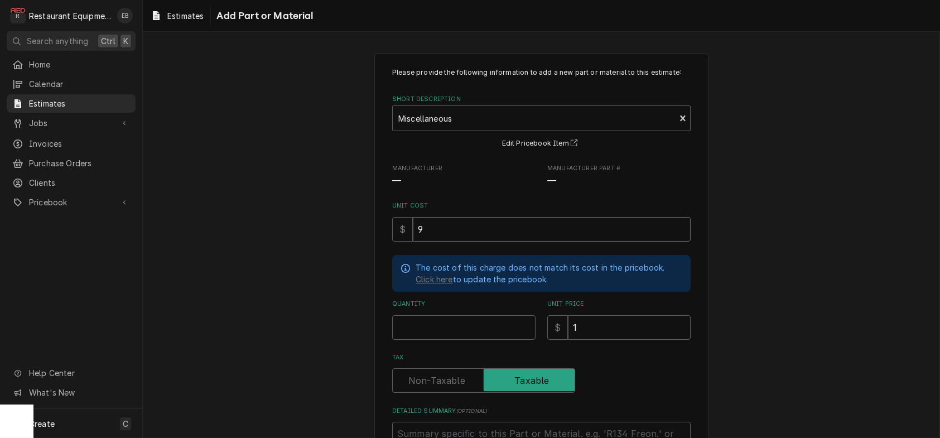
type textarea "x"
type input "9.43"
type textarea "x"
type input "9.437"
type textarea "x"
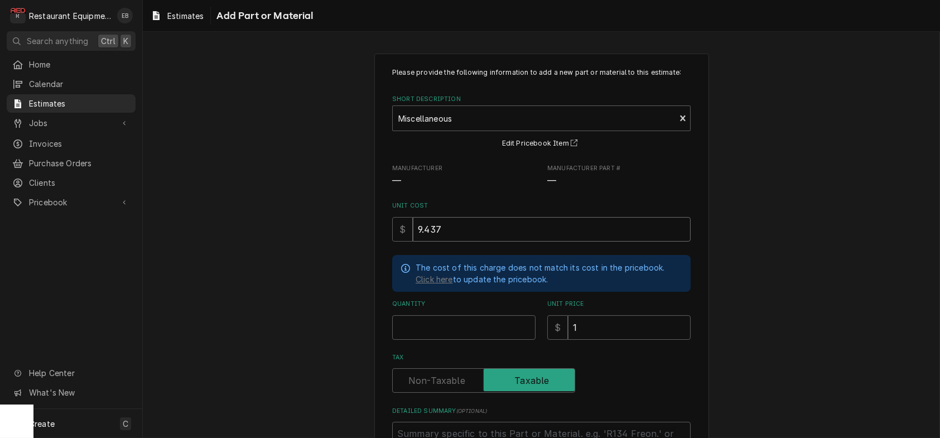
type input "9.43"
type textarea "x"
type input "9.43"
click at [458, 340] on input "Quantity" at bounding box center [463, 327] width 143 height 25
type textarea "x"
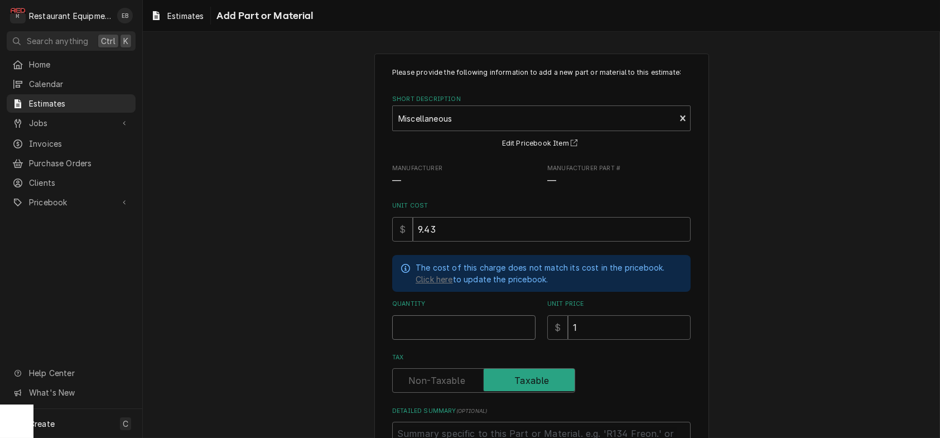
type input "1"
type textarea "x"
type input "1"
click at [597, 340] on input "1" at bounding box center [629, 327] width 123 height 25
type textarea "x"
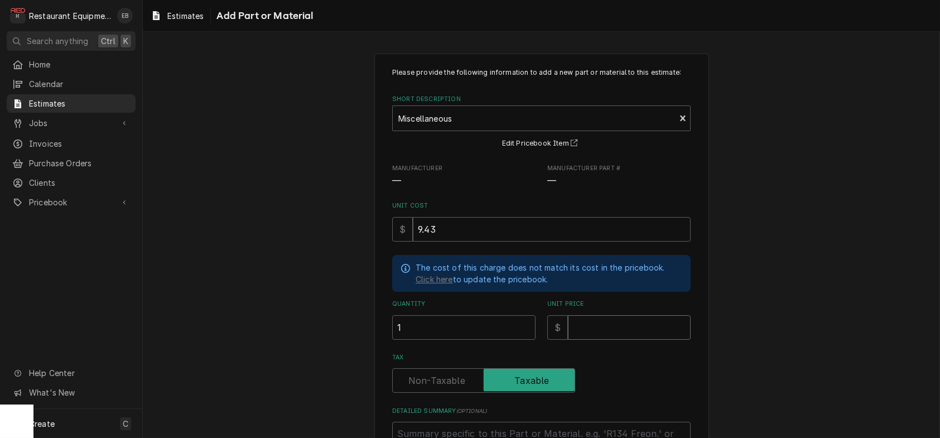
type textarea "x"
type input "1"
type textarea "x"
type input "14"
type textarea "x"
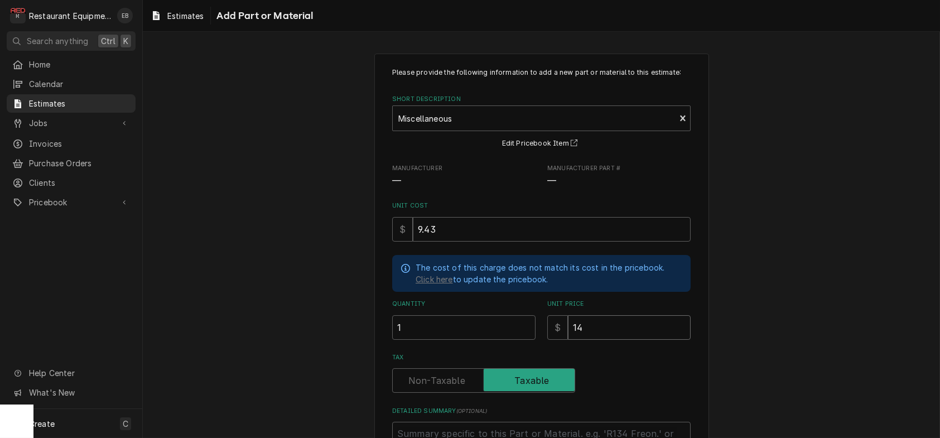
type input "14.4"
type textarea "x"
type input "14.41"
type textarea "x"
type input "14.4"
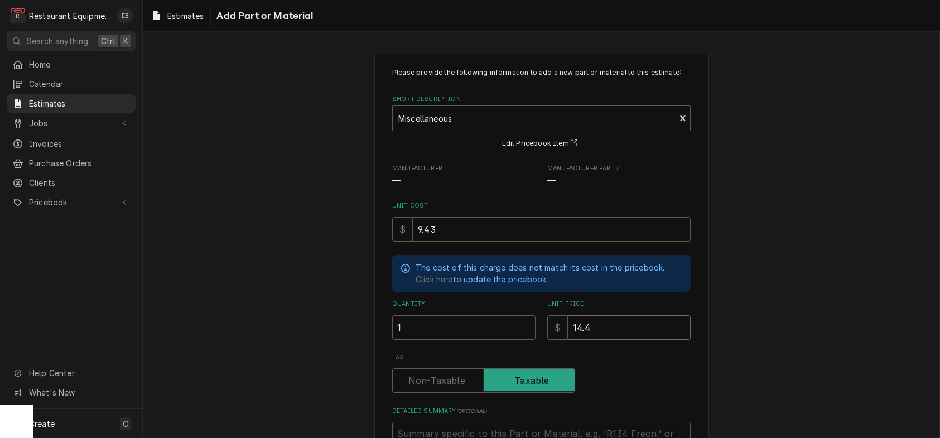
type textarea "x"
type input "14.42"
type textarea "x"
type input "14.42"
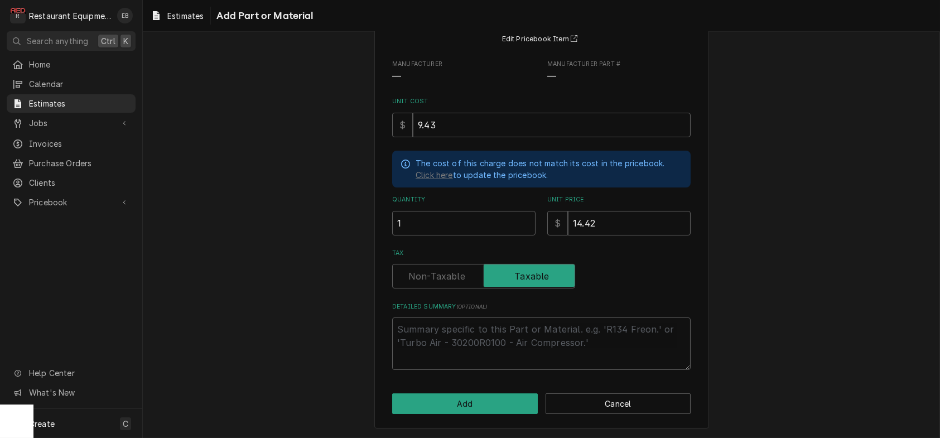
scroll to position [167, 0]
click at [474, 404] on button "Add" at bounding box center [465, 403] width 146 height 21
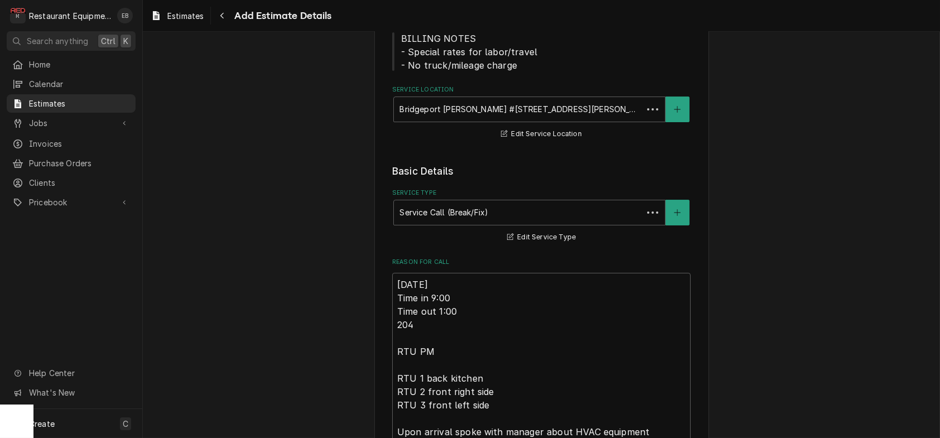
scroll to position [2185, 0]
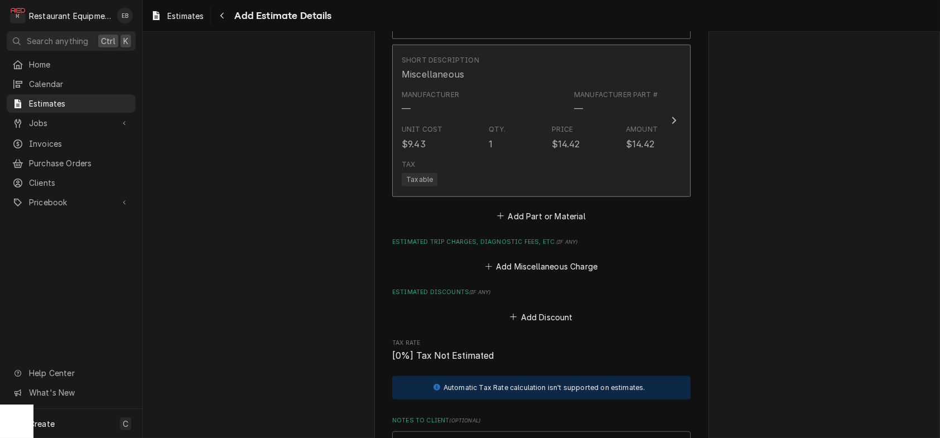
click at [673, 197] on button "Short Description Miscellaneous Manufacturer — Manufacturer Part # — Unit Cost …" at bounding box center [541, 121] width 298 height 152
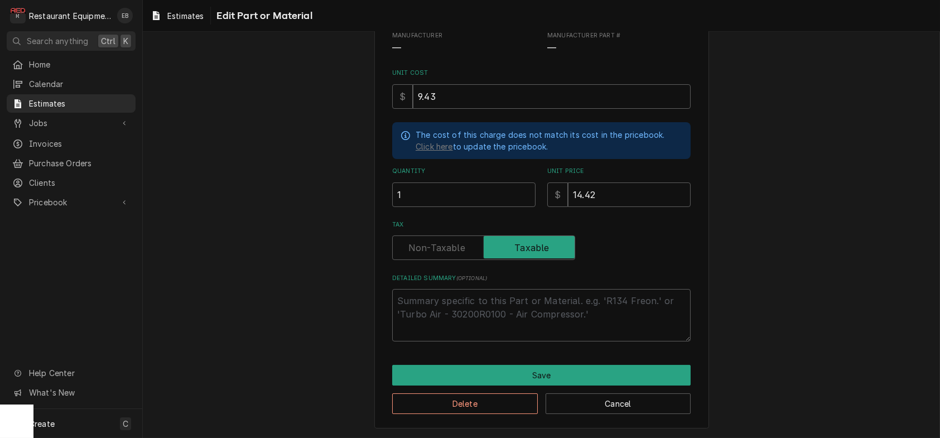
scroll to position [185, 0]
click at [470, 300] on textarea "Detailed Summary ( optional )" at bounding box center [541, 315] width 298 height 52
type textarea "x"
type textarea "M"
type textarea "x"
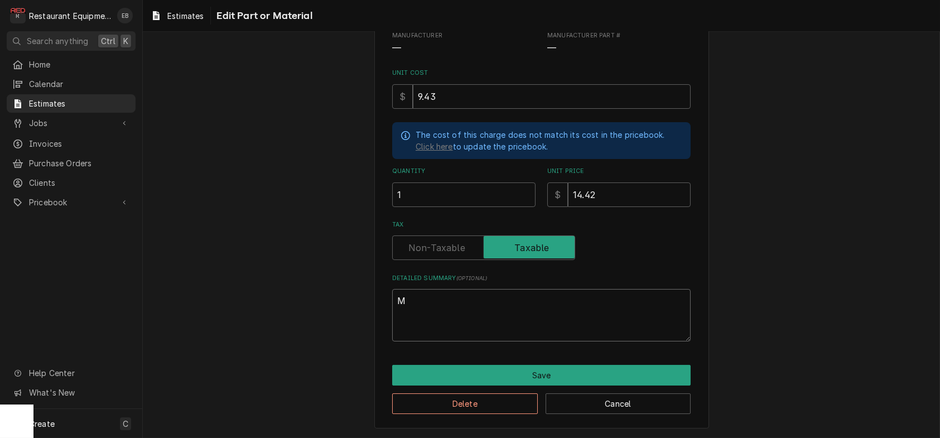
type textarea "Mi"
type textarea "x"
type textarea "Mis"
type textarea "x"
type textarea "Misc"
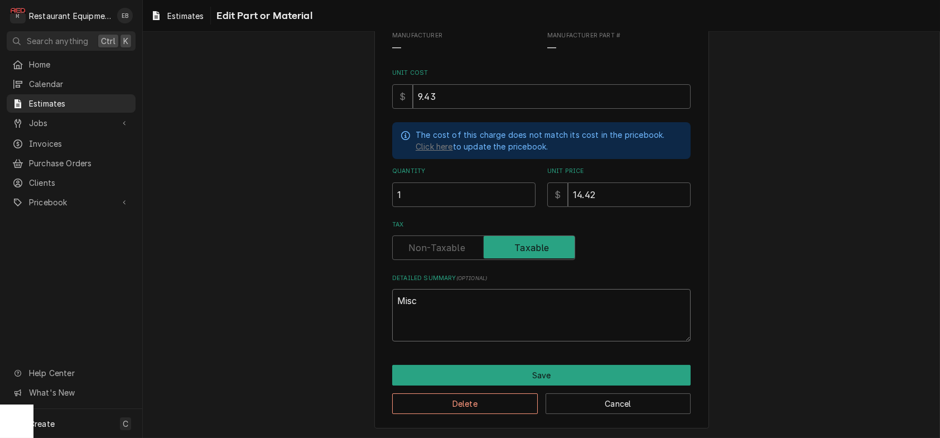
type textarea "x"
type textarea "Misc"
type textarea "x"
type textarea "Misc F"
type textarea "x"
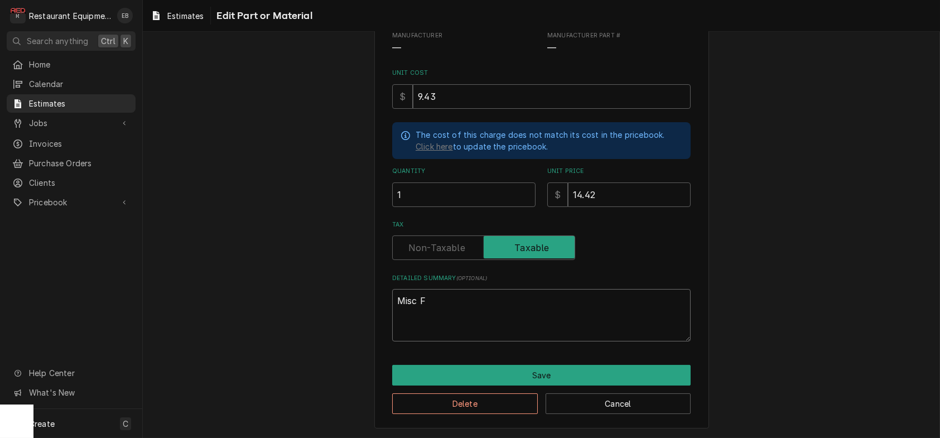
type textarea "Misc Fa"
type textarea "x"
type textarea "Misc Fas"
type textarea "x"
type textarea "Misc Fast"
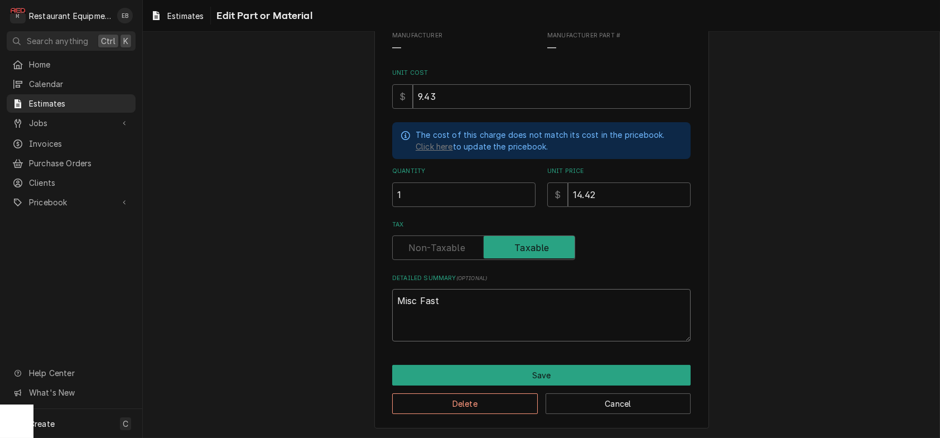
type textarea "x"
type textarea "Misc Faste"
type textarea "x"
type textarea "Misc Fasten"
type textarea "x"
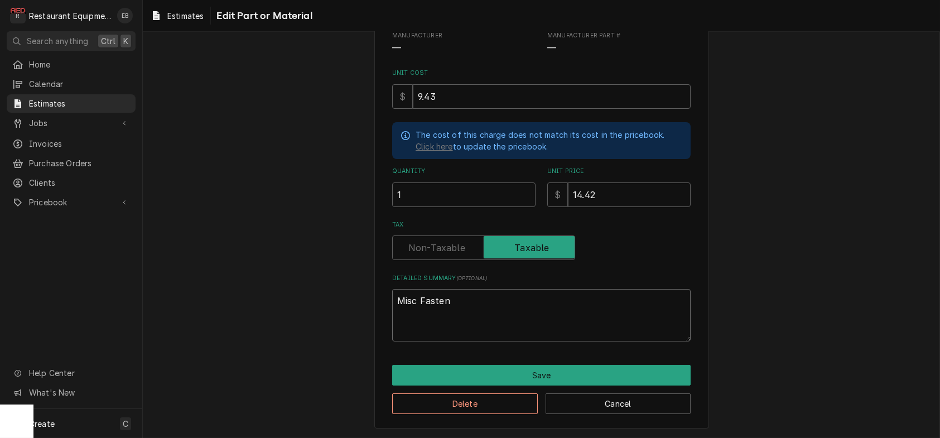
type textarea "Misc Fastene"
type textarea "x"
type textarea "Misc Fastenee"
type textarea "x"
type textarea "Misc Fasteneer"
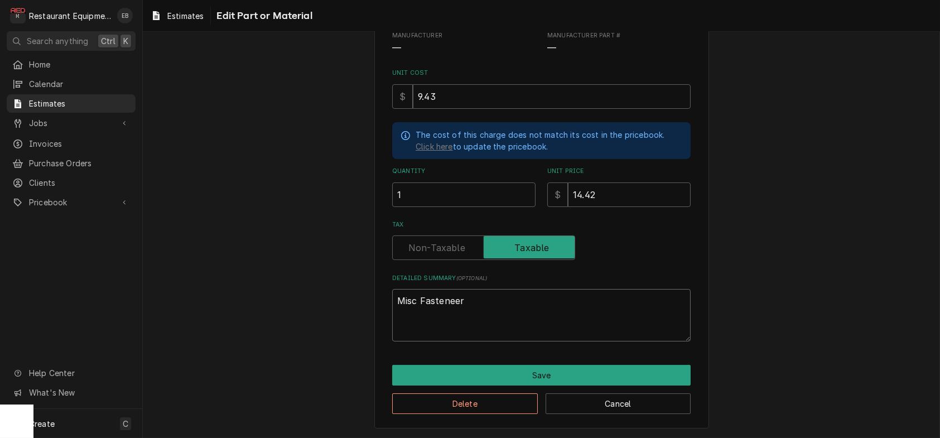
type textarea "x"
type textarea "Misc Fasteneers"
type textarea "x"
type textarea "Misc Fasteneer"
type textarea "x"
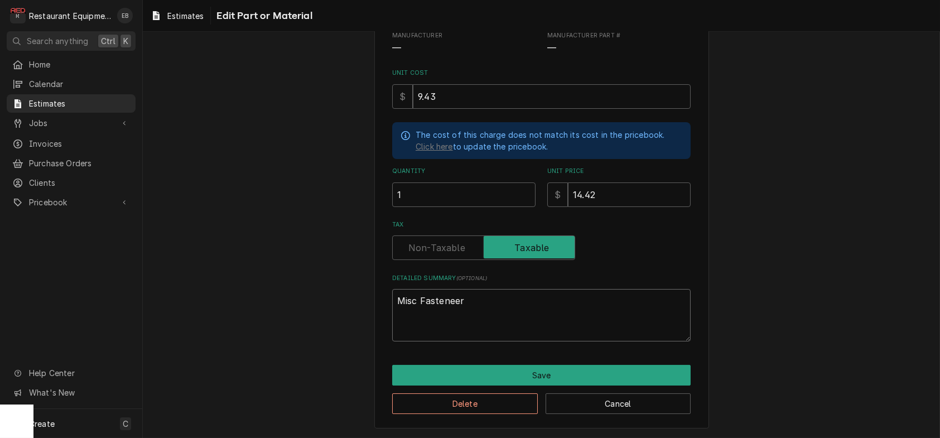
type textarea "Misc Fastenee"
type textarea "x"
type textarea "Misc Fastene"
type textarea "x"
type textarea "Misc Fastener"
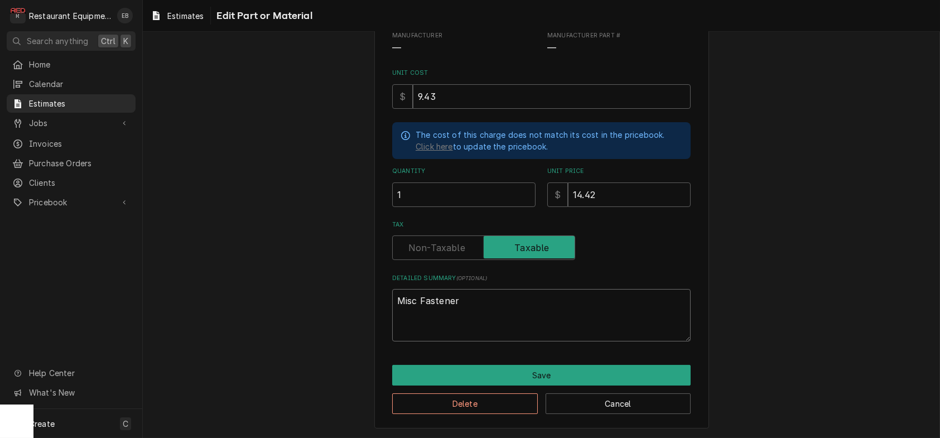
type textarea "x"
type textarea "Misc Fasteners"
click at [411, 294] on textarea "Misc Fasteners" at bounding box center [541, 315] width 298 height 52
type textarea "x"
type textarea "Misce Fasteners"
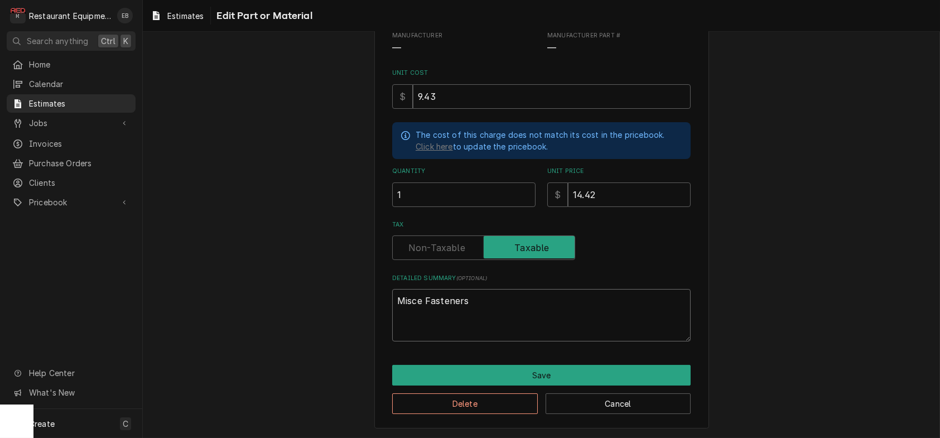
type textarea "x"
type textarea "Miscel Fasteners"
type textarea "x"
type textarea "Miscell Fasteners"
type textarea "x"
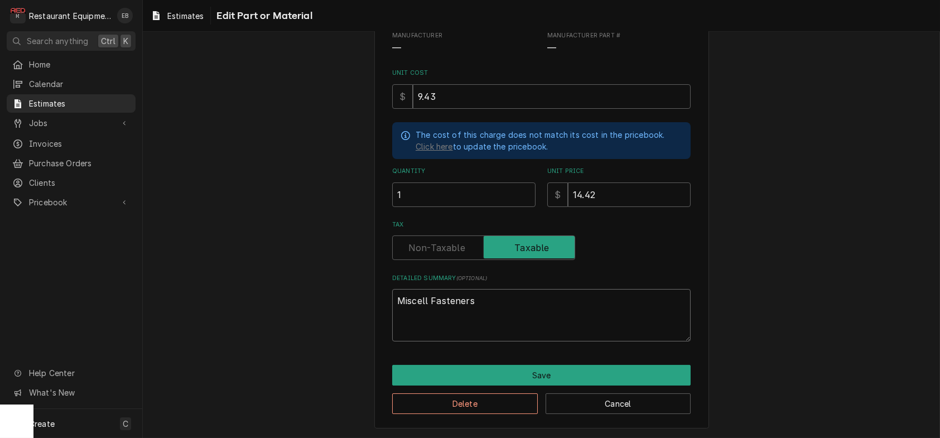
type textarea "Miscella Fasteners"
type textarea "x"
type textarea "Miscellan Fasteners"
type textarea "x"
type textarea "Miscellane Fasteners"
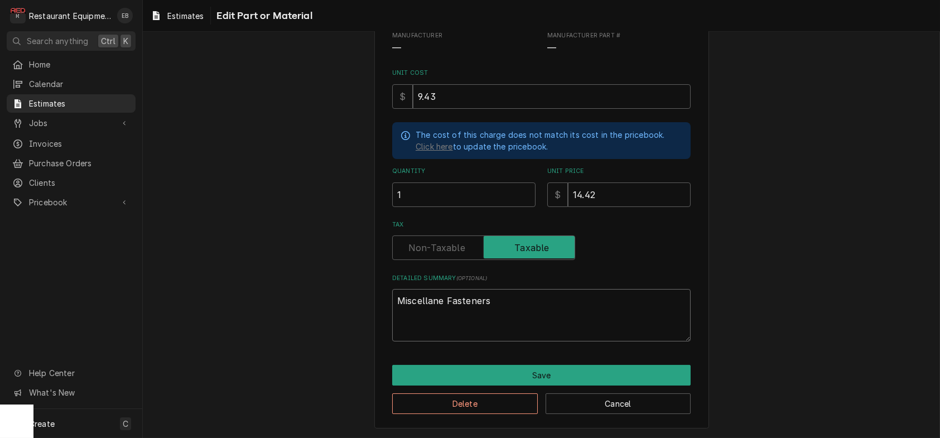
type textarea "x"
type textarea "Miscellaneo Fasteners"
type textarea "x"
type textarea "Miscellaneou Fasteners"
type textarea "x"
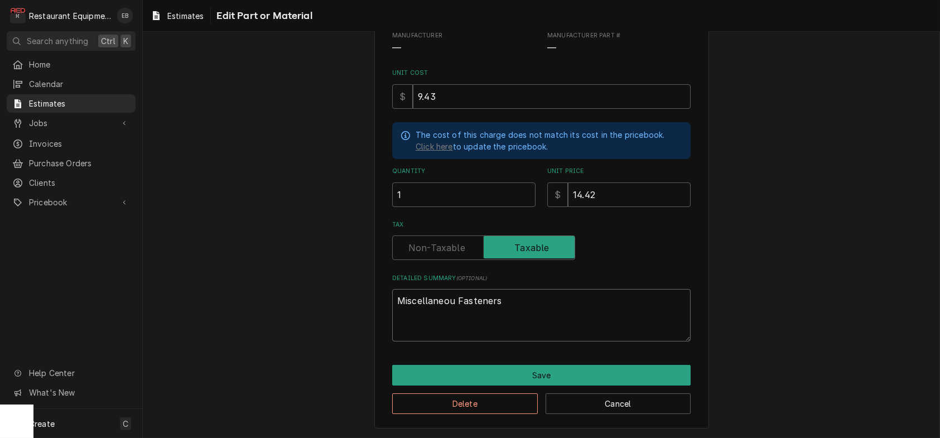
type textarea "Miscellaneous Fasteners"
type textarea "x"
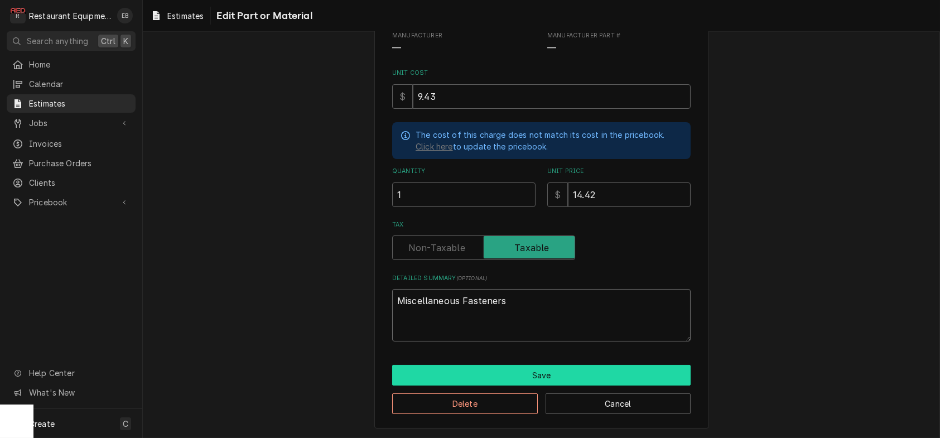
type textarea "Miscellaneous Fasteners"
click at [471, 368] on button "Save" at bounding box center [541, 375] width 298 height 21
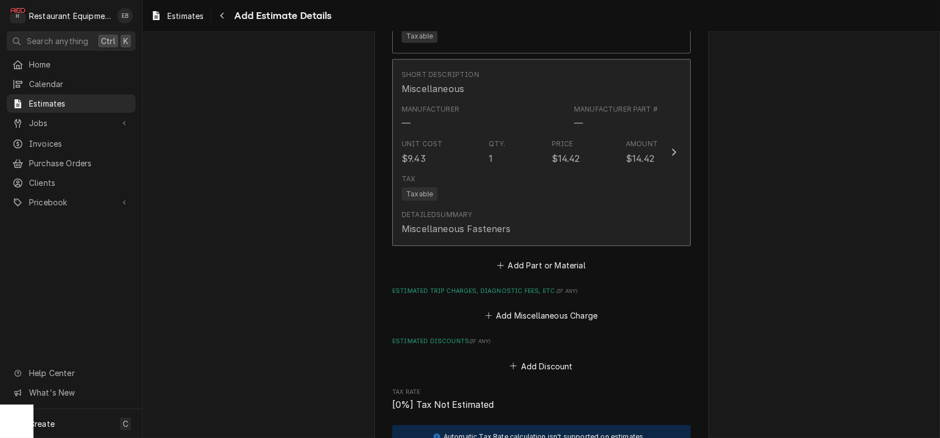
type textarea "x"
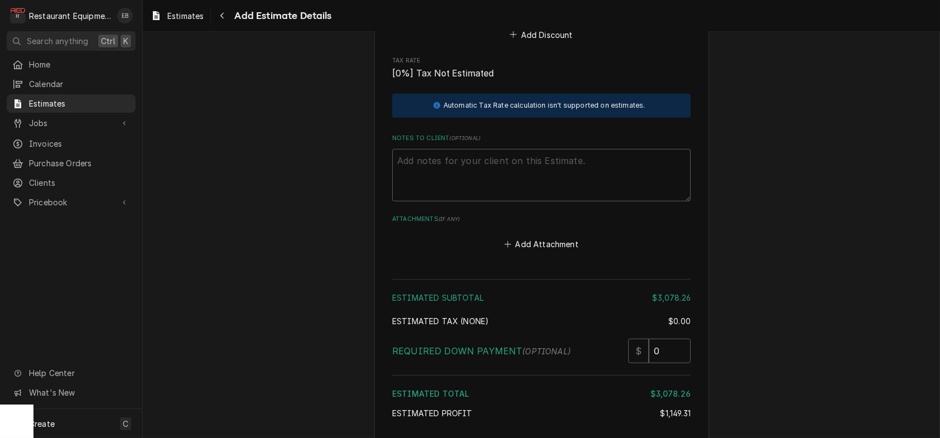
scroll to position [2505, 0]
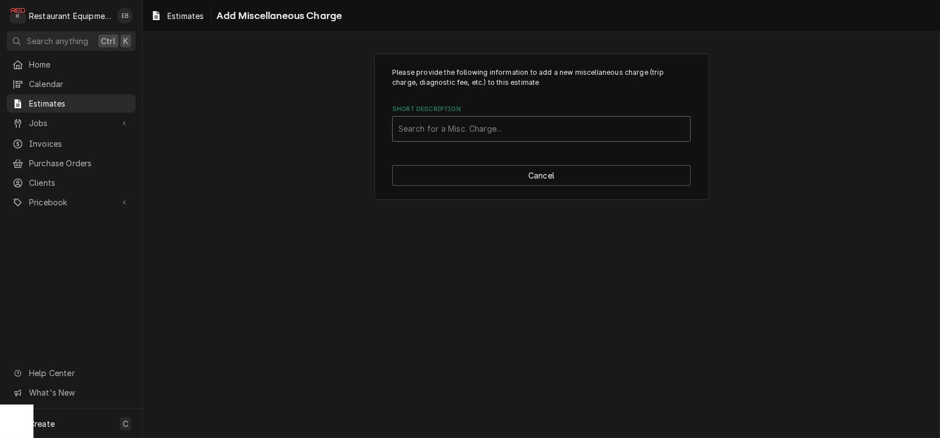
click at [493, 139] on div "Short Description" at bounding box center [541, 129] width 286 height 20
type input "Shipping"
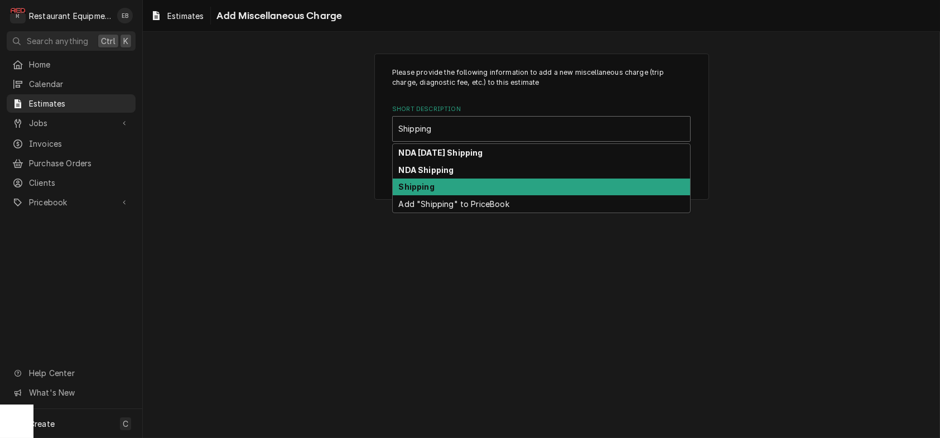
click at [453, 196] on div "Shipping" at bounding box center [541, 186] width 297 height 17
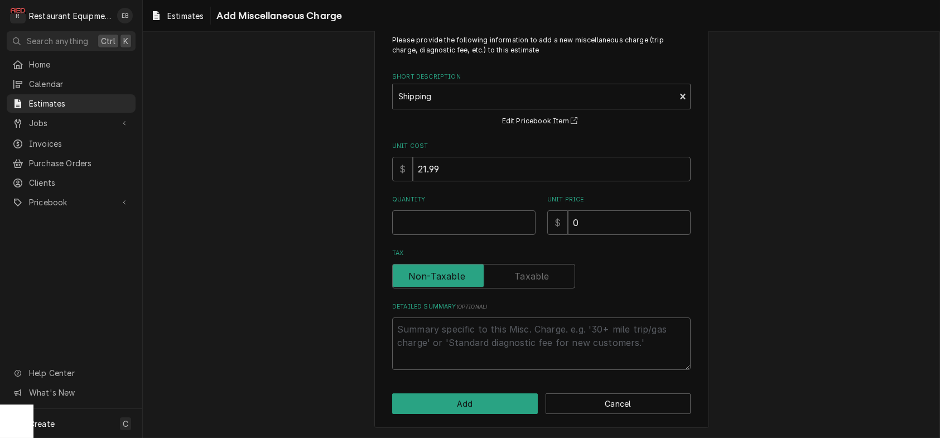
scroll to position [74, 0]
click at [595, 213] on input "0" at bounding box center [629, 222] width 123 height 25
type textarea "x"
type input "7"
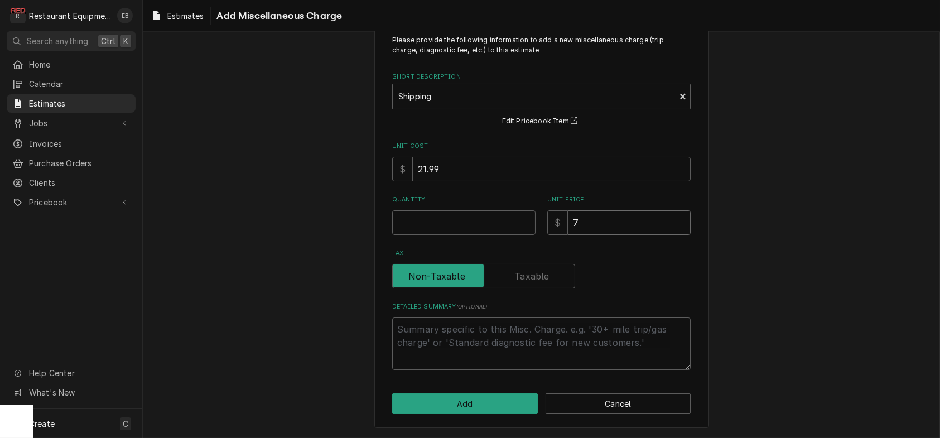
type textarea "x"
type input "75"
type textarea "x"
type input "75.9"
type textarea "x"
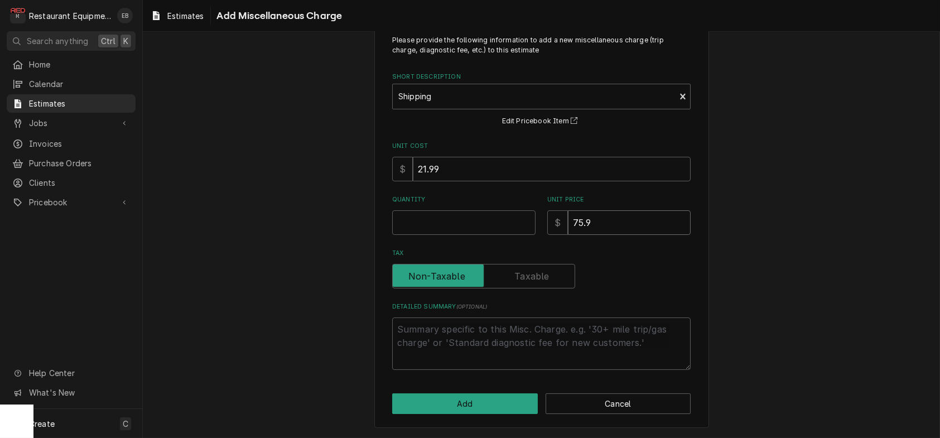
type input "75.99"
type textarea "x"
type input "75.9"
type textarea "x"
type input "75"
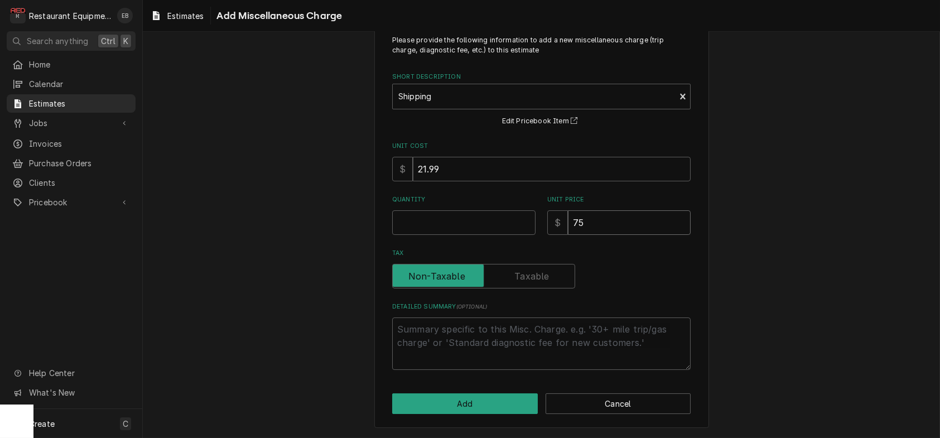
type textarea "x"
type input "7"
type textarea "x"
type input "74"
type textarea "x"
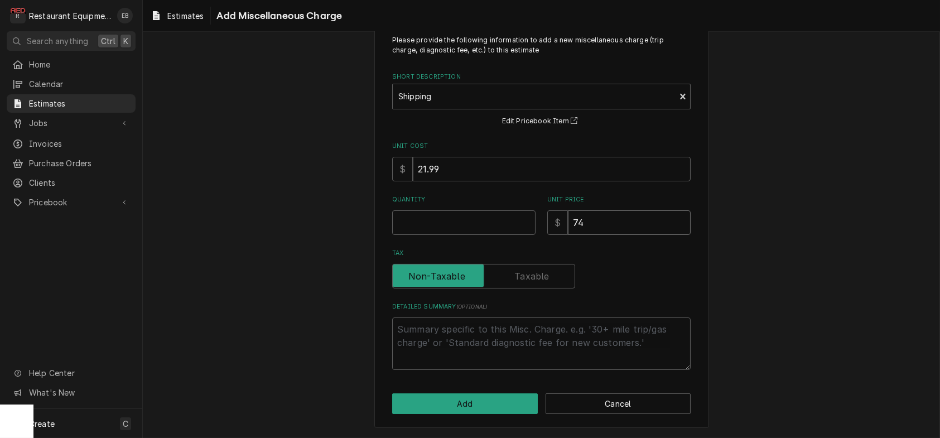
type input "74.9"
type textarea "x"
type input "74.99"
click at [585, 211] on input "74.99" at bounding box center [629, 222] width 123 height 25
type textarea "x"
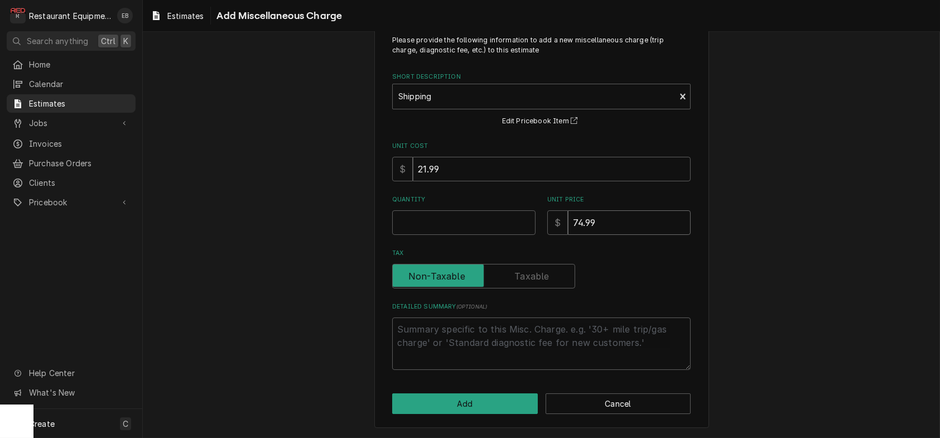
type input "7.99"
type textarea "x"
type input ".99"
type textarea "x"
type input "6.99"
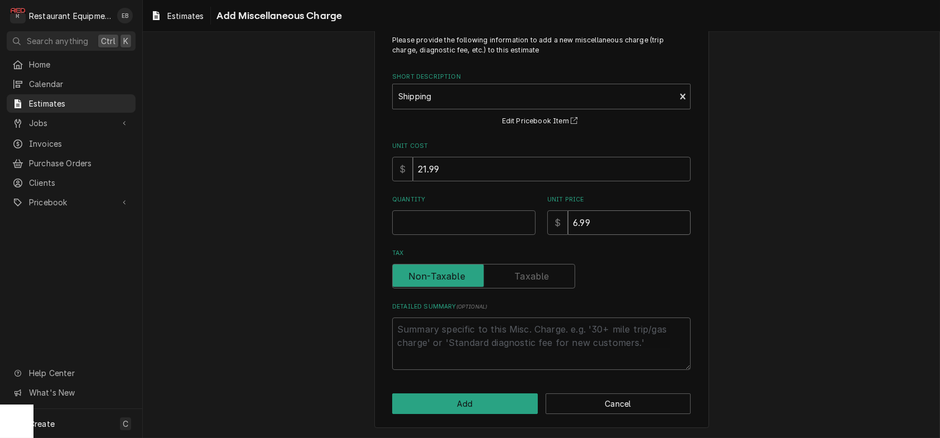
type textarea "x"
type input "69.99"
type textarea "x"
type input "69.99"
click at [494, 216] on input "Quantity" at bounding box center [463, 222] width 143 height 25
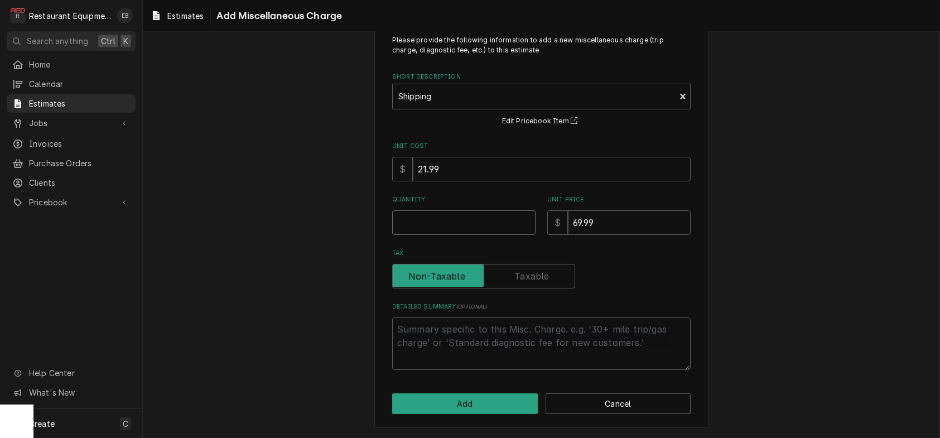
type textarea "x"
type input "1"
click at [457, 398] on button "Add" at bounding box center [465, 403] width 146 height 21
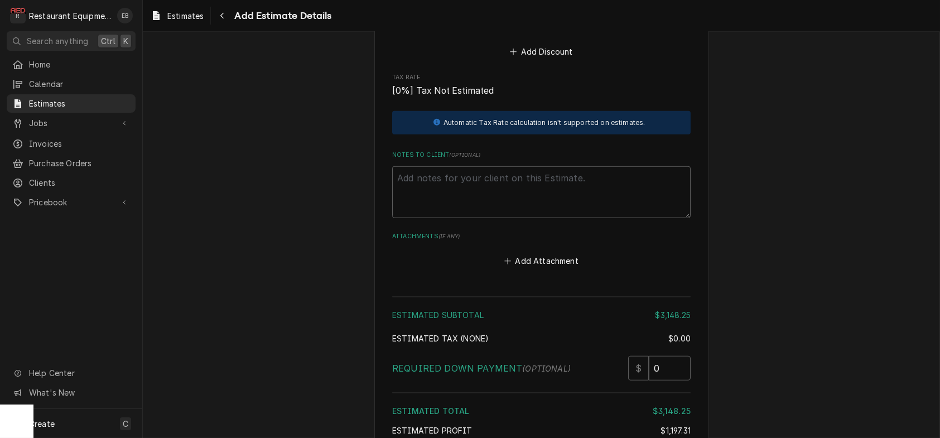
scroll to position [2638, 0]
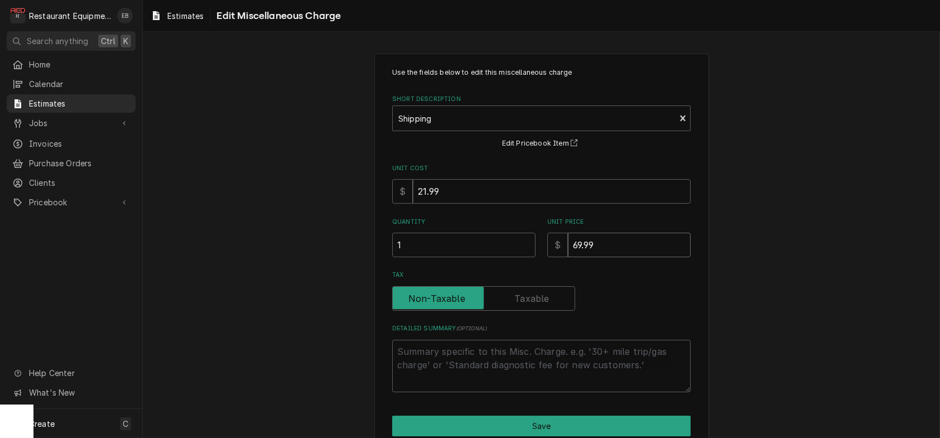
click at [584, 257] on input "69.99" at bounding box center [629, 245] width 123 height 25
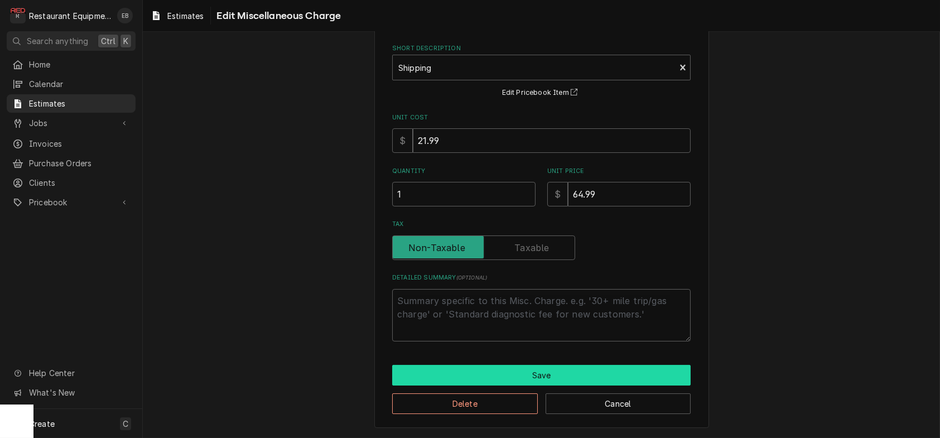
click at [534, 369] on button "Save" at bounding box center [541, 375] width 298 height 21
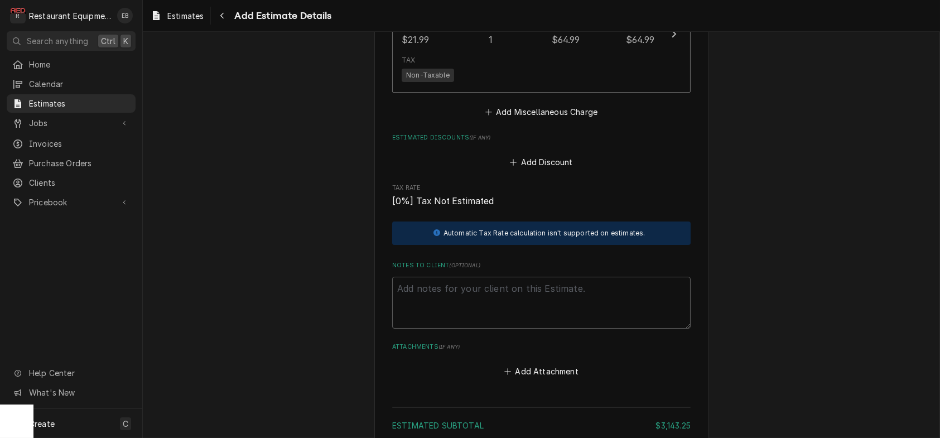
scroll to position [2586, 0]
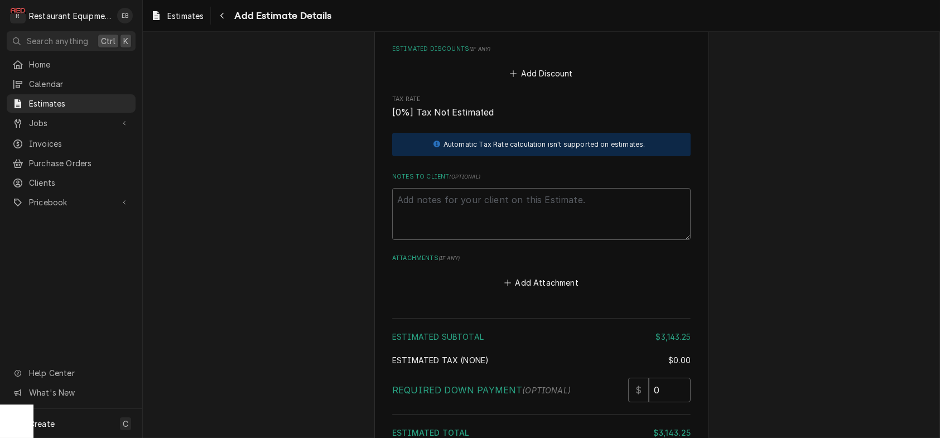
click at [558, 31] on button "Add Miscellaneous Charge" at bounding box center [541, 23] width 116 height 16
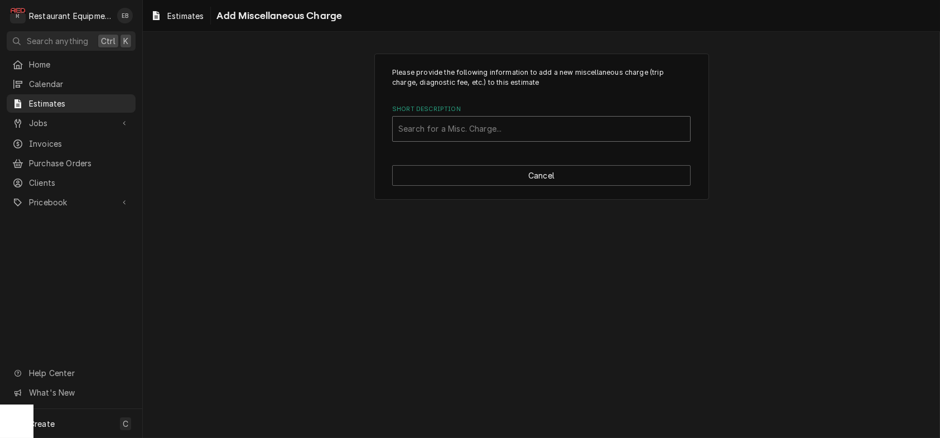
click at [509, 137] on div "Short Description" at bounding box center [541, 129] width 286 height 20
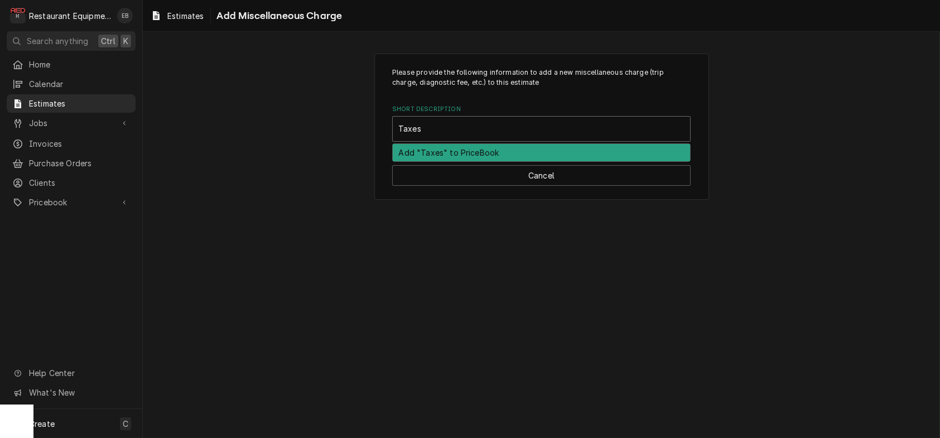
click at [495, 161] on div "Add "Taxes" to PriceBook" at bounding box center [541, 152] width 297 height 17
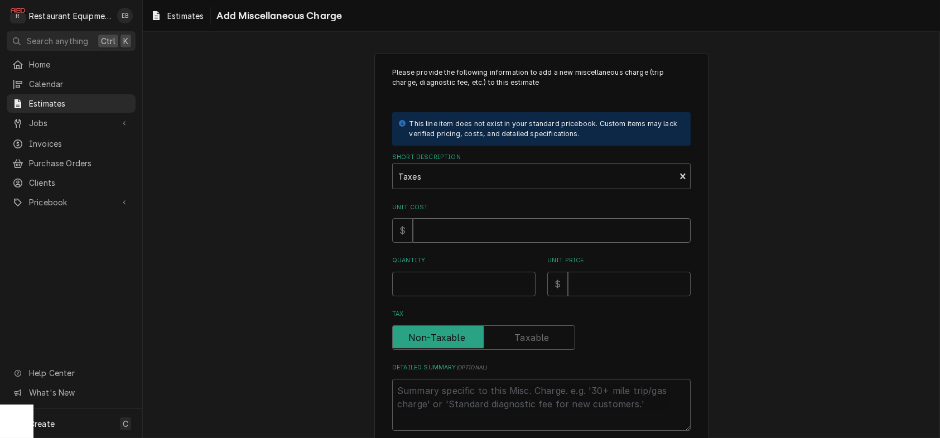
click at [447, 243] on input "Unit Cost" at bounding box center [552, 230] width 278 height 25
click at [473, 296] on input "Quantity" at bounding box center [463, 284] width 143 height 25
click at [609, 296] on input "Unit Price" at bounding box center [629, 284] width 123 height 25
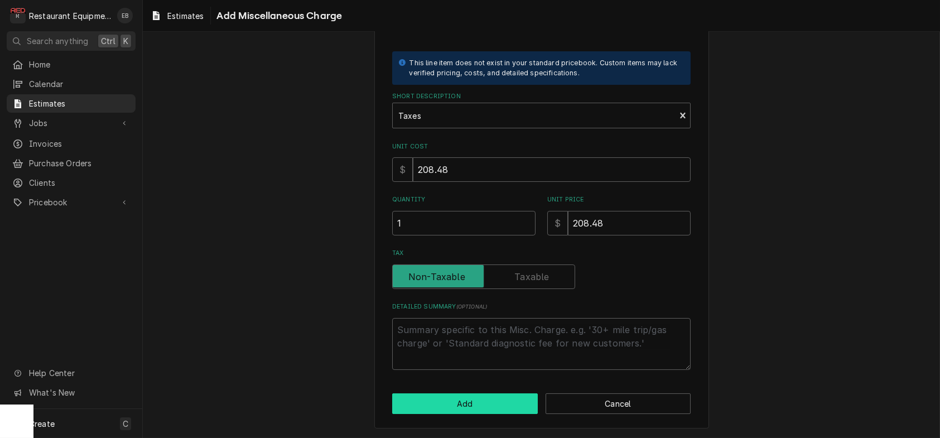
click at [421, 395] on button "Add" at bounding box center [465, 403] width 146 height 21
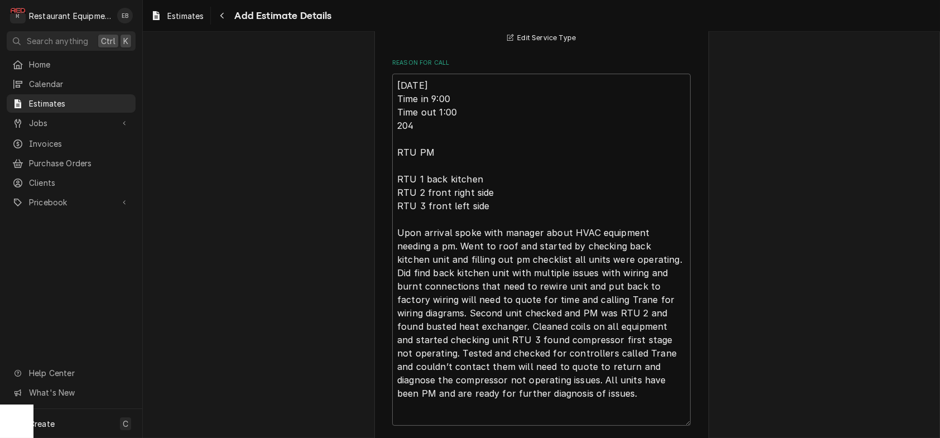
scroll to position [364, 0]
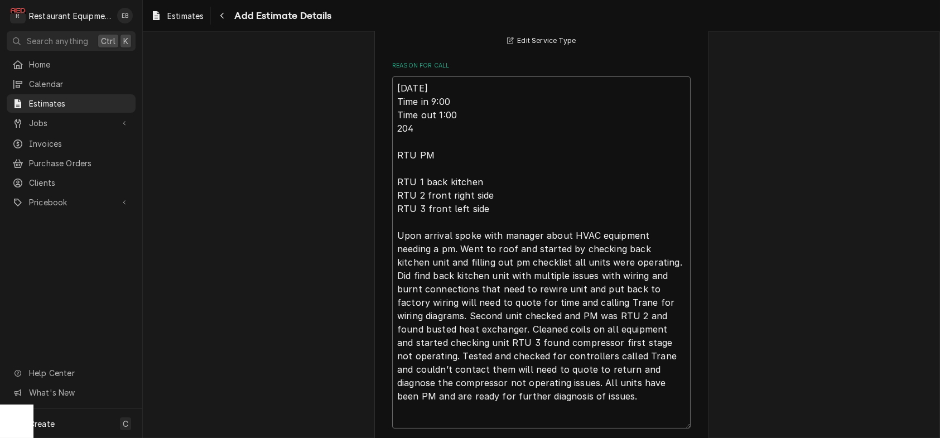
click at [392, 136] on textarea "8/29/25 Time in 9:00 Time out 1:00 204 RTU PM RTU 1 back kitchen RTU 2 front ri…" at bounding box center [541, 252] width 298 height 352
click at [393, 137] on textarea "8/29/25 Time in 9:00 Time out 1:00 204 RTU PM RTU 1 back kitchen RTU 2 front ri…" at bounding box center [541, 259] width 298 height 366
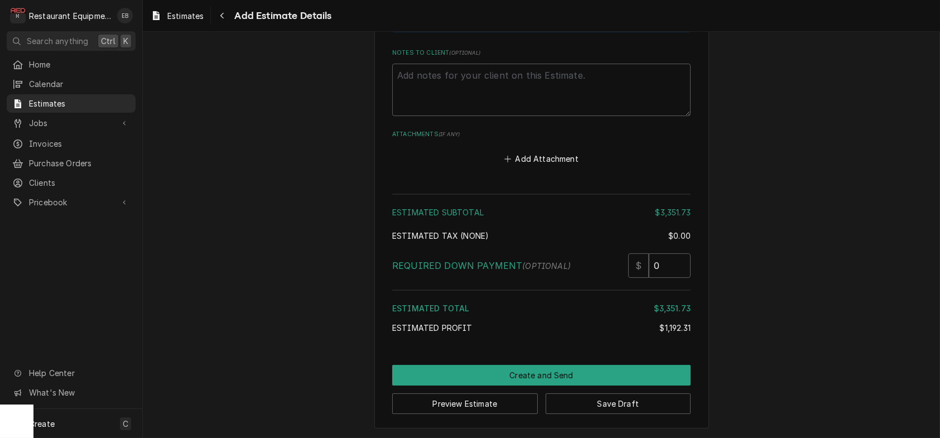
scroll to position [3241, 0]
click at [593, 398] on button "Save Draft" at bounding box center [618, 403] width 146 height 21
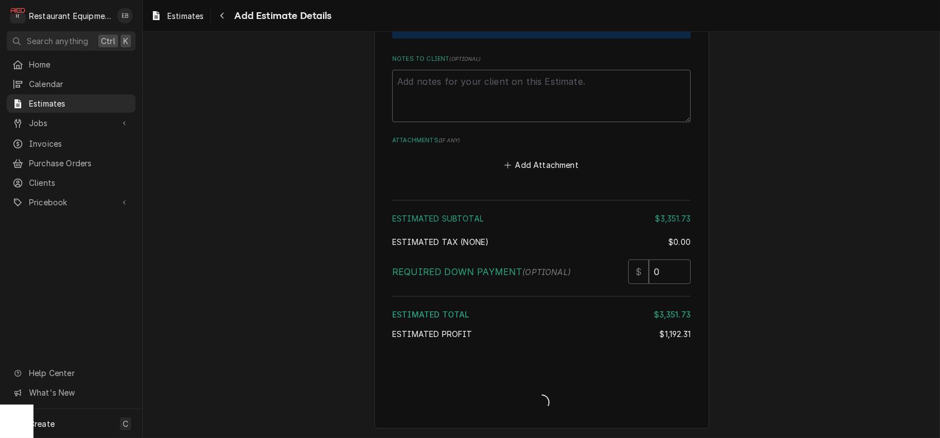
scroll to position [3235, 0]
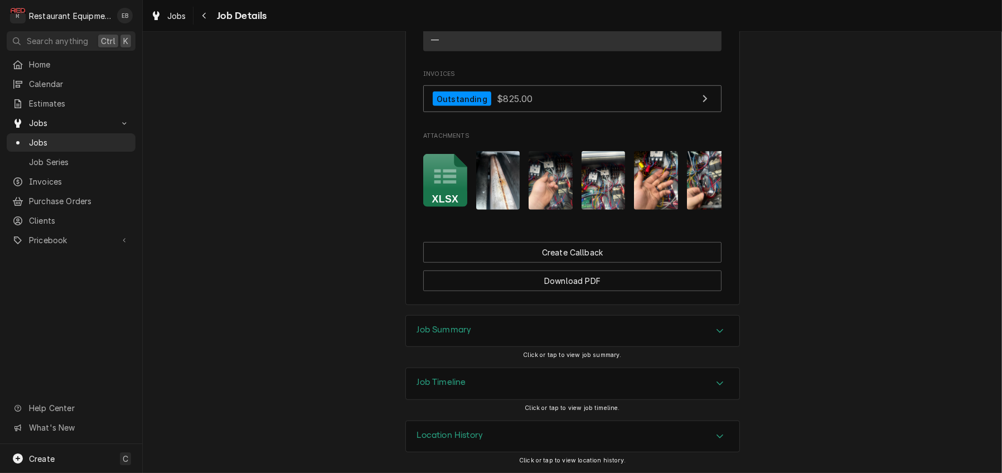
scroll to position [1261, 0]
click at [547, 320] on div "Job Summary" at bounding box center [573, 331] width 334 height 31
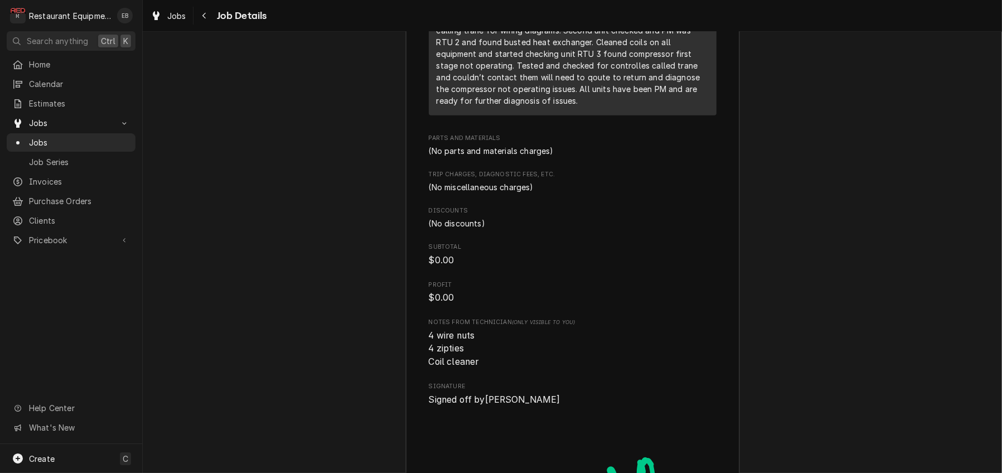
scroll to position [1856, 0]
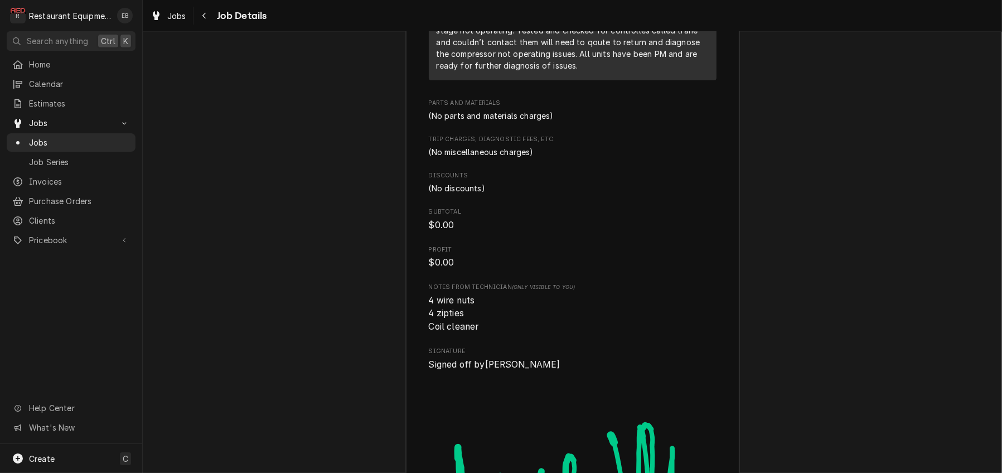
drag, startPoint x: 429, startPoint y: 71, endPoint x: 586, endPoint y: 368, distance: 336.3
copy div "[DATE] Time in 9:00 Time out 1:00 204 RTU PM RTU 1 back kitchen RTU 2 front rig…"
click at [821, 122] on div "Job Summary Roopairs Job ID JOB-8609 Service Type Annual PM Job Type Service To…" at bounding box center [573, 59] width 860 height 1147
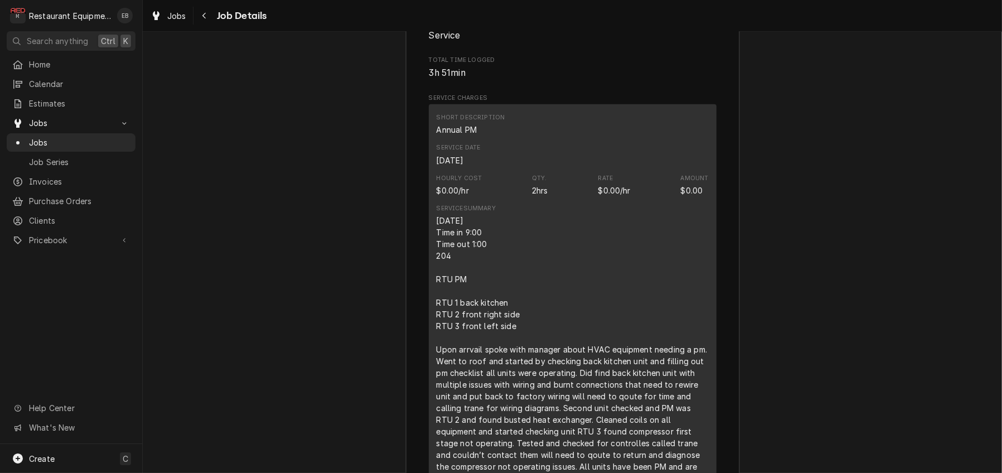
scroll to position [1446, 0]
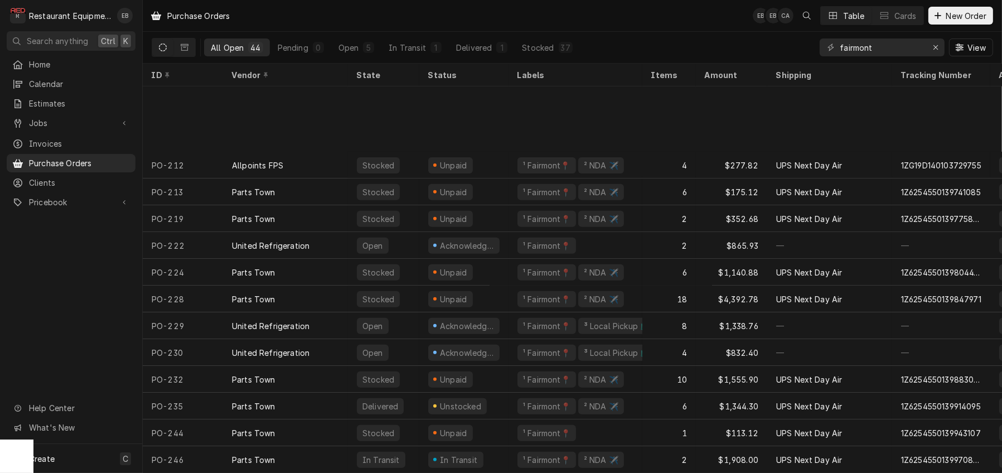
scroll to position [802, 0]
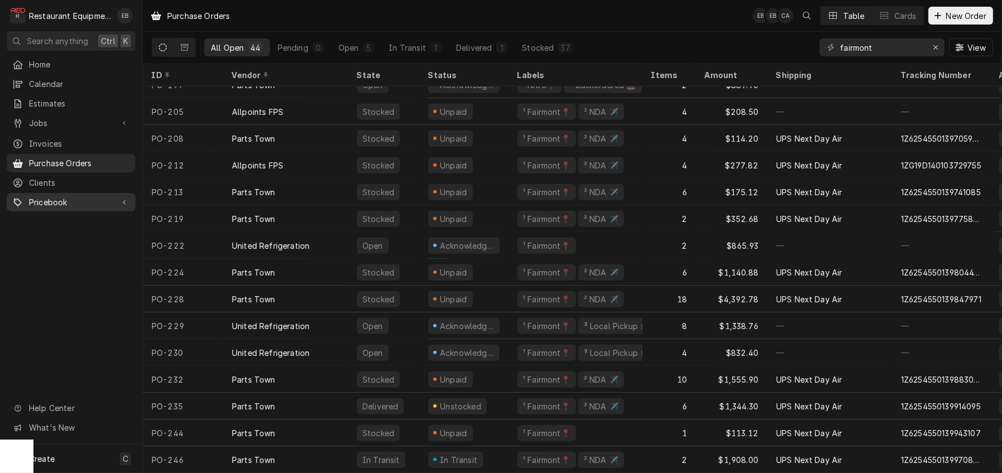
click at [66, 208] on span "Pricebook" at bounding box center [71, 202] width 84 height 12
click at [73, 244] on span "Parts & Materials" at bounding box center [79, 241] width 101 height 12
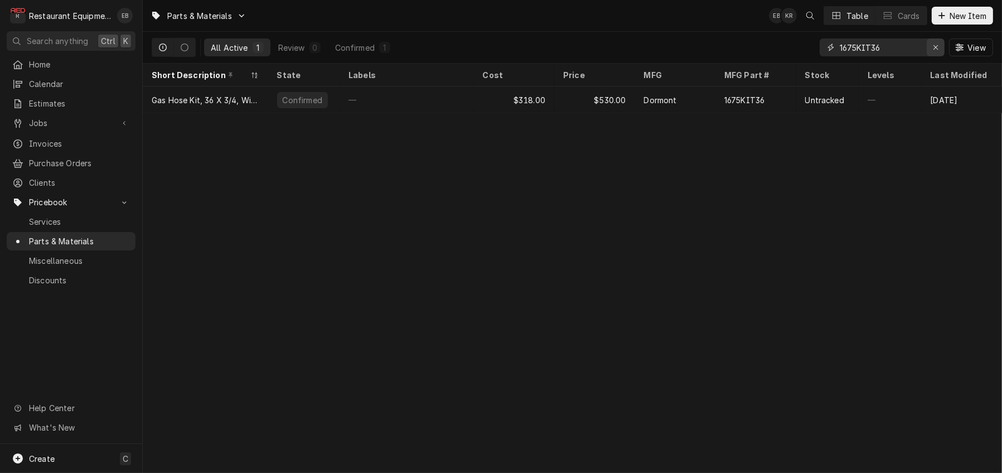
click at [935, 52] on div "Erase input" at bounding box center [935, 47] width 11 height 11
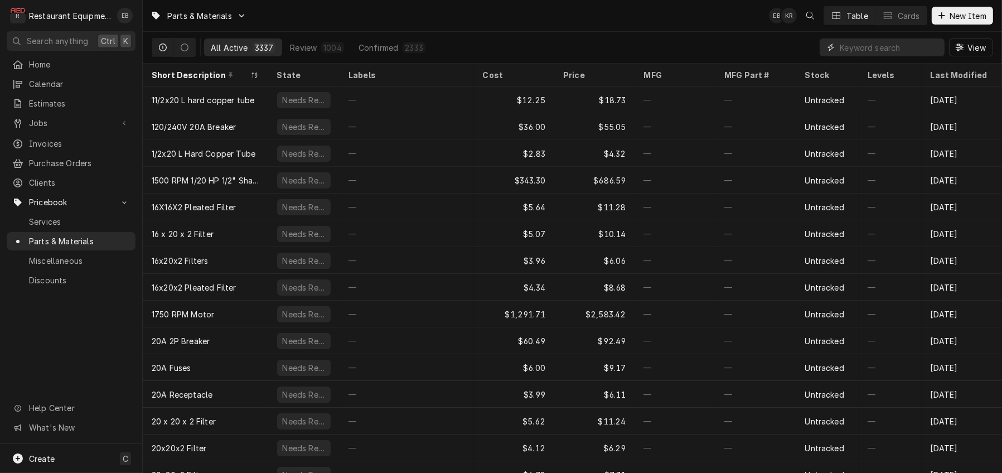
paste input "EXC01877"
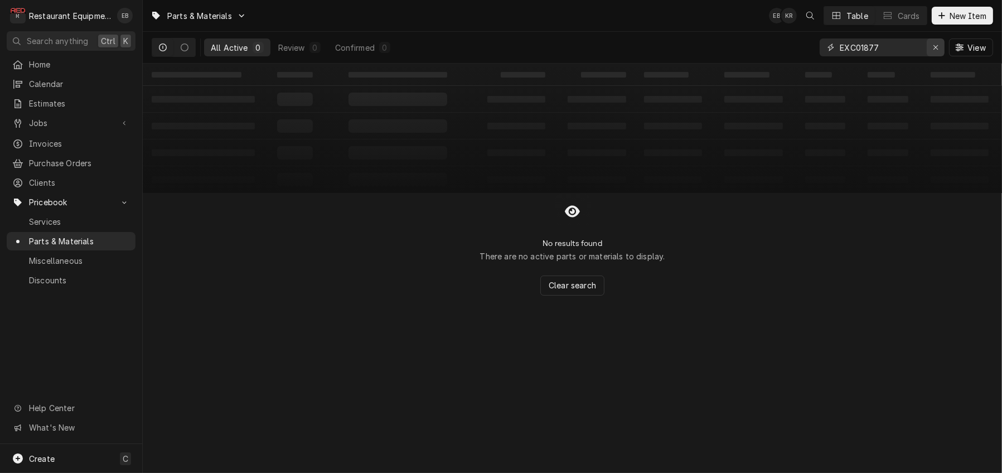
type input "EXC01877"
click at [927, 53] on button "Erase input" at bounding box center [936, 47] width 18 height 18
click at [959, 19] on span "New Item" at bounding box center [968, 16] width 41 height 12
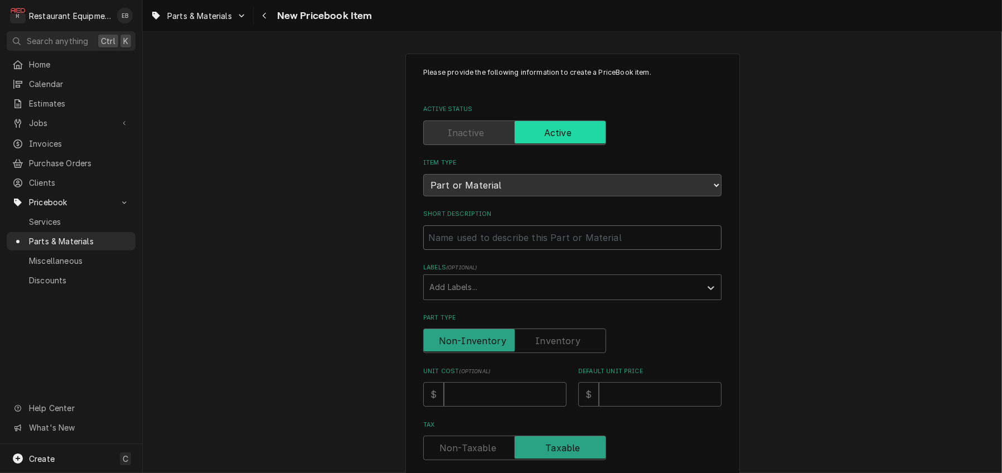
click at [490, 250] on input "Short Description" at bounding box center [572, 237] width 298 height 25
type textarea "x"
type input "T"
type textarea "x"
type input "Tr"
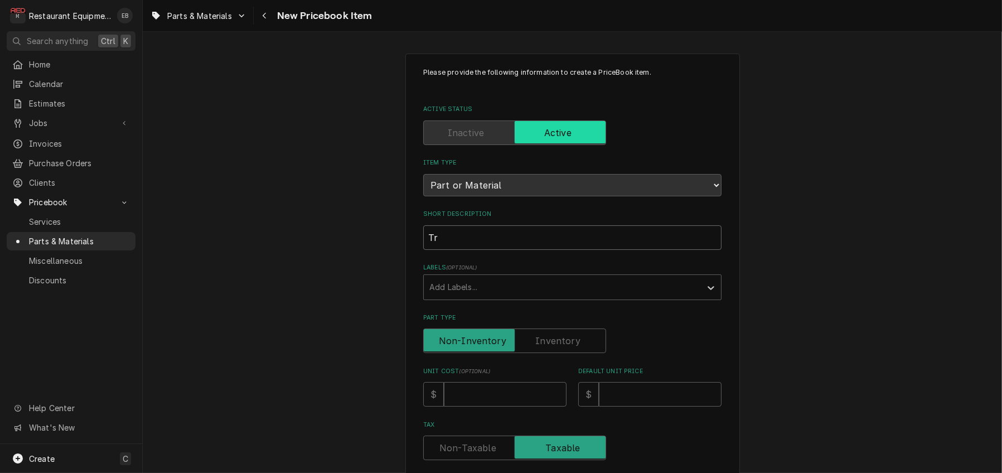
type textarea "x"
type input "Tra"
type textarea "x"
type input "[PERSON_NAME]"
type textarea "x"
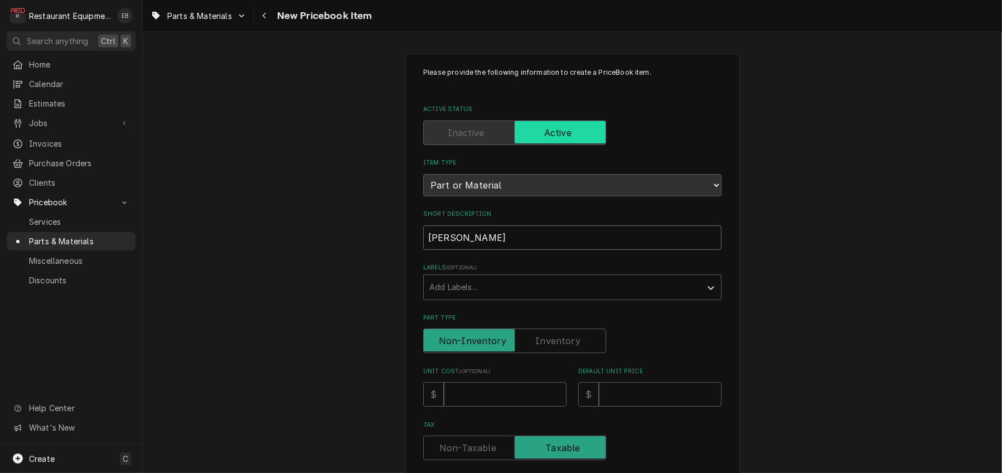
type input "Trane"
type textarea "x"
type input "Trane"
type textarea "x"
type input "Trane H"
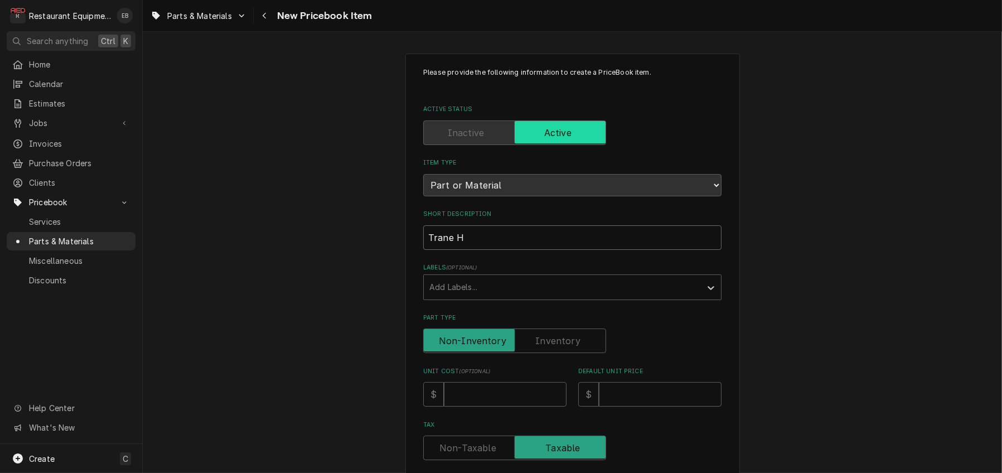
type textarea "x"
type input "Trane He"
type textarea "x"
type input "Trane Hea"
type textarea "x"
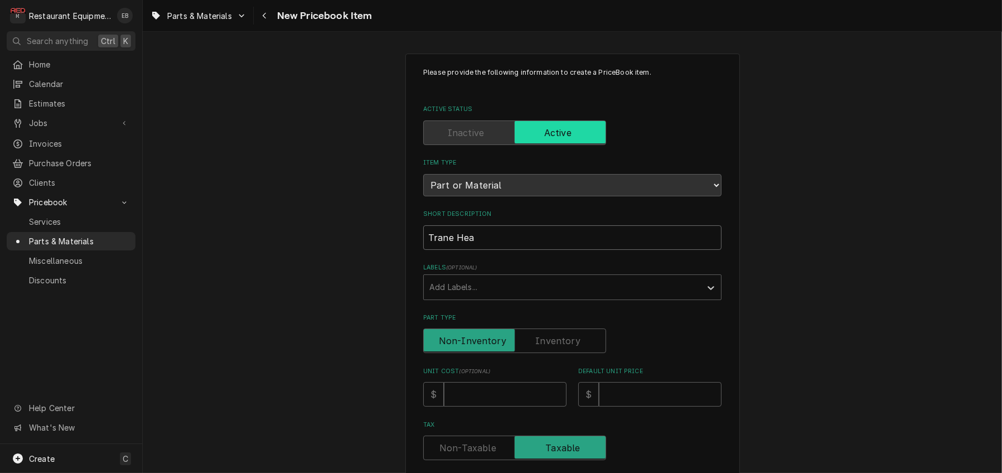
type input "Trane Heat"
type textarea "x"
type input "Trane Heat"
type textarea "x"
type input "Trane Heat E"
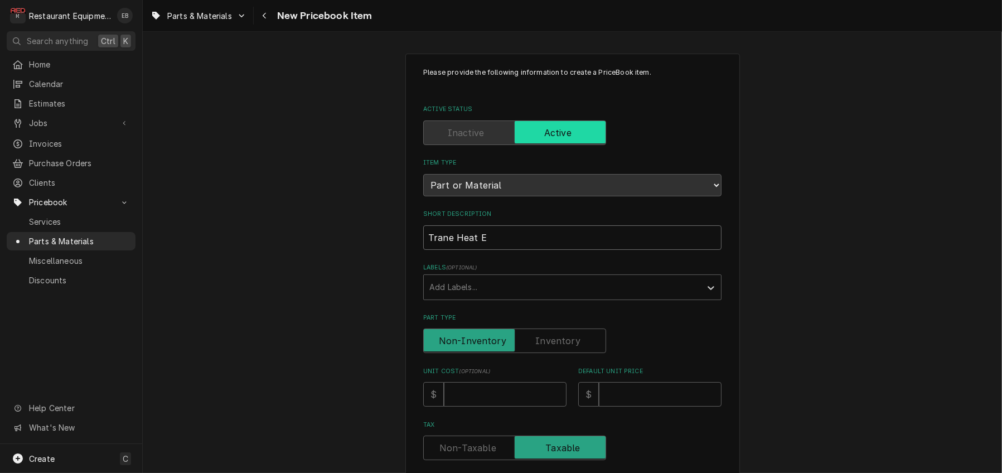
type textarea "x"
type input "Trane Heat Ex"
type textarea "x"
type input "Trane Heat Exc"
type textarea "x"
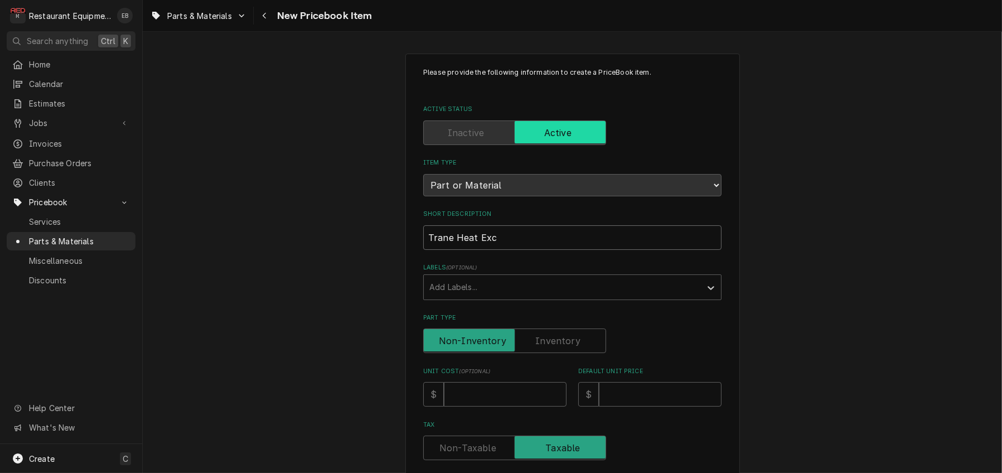
type input "Trane Heat Exch"
type textarea "x"
type input "Trane Heat Excha"
type textarea "x"
type input "Trane Heat Exchan"
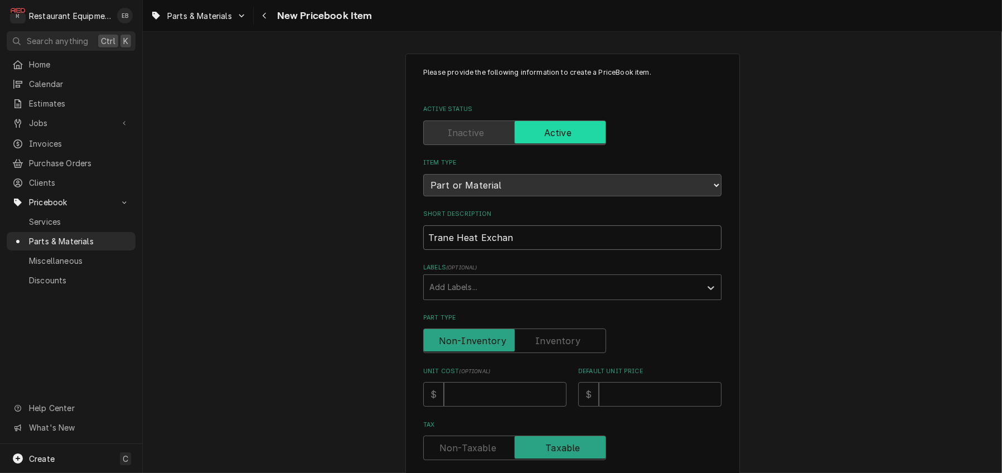
type textarea "x"
type input "Trane Heat Exchang"
type textarea "x"
type input "Trane Heat Exchange"
type textarea "x"
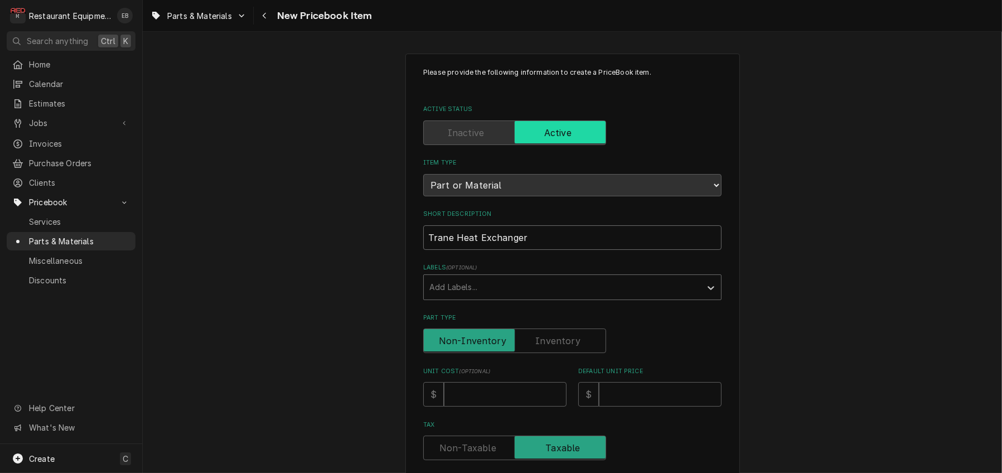
type input "Trane Heat Exchanger"
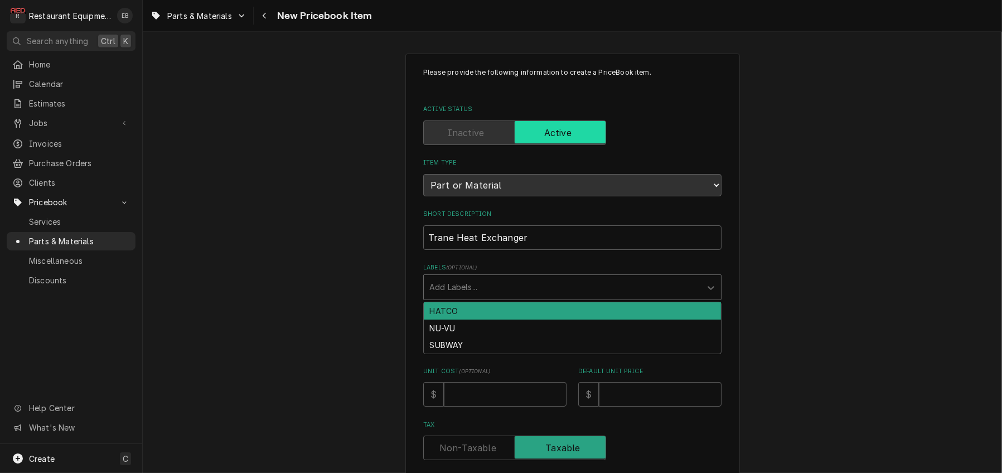
click at [543, 297] on div "Labels" at bounding box center [562, 287] width 266 height 20
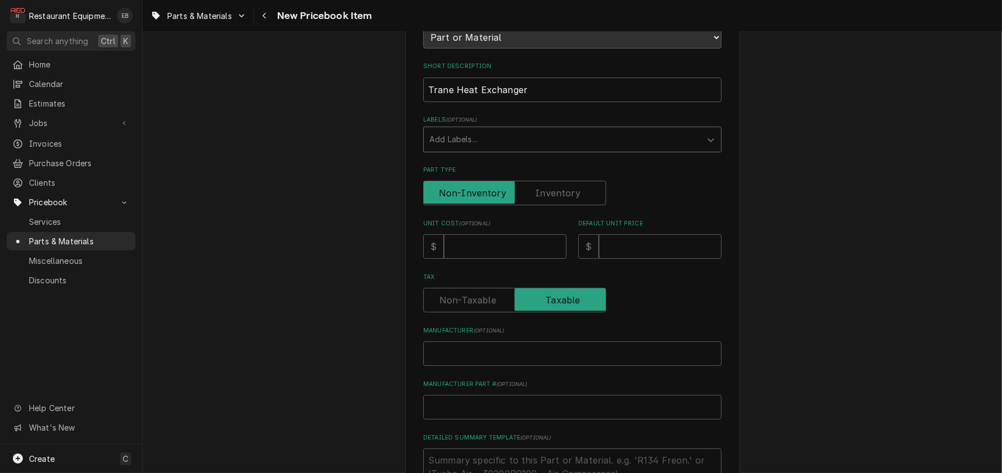
scroll to position [148, 0]
click at [490, 258] on input "Unit Cost ( optional )" at bounding box center [505, 246] width 123 height 25
type textarea "x"
type input "1"
type textarea "x"
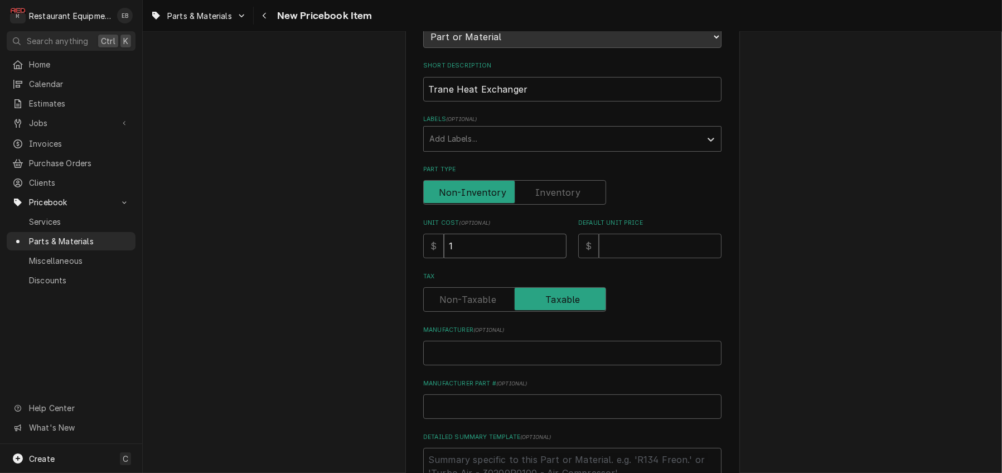
type input "15"
type textarea "x"
type input "152"
type textarea "x"
type input "1527"
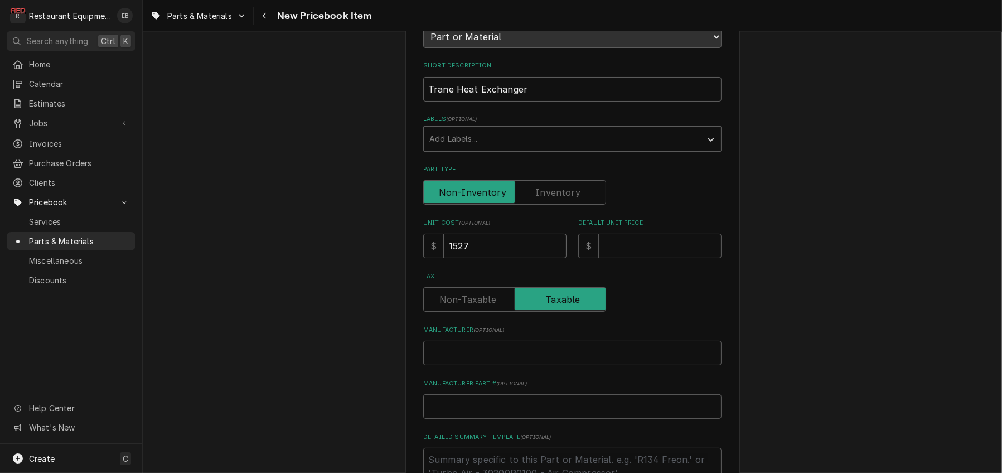
type textarea "x"
type input "1527.1"
type textarea "x"
type input "1527.14"
drag, startPoint x: 660, startPoint y: 290, endPoint x: 661, endPoint y: 284, distance: 5.6
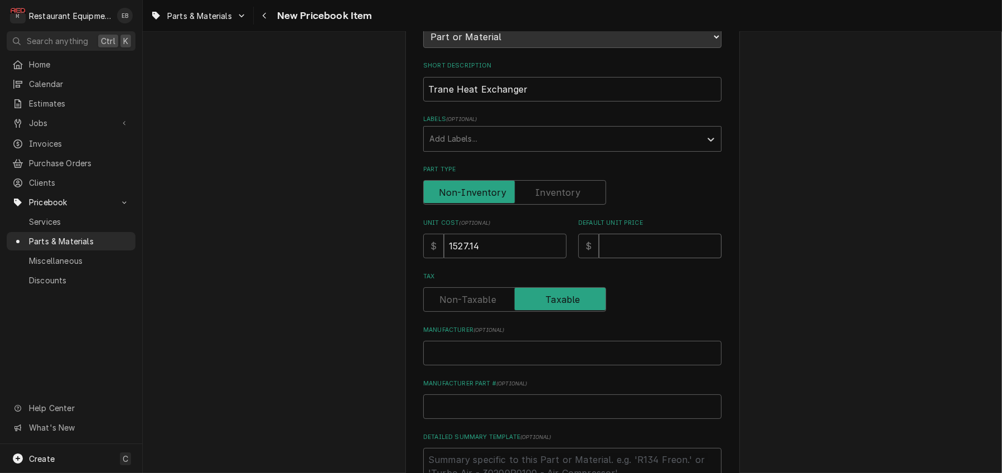
click at [660, 258] on input "Default Unit Price" at bounding box center [660, 246] width 123 height 25
type textarea "x"
type input "2"
type textarea "x"
type input "21"
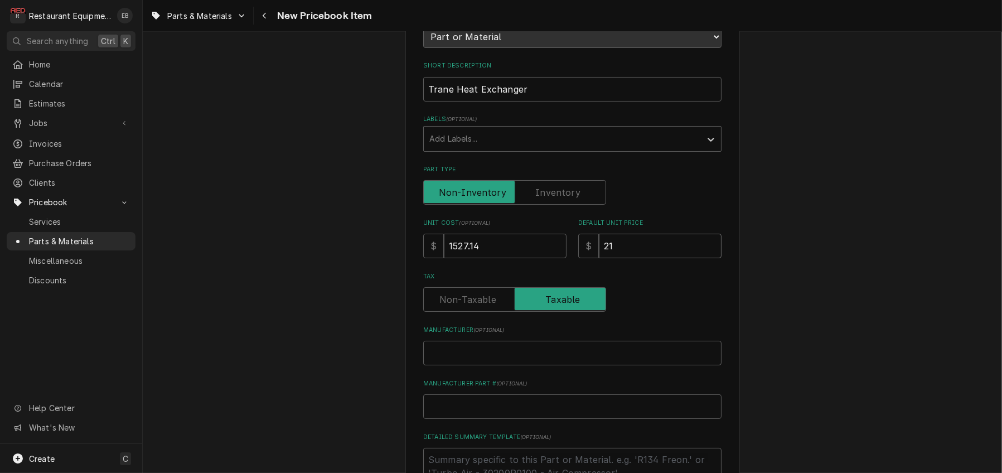
type textarea "x"
type input "218"
type textarea "x"
type input "2182"
type textarea "x"
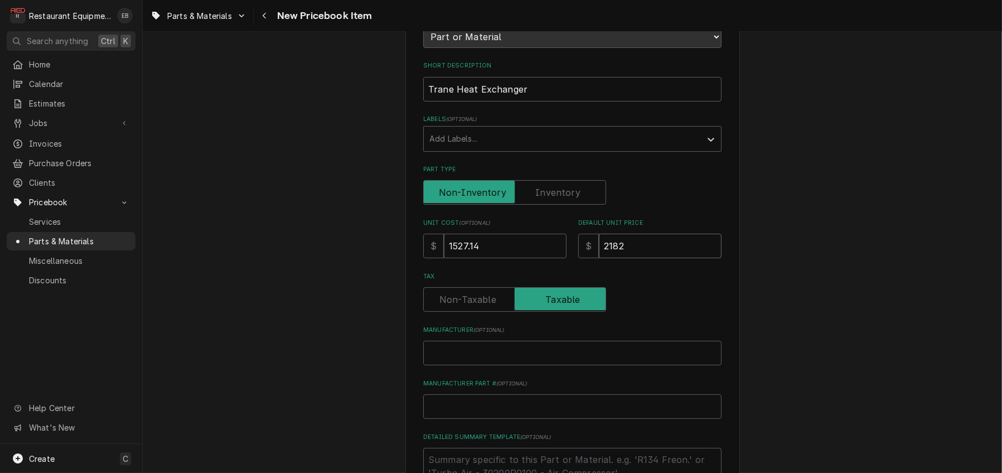
type input "21826"
type textarea "x"
type input "218262"
click at [629, 258] on input "218262" at bounding box center [660, 246] width 123 height 25
type textarea "x"
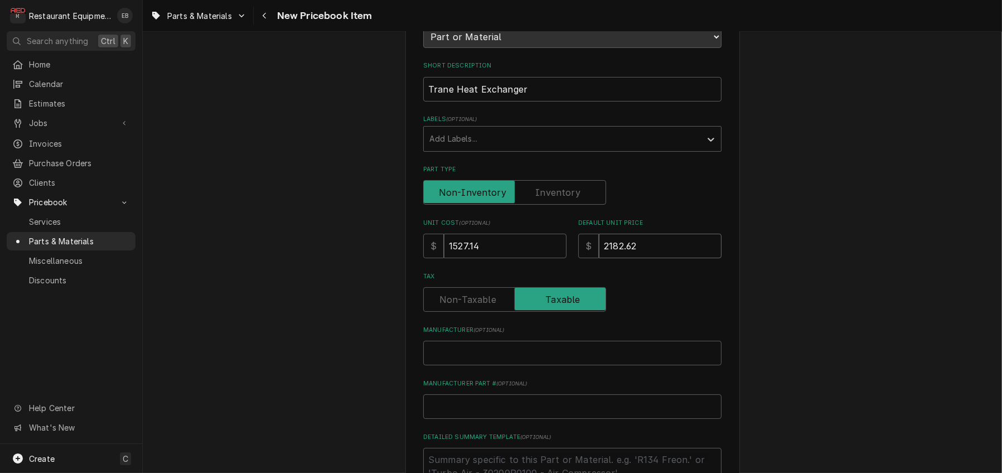
type input "2182.62"
type textarea "x"
type input "218.62"
type textarea "x"
type input "21.62"
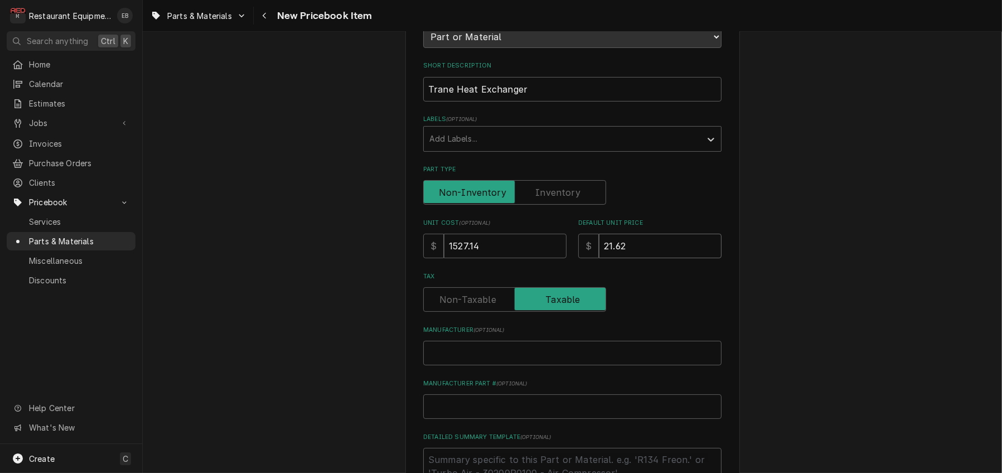
type textarea "x"
type input "2.62"
type textarea "x"
type input "23.62"
type textarea "x"
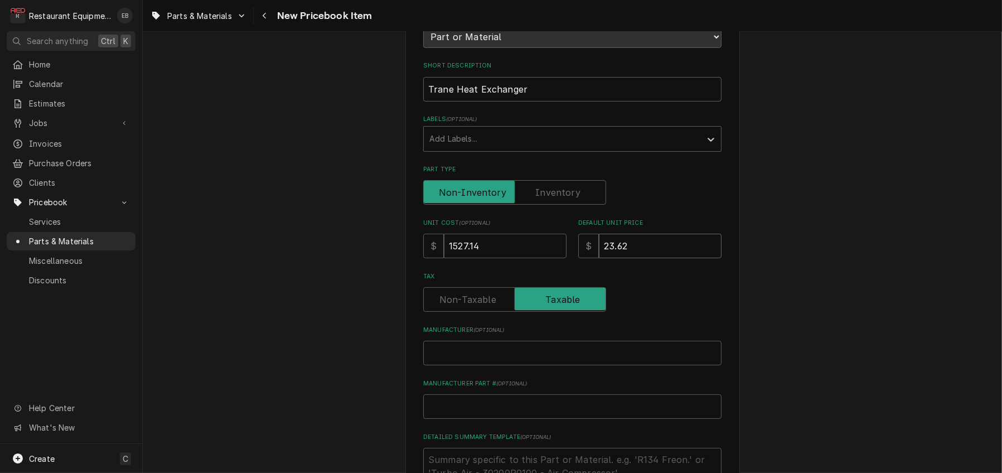
type input "233.62"
type textarea "x"
type input "2335.62"
type textarea "x"
type input "2335.6"
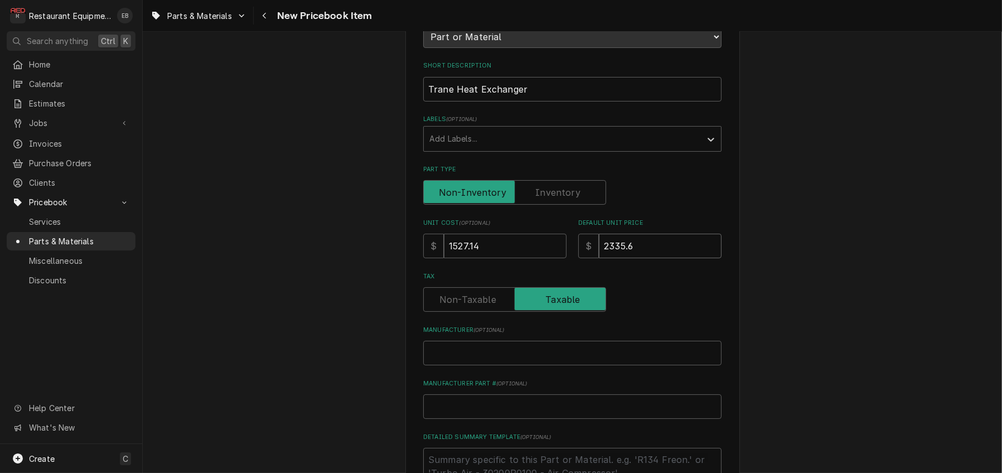
type textarea "x"
type input "2335"
type textarea "x"
type input "2335.0"
type textarea "x"
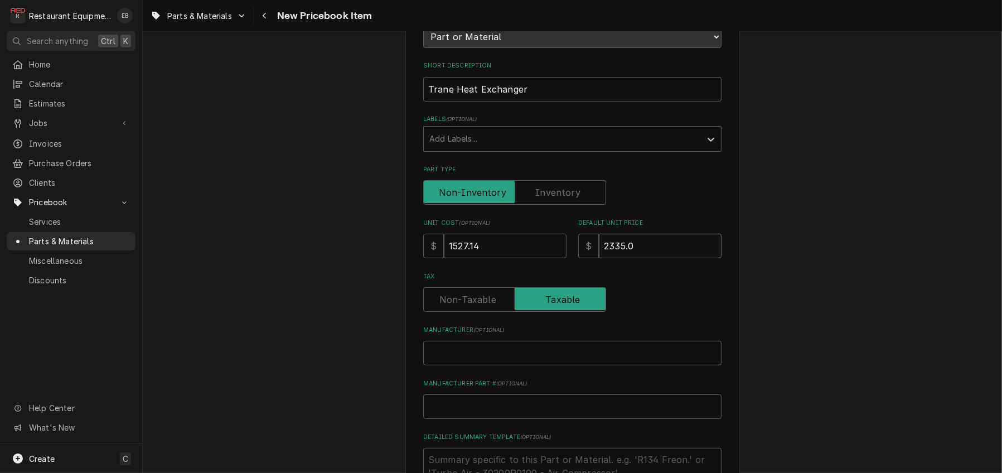
type input "2335.07"
type textarea "x"
type input "2335.0"
type textarea "x"
type input "2335.08"
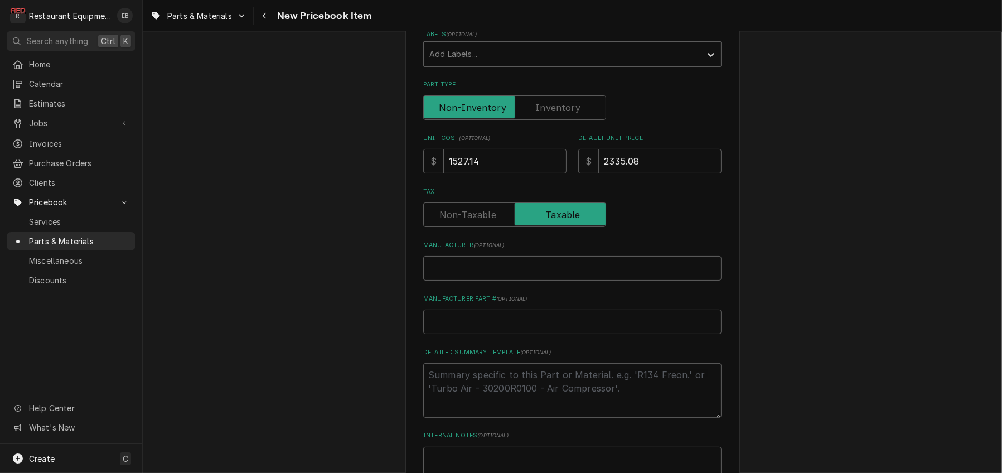
scroll to position [260, 0]
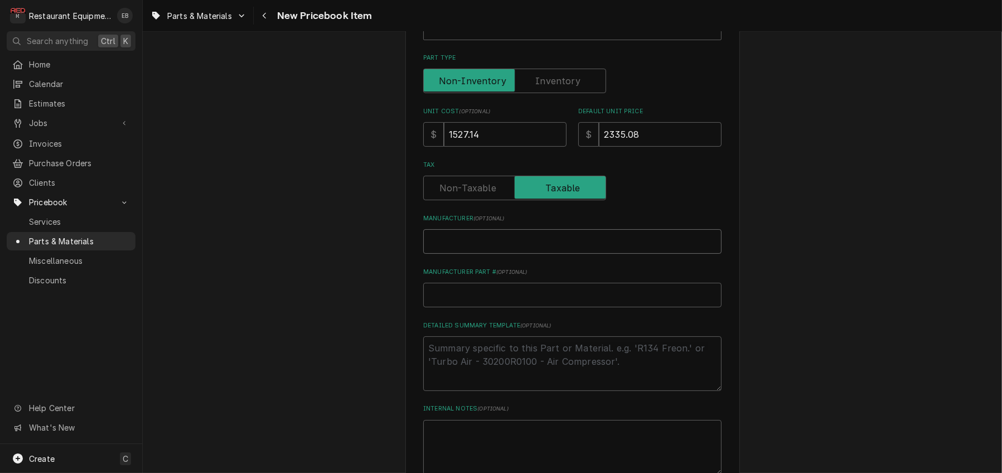
click at [577, 254] on input "Manufacturer ( optional )" at bounding box center [572, 241] width 298 height 25
type textarea "x"
type input "T"
type textarea "x"
type input "Tr"
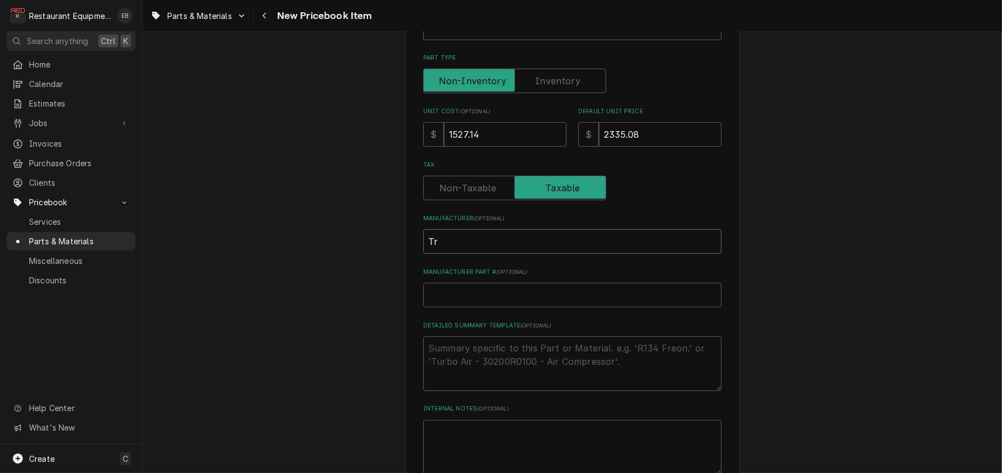
type textarea "x"
type input "Tra"
type textarea "x"
type input "Tran"
type textarea "x"
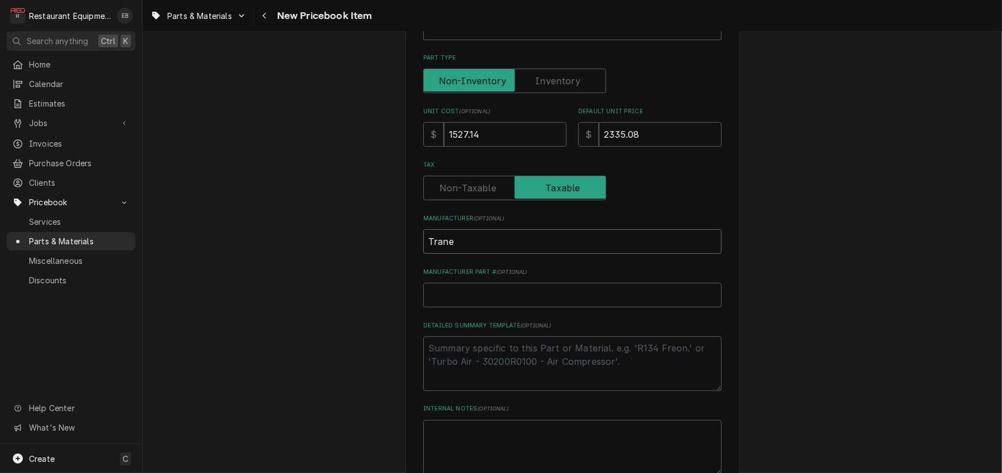
type input "Trane"
click at [501, 307] on input "Manufacturer Part # ( optional )" at bounding box center [572, 295] width 298 height 25
paste input "EXC01877"
type textarea "x"
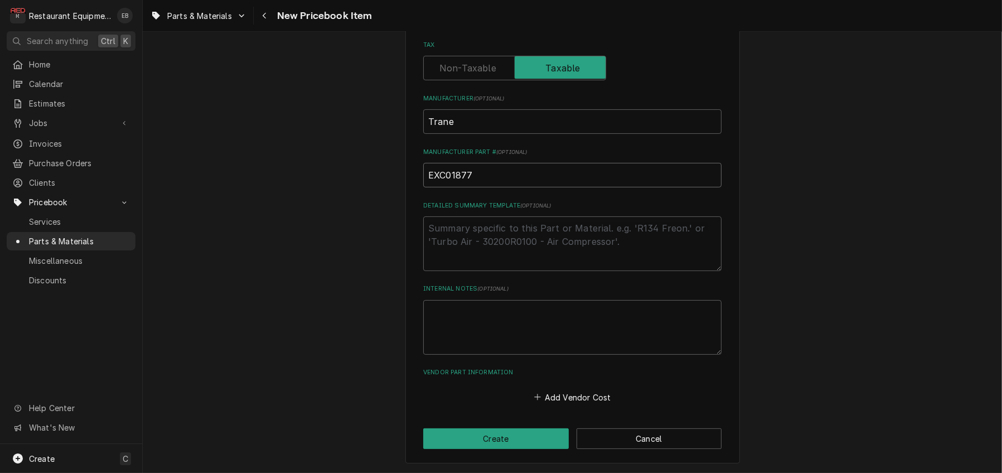
scroll to position [467, 0]
type input "EXC01877"
click at [569, 393] on button "Add Vendor Cost" at bounding box center [572, 397] width 81 height 16
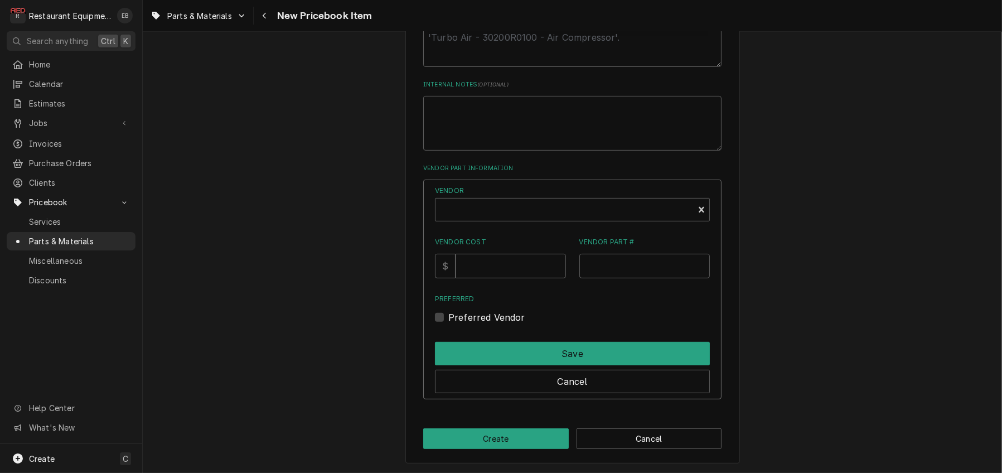
scroll to position [690, 0]
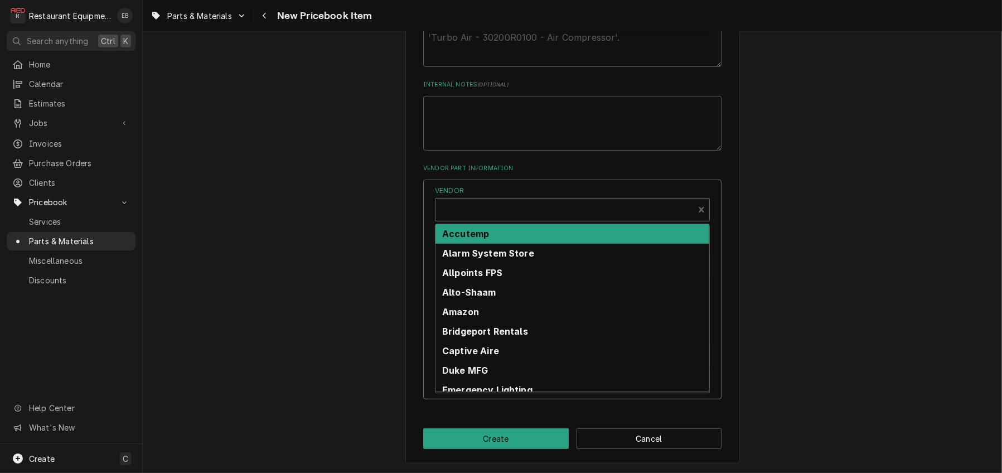
type textarea "x"
click at [489, 201] on div "Vendor" at bounding box center [564, 214] width 247 height 27
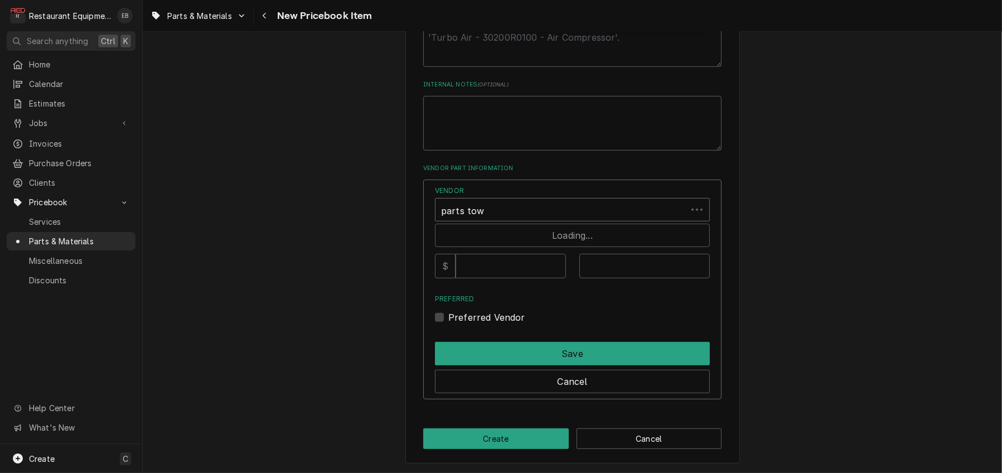
type input "parts town"
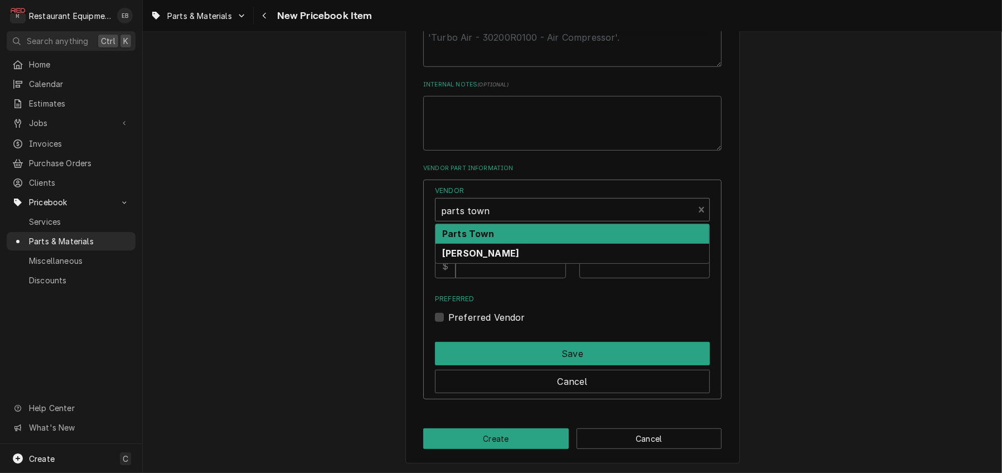
click at [485, 228] on strong "Parts Town" at bounding box center [468, 233] width 52 height 11
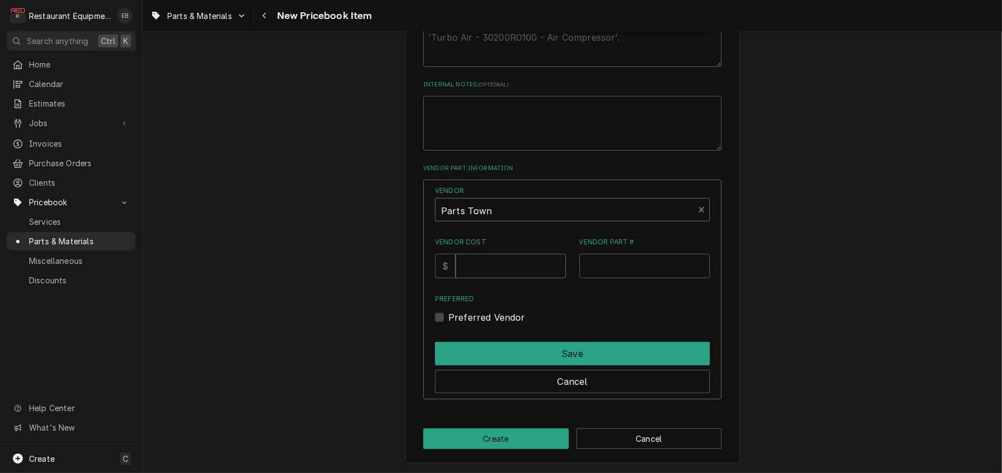
click at [499, 254] on input "Vendor Cost" at bounding box center [511, 266] width 110 height 25
type input "1527.14"
click at [646, 257] on input "Vendor Part #" at bounding box center [645, 266] width 131 height 25
paste input "TRNEXC01877"
type input "TRNEXC01877"
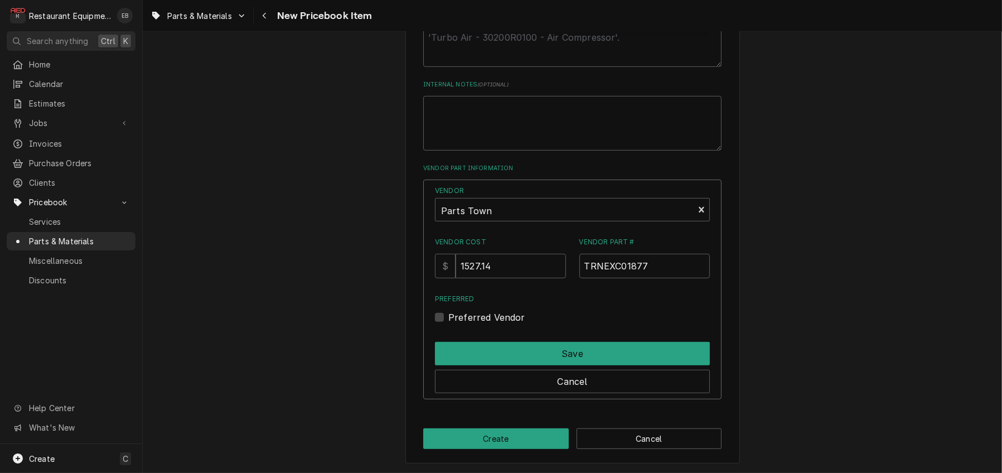
click at [448, 311] on label "Preferred Vendor" at bounding box center [486, 317] width 77 height 13
click at [448, 311] on input "Preferred" at bounding box center [585, 323] width 275 height 25
checkbox input "true"
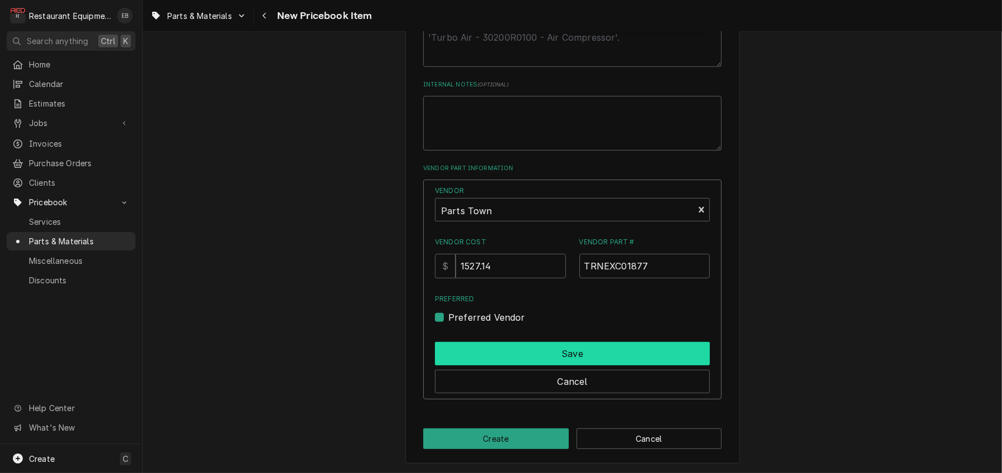
click at [527, 346] on button "Save" at bounding box center [572, 353] width 275 height 23
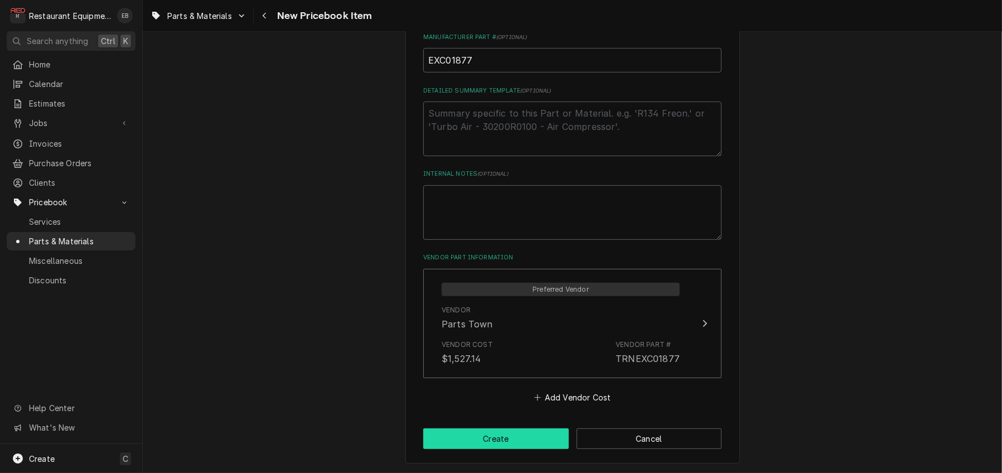
click at [517, 441] on button "Create" at bounding box center [496, 438] width 146 height 21
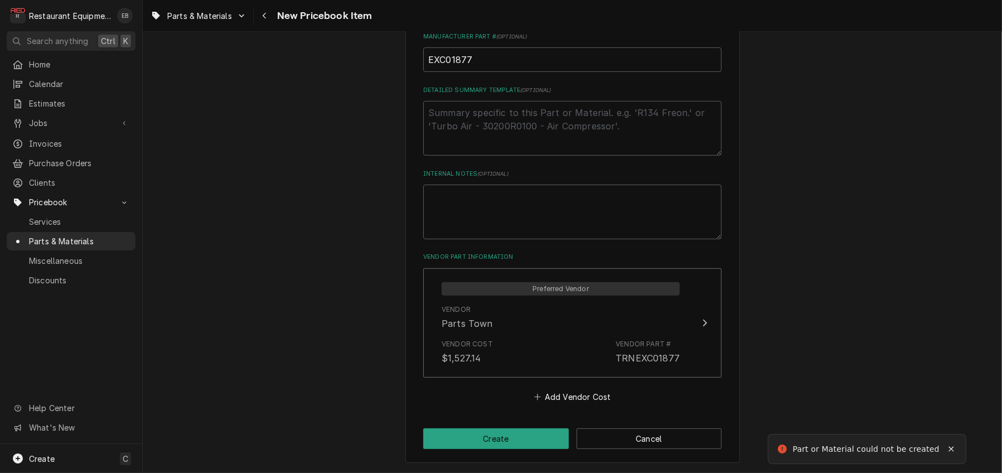
scroll to position [198, 0]
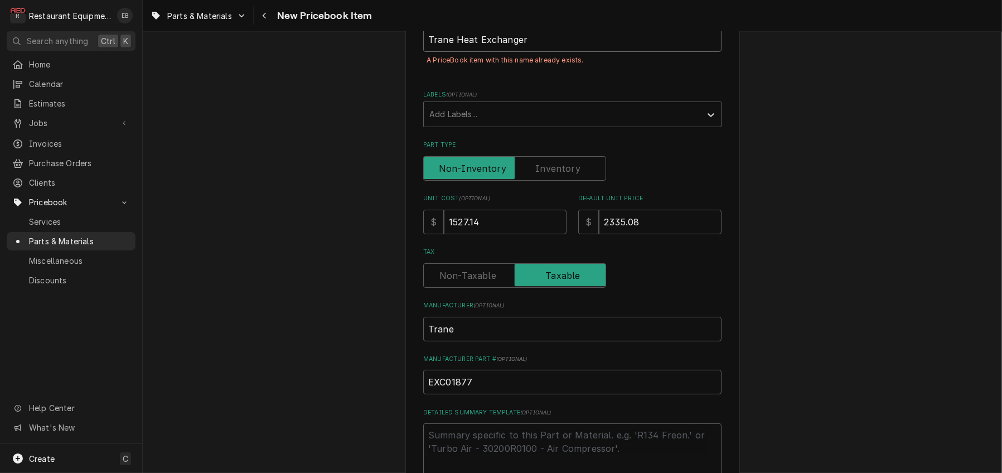
click at [529, 52] on input "Trane Heat Exchanger" at bounding box center [572, 39] width 298 height 25
type textarea "x"
type input "Trane Heat Exchanger"
type textarea "x"
type input "Trane Heat Exchanger O"
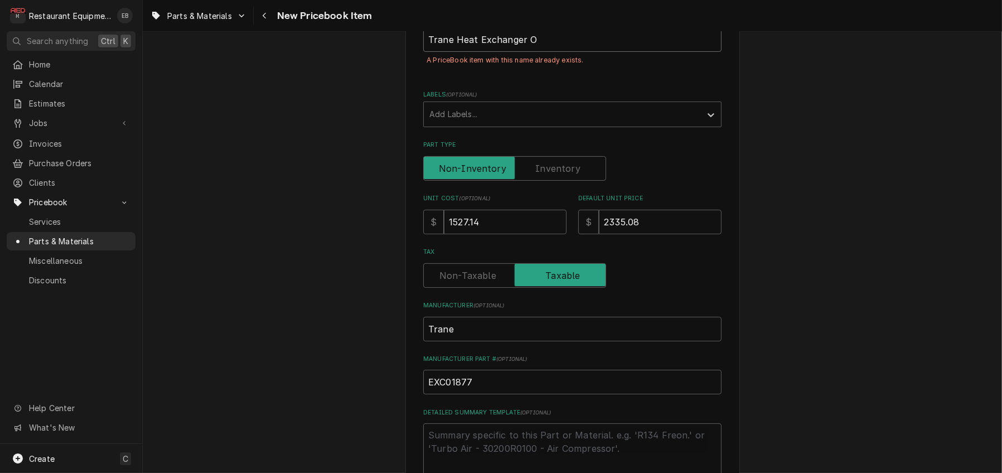
type textarea "x"
type input "Trane Heat Exchanger OE"
type textarea "x"
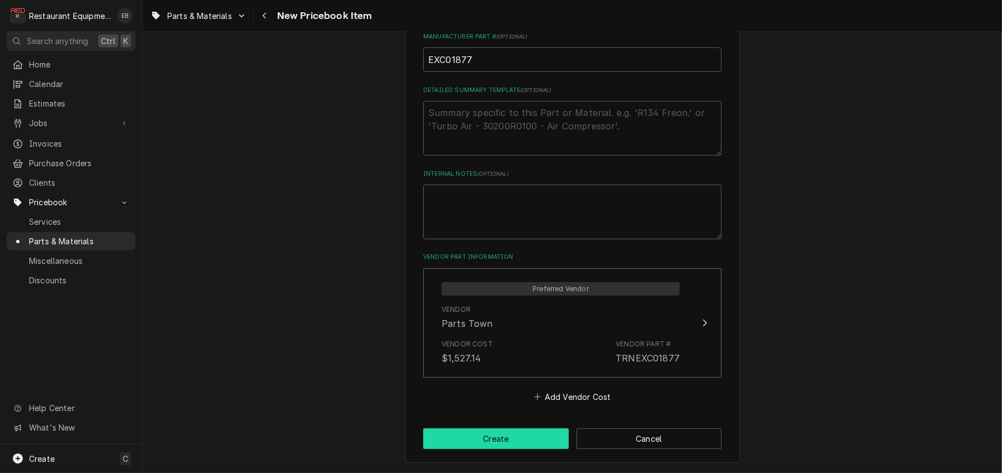
type input "Trane Heat Exchanger OEM"
click at [505, 433] on button "Create" at bounding box center [496, 438] width 146 height 21
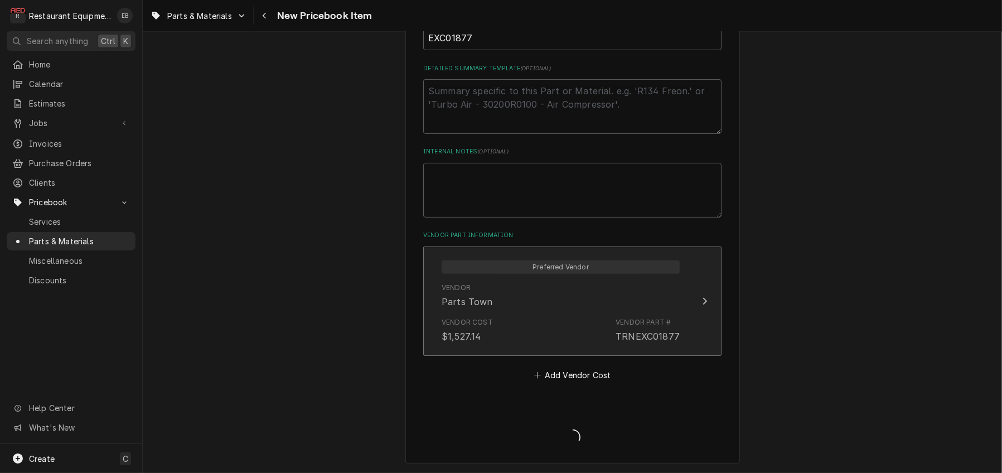
type textarea "x"
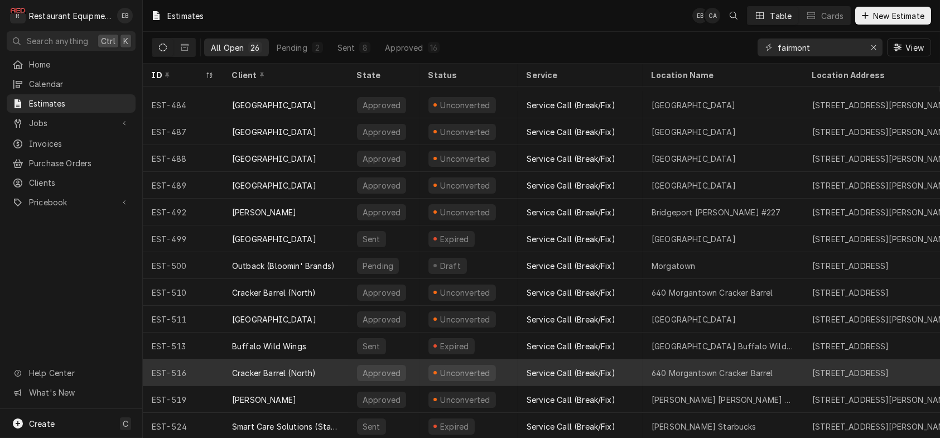
scroll to position [356, 0]
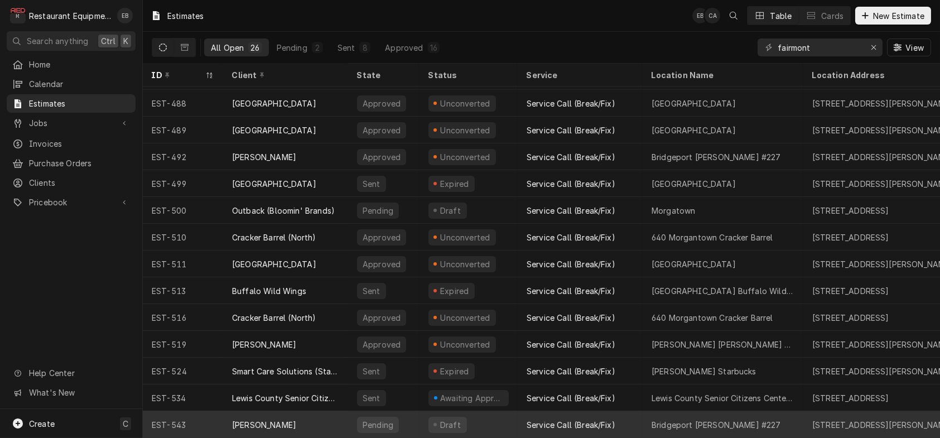
click at [507, 416] on div "Draft" at bounding box center [468, 424] width 98 height 27
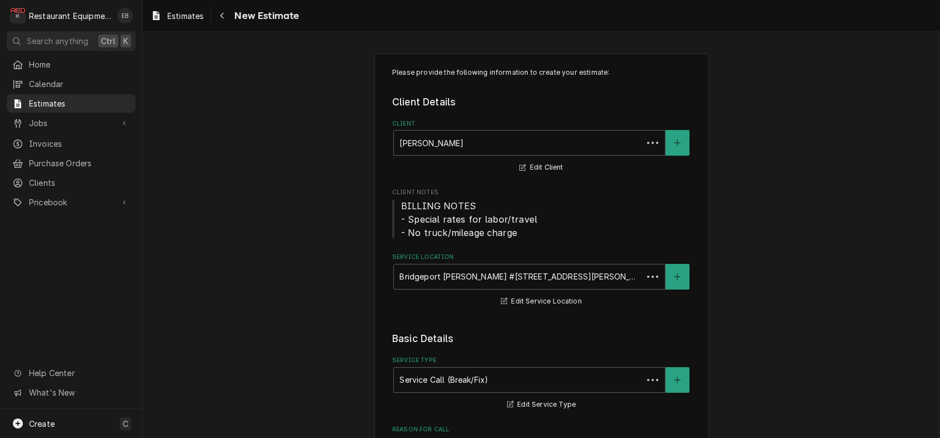
type textarea "x"
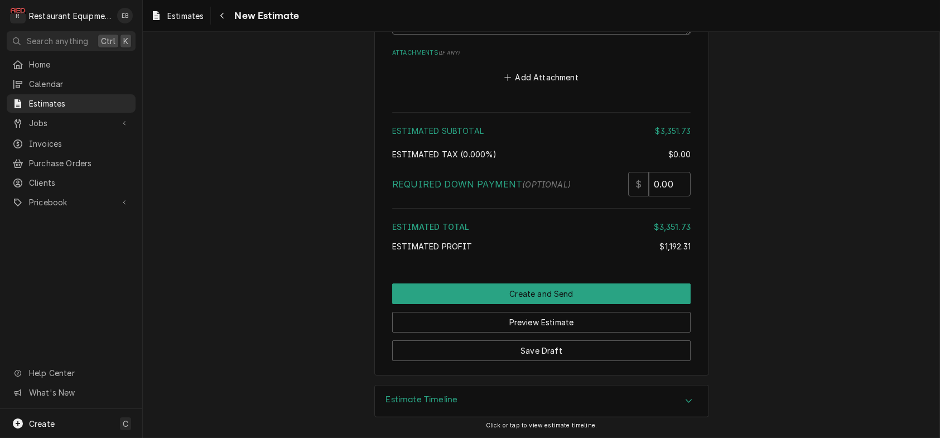
scroll to position [3049, 0]
click at [485, 35] on textarea "Notes to Client ( optional )" at bounding box center [541, 8] width 298 height 52
type textarea "F"
type textarea "x"
type textarea "Fo"
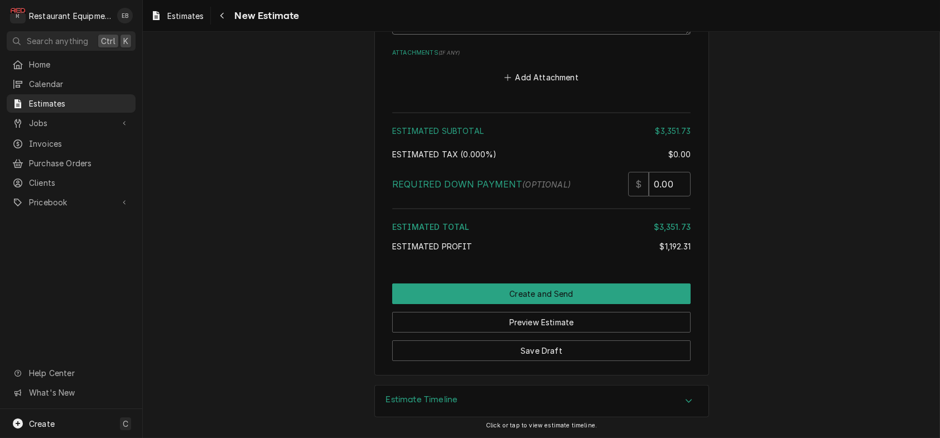
type textarea "x"
type textarea "For"
type textarea "x"
type textarea "Fo"
type textarea "x"
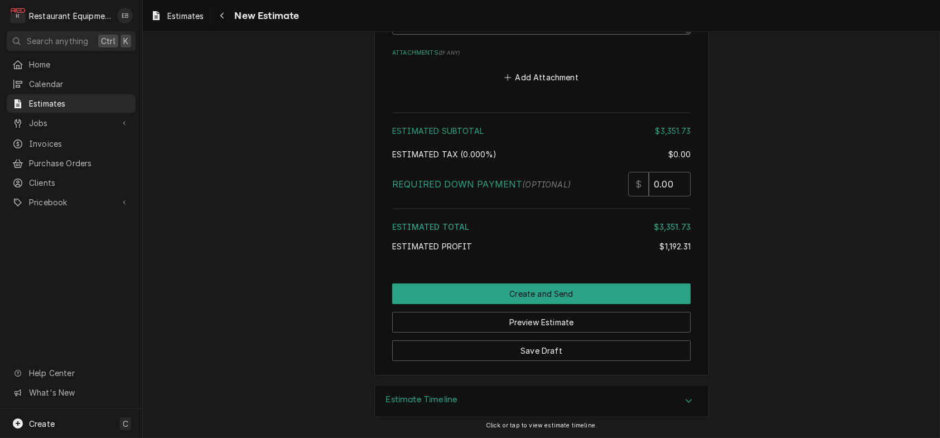
type textarea "F"
type textarea "x"
type textarea "Q"
type textarea "x"
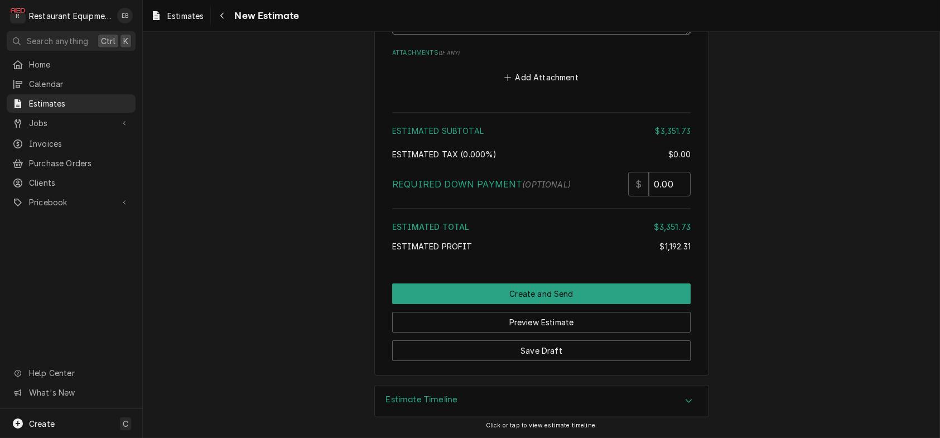
type textarea "Qu"
type textarea "x"
type textarea "Quo"
type textarea "x"
type textarea "Quot"
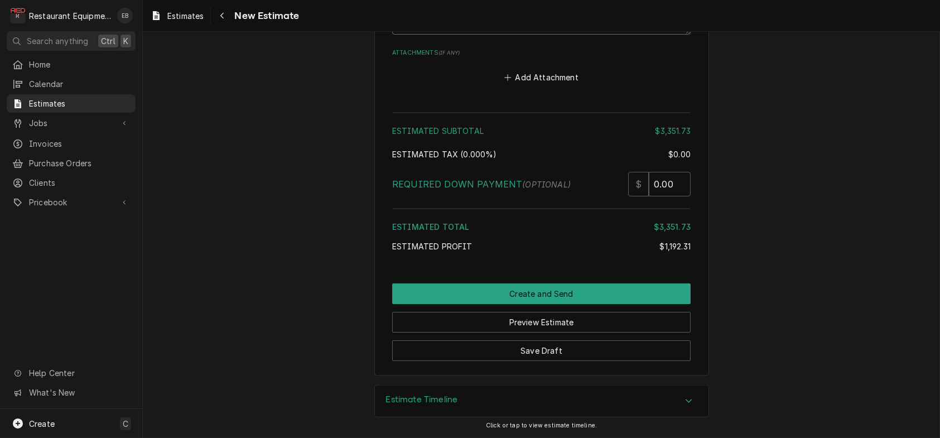
type textarea "x"
type textarea "Quote"
type textarea "x"
type textarea "Quote"
type textarea "x"
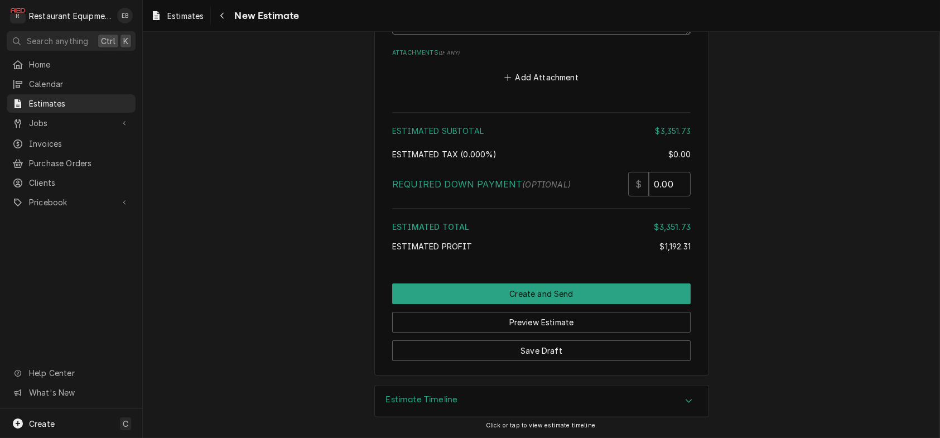
type textarea "Quote f"
type textarea "x"
type textarea "Quote fo"
type textarea "x"
type textarea "Quote for"
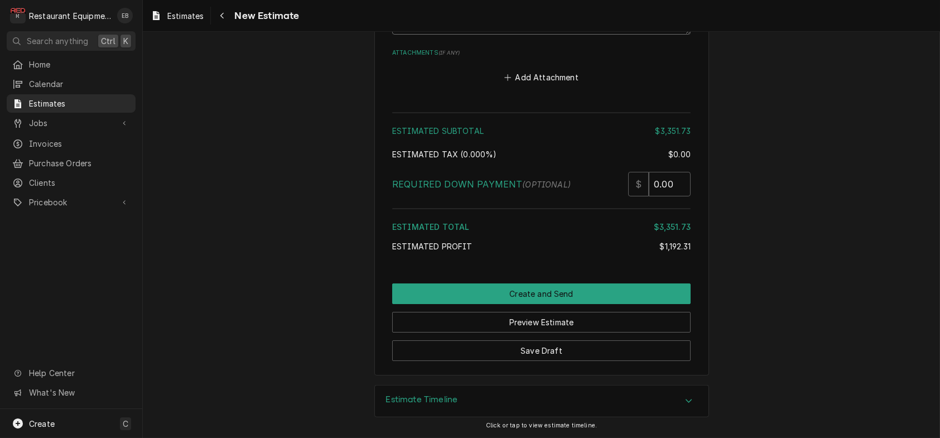
type textarea "x"
type textarea "Quote for"
type textarea "x"
type textarea "Quote for R"
type textarea "x"
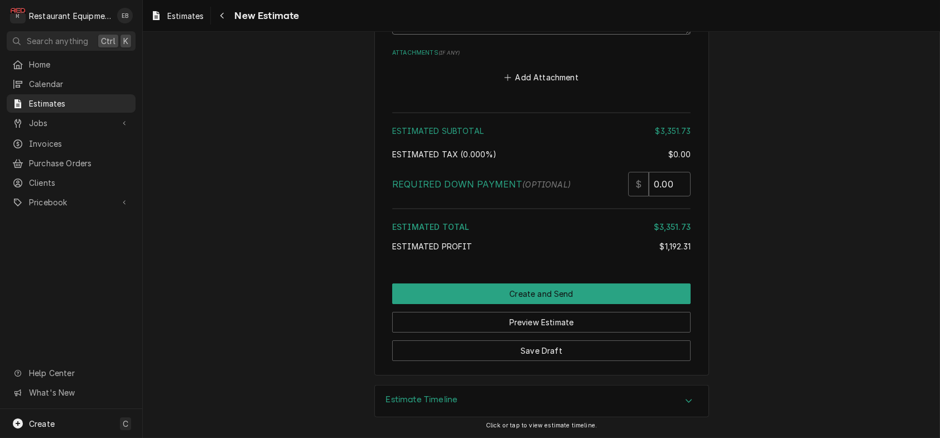
type textarea "Quote for RT"
type textarea "x"
type textarea "Quote for RTU"
type textarea "x"
type textarea "Quote for RTU"
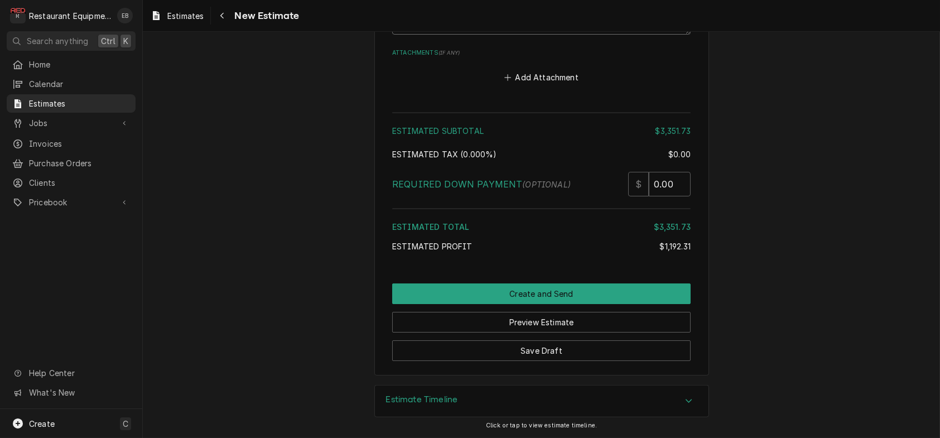
type textarea "x"
type textarea "Quote for RTU #"
type textarea "x"
type textarea "Quote for RTU #2"
type textarea "x"
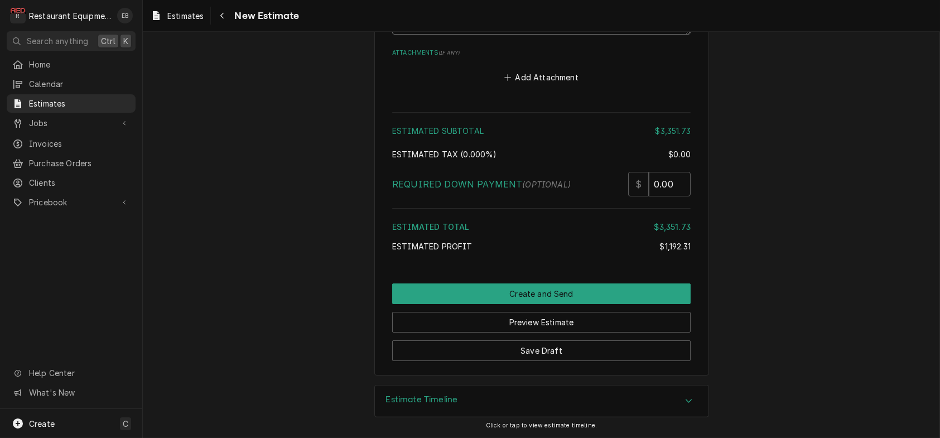
scroll to position [3330, 0]
type textarea "Quote for RTU #2"
click at [578, 340] on button "Save Draft" at bounding box center [541, 350] width 298 height 21
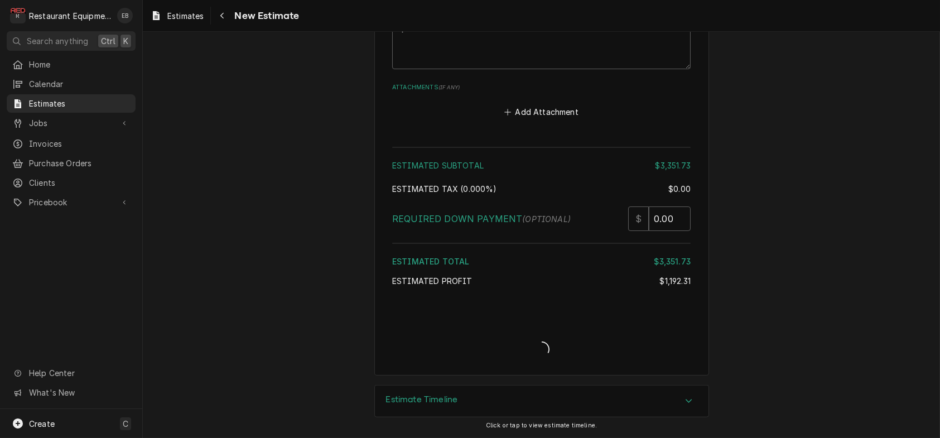
scroll to position [3294, 0]
type textarea "x"
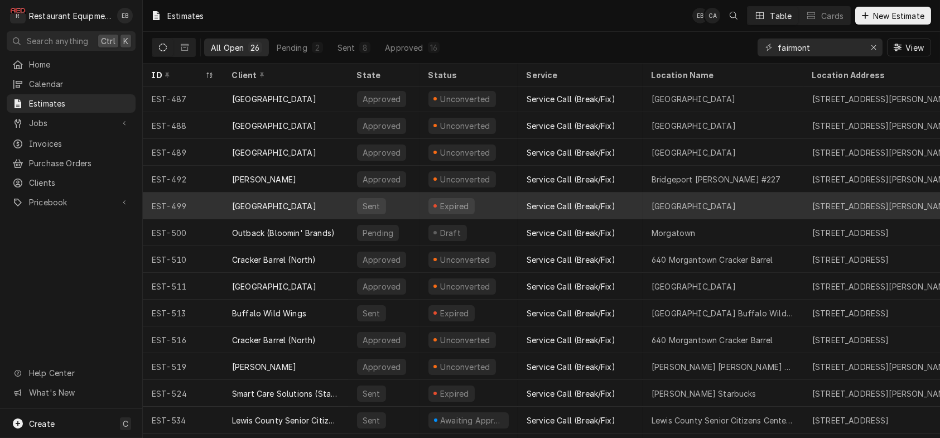
scroll to position [356, 0]
